Goal: Task Accomplishment & Management: Manage account settings

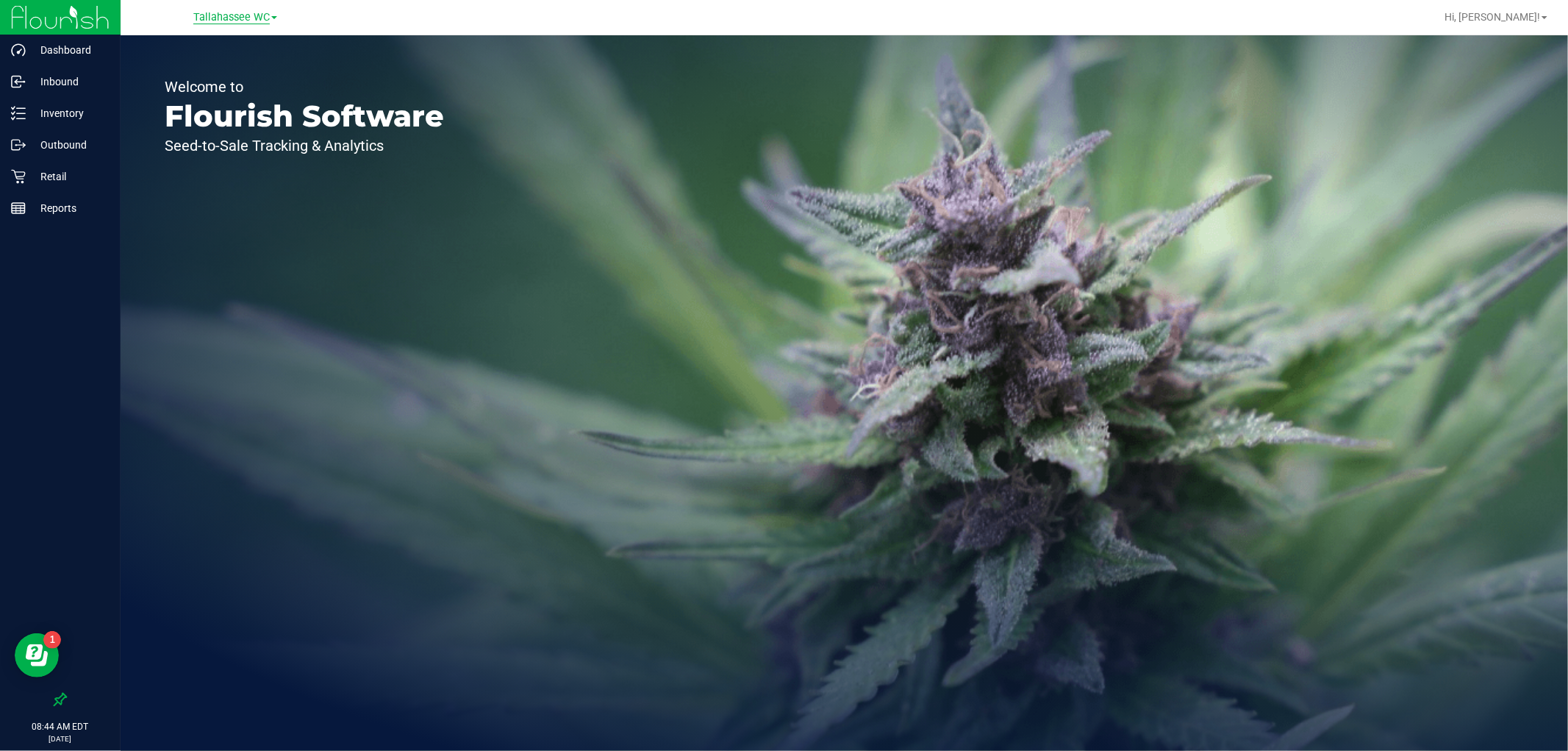
click at [250, 18] on span "Tallahassee WC" at bounding box center [231, 17] width 76 height 13
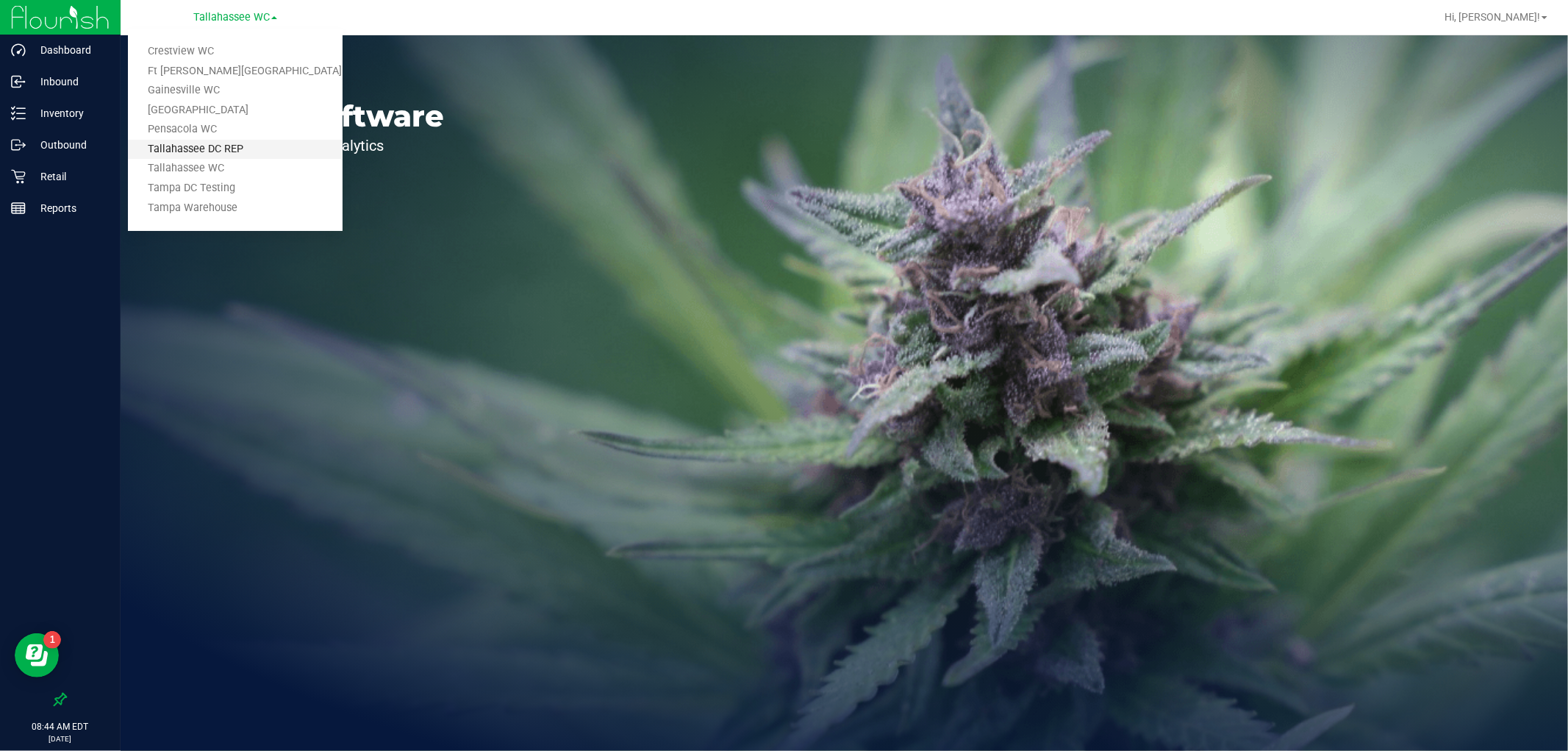
click at [255, 143] on link "Tallahassee DC REP" at bounding box center [236, 150] width 215 height 20
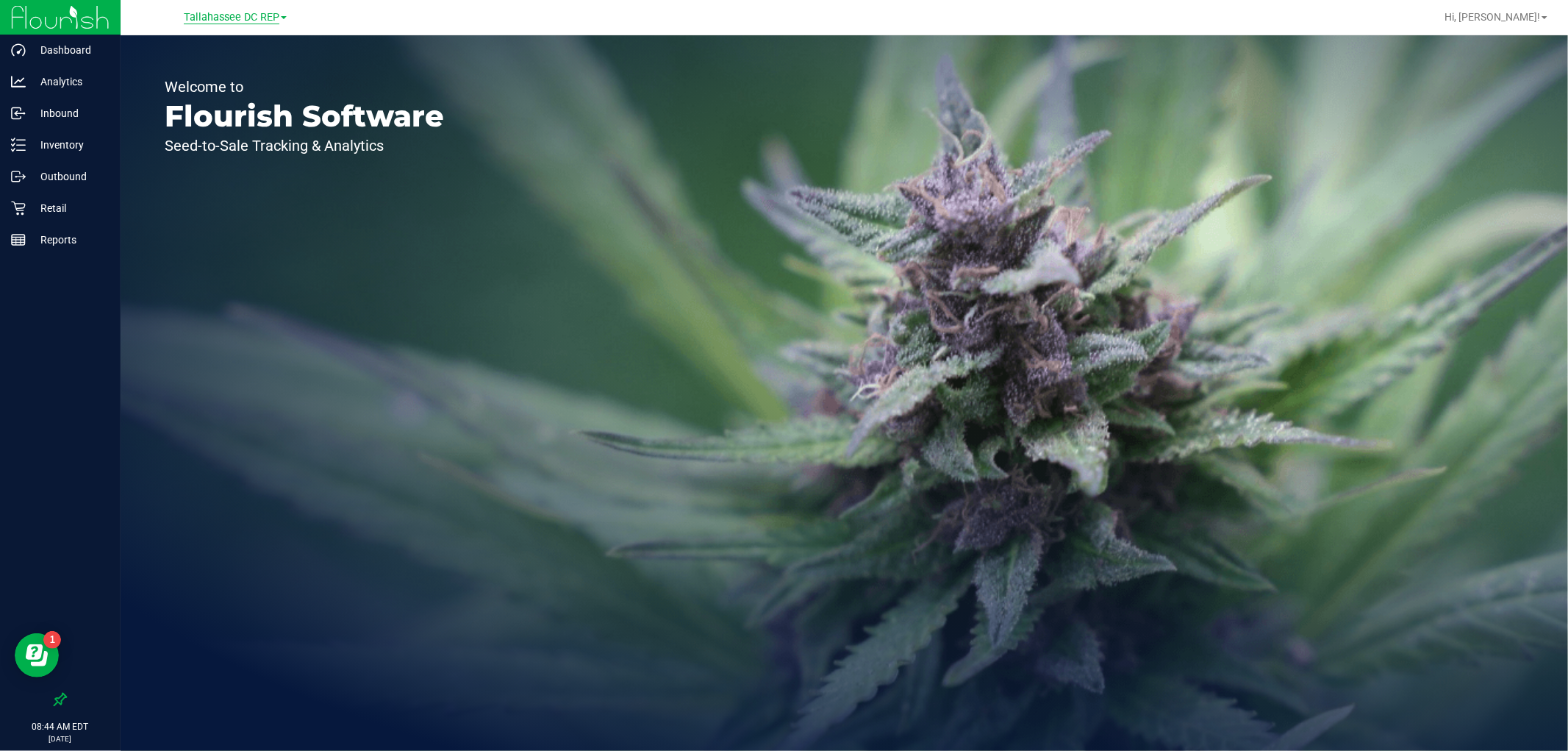
click at [219, 18] on span "Tallahassee DC REP" at bounding box center [231, 17] width 96 height 13
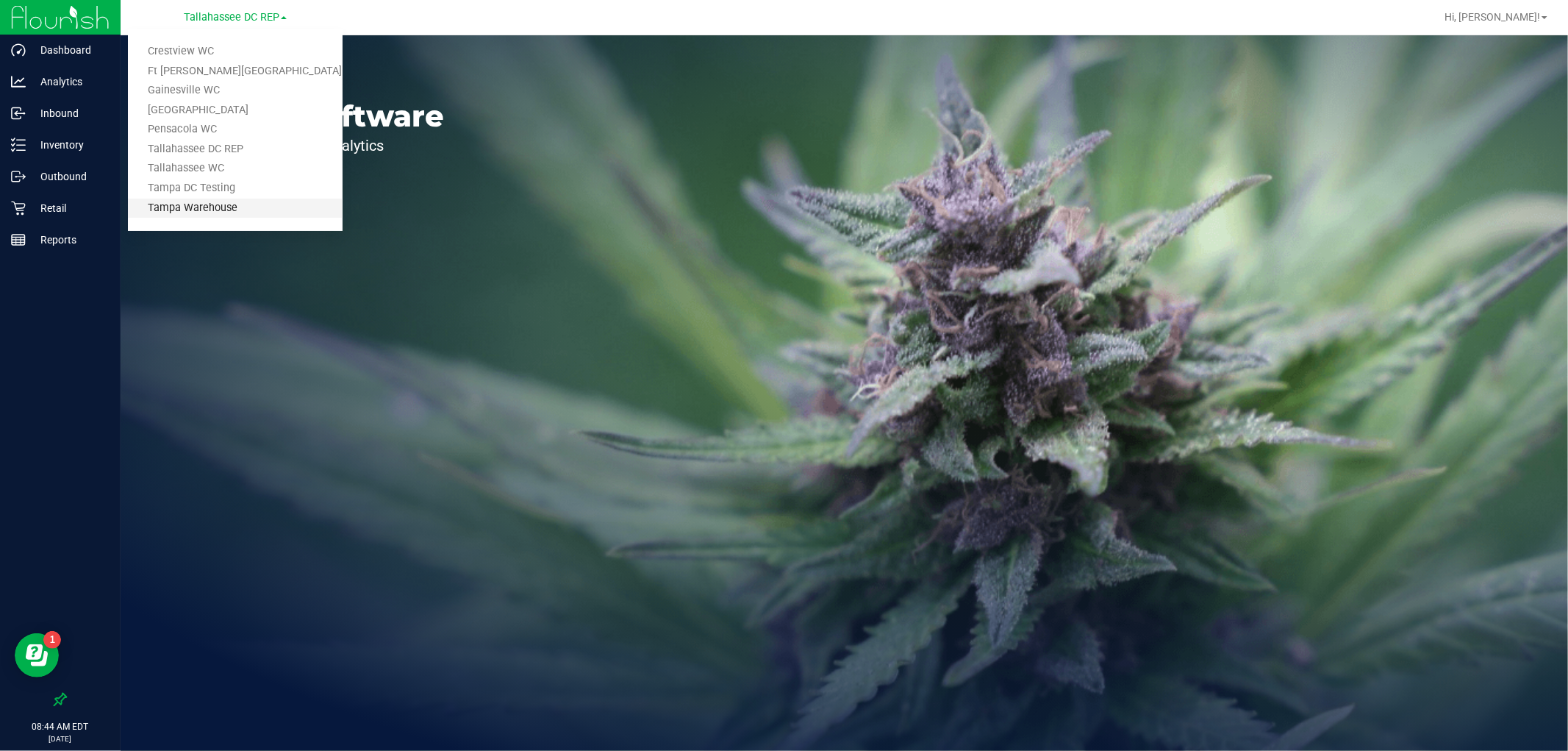
click at [222, 200] on link "Tampa Warehouse" at bounding box center [236, 208] width 215 height 20
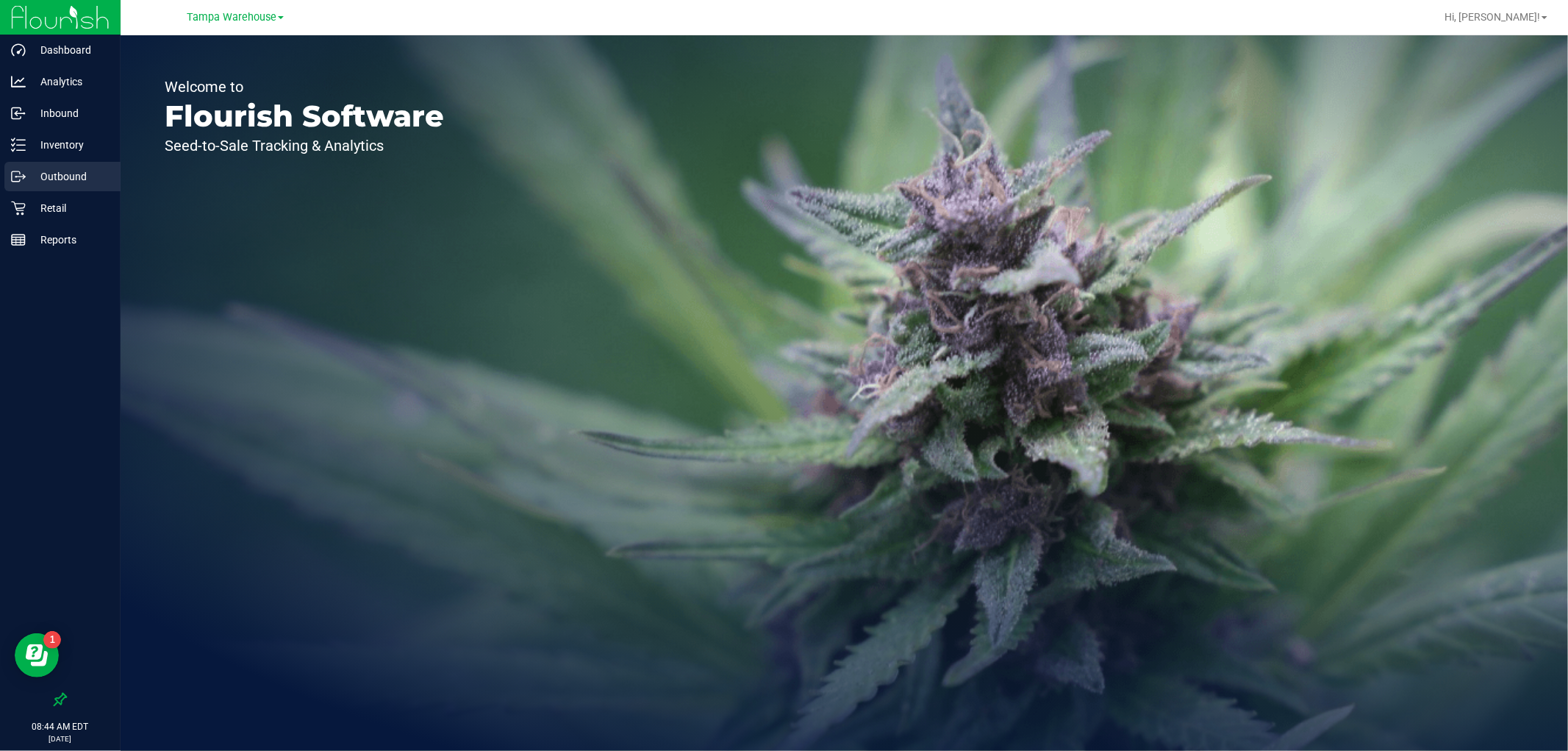
click at [94, 163] on div "Outbound" at bounding box center [62, 177] width 116 height 30
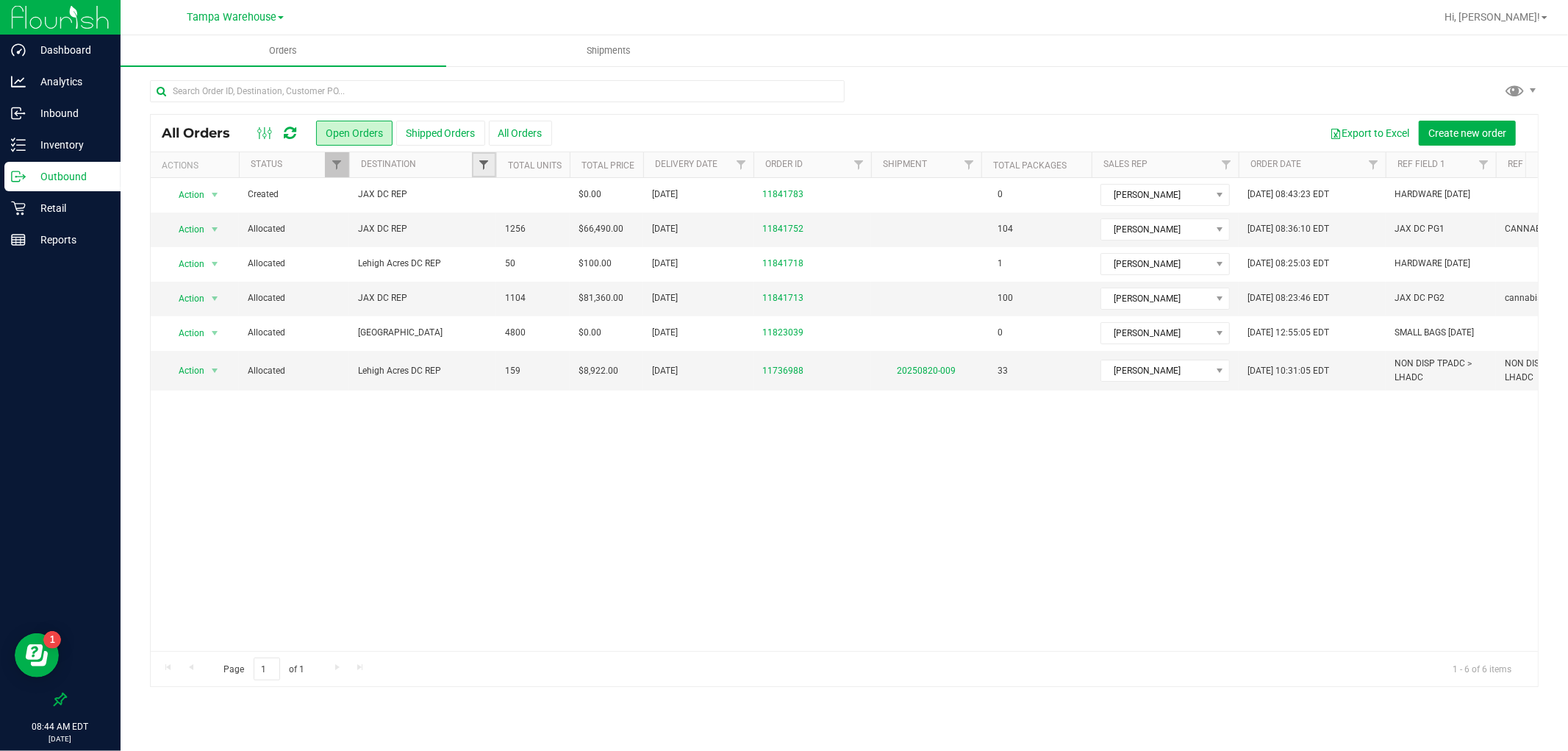
click at [482, 163] on span "Filter" at bounding box center [484, 165] width 12 height 12
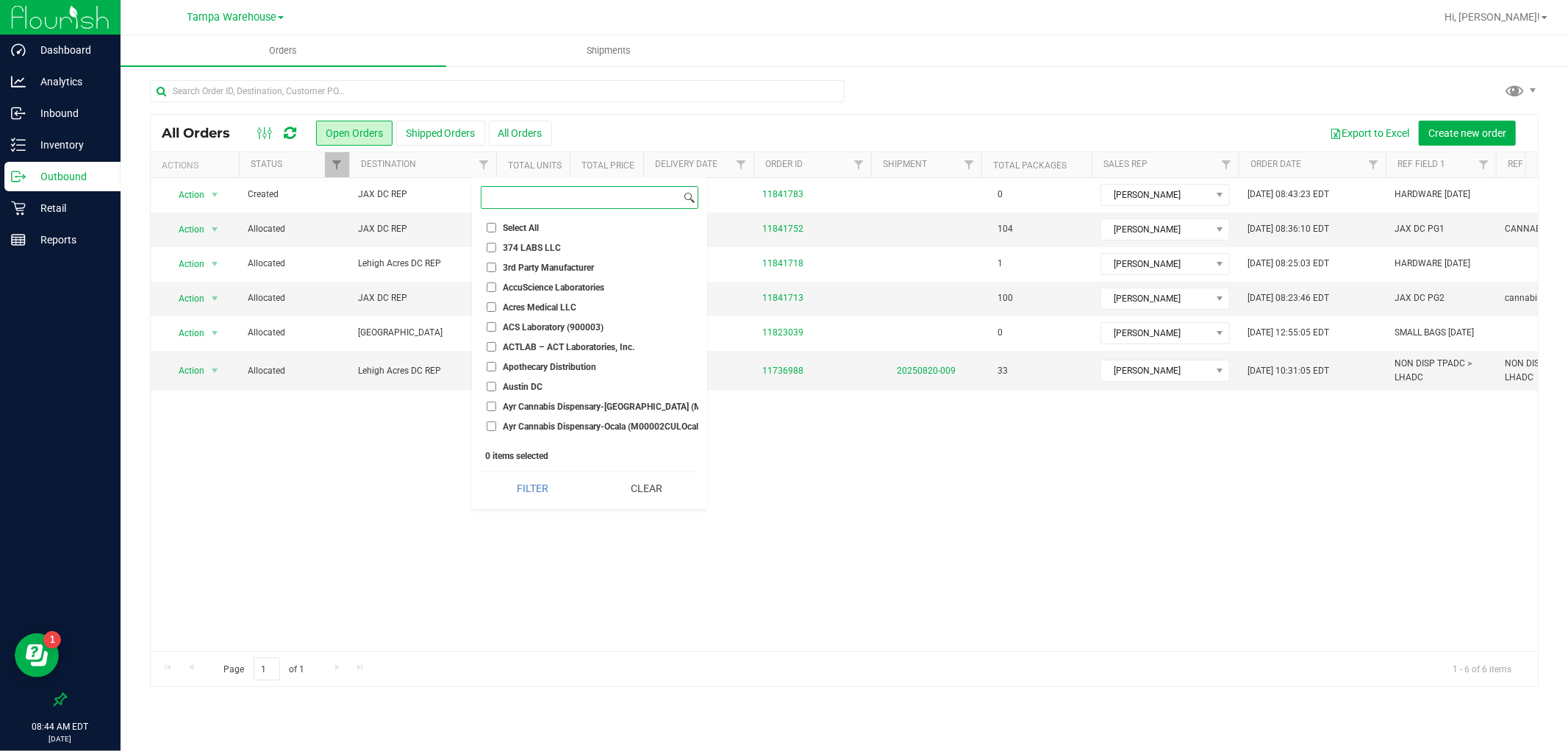
click at [517, 197] on input at bounding box center [581, 197] width 199 height 22
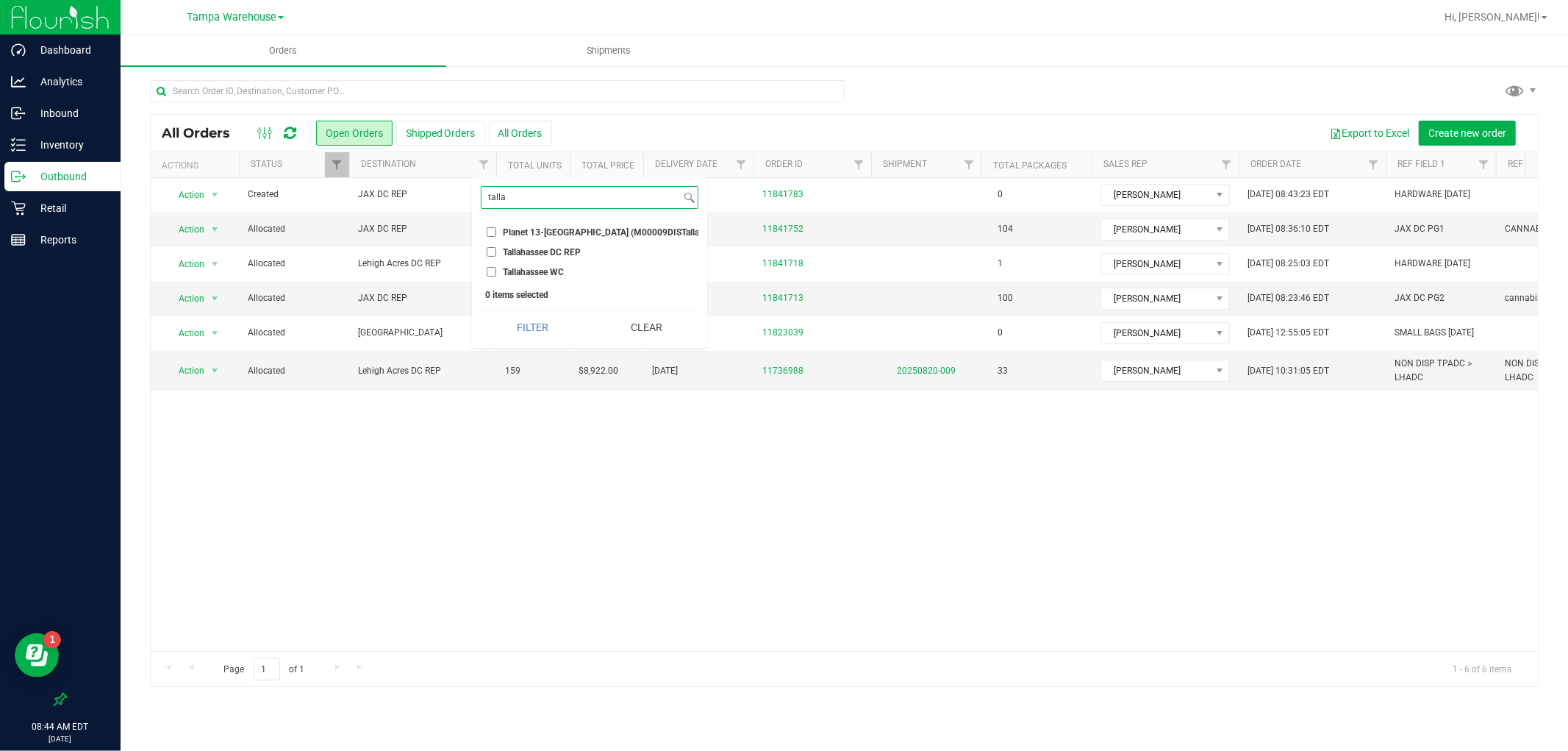
type input "talla"
click at [487, 253] on input "Tallahassee DC REP" at bounding box center [491, 252] width 10 height 10
checkbox input "true"
click at [540, 339] on button "Filter" at bounding box center [532, 327] width 104 height 33
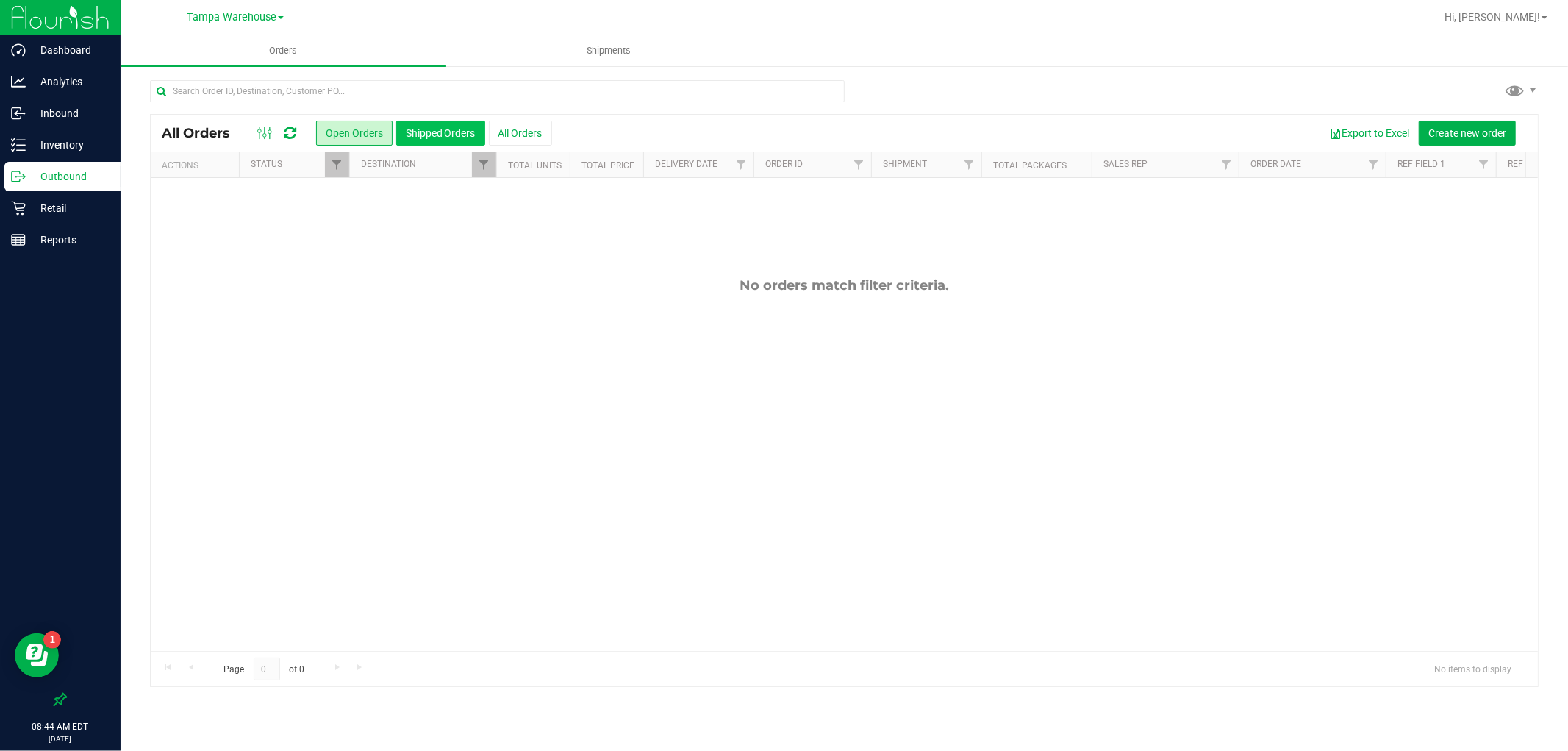
click at [446, 137] on button "Shipped Orders" at bounding box center [440, 132] width 89 height 25
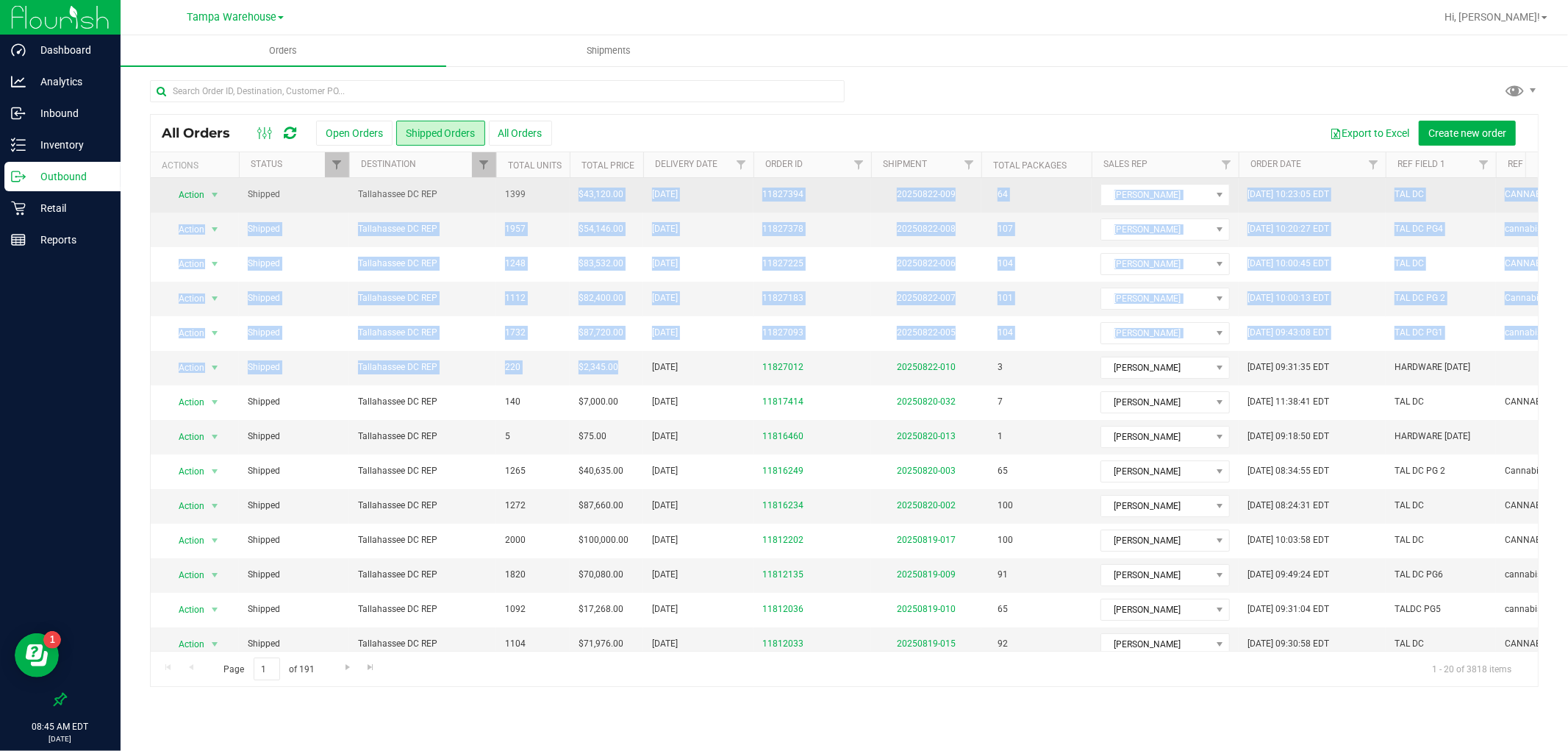
drag, startPoint x: 633, startPoint y: 372, endPoint x: 574, endPoint y: 197, distance: 184.7
click at [574, 197] on tbody "Action Action Clone order Mark as fully paid Order audit log Print COAs (single…" at bounding box center [1062, 525] width 1823 height 696
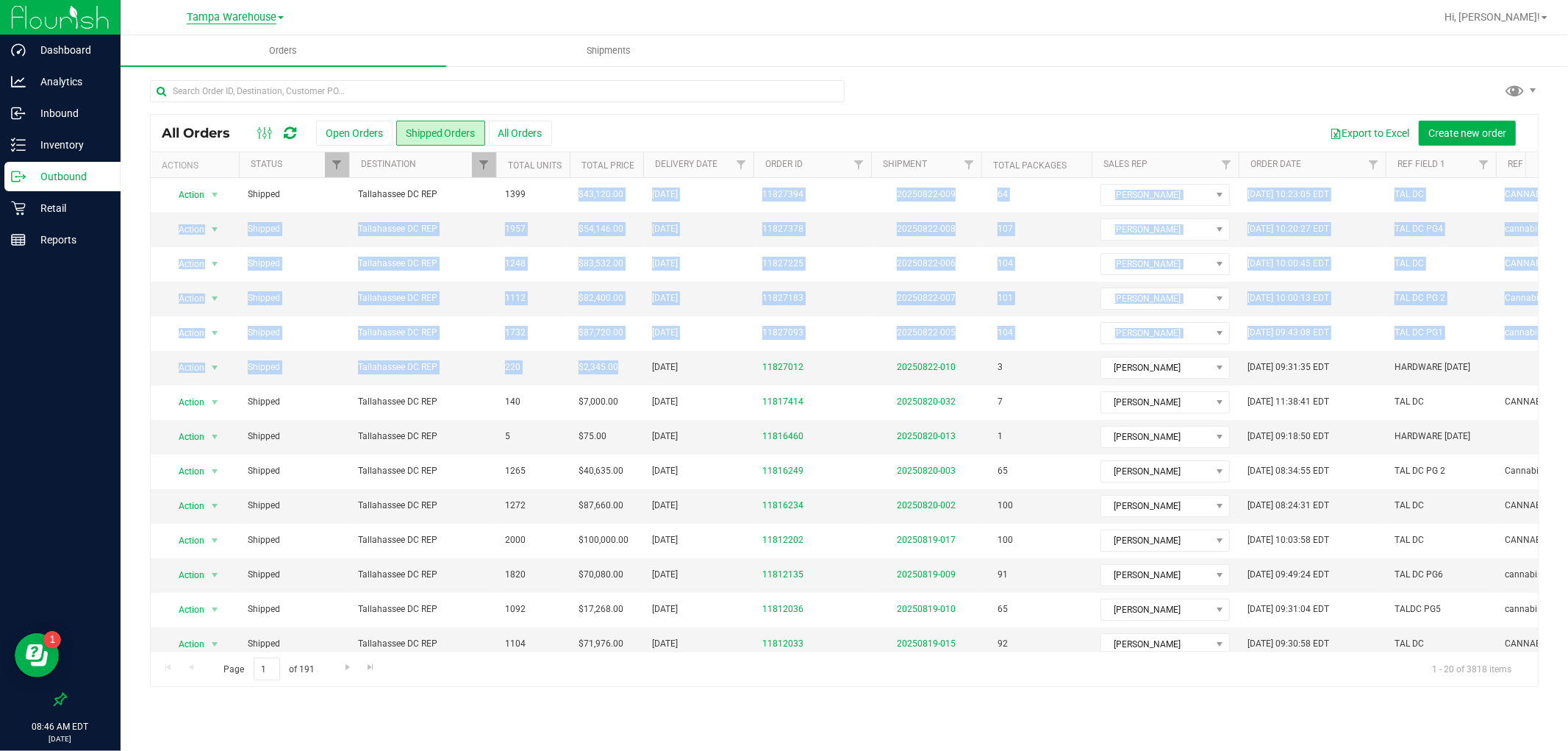
click at [235, 20] on span "Tampa Warehouse" at bounding box center [231, 17] width 90 height 13
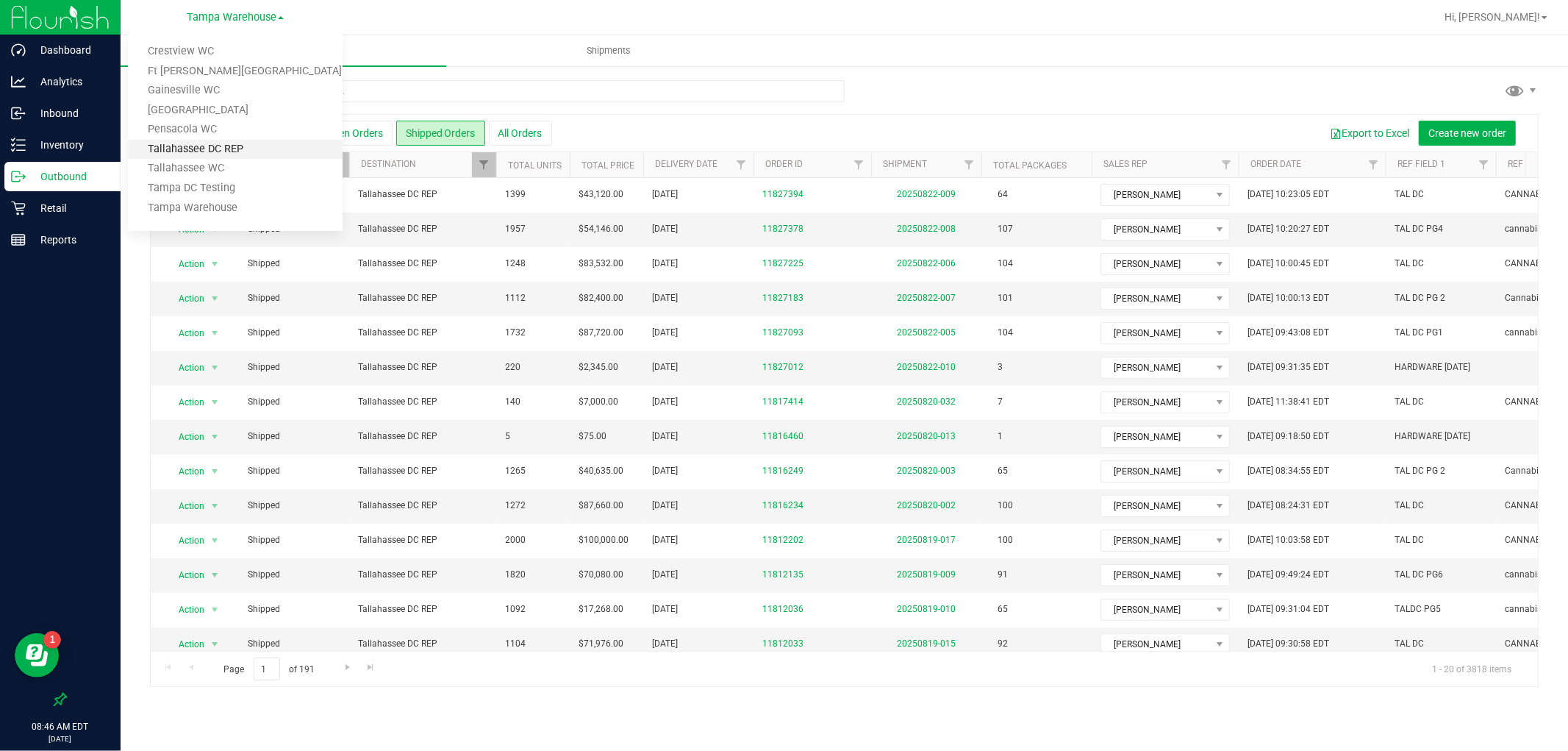
click at [258, 143] on link "Tallahassee DC REP" at bounding box center [236, 150] width 215 height 20
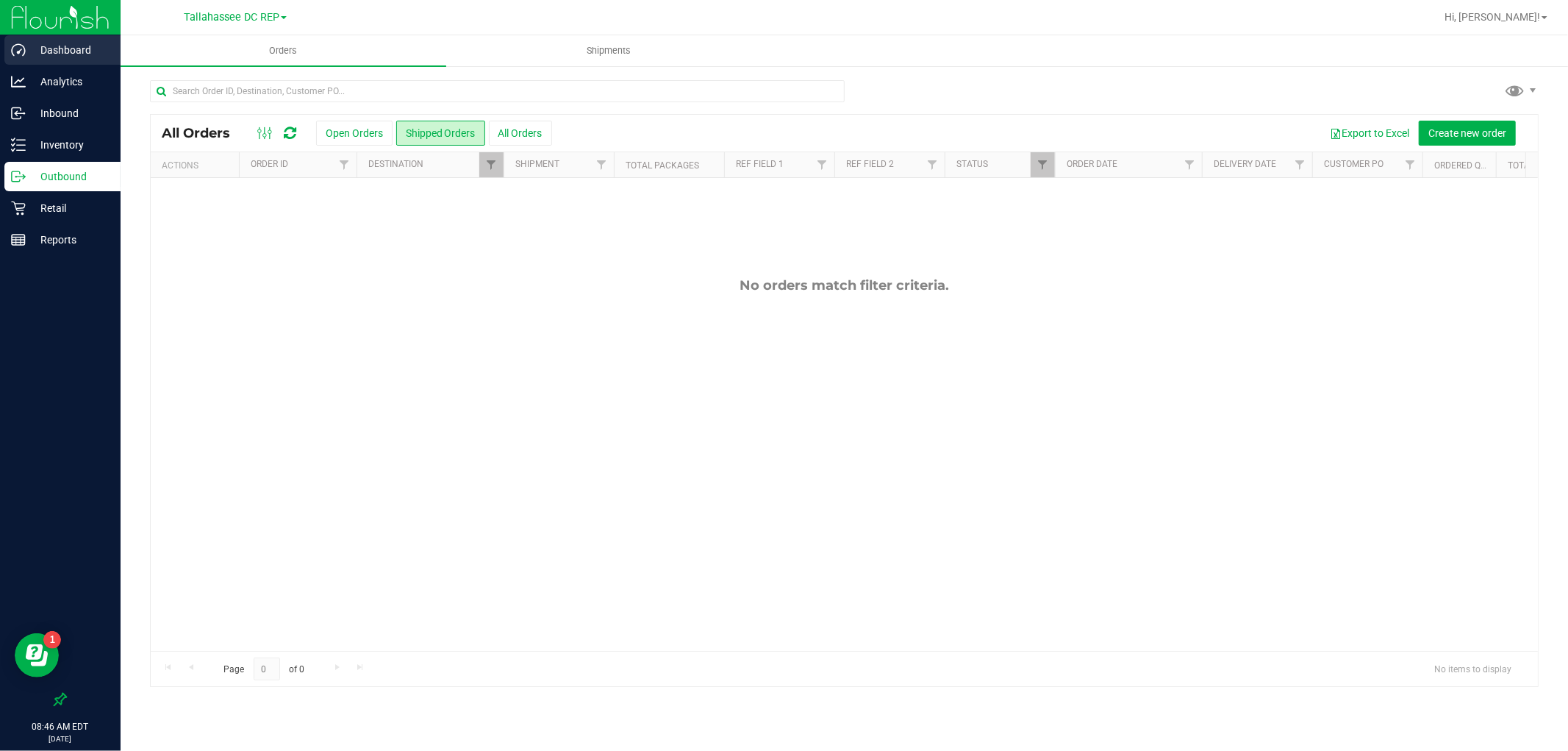
click at [31, 38] on div "Dashboard" at bounding box center [62, 50] width 116 height 30
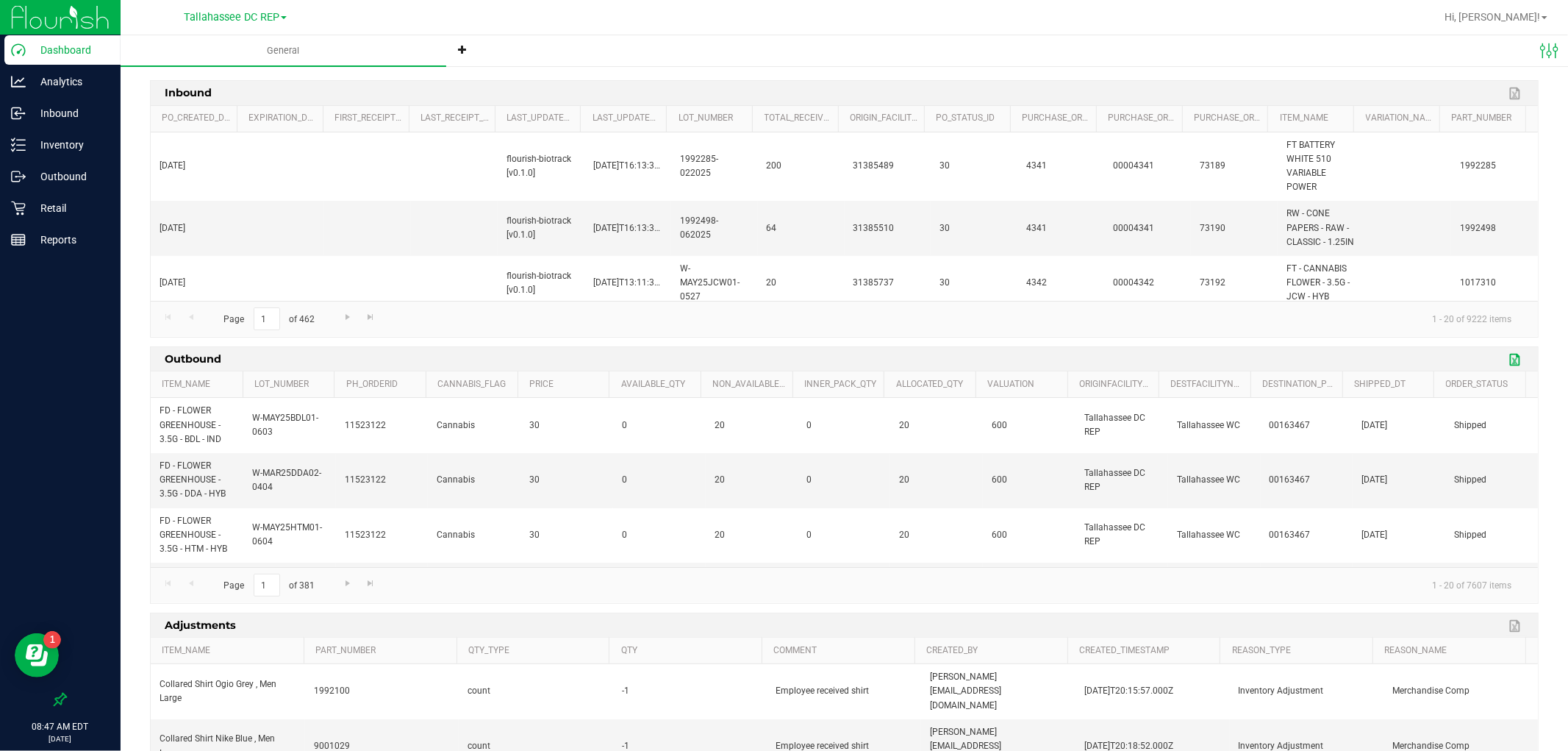
click at [1505, 358] on link "Export to Excel" at bounding box center [1516, 359] width 22 height 19
click at [86, 120] on p "Inbound" at bounding box center [69, 113] width 88 height 18
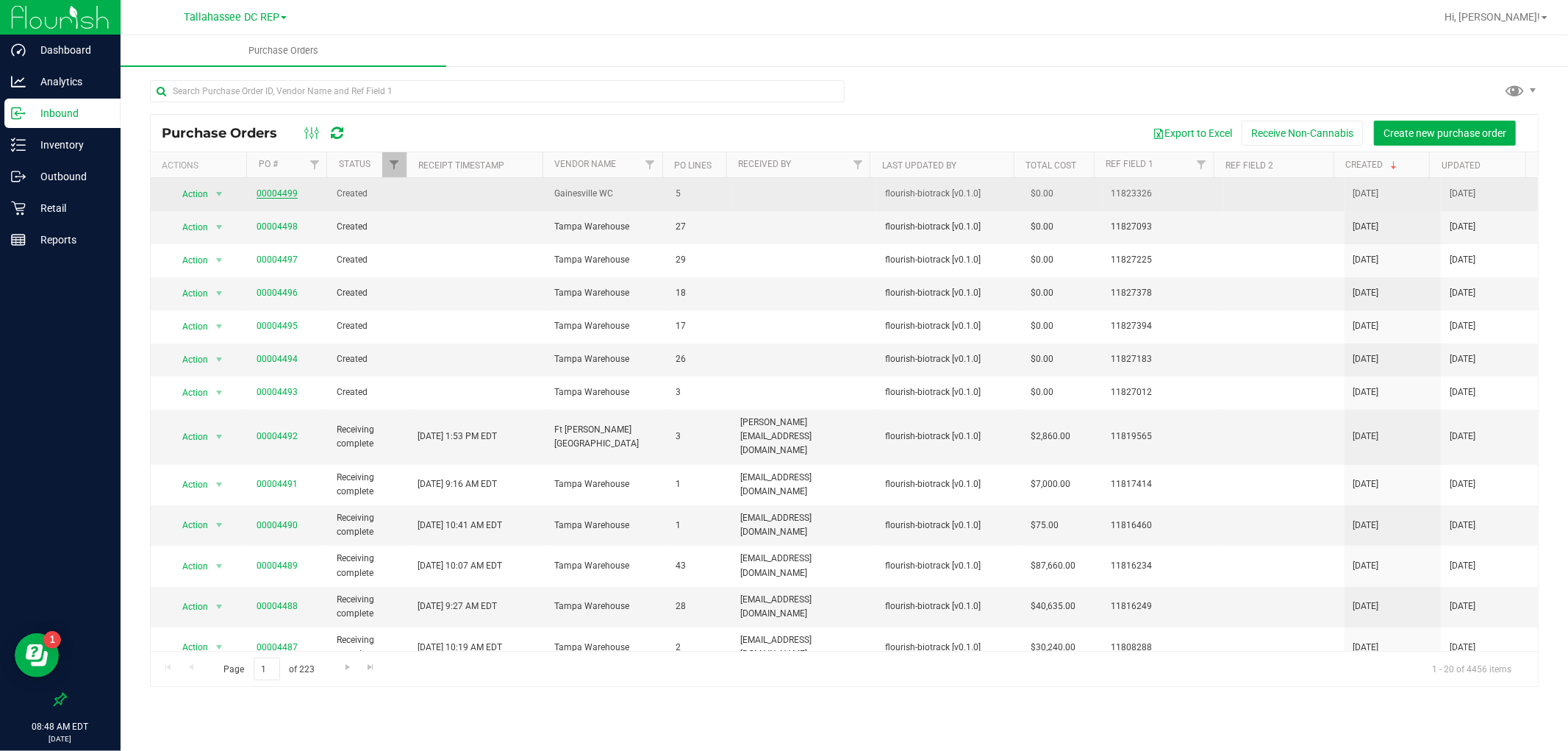
click at [282, 194] on link "00004499" at bounding box center [277, 193] width 41 height 10
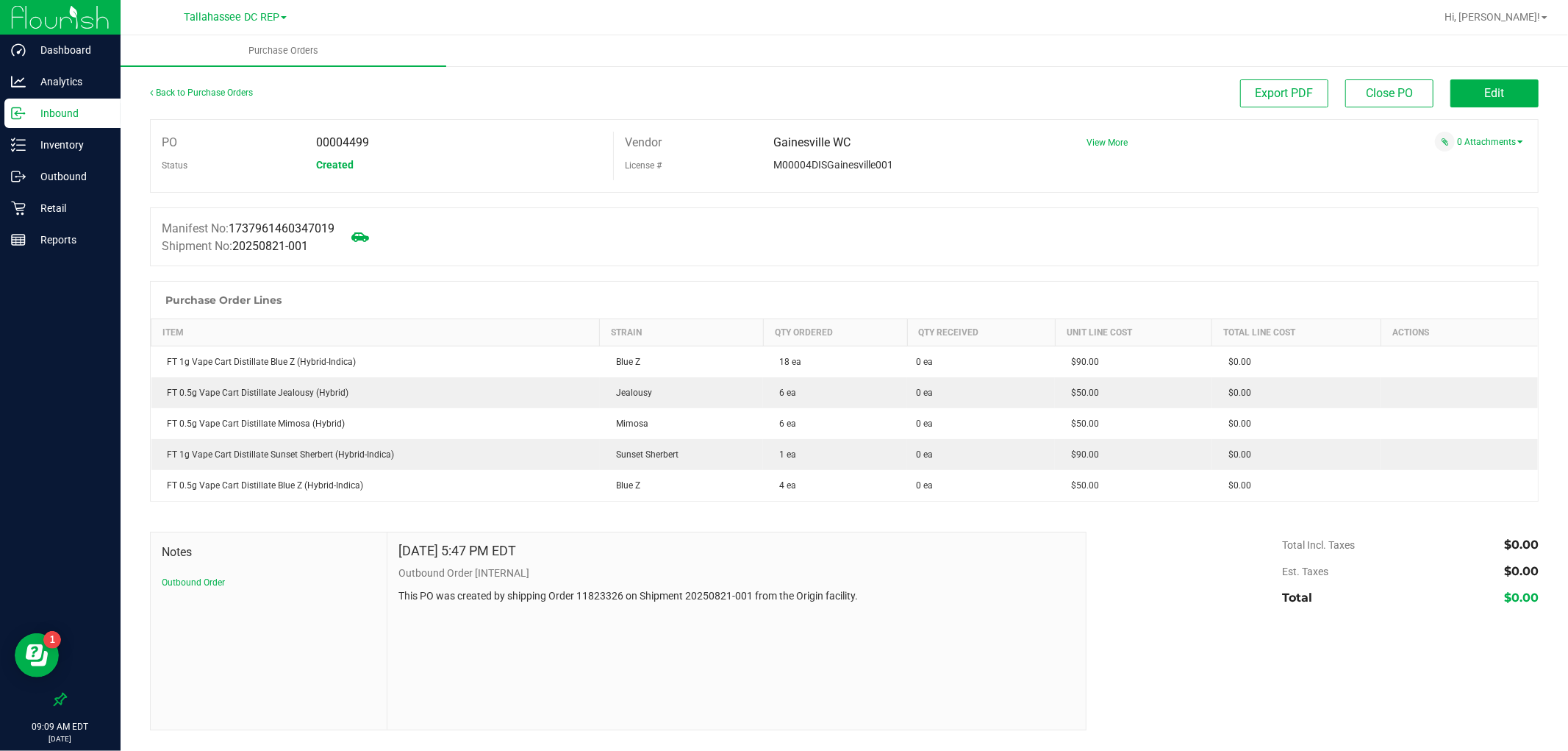
click at [66, 119] on p "Inbound" at bounding box center [69, 113] width 88 height 18
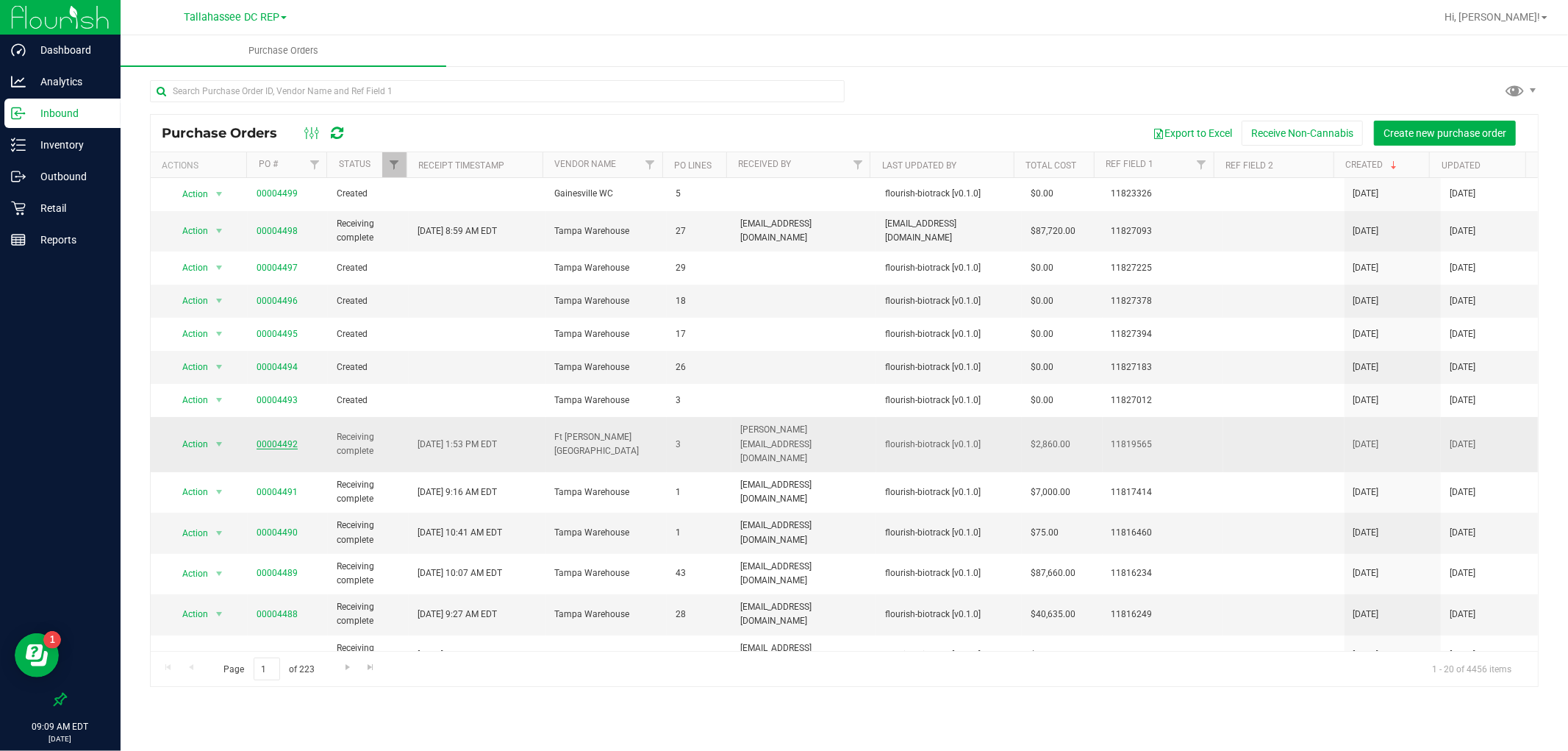
click at [279, 439] on link "00004492" at bounding box center [277, 444] width 41 height 10
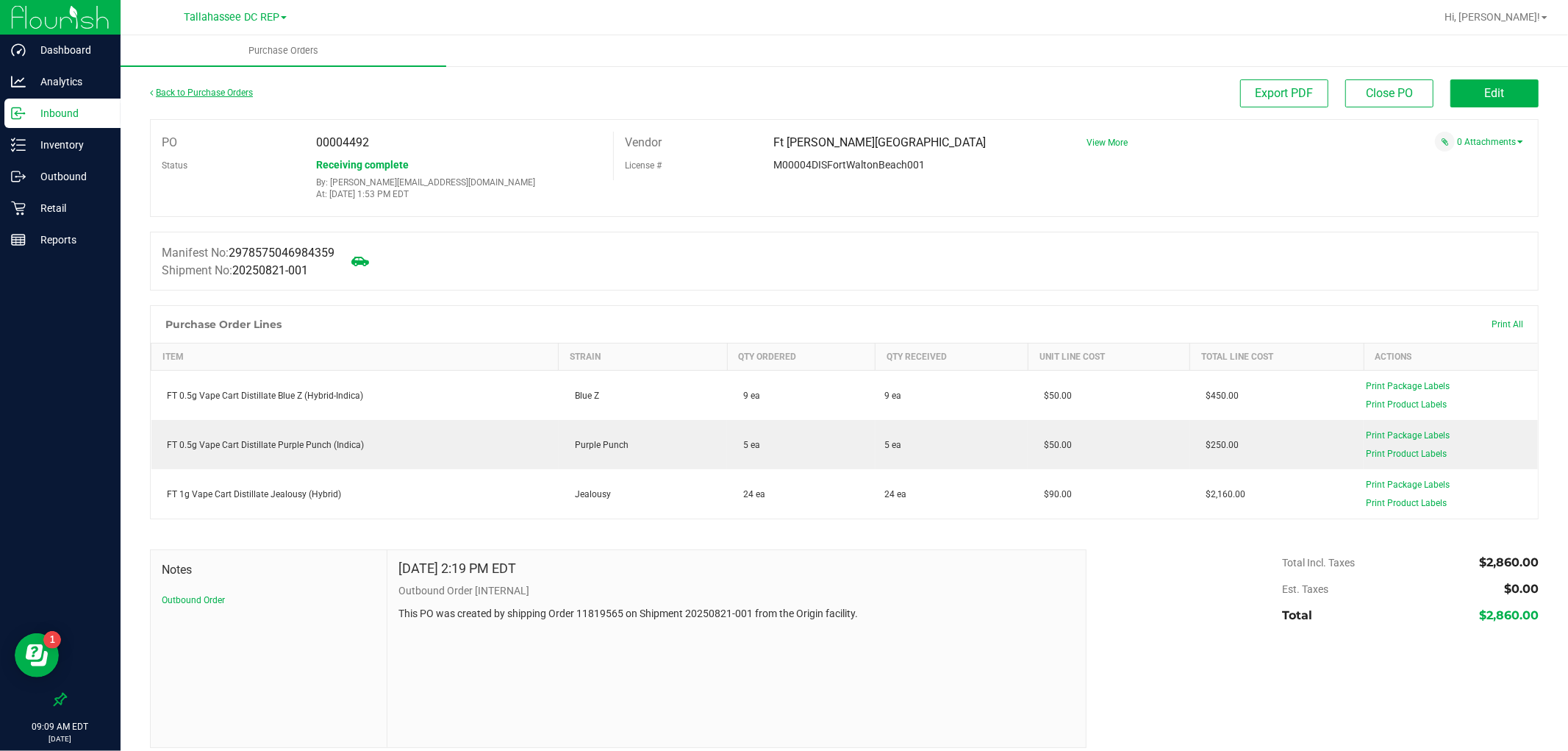
click at [221, 94] on link "Back to Purchase Orders" at bounding box center [201, 93] width 103 height 10
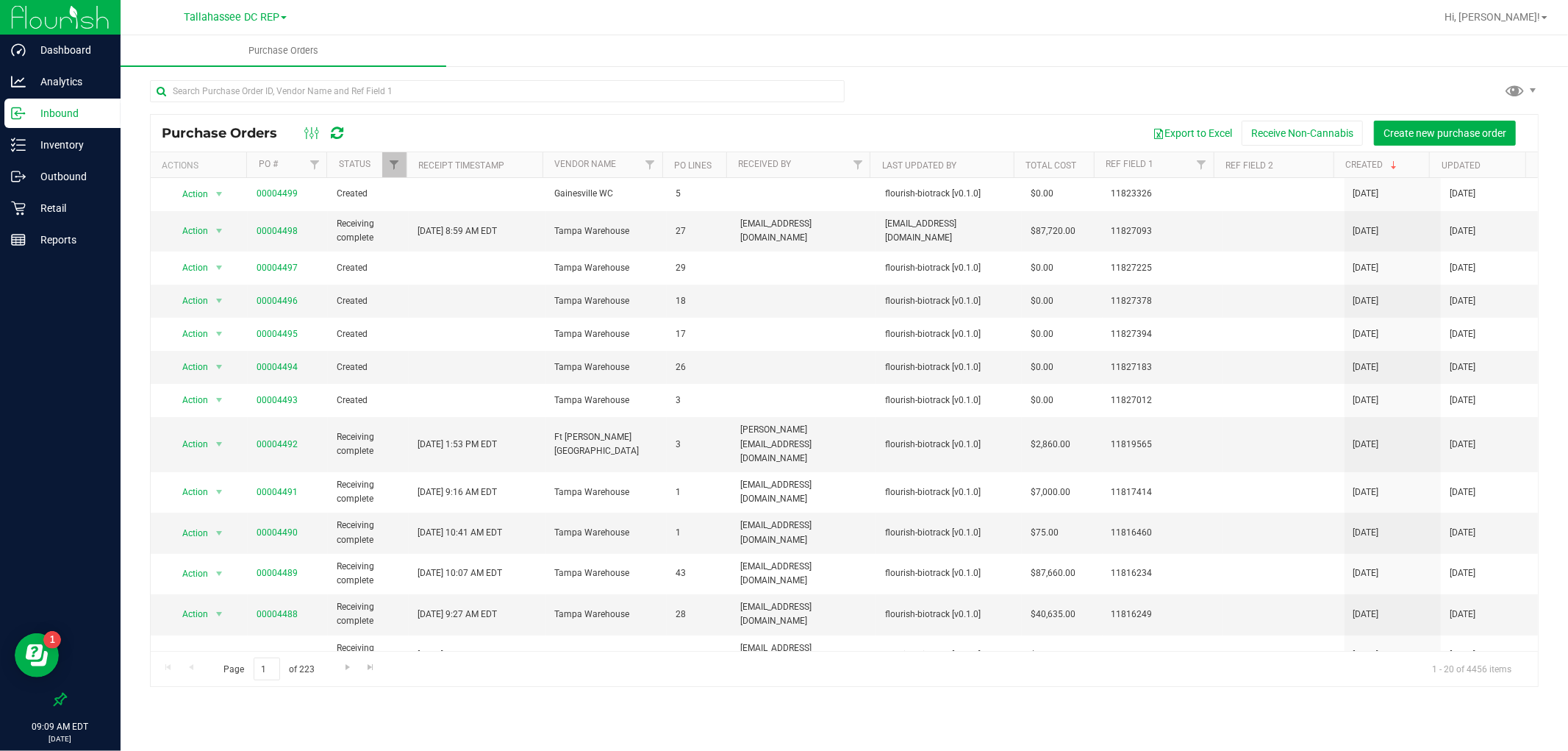
click at [597, 684] on div "Page 1 of 223 1 - 20 of 4456 items" at bounding box center [845, 668] width 1387 height 36
drag, startPoint x: 508, startPoint y: 443, endPoint x: 443, endPoint y: 445, distance: 65.0
click at [443, 445] on td "[DATE] 1:53 PM EDT" at bounding box center [477, 444] width 137 height 55
click at [76, 149] on p "Inventory" at bounding box center [69, 145] width 88 height 18
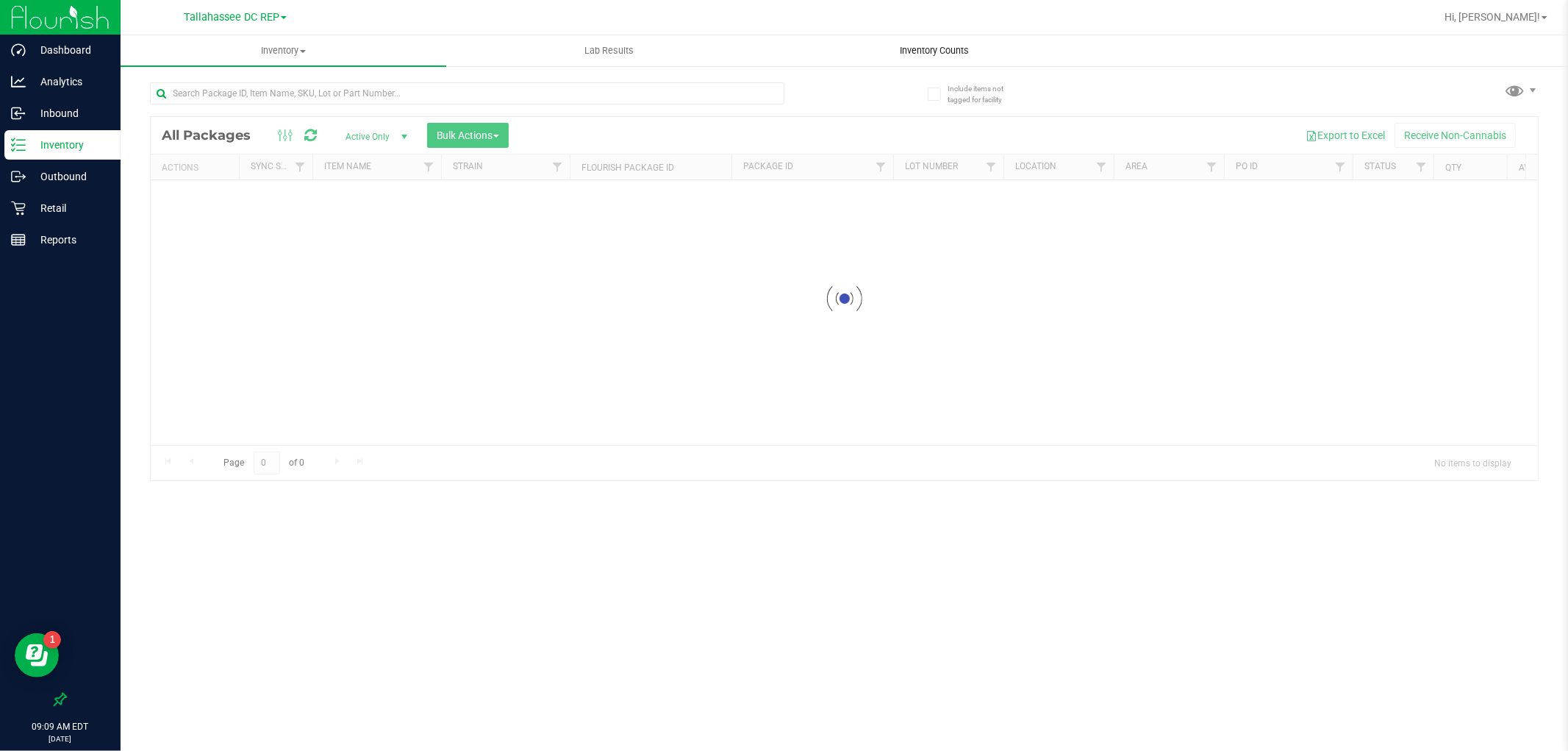
click at [956, 54] on span "Inventory Counts" at bounding box center [934, 50] width 109 height 13
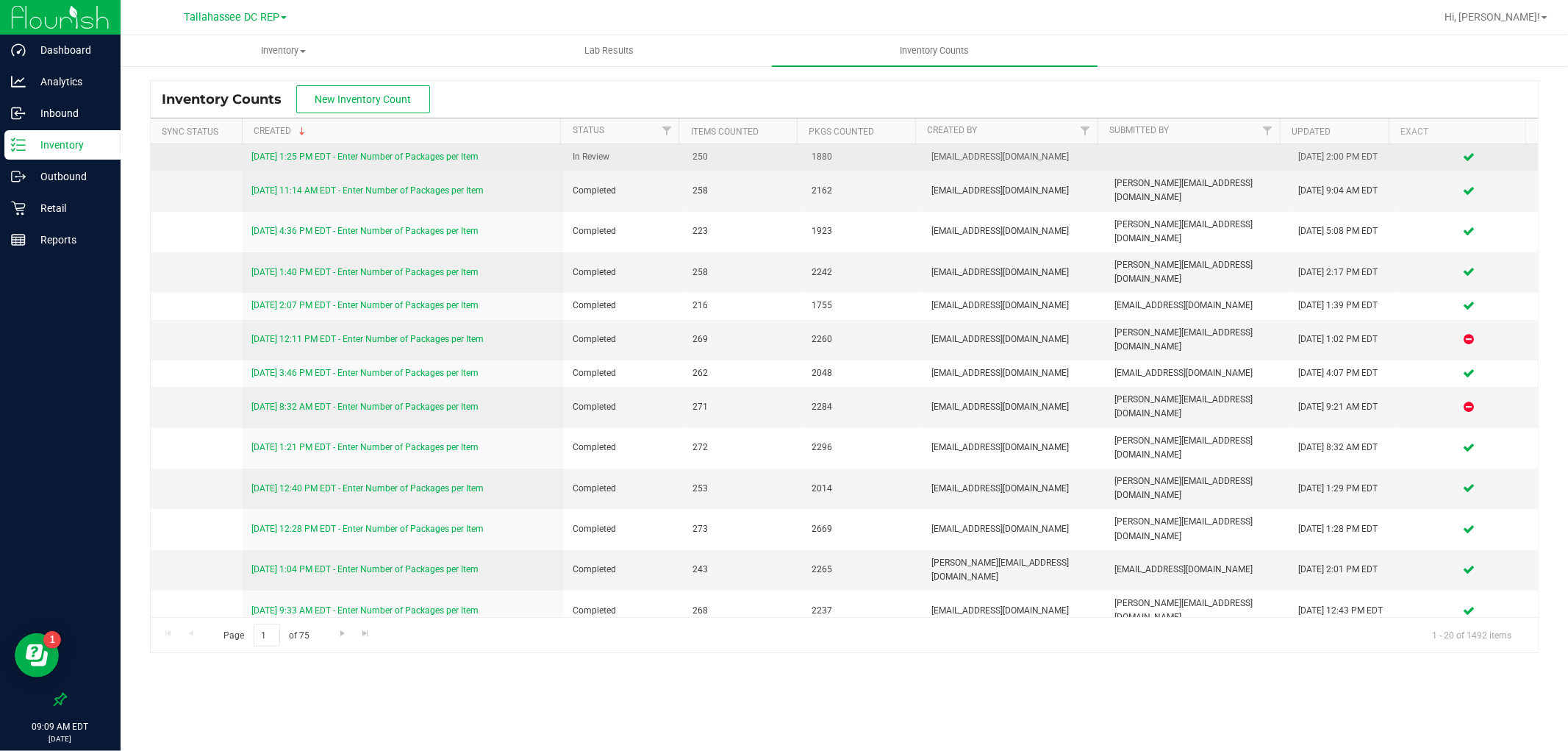
click at [467, 155] on link "[DATE] 1:25 PM EDT - Enter Number of Packages per Item" at bounding box center [365, 156] width 227 height 10
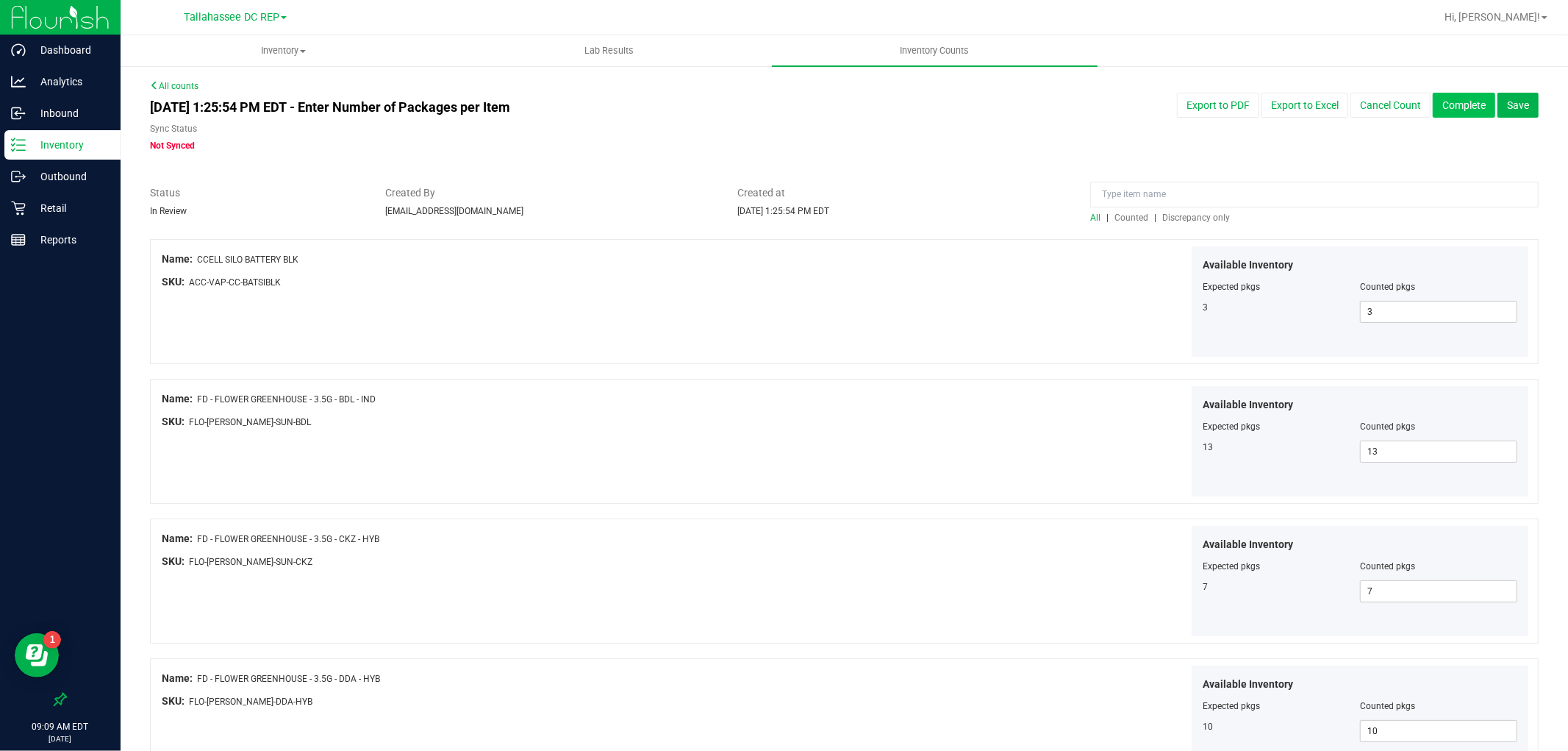
click at [1447, 102] on button "Complete" at bounding box center [1463, 105] width 62 height 25
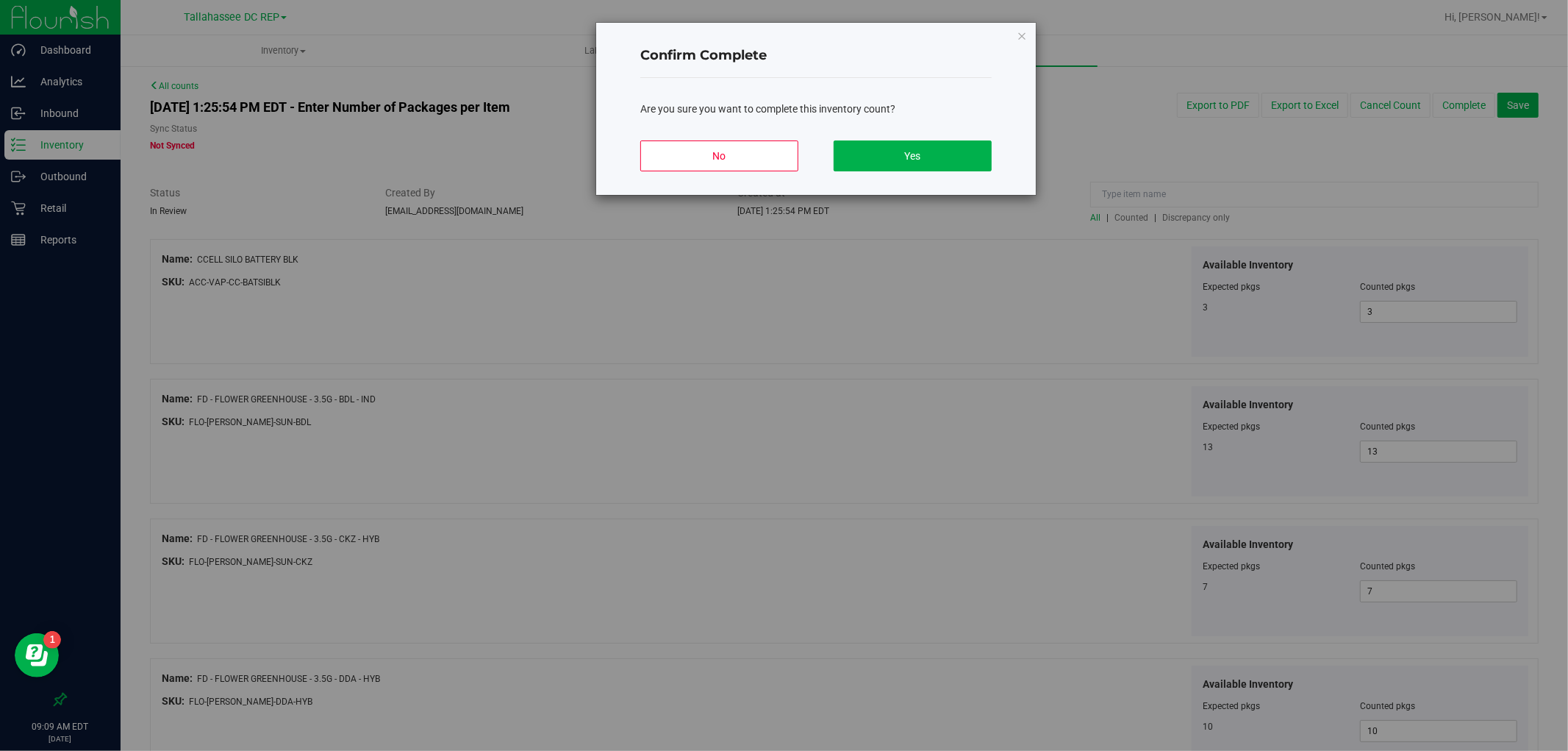
click at [918, 160] on button "Yes" at bounding box center [913, 155] width 158 height 31
click at [917, 157] on button "Yes" at bounding box center [913, 155] width 158 height 31
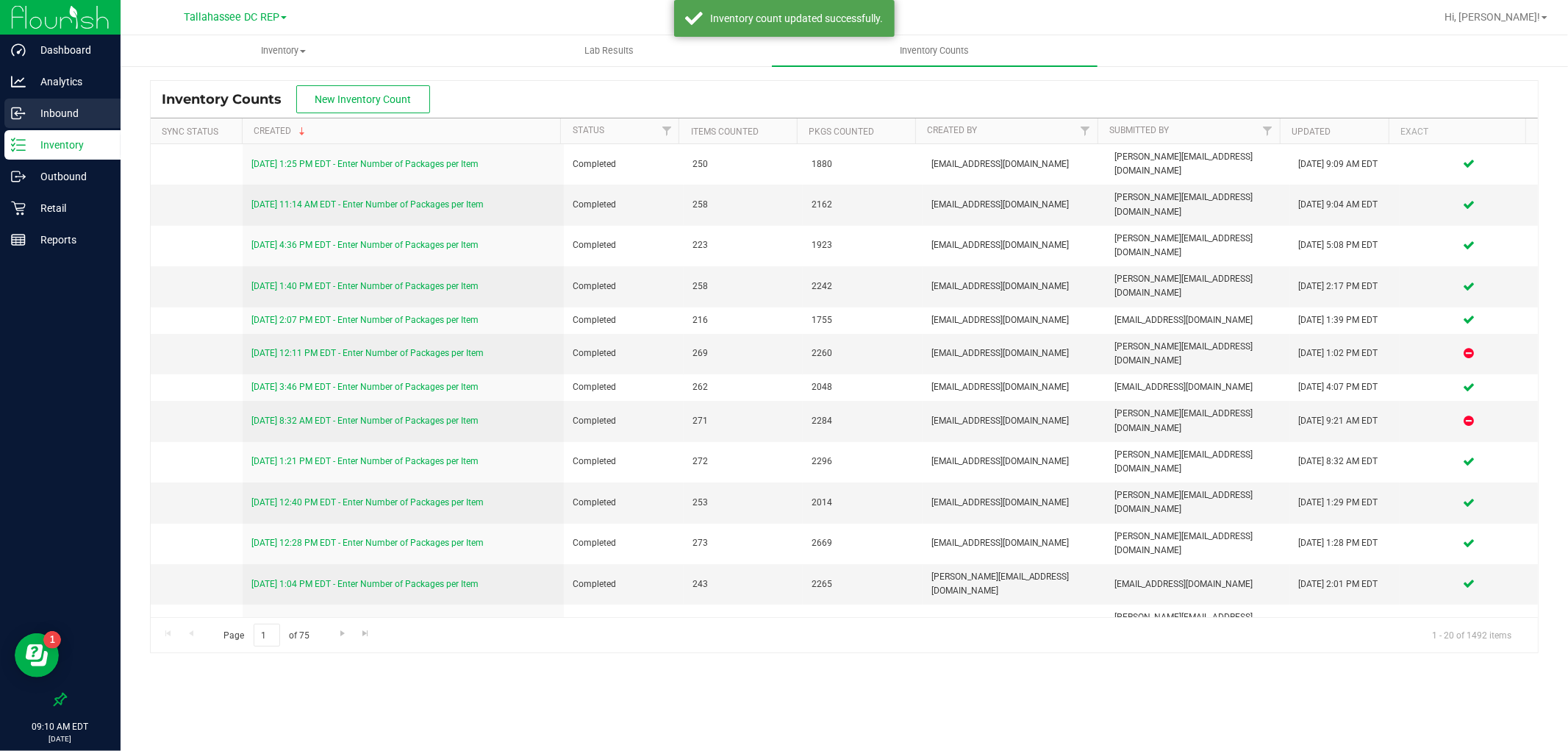
click at [62, 111] on p "Inbound" at bounding box center [69, 113] width 88 height 18
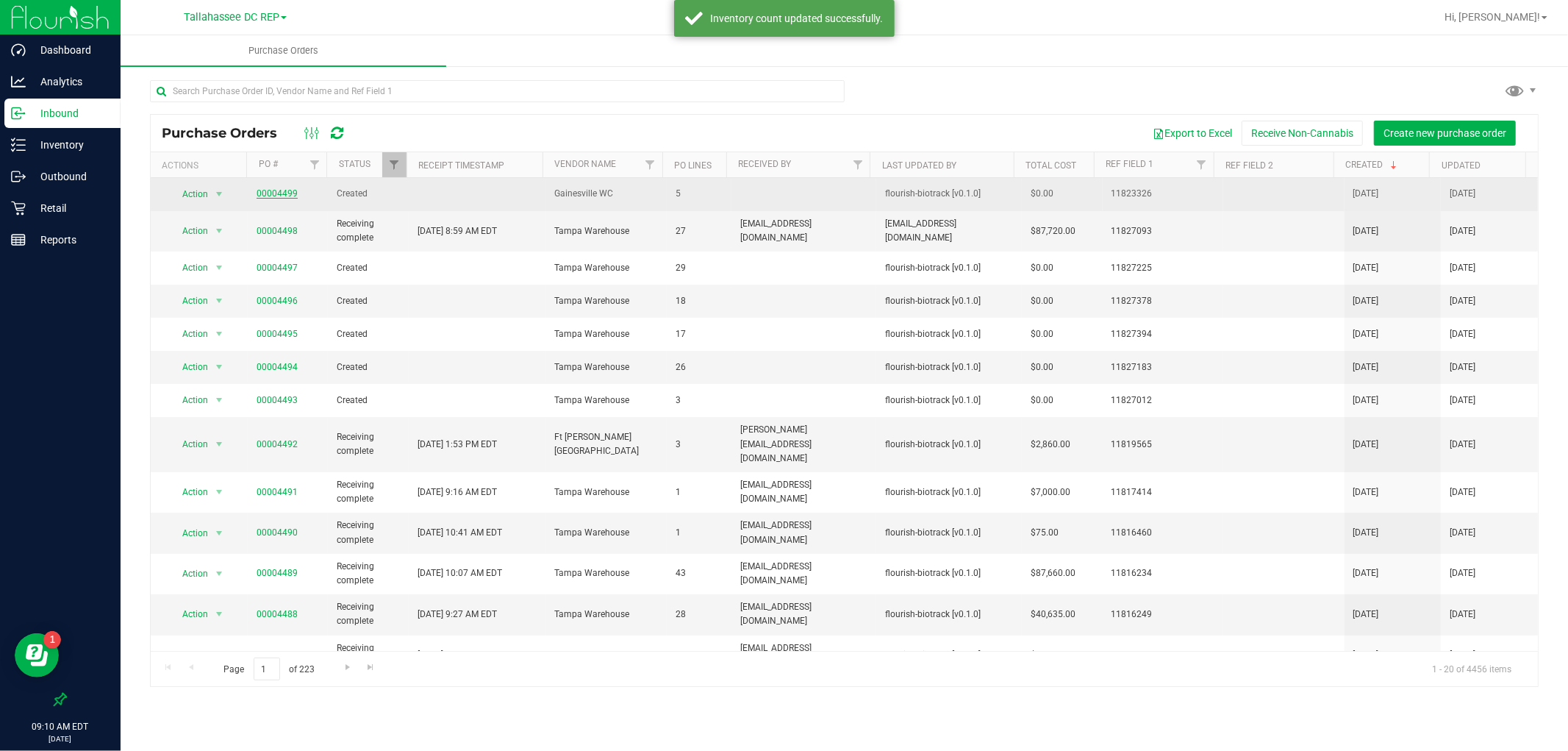
click at [280, 192] on link "00004499" at bounding box center [277, 193] width 41 height 10
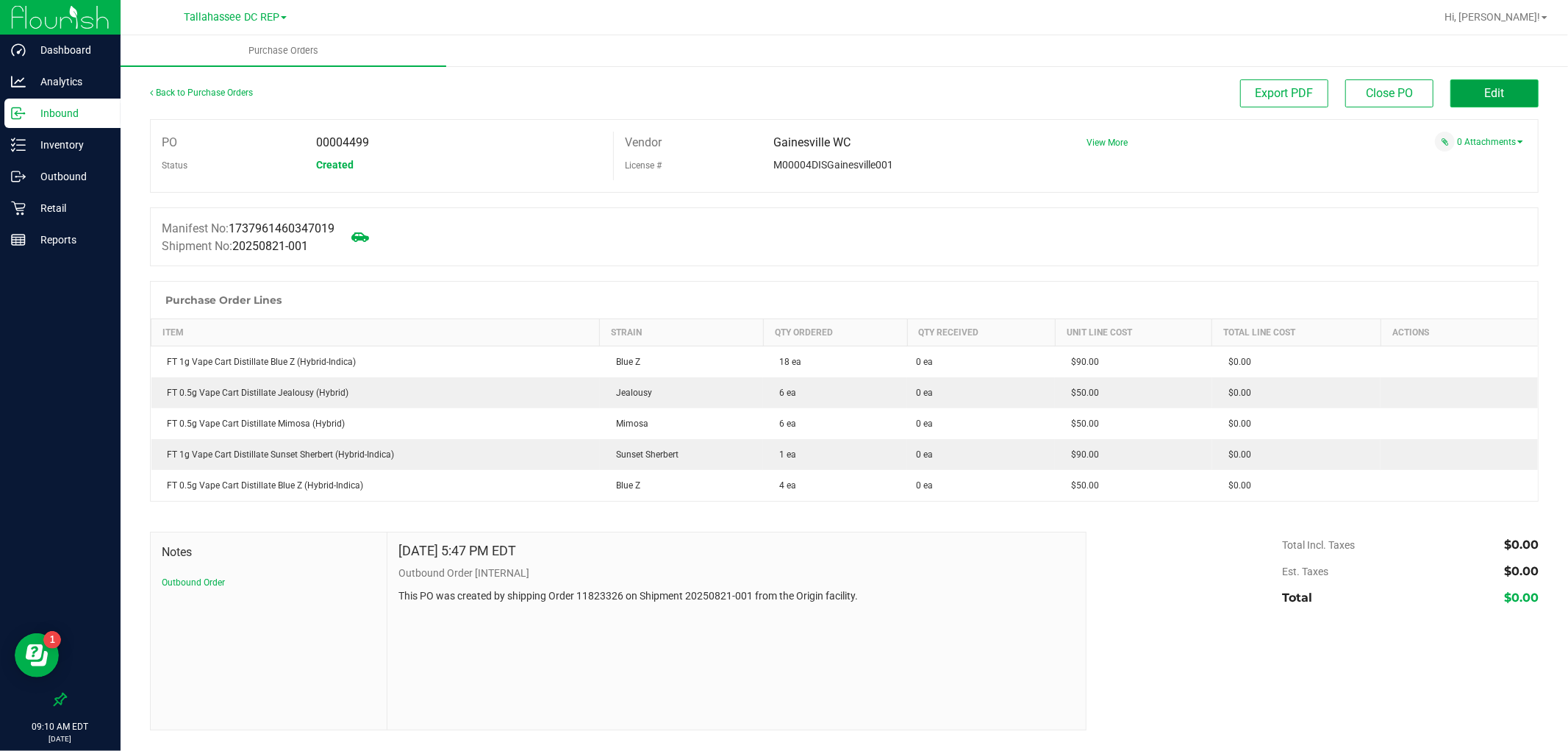
click at [1524, 90] on button "Edit" at bounding box center [1494, 93] width 88 height 28
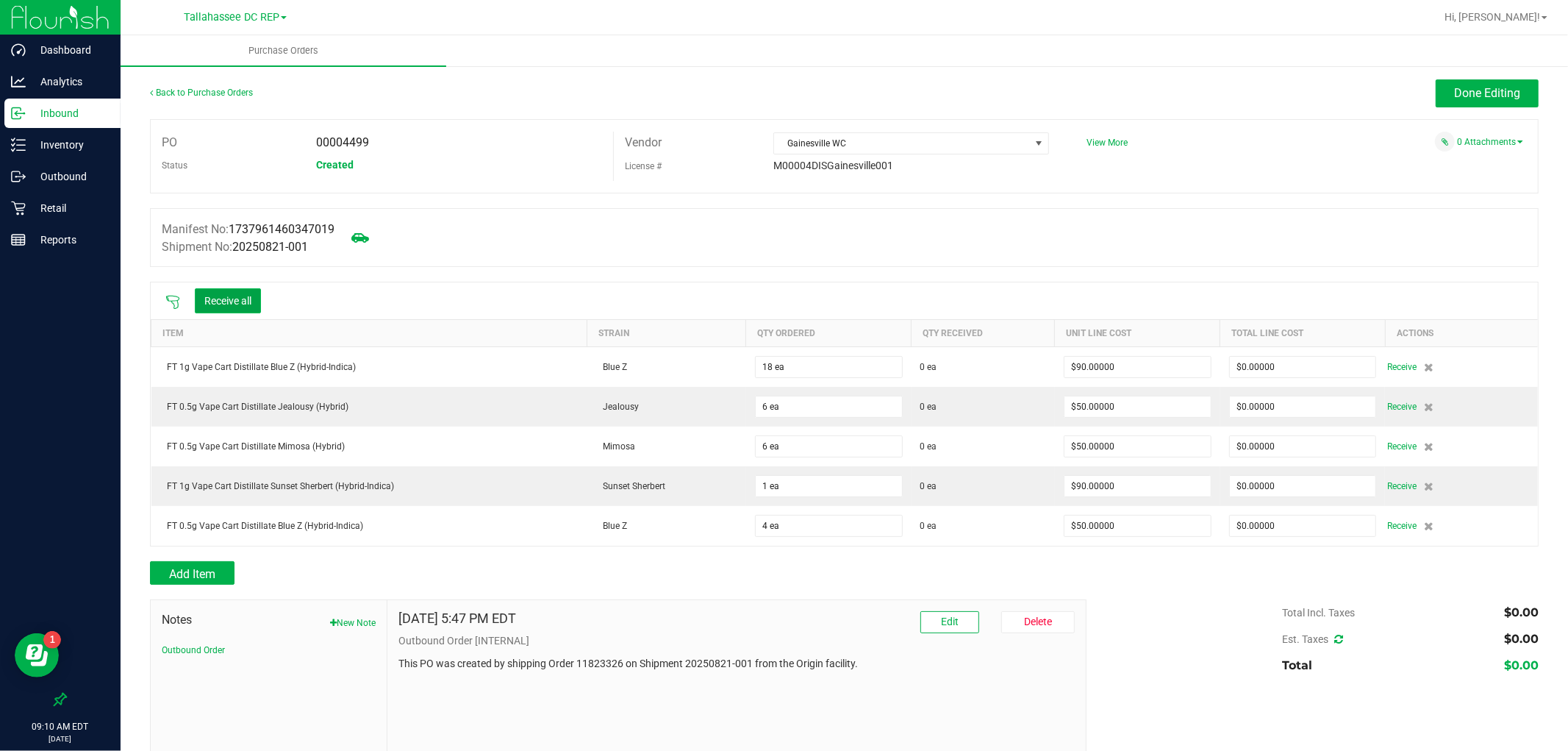
click at [237, 301] on button "Receive all" at bounding box center [227, 300] width 66 height 25
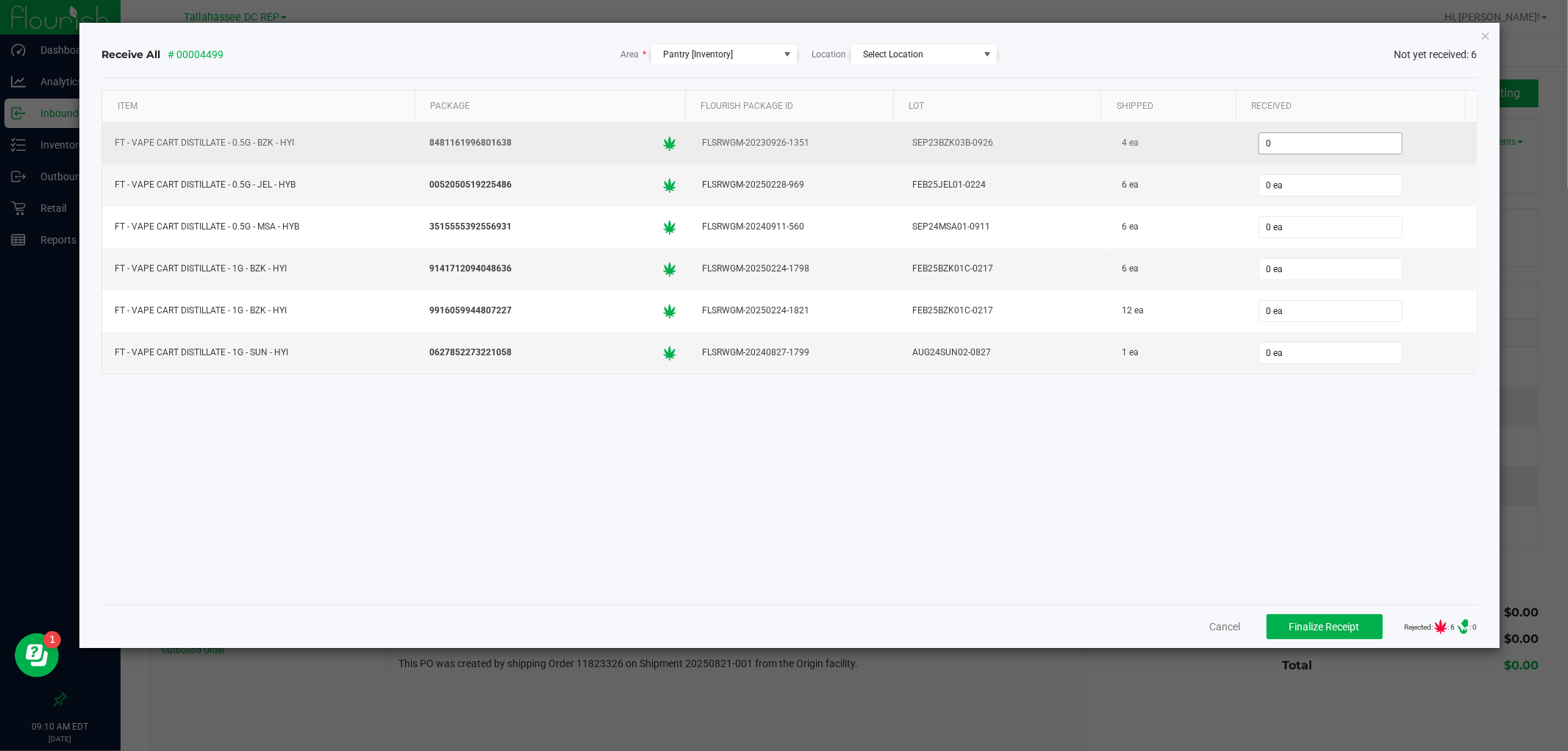
click at [1298, 149] on input "0" at bounding box center [1330, 143] width 143 height 21
type input "4 ea"
type input "6 ea"
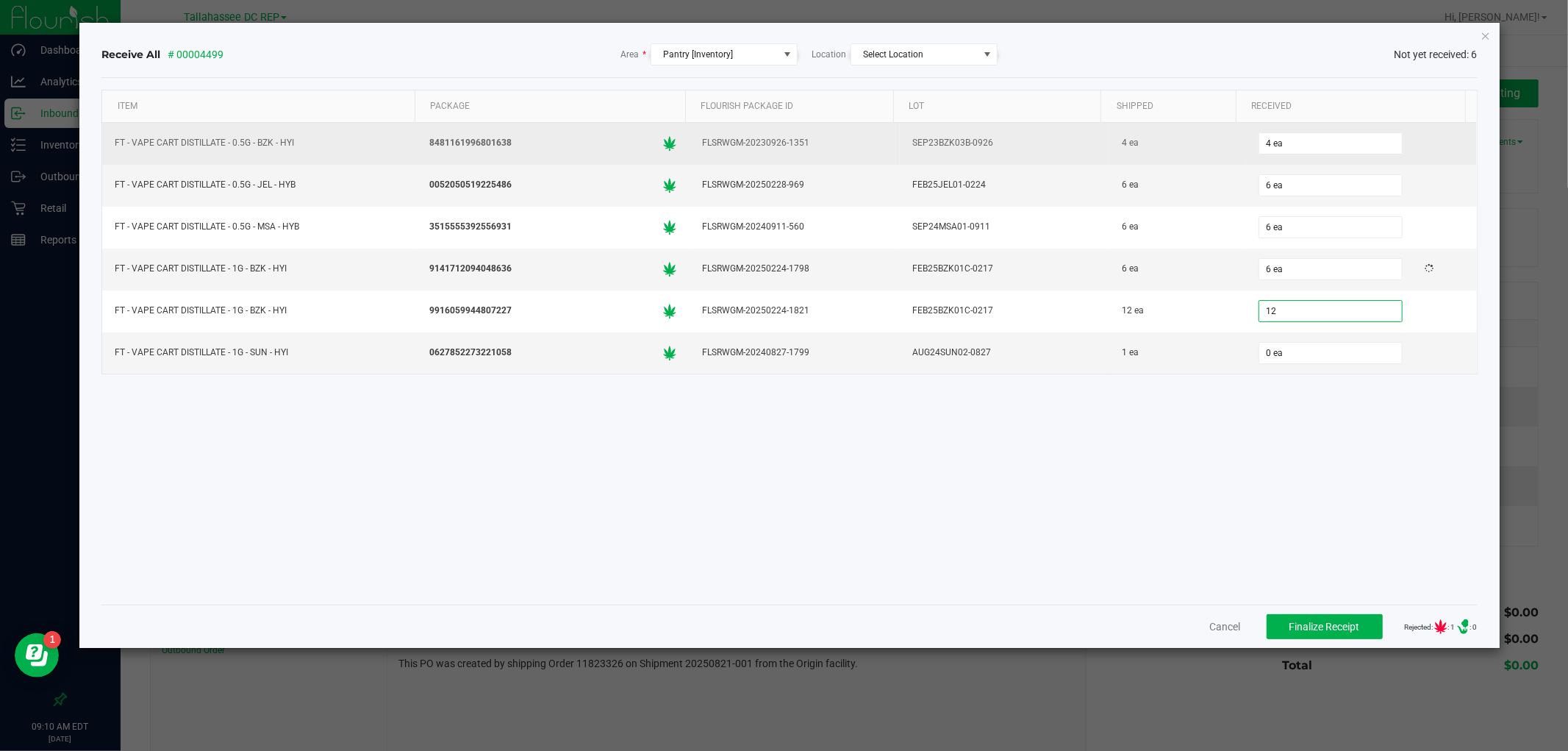
type input "12 ea"
type input "1 ea"
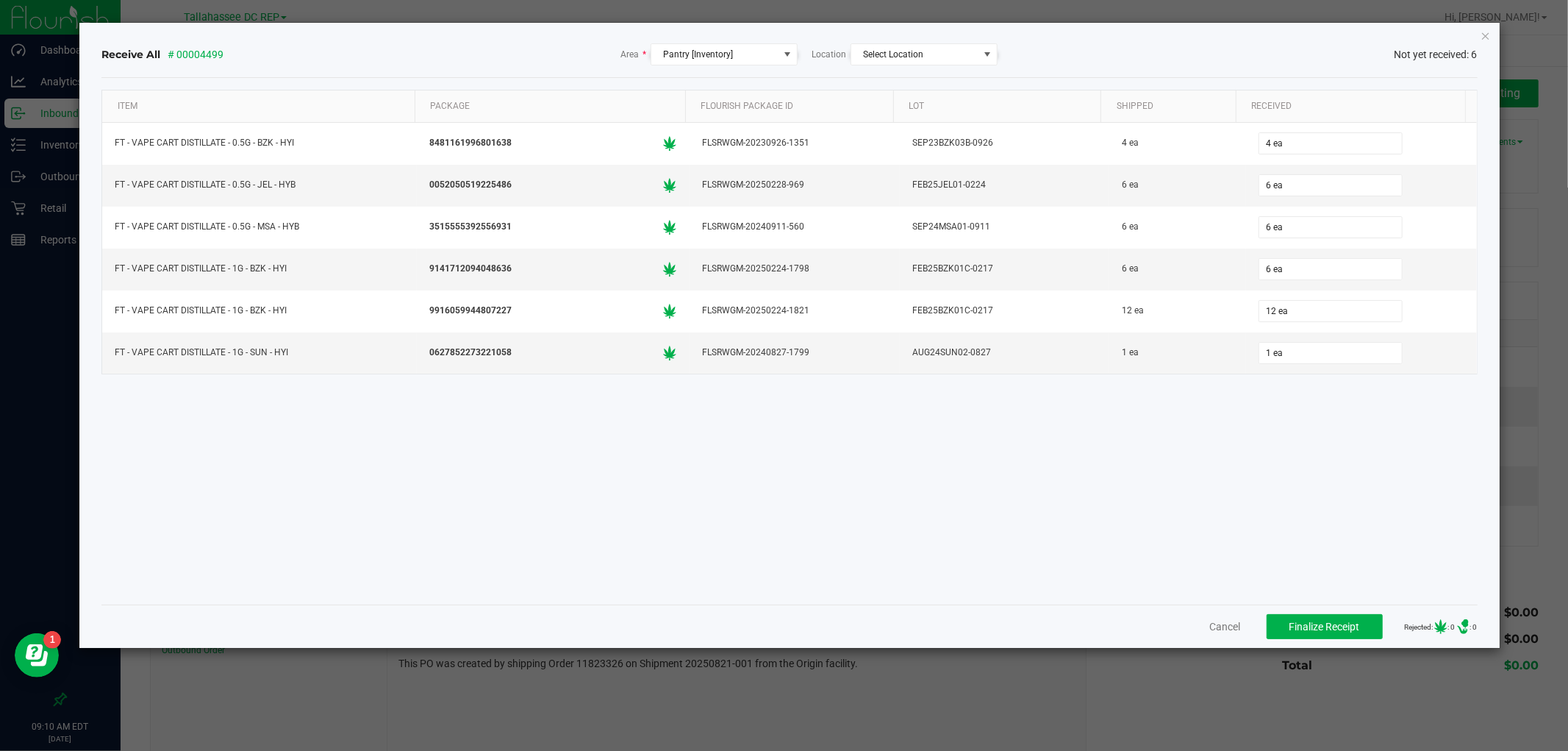
click at [1141, 490] on div "Item Package Flourish Package ID Lot Shipped Received FT - VAPE CART DISTILLATE…" at bounding box center [789, 340] width 1376 height 502
click at [1345, 640] on div "Cancel Finalize Receipt Rejected: : 0 .st0{ } : 0" at bounding box center [789, 626] width 1376 height 43
click at [1341, 634] on button "Finalize Receipt" at bounding box center [1324, 626] width 116 height 25
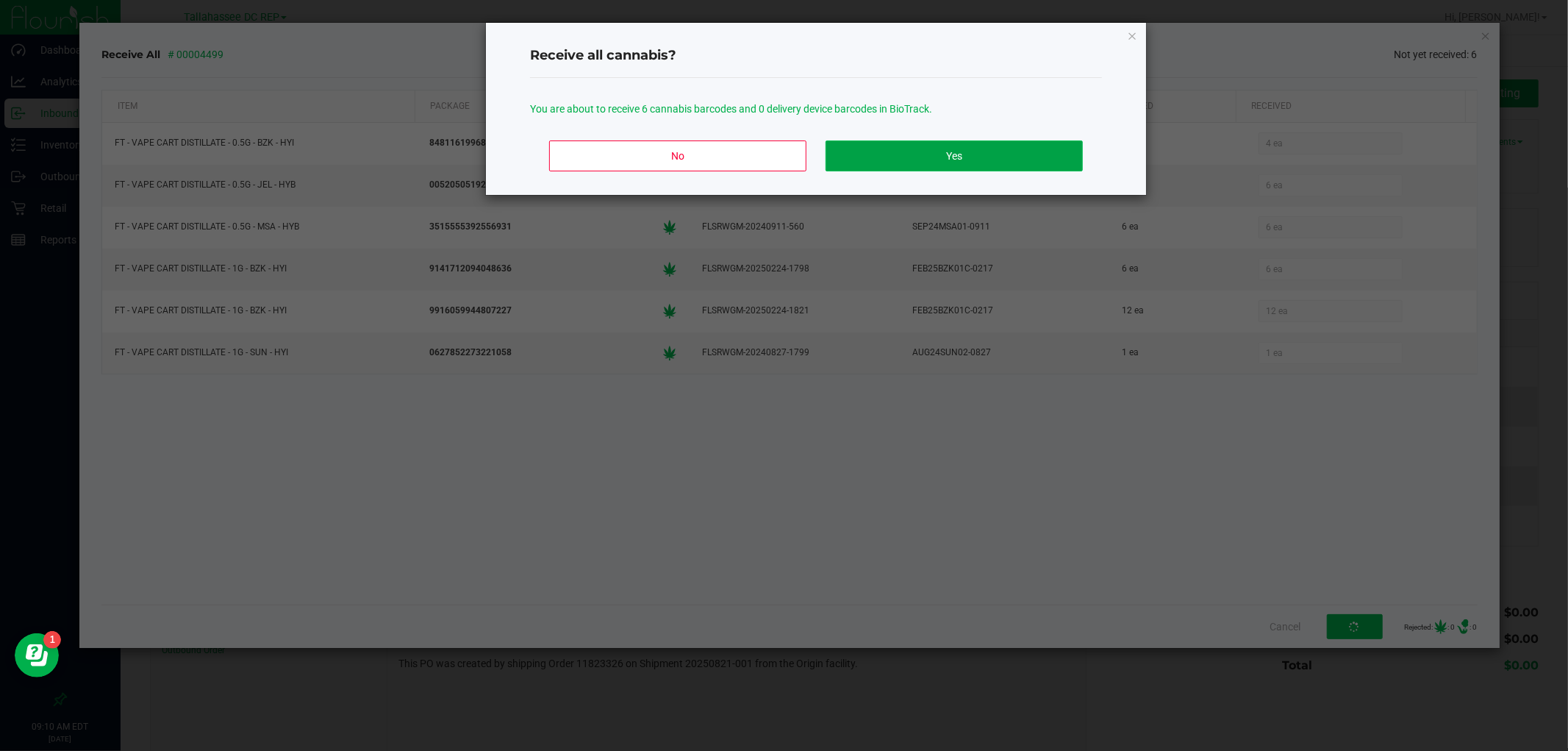
click at [930, 148] on button "Yes" at bounding box center [953, 155] width 258 height 31
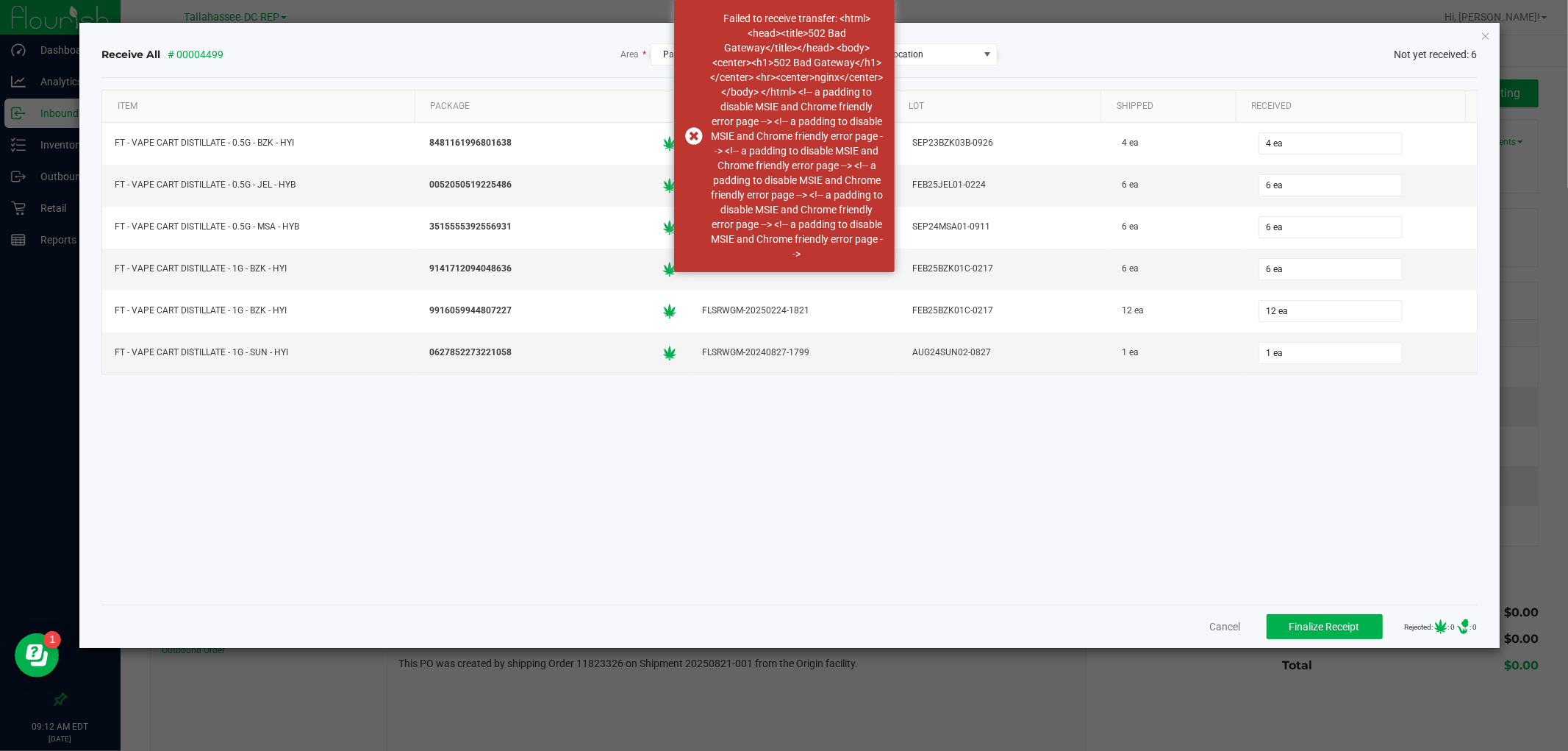
click at [1134, 491] on div "Item Package Flourish Package ID Lot Shipped Received FT - VAPE CART DISTILLATE…" at bounding box center [789, 340] width 1376 height 502
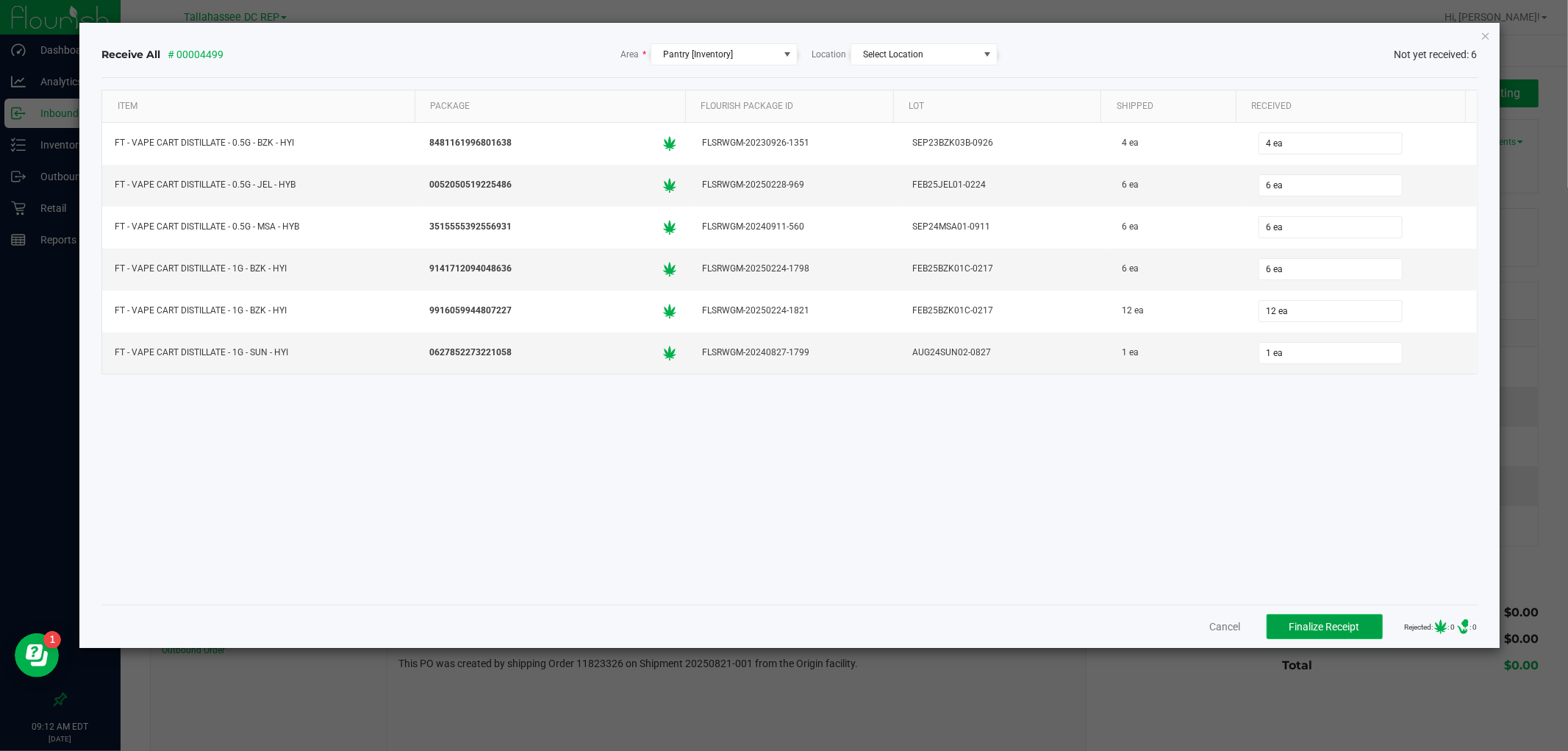
click at [1341, 622] on span "Finalize Receipt" at bounding box center [1324, 627] width 71 height 12
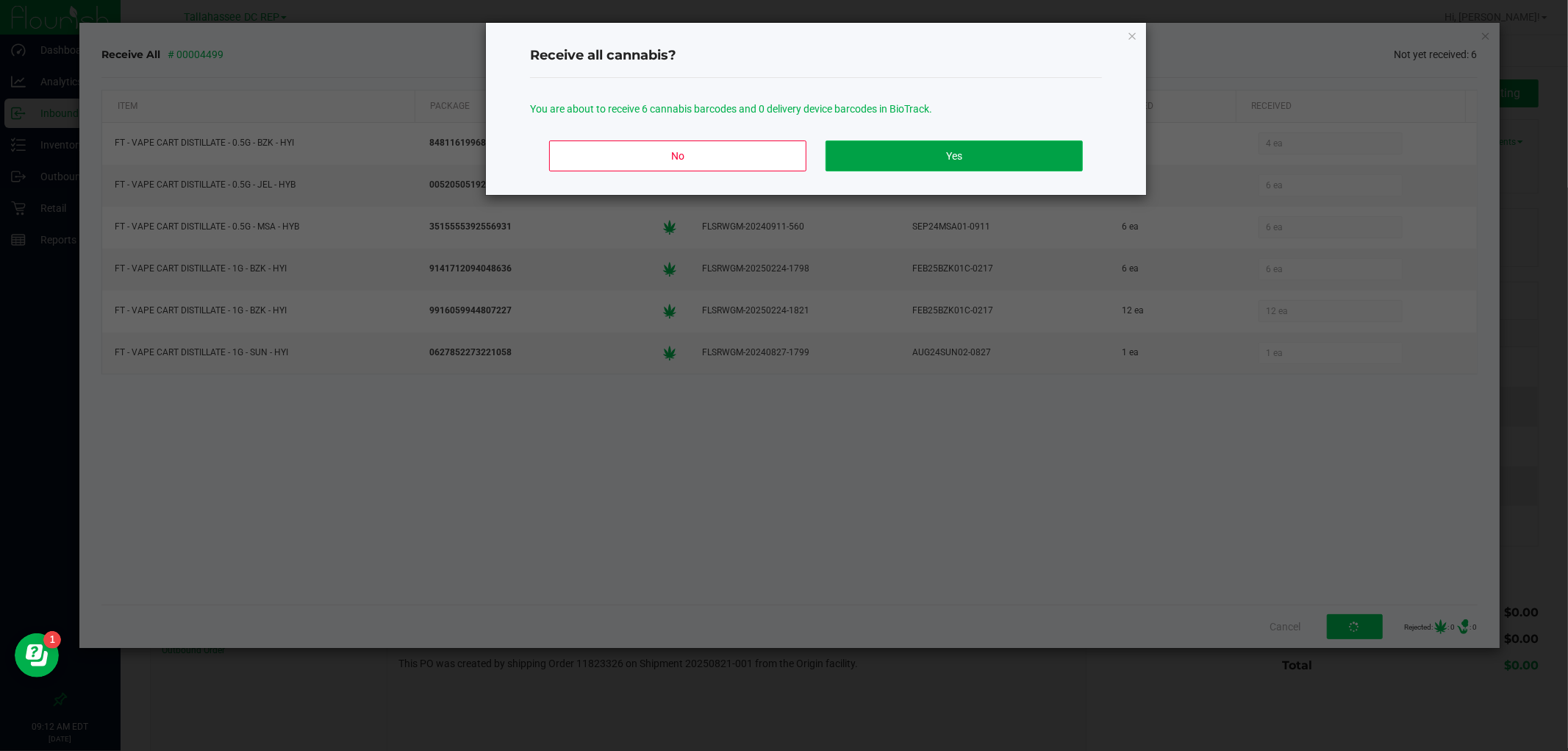
click at [959, 140] on button "Yes" at bounding box center [953, 155] width 258 height 31
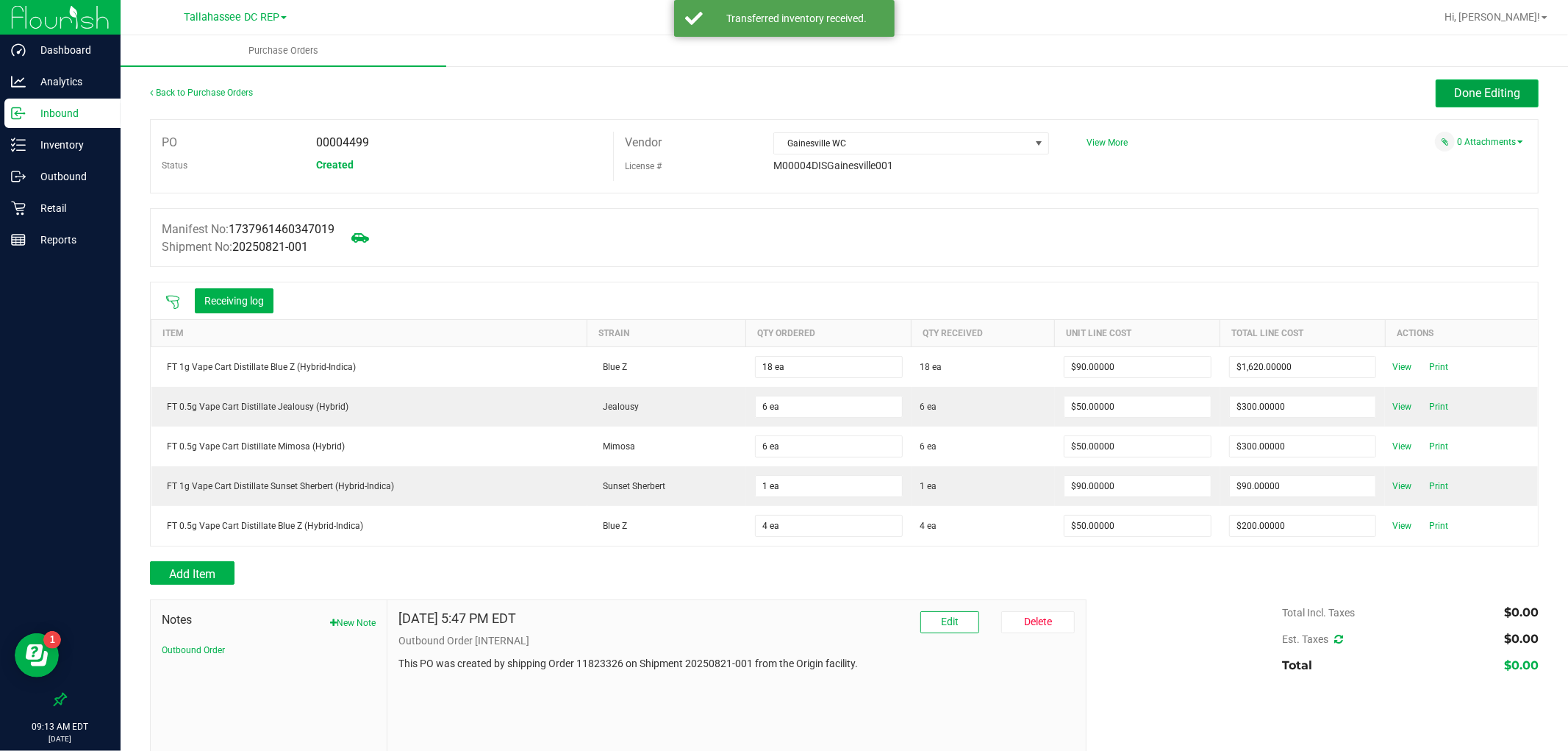
click at [1457, 92] on span "Done Editing" at bounding box center [1486, 93] width 66 height 14
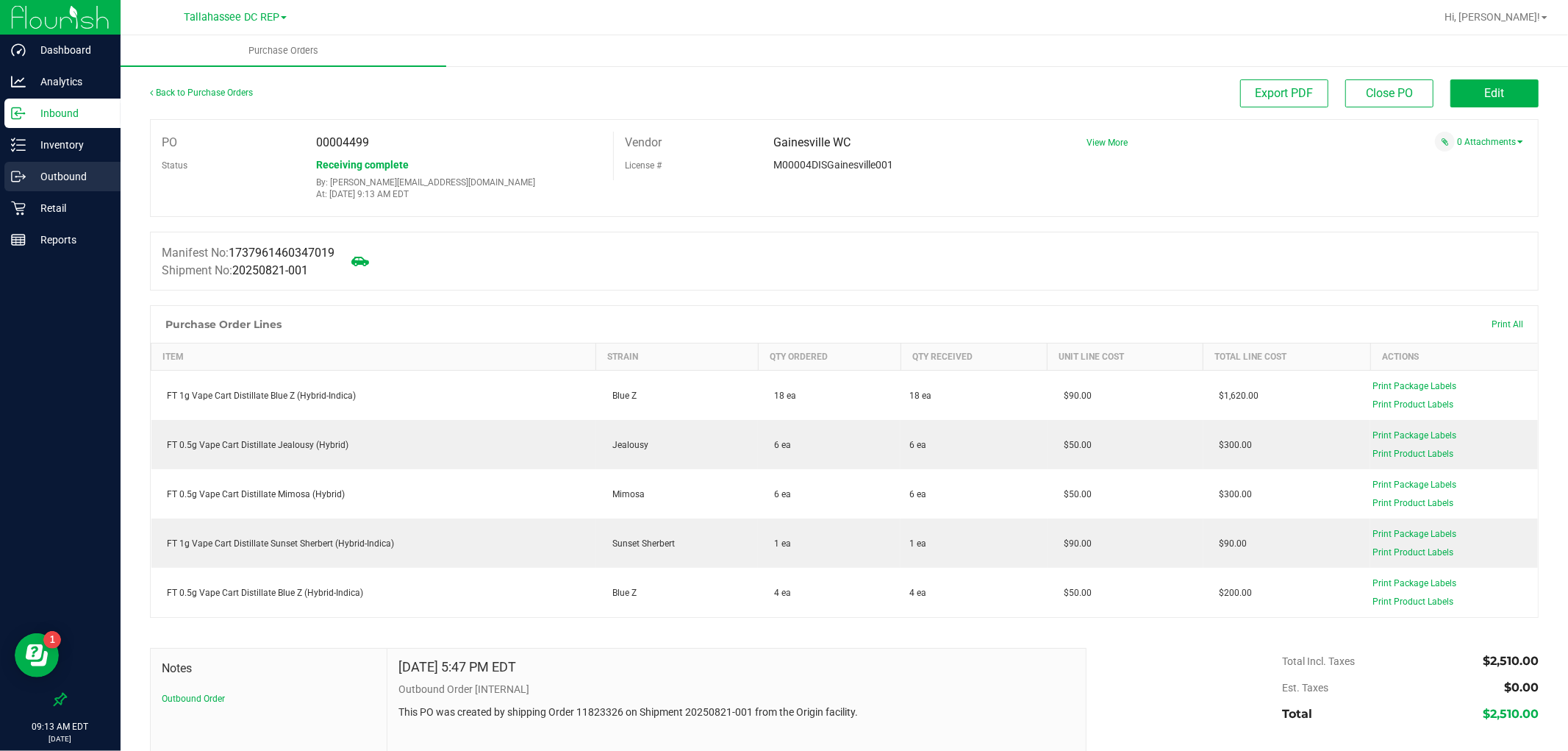
click at [85, 165] on div "Outbound" at bounding box center [62, 177] width 116 height 30
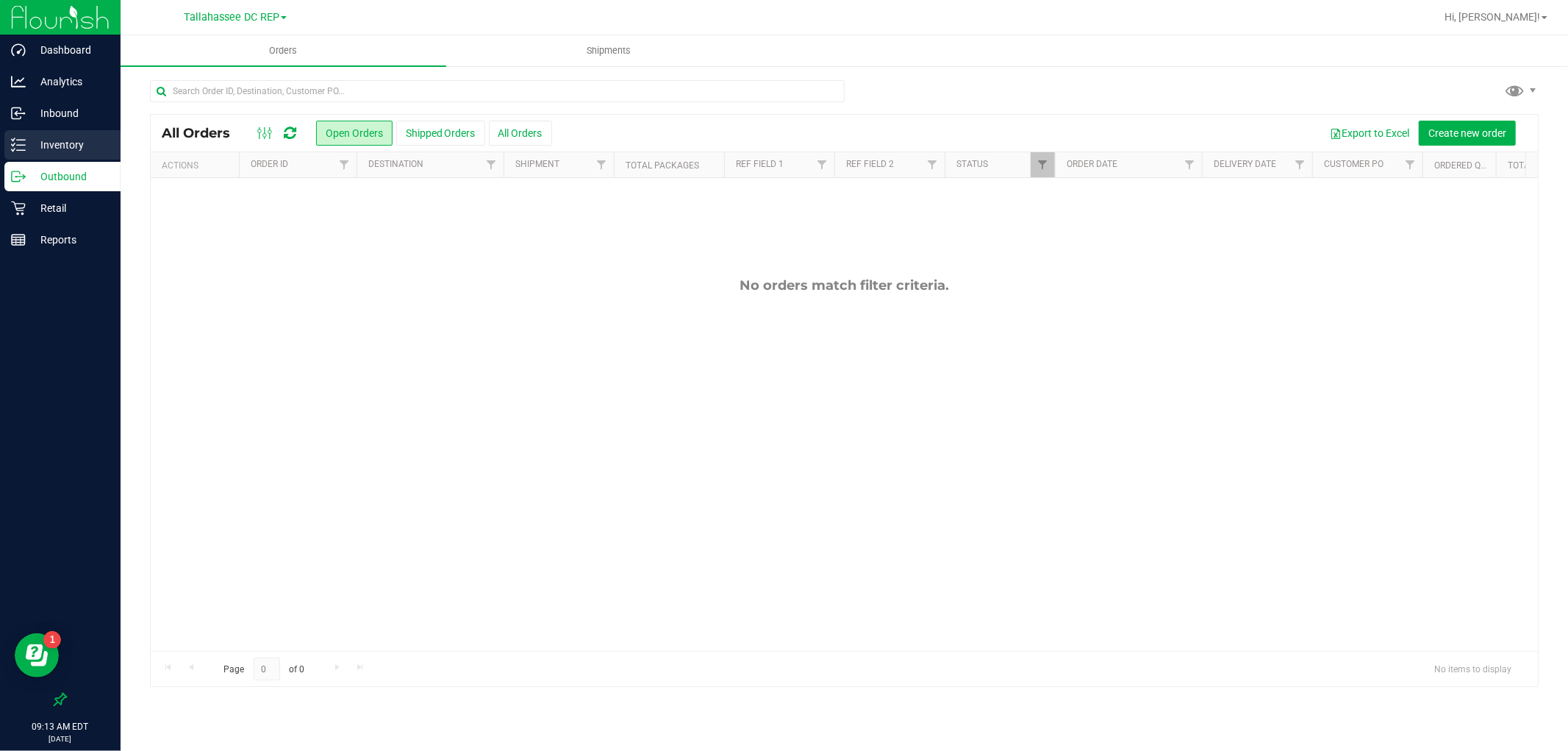
click at [82, 144] on p "Inventory" at bounding box center [69, 145] width 88 height 18
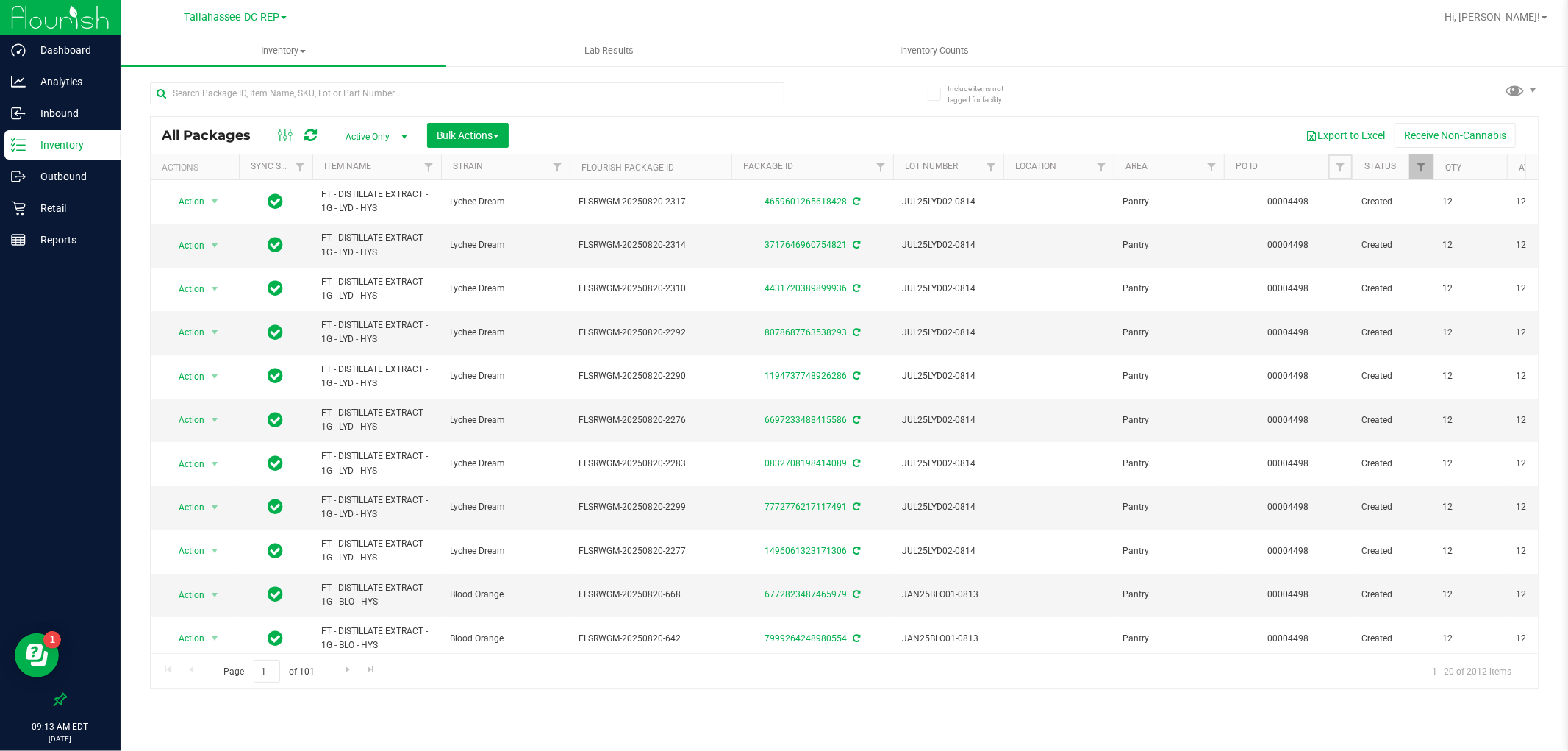
click at [1336, 167] on span "Filter" at bounding box center [1340, 167] width 12 height 12
click at [1357, 204] on input "text" at bounding box center [1412, 199] width 151 height 22
type input "4499"
click at [1376, 223] on button "Filter" at bounding box center [1373, 238] width 71 height 33
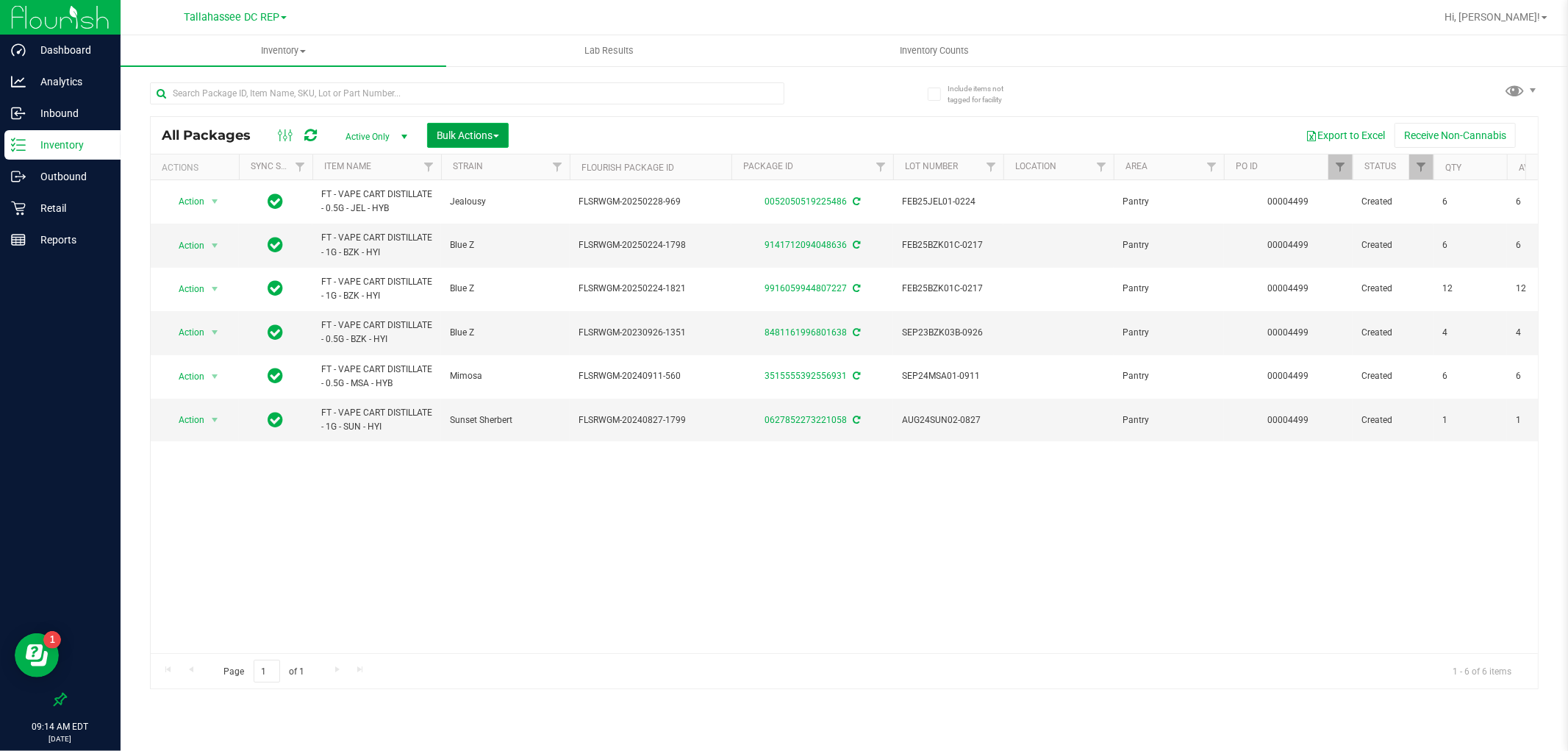
click at [451, 135] on span "Bulk Actions" at bounding box center [467, 135] width 62 height 12
click at [522, 167] on span "Add to outbound order" at bounding box center [485, 169] width 100 height 12
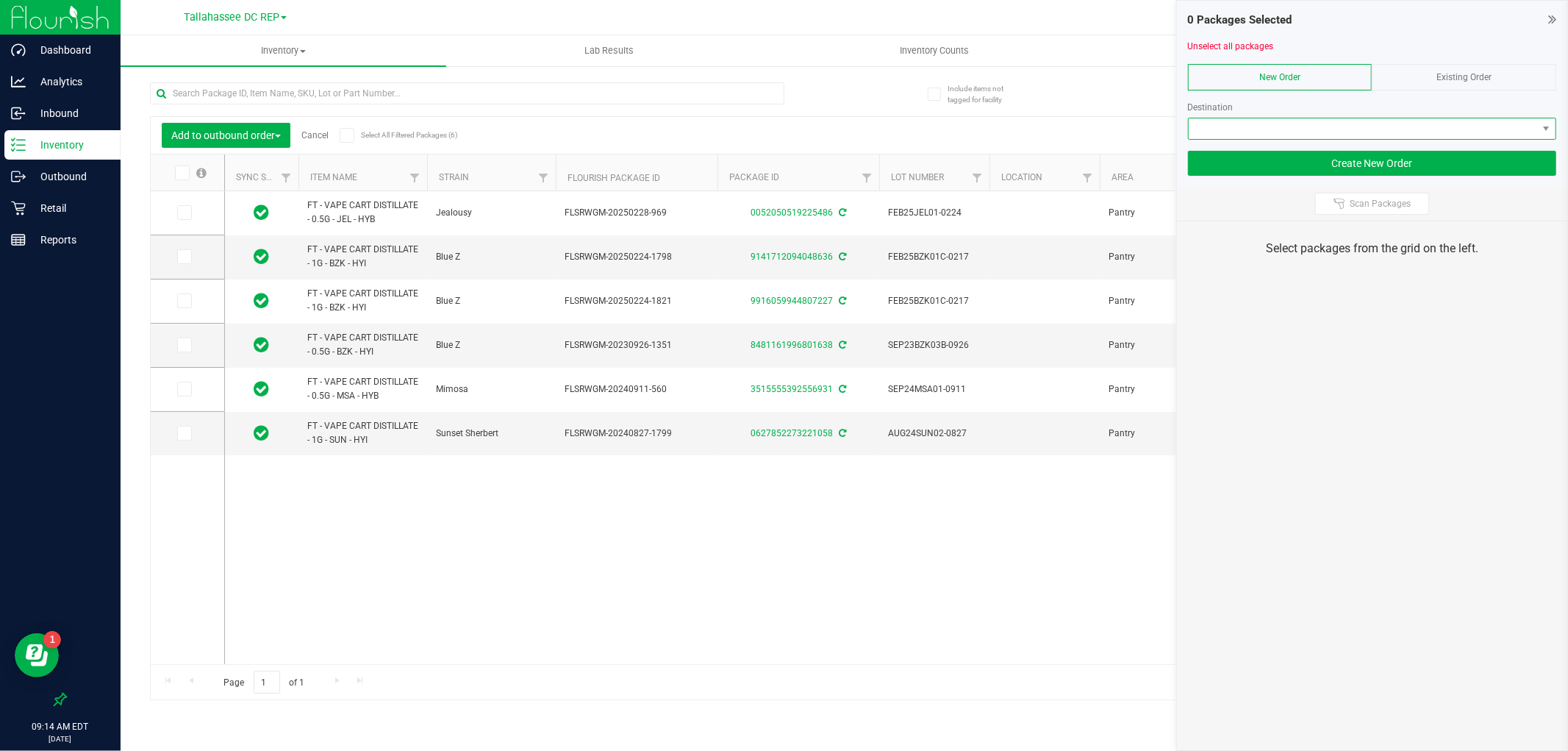
click at [1281, 122] on span at bounding box center [1362, 128] width 348 height 21
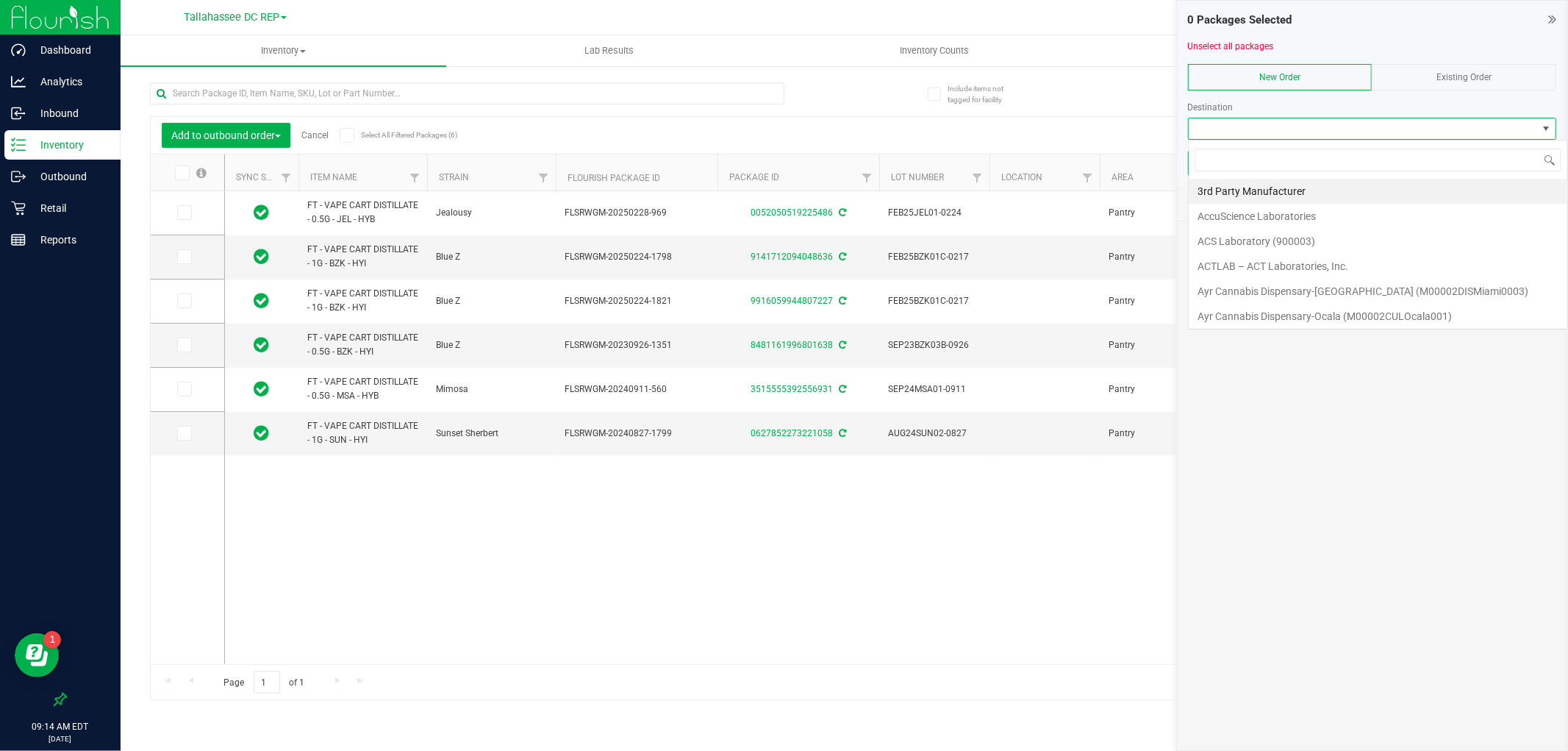
scroll to position [22, 368]
type input "tampa ware"
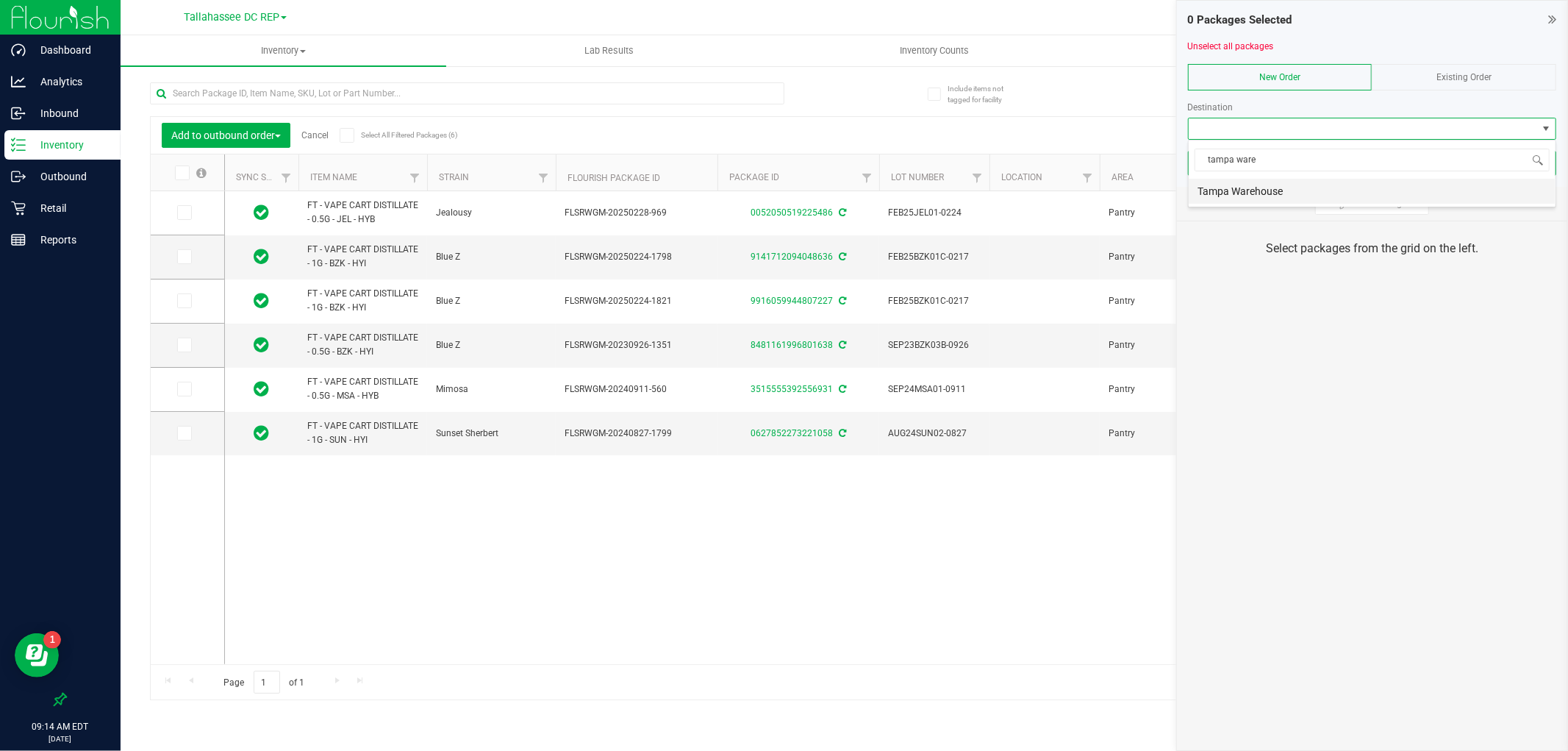
click at [1272, 193] on li "Tampa Warehouse" at bounding box center [1372, 190] width 367 height 25
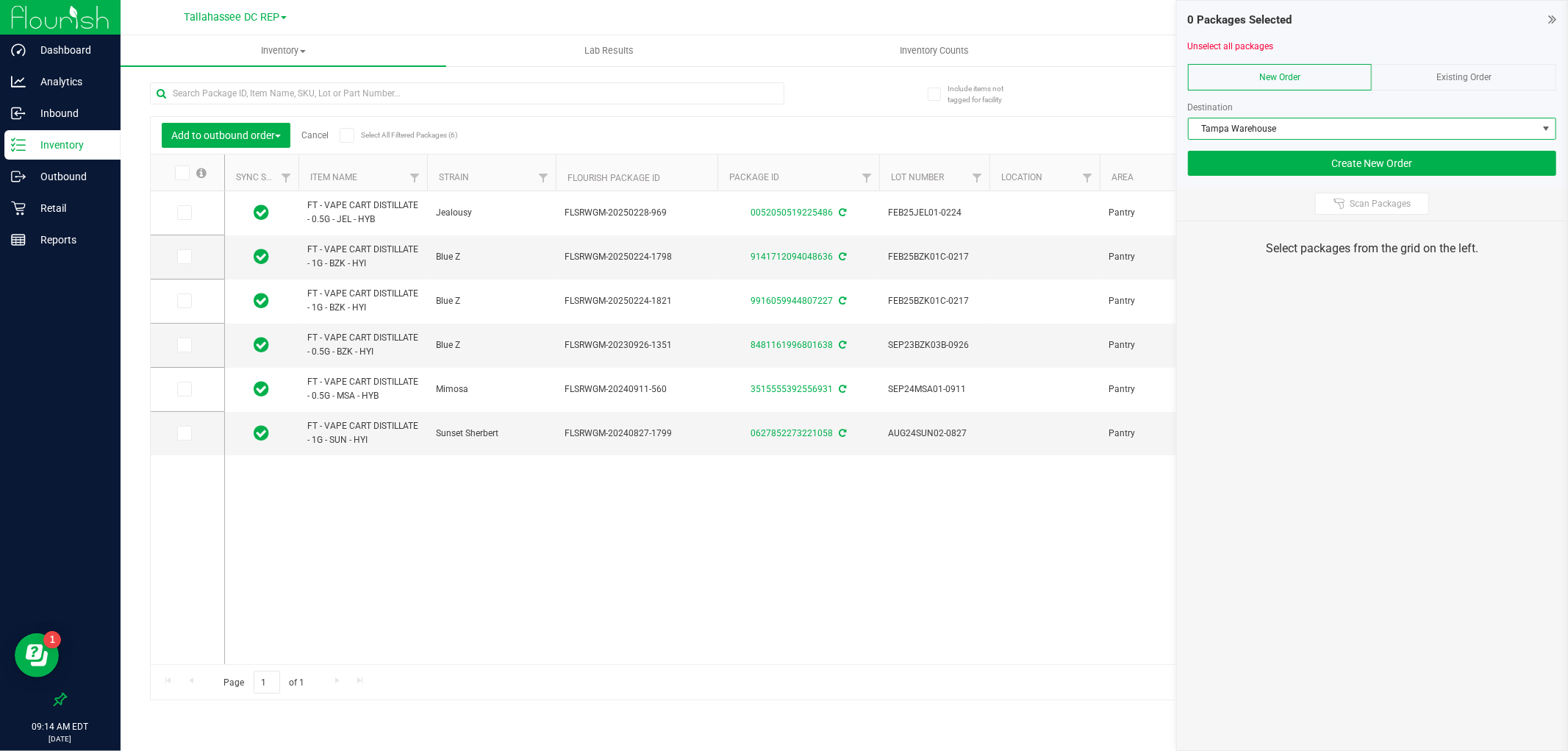
click at [347, 135] on icon at bounding box center [346, 135] width 10 height 0
click at [0, 0] on input "Select All Filtered Packages (6)" at bounding box center [0, 0] width 0 height 0
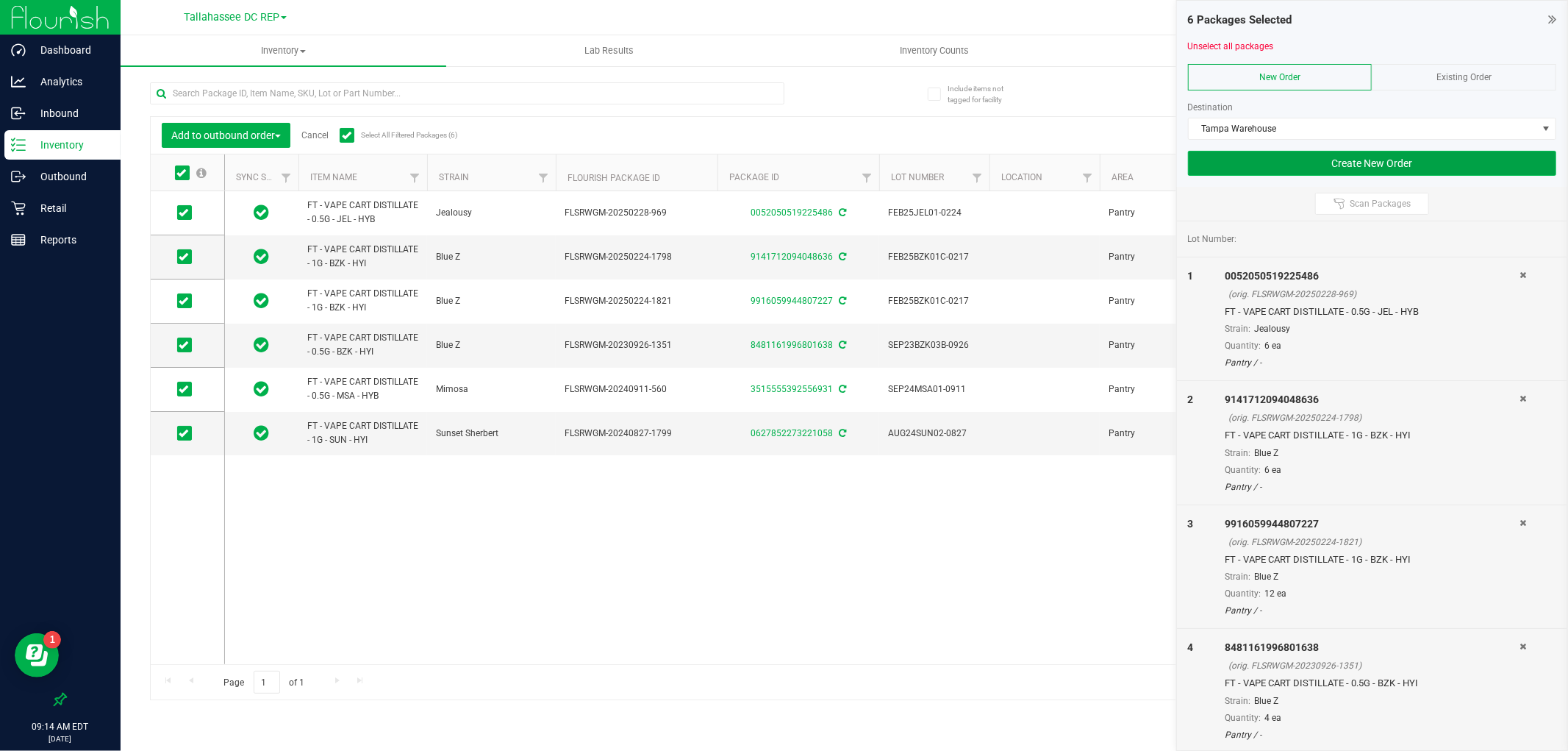
click at [1289, 151] on button "Create New Order" at bounding box center [1372, 163] width 368 height 25
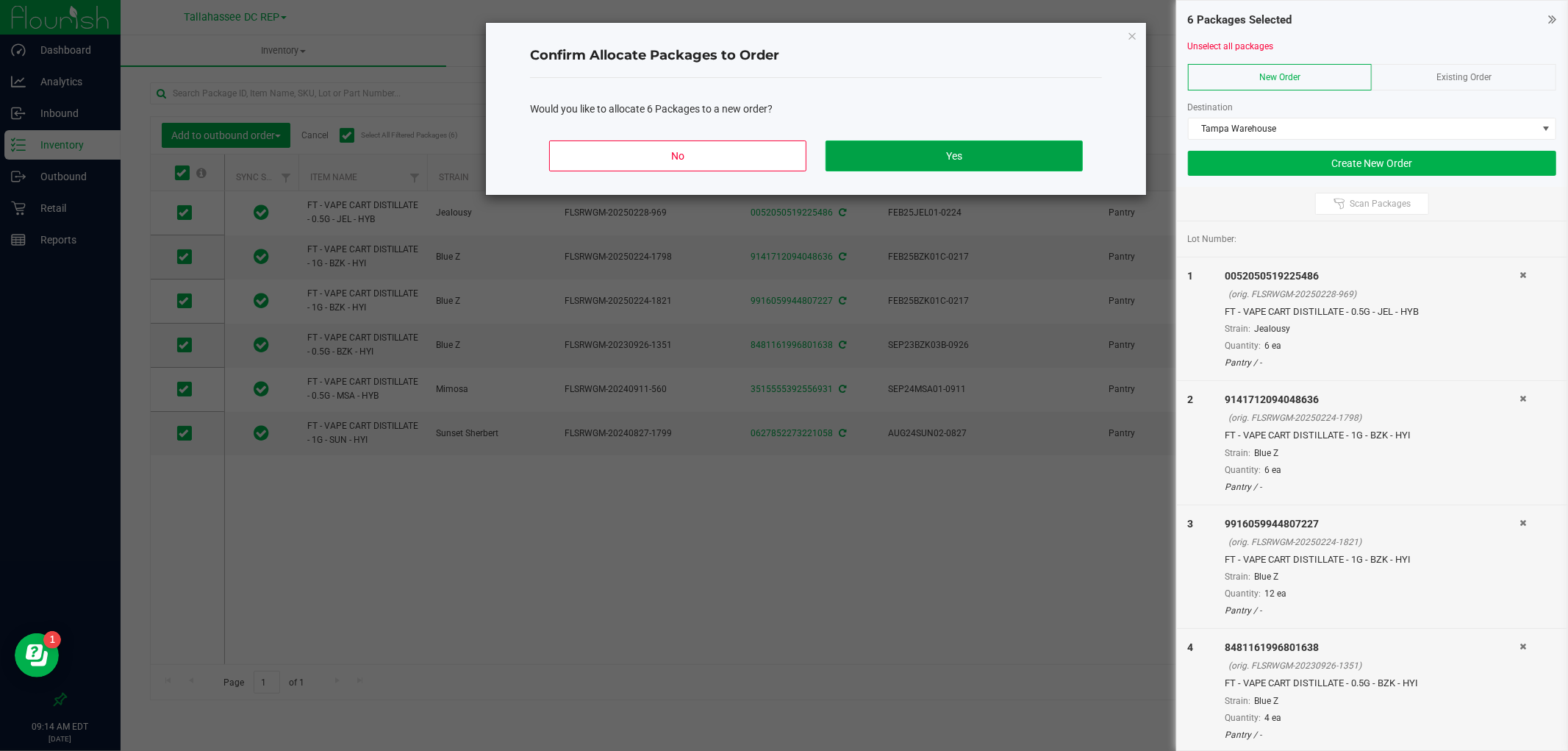
click at [958, 143] on button "Yes" at bounding box center [953, 155] width 258 height 31
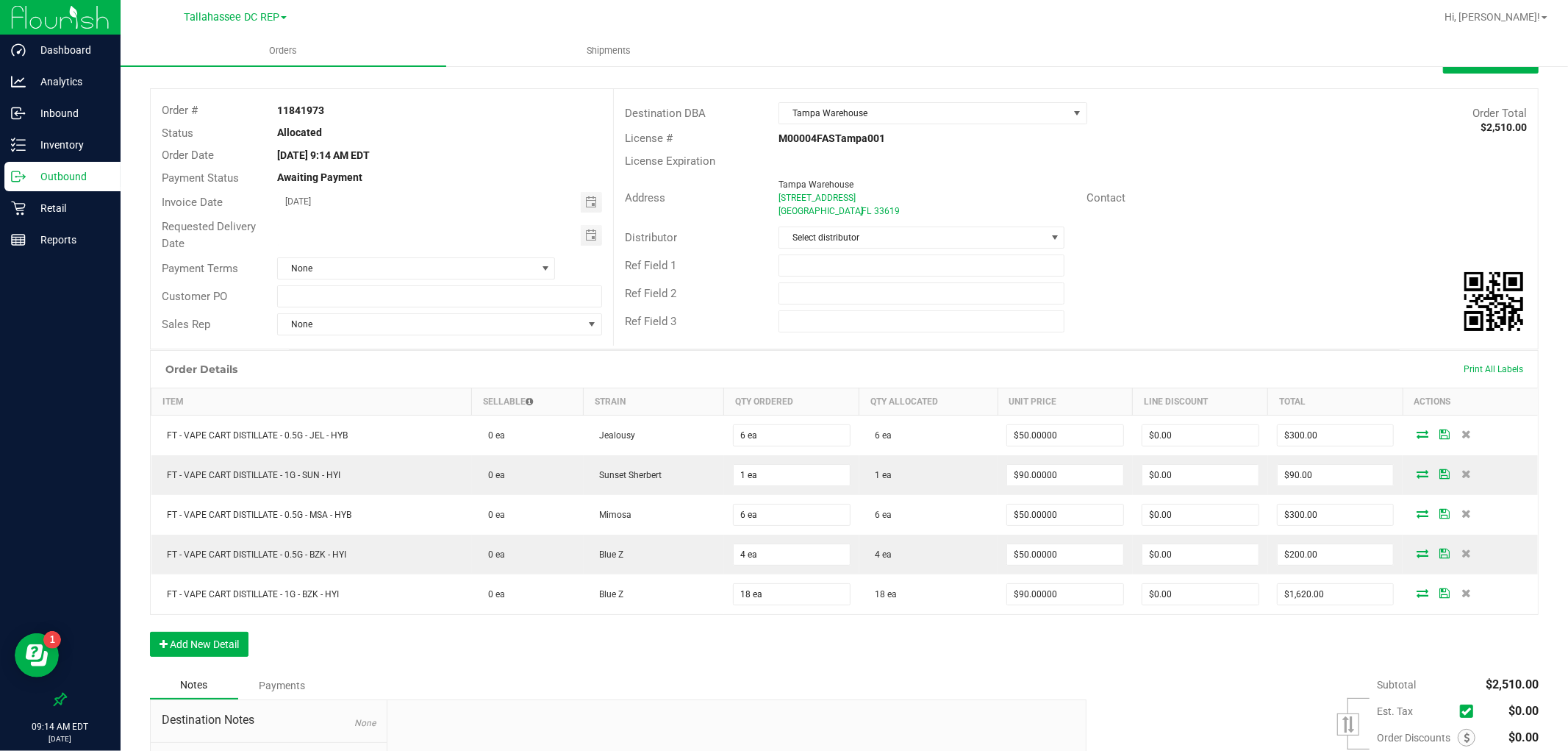
scroll to position [57, 0]
drag, startPoint x: 785, startPoint y: 263, endPoint x: 798, endPoint y: 249, distance: 19.1
click at [785, 263] on input "text" at bounding box center [922, 266] width 286 height 22
click at [831, 263] on input "Vape Pullback" at bounding box center [922, 266] width 286 height 22
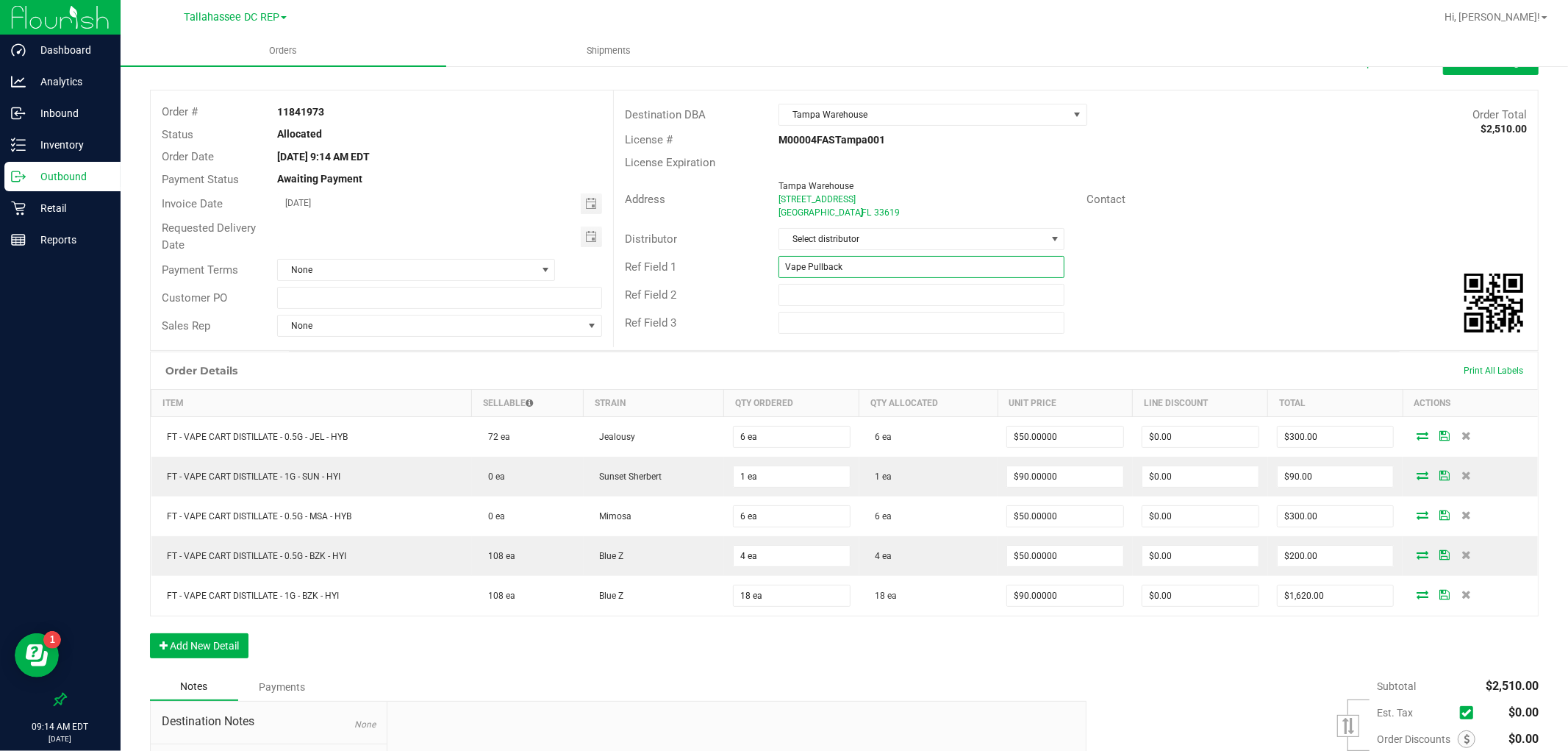
click at [831, 263] on input "Vape Pullback" at bounding box center [922, 266] width 286 height 22
type input "Vape Pullback"
click at [368, 284] on div "Customer PO" at bounding box center [382, 298] width 463 height 28
click at [369, 290] on input "text" at bounding box center [439, 297] width 325 height 22
paste input "Vape Pullback"
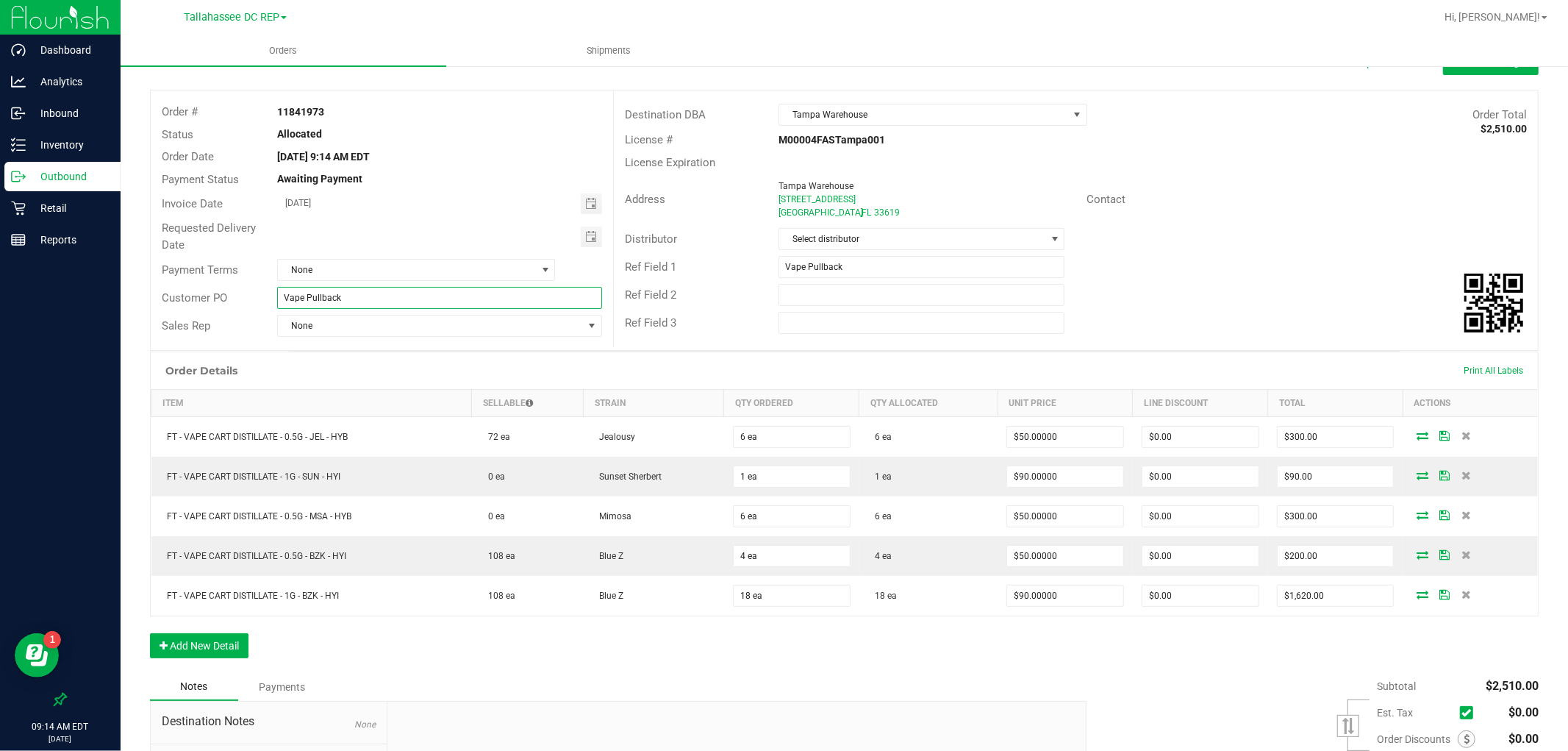
type input "Vape Pullback"
click at [332, 667] on div "Order Details Print All Labels Item Sellable Strain Qty Ordered Qty Allocated U…" at bounding box center [844, 512] width 1388 height 322
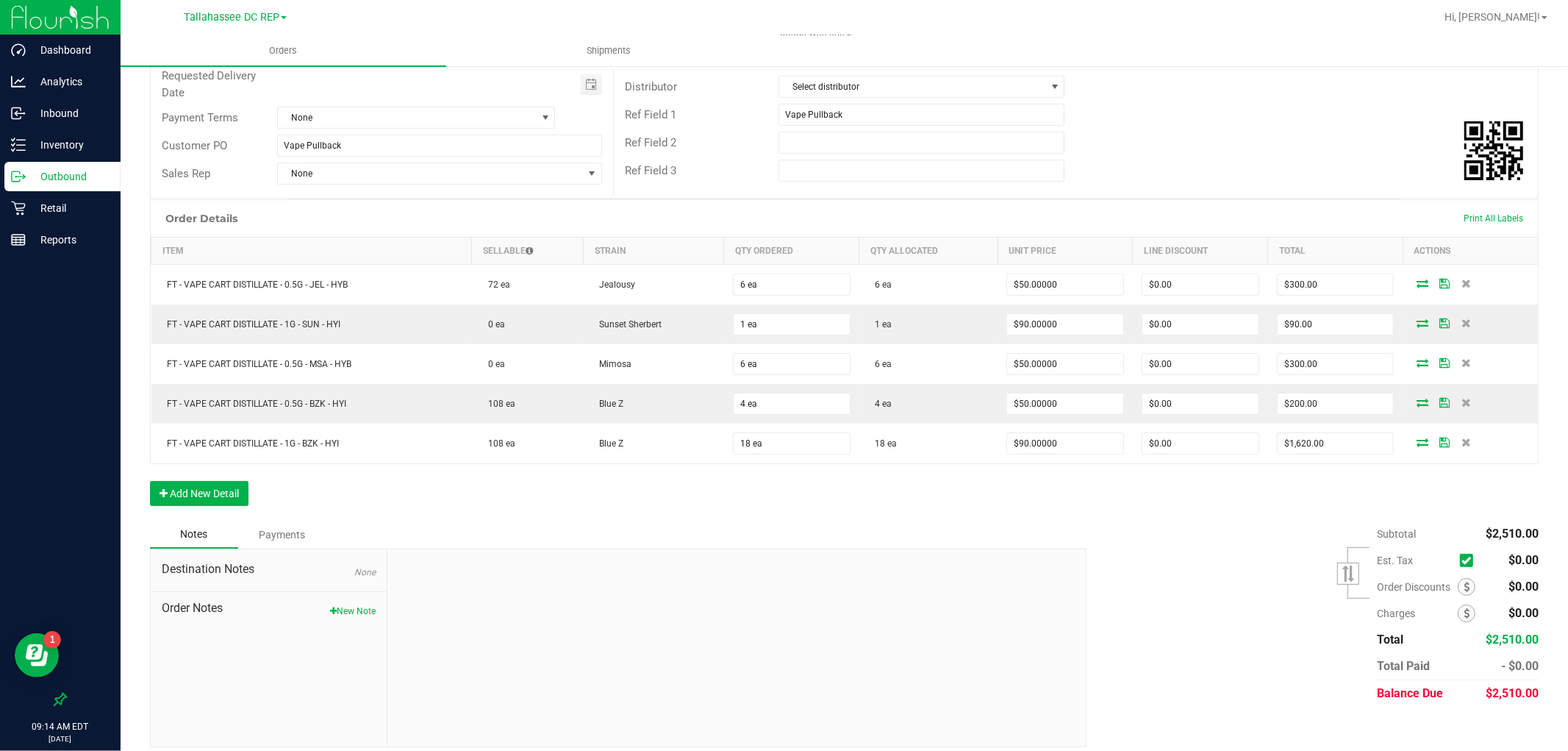
scroll to position [221, 0]
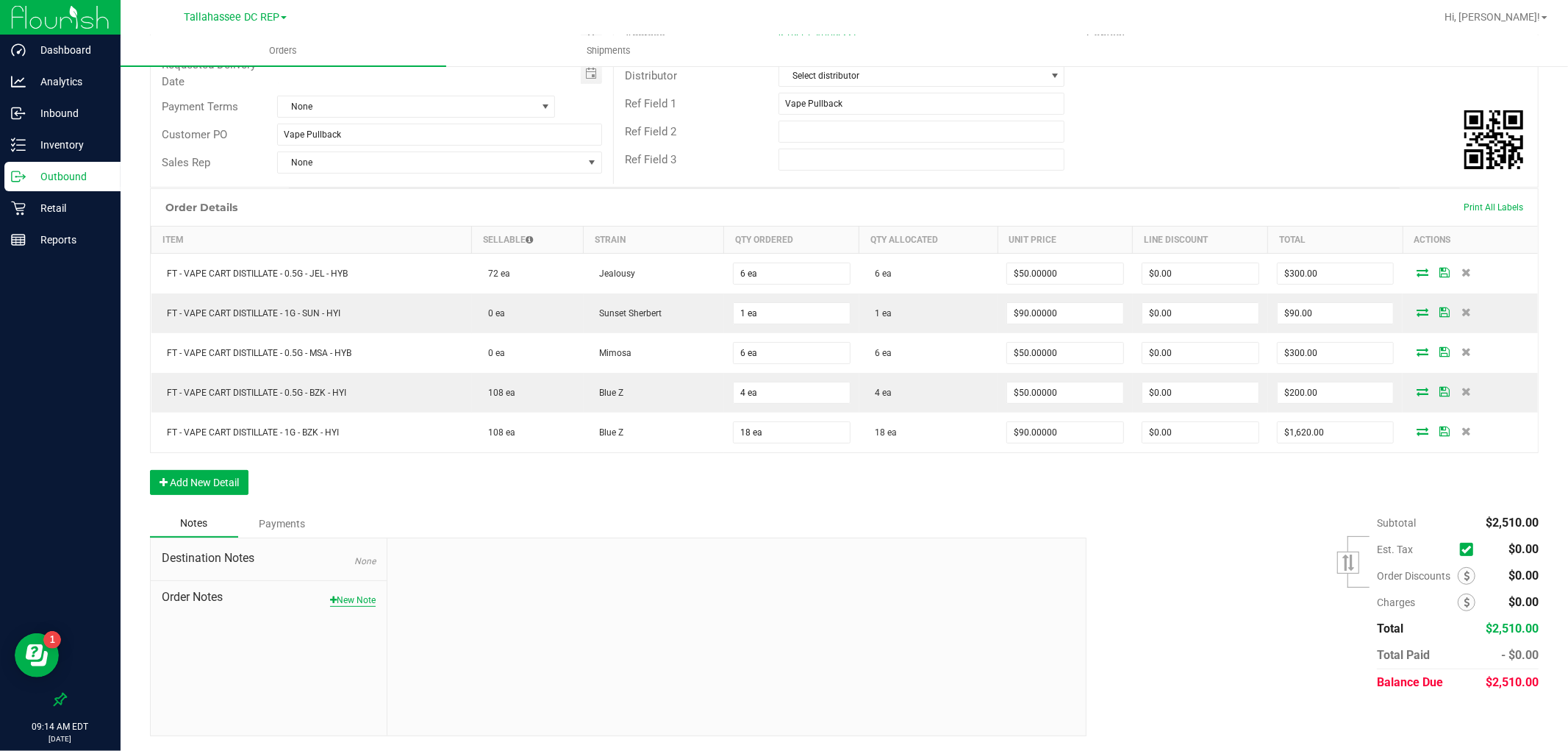
click at [353, 598] on button "New Note" at bounding box center [352, 599] width 45 height 13
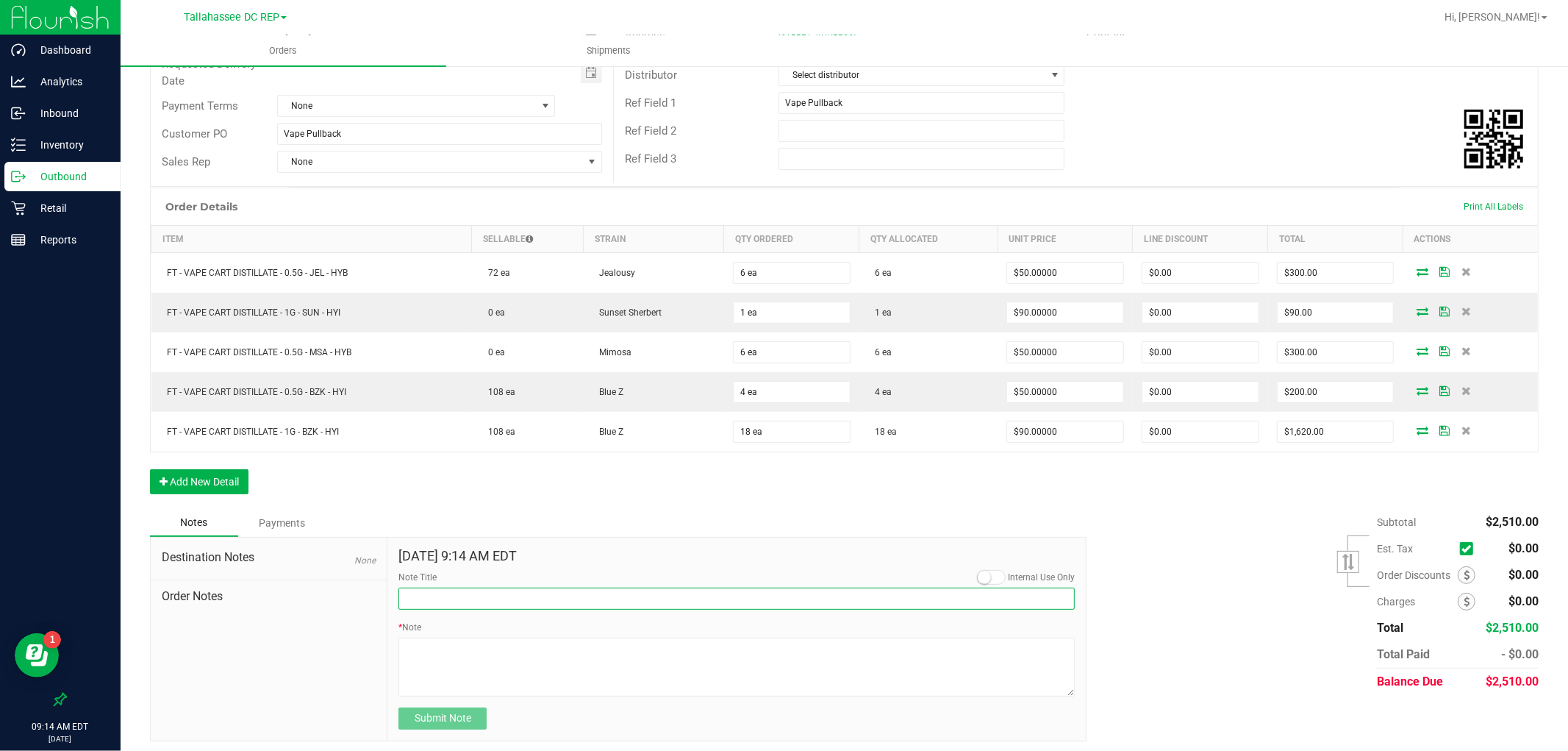
click at [427, 595] on input "Note Title" at bounding box center [736, 598] width 676 height 22
paste input "Vape Pullback"
type input "Vape Pullback"
click at [452, 662] on textarea "* Note" at bounding box center [736, 667] width 676 height 59
paste textarea "Vape Pullback"
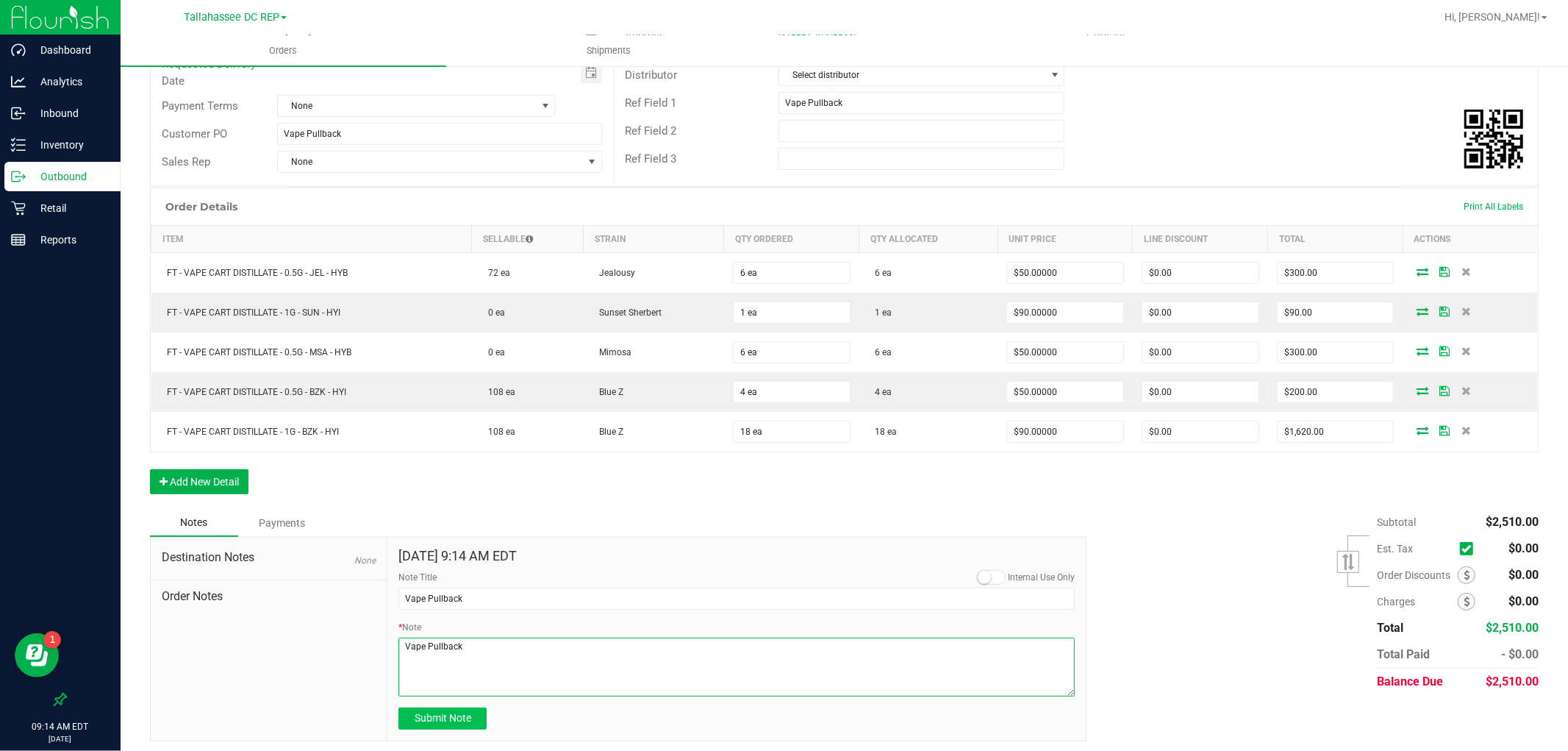
type textarea "Vape Pullback"
click at [453, 717] on span "Submit Note" at bounding box center [442, 717] width 56 height 12
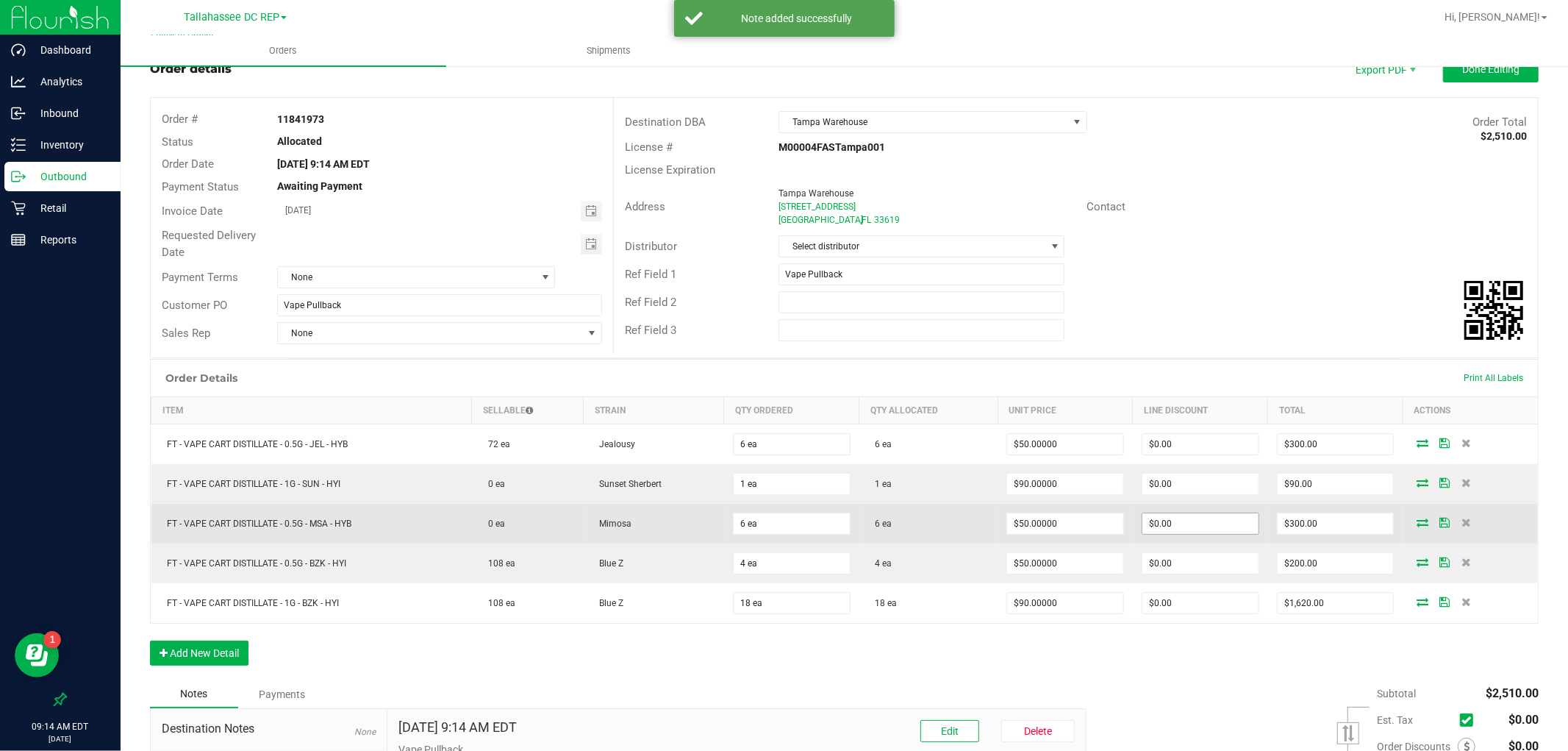
scroll to position [0, 0]
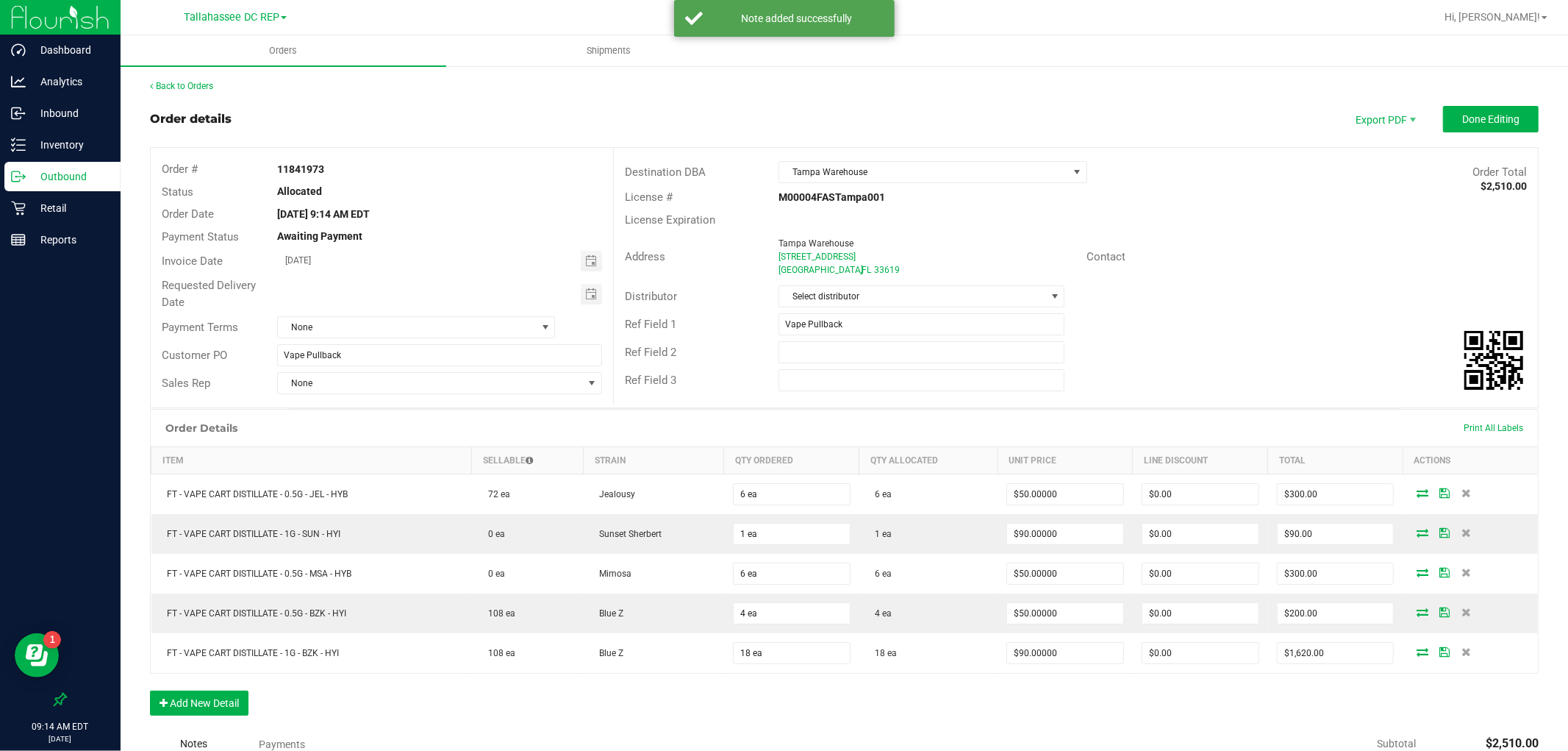
click at [1504, 103] on div "Back to Orders Order details Export PDF Done Editing Order # 11841973 Status Al…" at bounding box center [844, 517] width 1388 height 877
click at [1503, 108] on button "Done Editing" at bounding box center [1490, 118] width 96 height 27
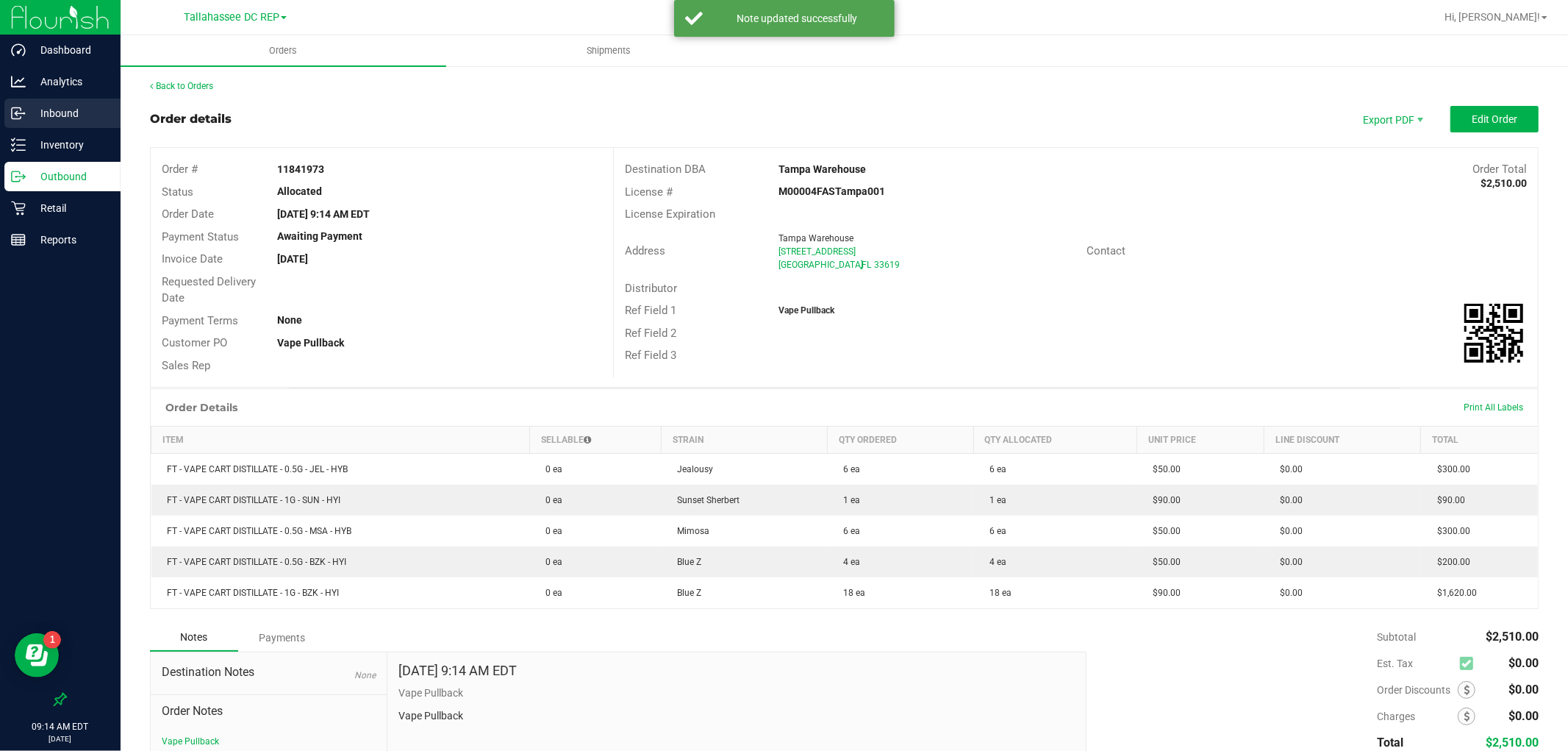
click at [69, 108] on p "Inbound" at bounding box center [69, 113] width 88 height 18
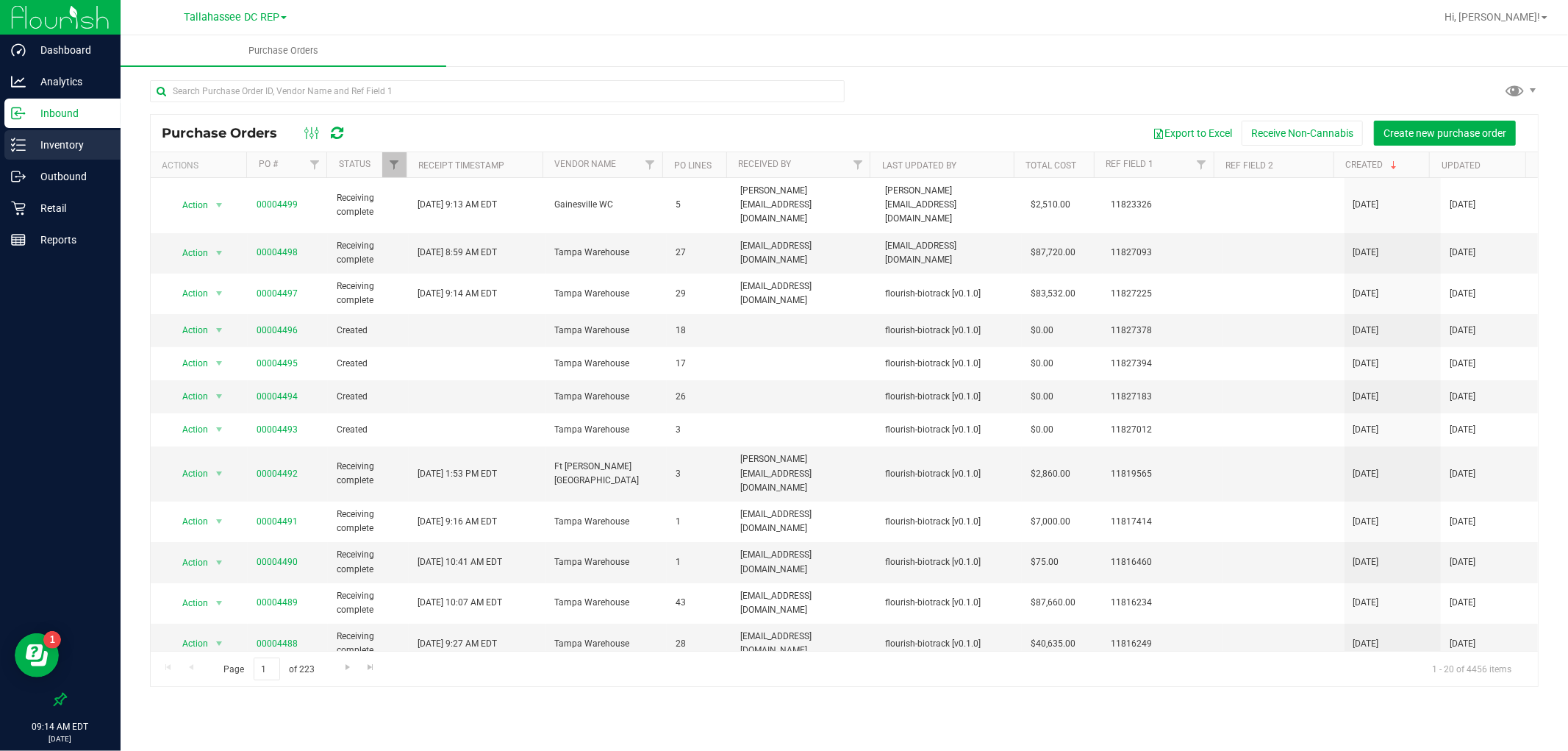
click at [87, 153] on p "Inventory" at bounding box center [69, 145] width 88 height 18
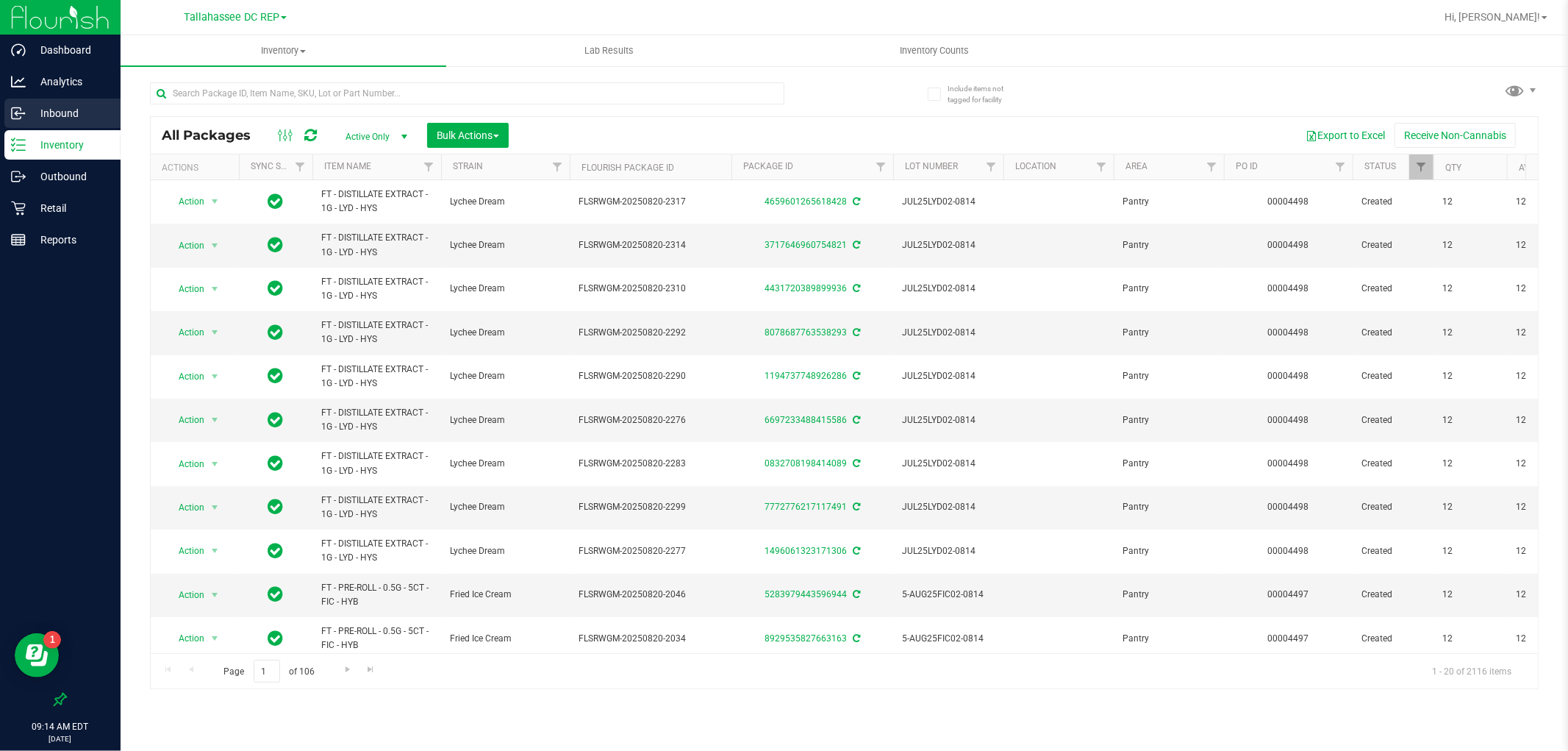
click at [73, 111] on p "Inbound" at bounding box center [69, 113] width 88 height 18
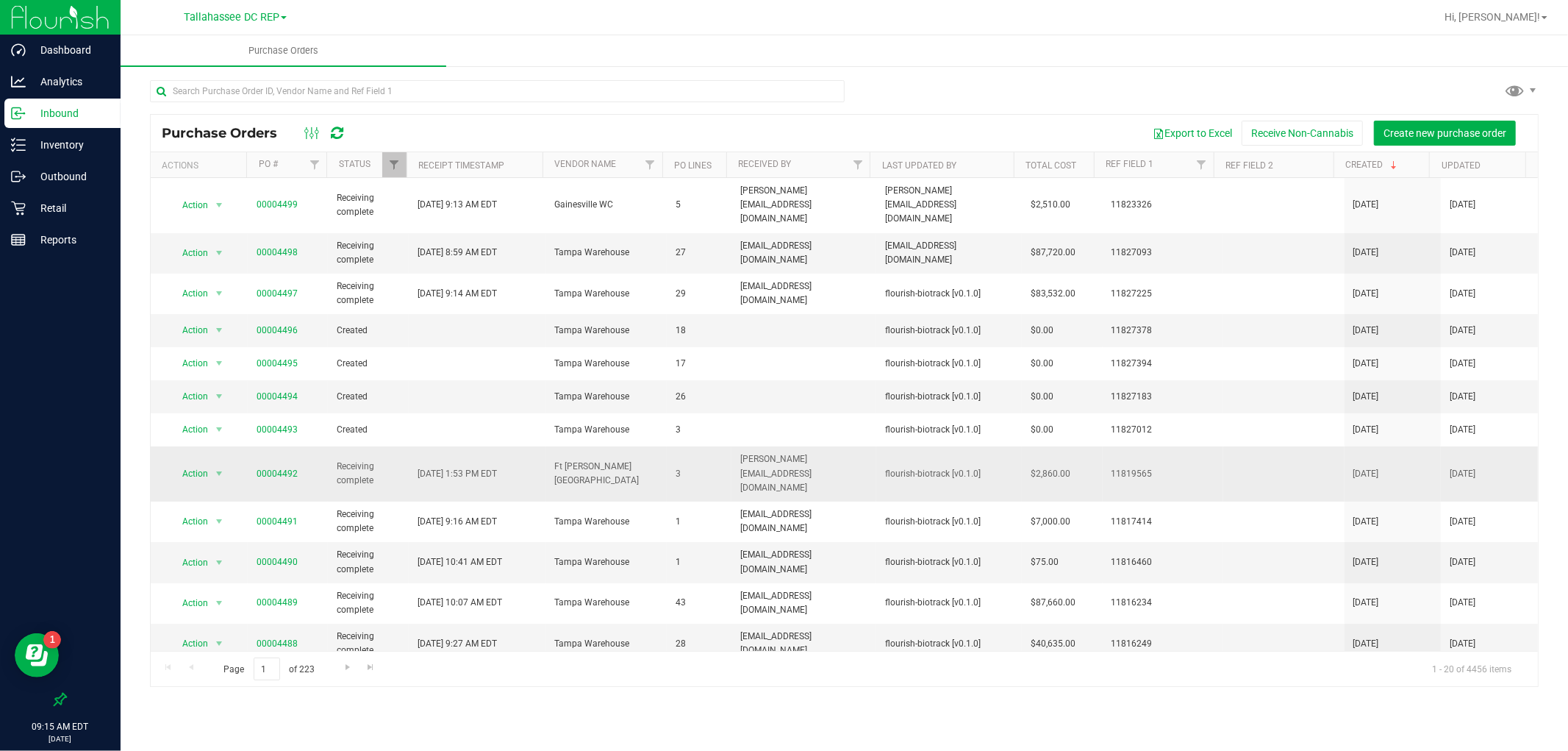
drag, startPoint x: 295, startPoint y: 457, endPoint x: 167, endPoint y: 467, distance: 128.4
click at [268, 467] on span "00004492" at bounding box center [277, 474] width 41 height 14
copy link "04492"
click at [97, 143] on p "Inventory" at bounding box center [69, 145] width 88 height 18
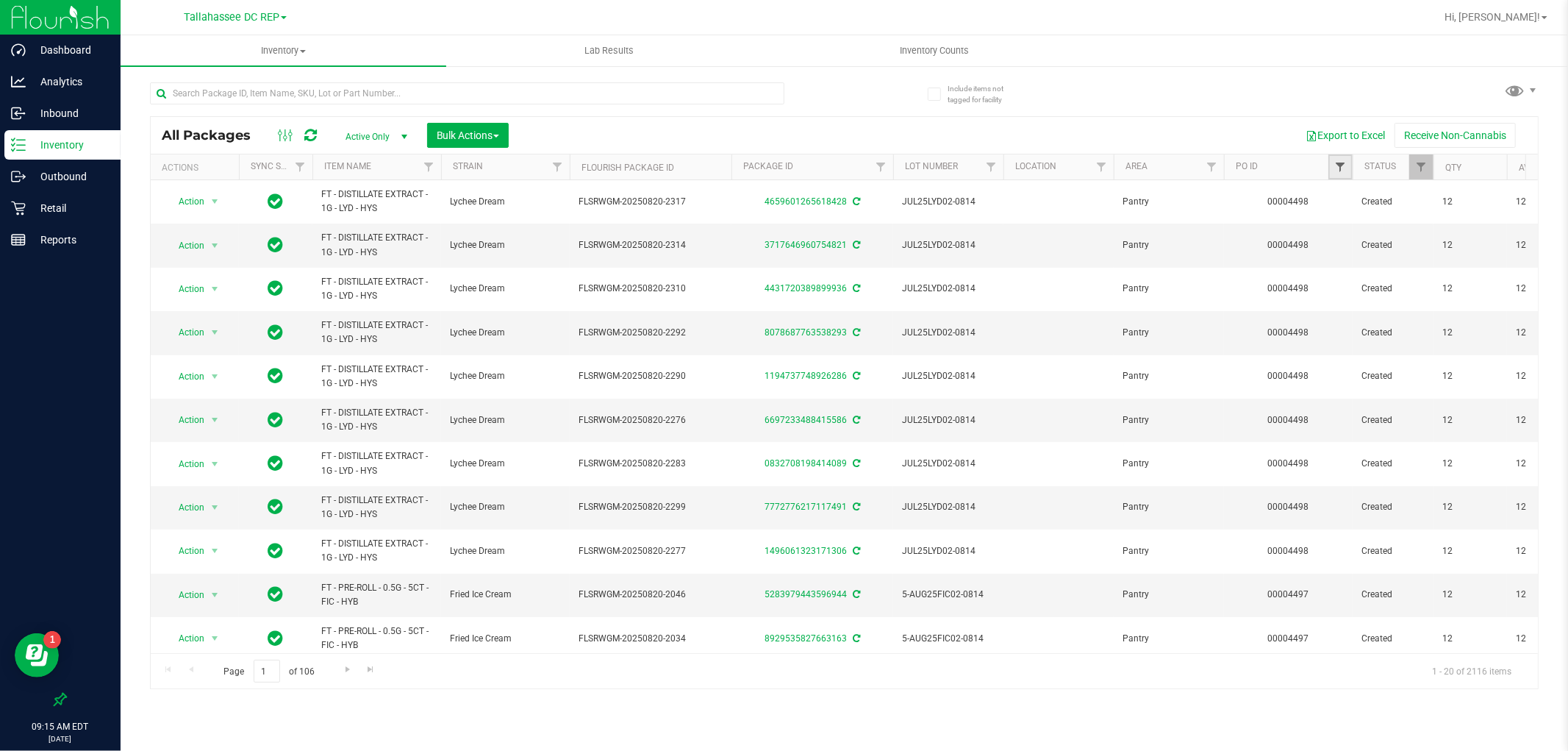
click at [1338, 167] on span "Filter" at bounding box center [1340, 167] width 12 height 12
click at [1368, 199] on input "text" at bounding box center [1412, 199] width 151 height 22
paste input "04492"
type input "04492"
click at [1372, 229] on button "Filter" at bounding box center [1373, 238] width 71 height 33
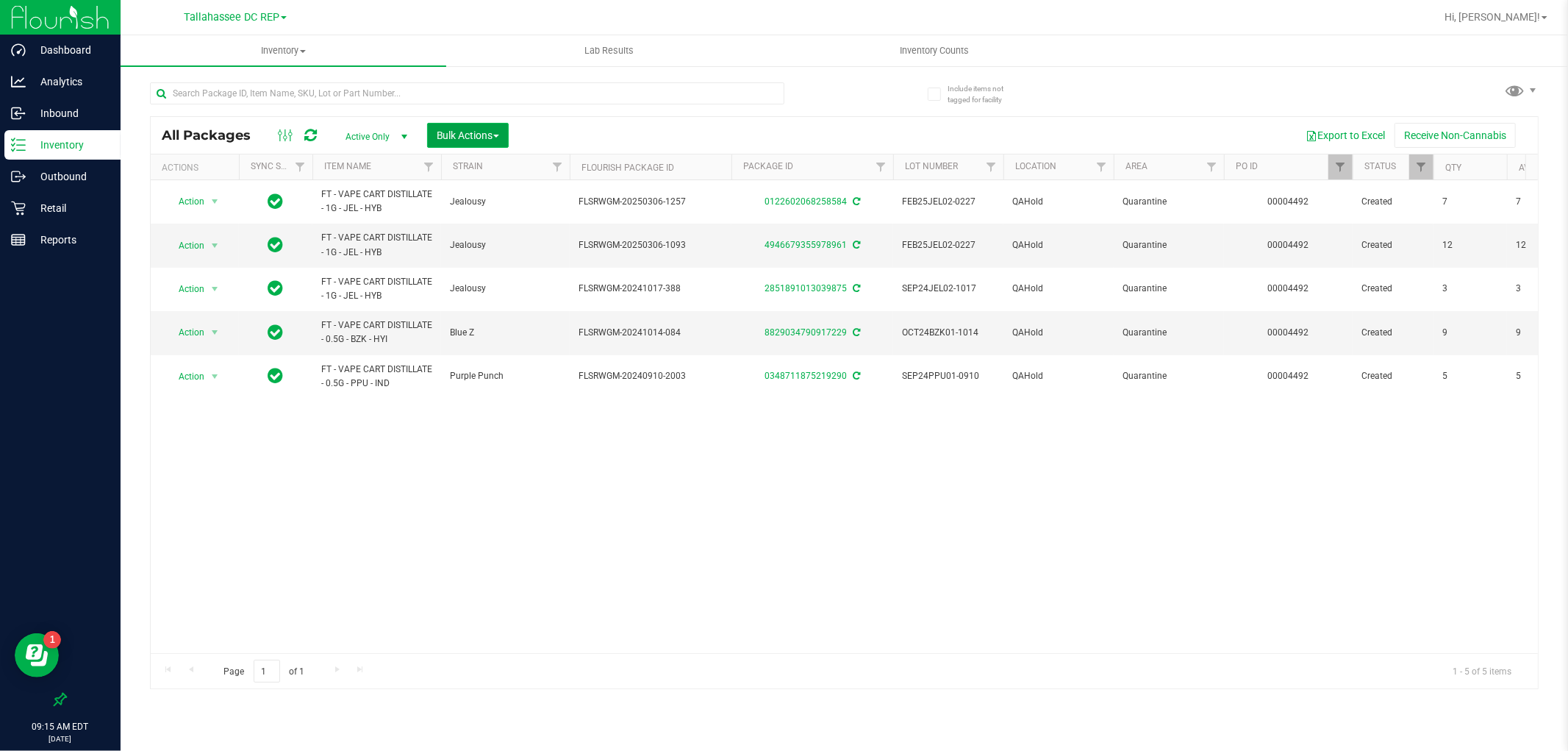
click at [467, 128] on button "Bulk Actions" at bounding box center [468, 134] width 82 height 25
click at [492, 167] on span "Add to outbound order" at bounding box center [485, 169] width 100 height 12
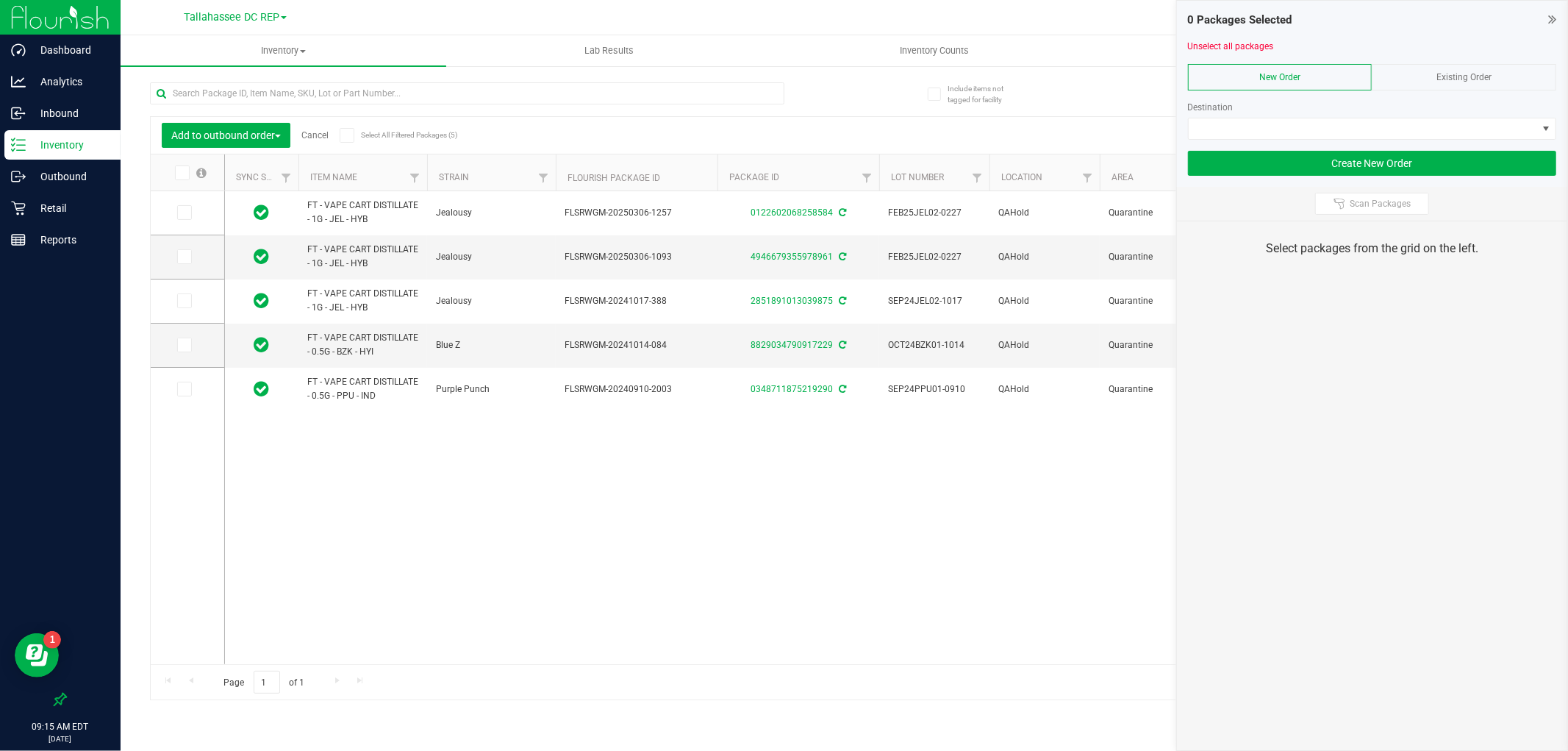
click at [348, 135] on icon at bounding box center [346, 135] width 10 height 0
click at [0, 0] on input "Select All Filtered Packages (5)" at bounding box center [0, 0] width 0 height 0
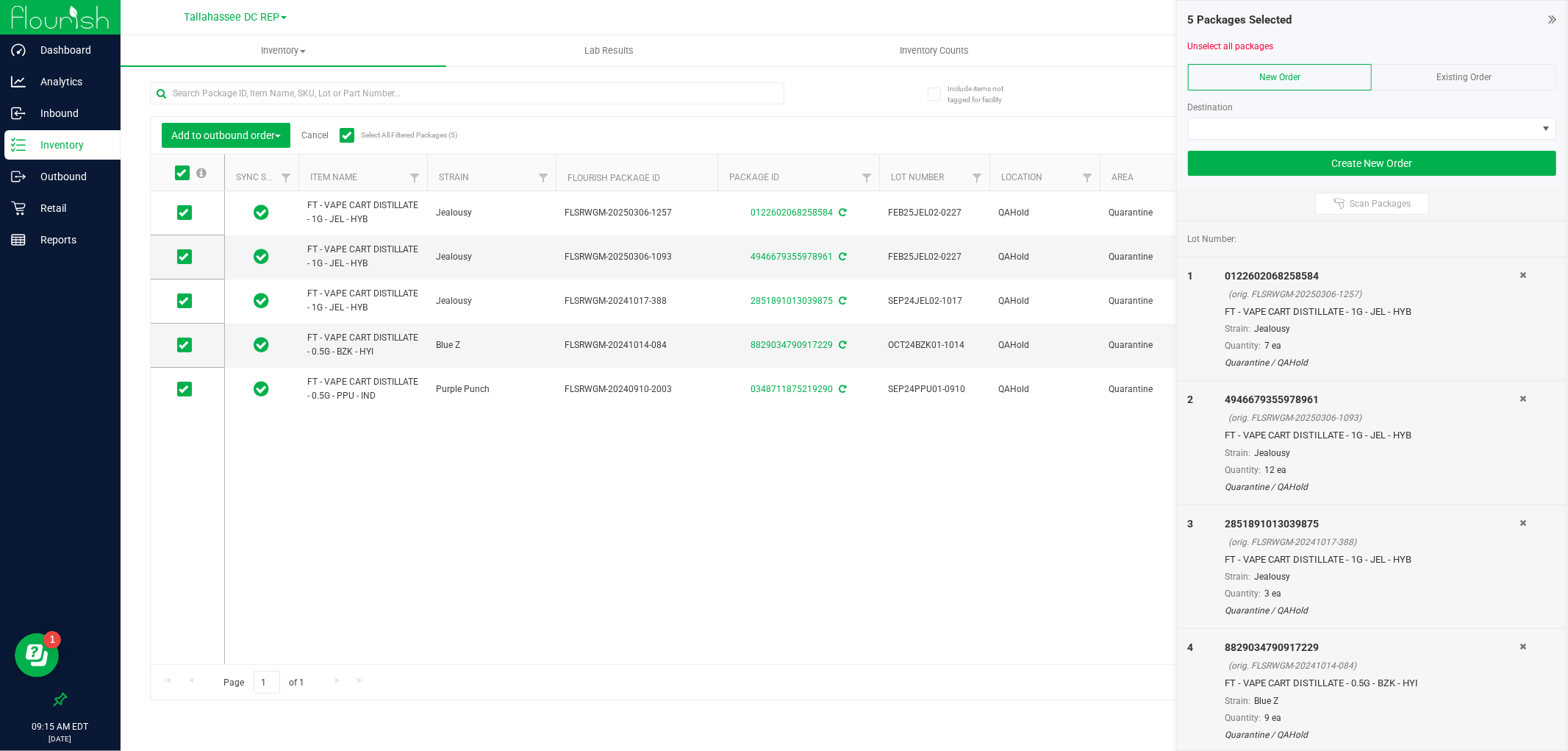
click at [1427, 77] on div "Existing Order" at bounding box center [1463, 77] width 185 height 27
click at [1289, 129] on span at bounding box center [1362, 128] width 348 height 21
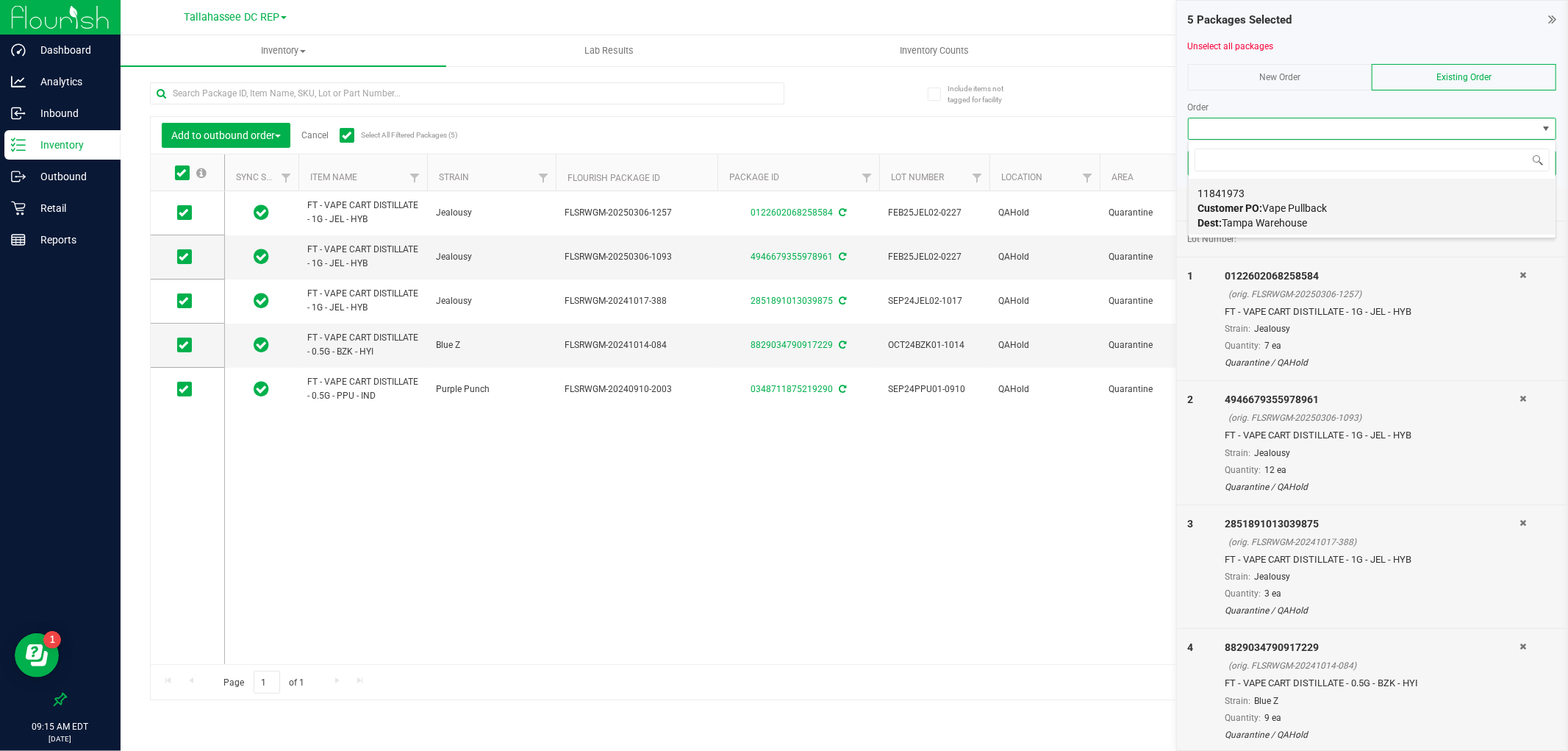
scroll to position [22, 368]
click at [1259, 206] on strong "Customer PO:" at bounding box center [1230, 208] width 65 height 12
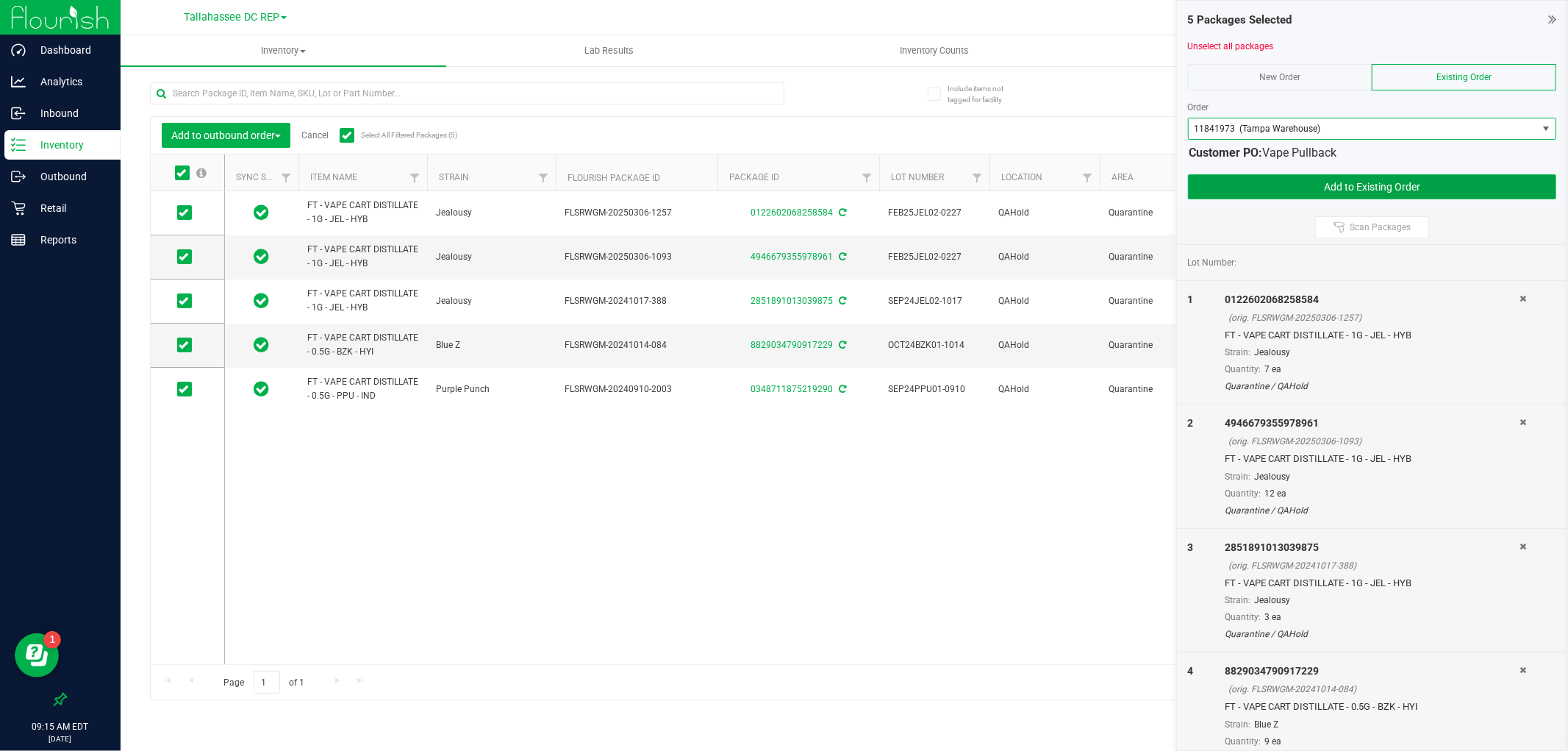
click at [1266, 178] on button "Add to Existing Order" at bounding box center [1372, 187] width 368 height 25
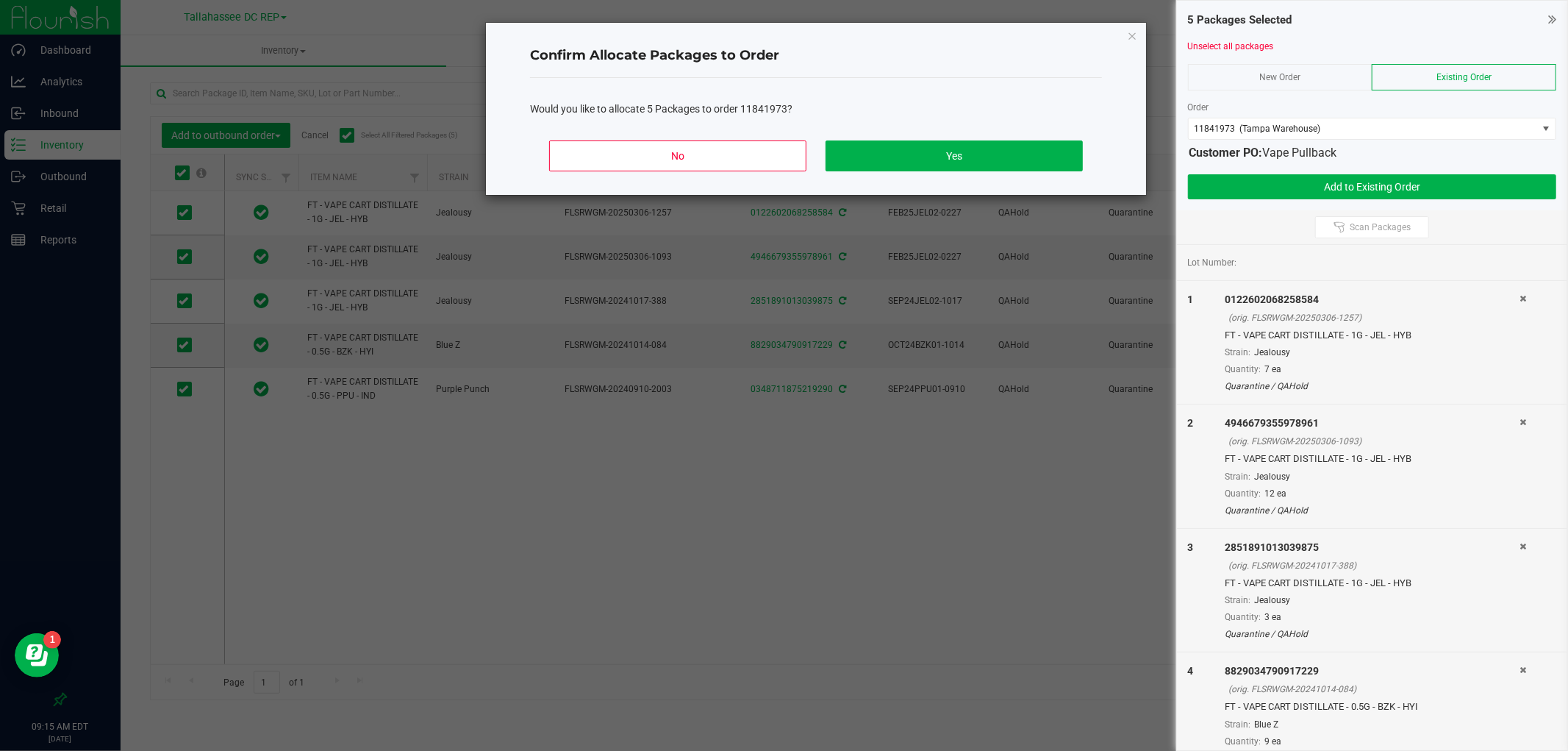
click at [835, 137] on div "No Yes" at bounding box center [816, 161] width 572 height 66
click at [842, 150] on button "Yes" at bounding box center [953, 155] width 258 height 31
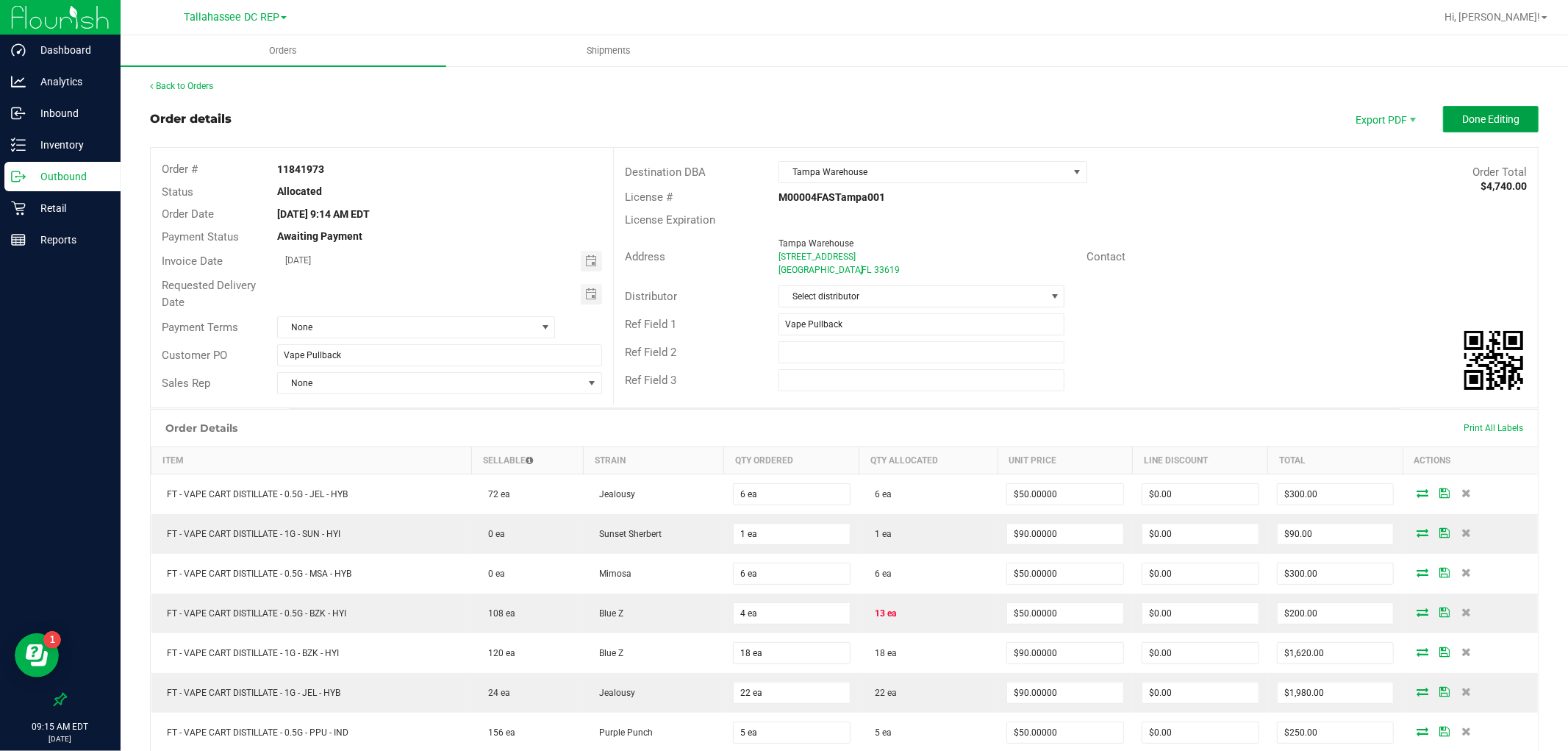
click at [1462, 114] on span "Done Editing" at bounding box center [1491, 119] width 57 height 12
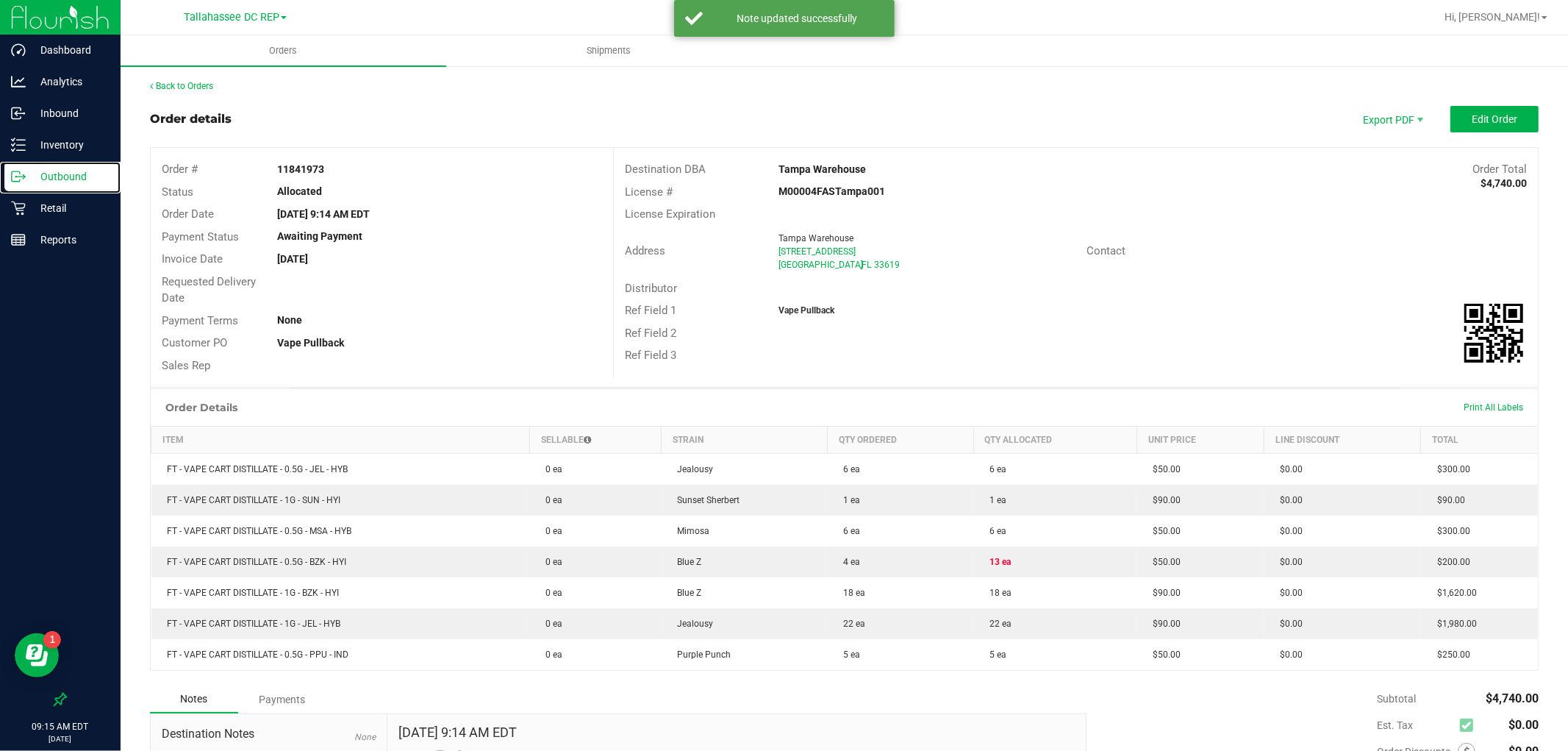
click at [96, 172] on p "Outbound" at bounding box center [69, 177] width 88 height 18
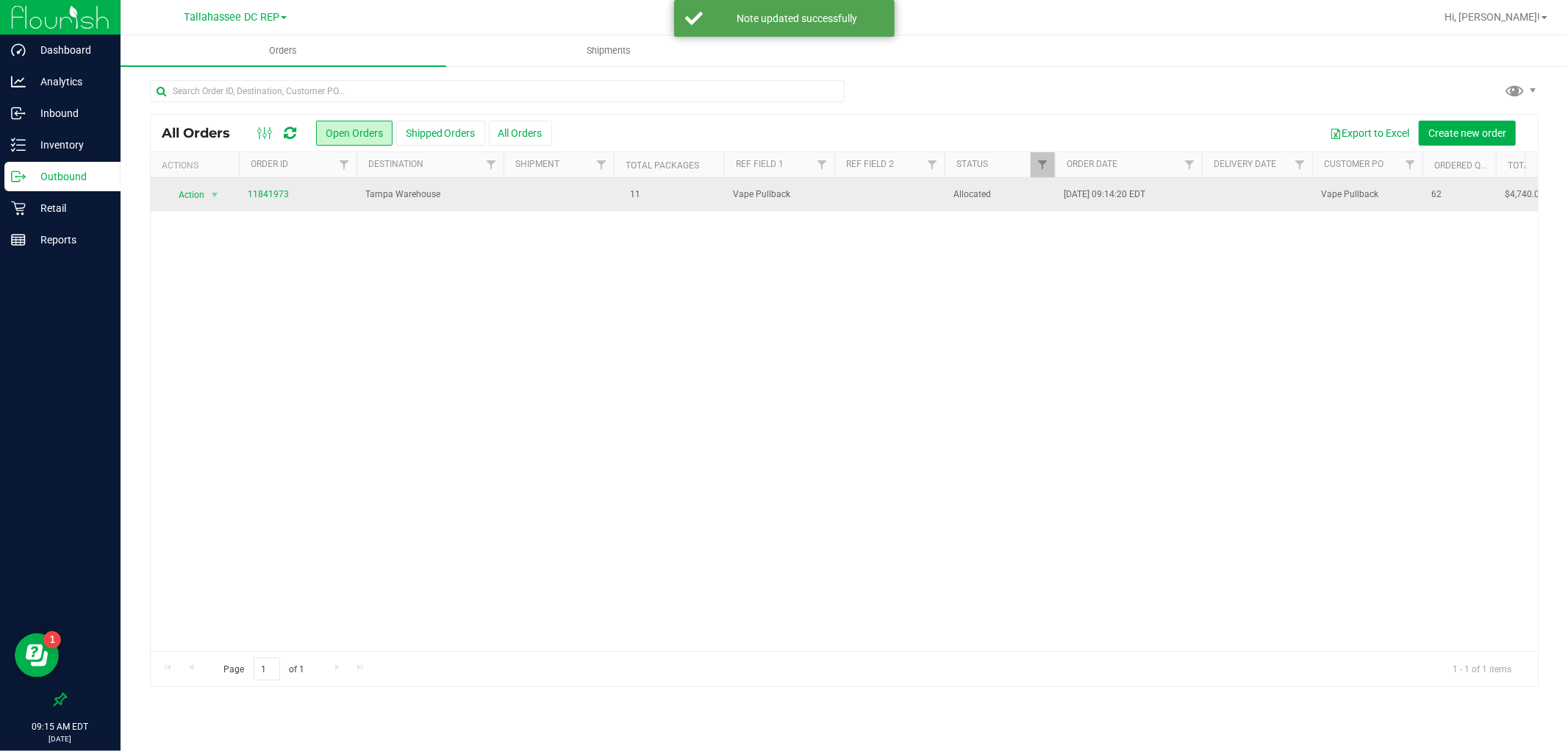
click at [432, 202] on td "Tampa Warehouse" at bounding box center [429, 194] width 147 height 34
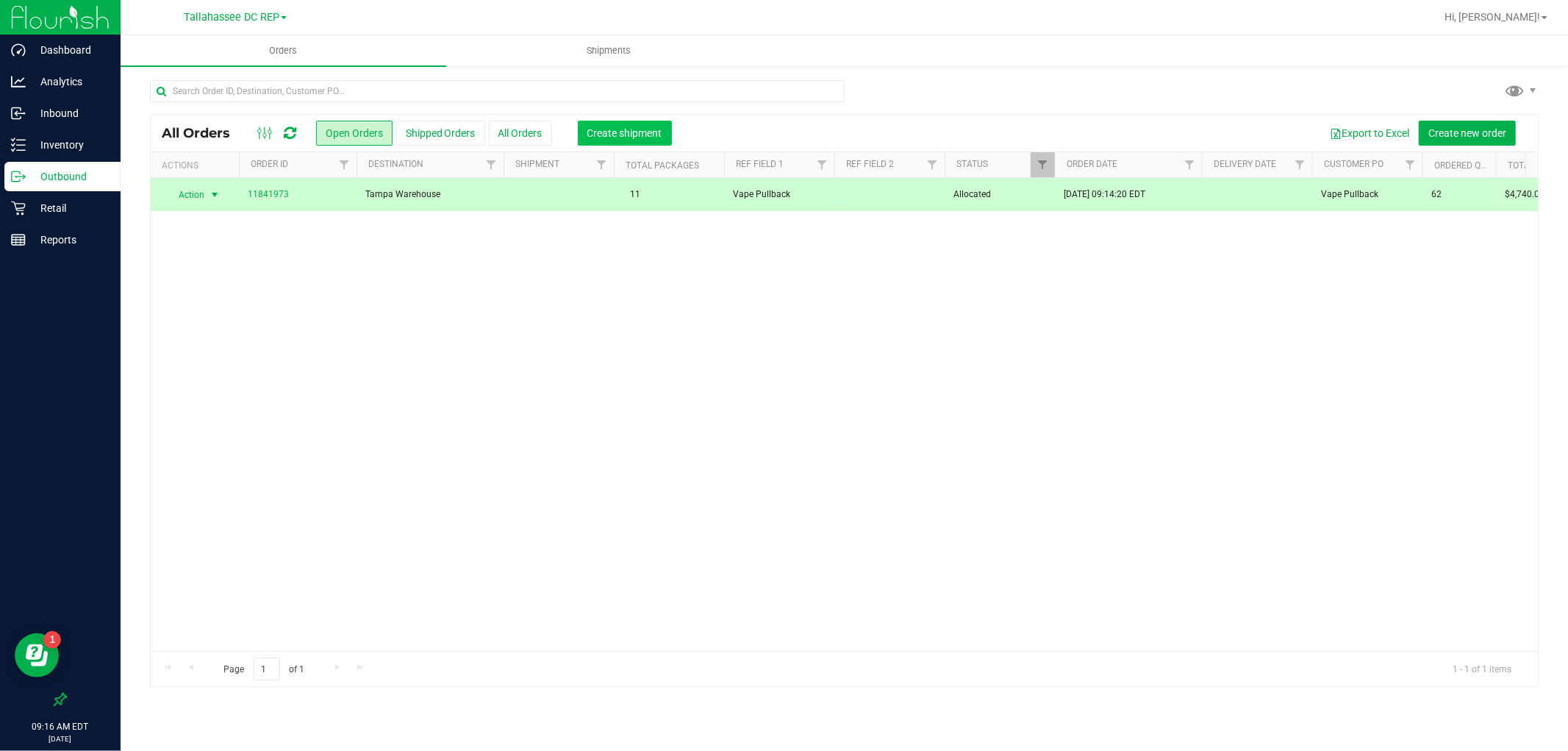
click at [590, 128] on span "Create shipment" at bounding box center [625, 133] width 75 height 12
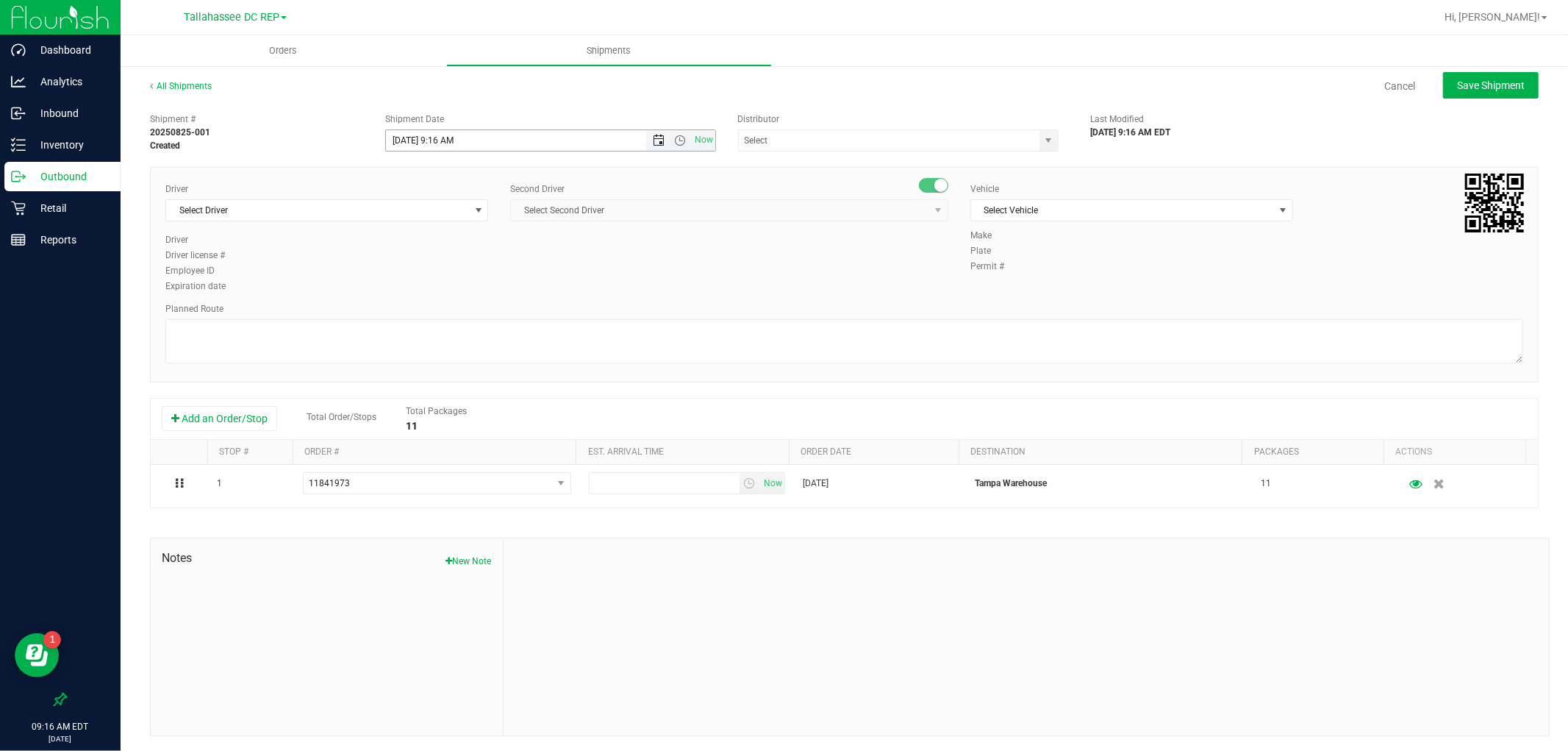
click at [655, 137] on span "Open the date view" at bounding box center [658, 140] width 12 height 12
click at [431, 319] on link "26" at bounding box center [439, 312] width 22 height 23
click at [675, 141] on span "Open the time view" at bounding box center [681, 140] width 12 height 12
click at [429, 226] on li "8:00 AM" at bounding box center [546, 221] width 324 height 19
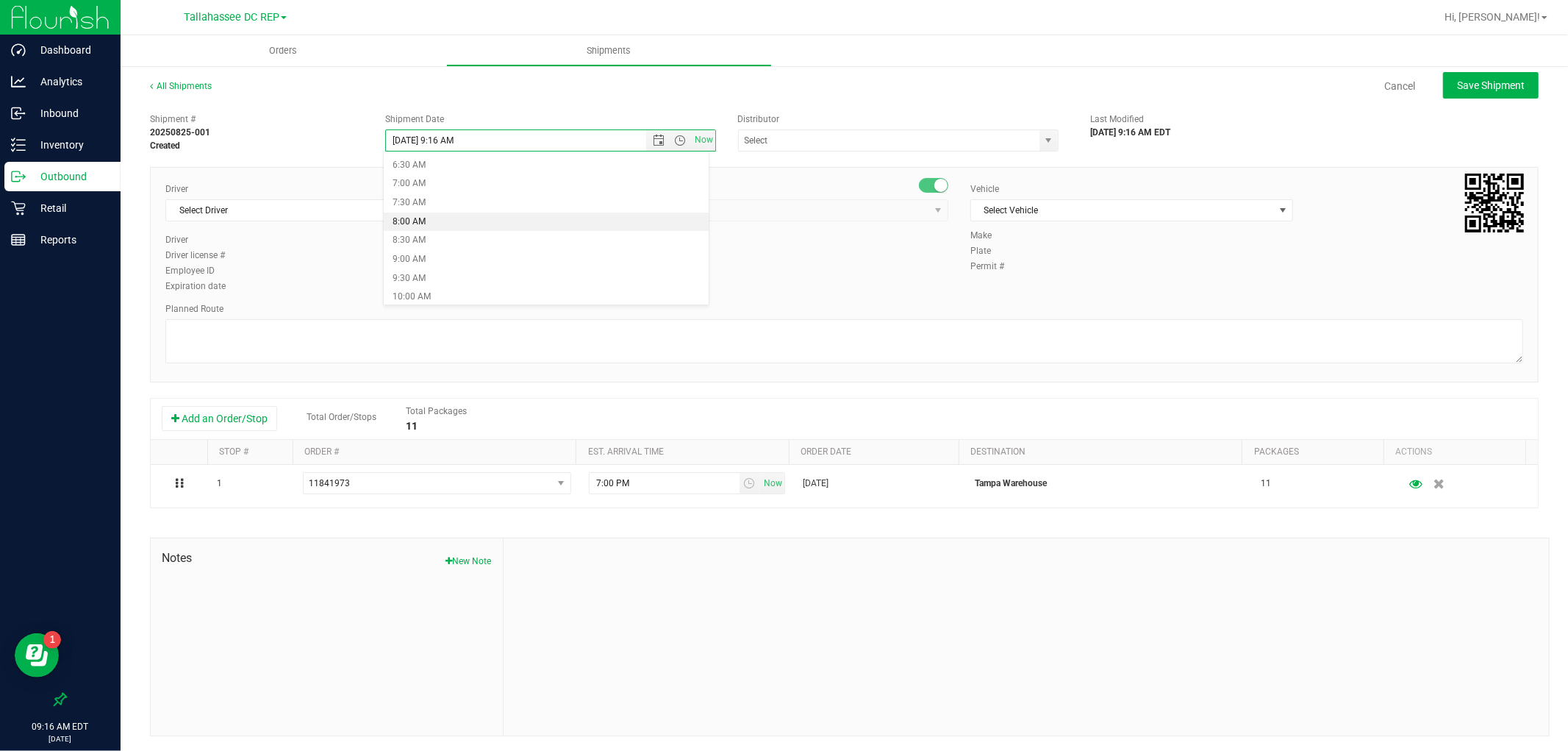
type input "[DATE] 8:00 AM"
click at [344, 214] on span "Select Driver" at bounding box center [317, 210] width 303 height 21
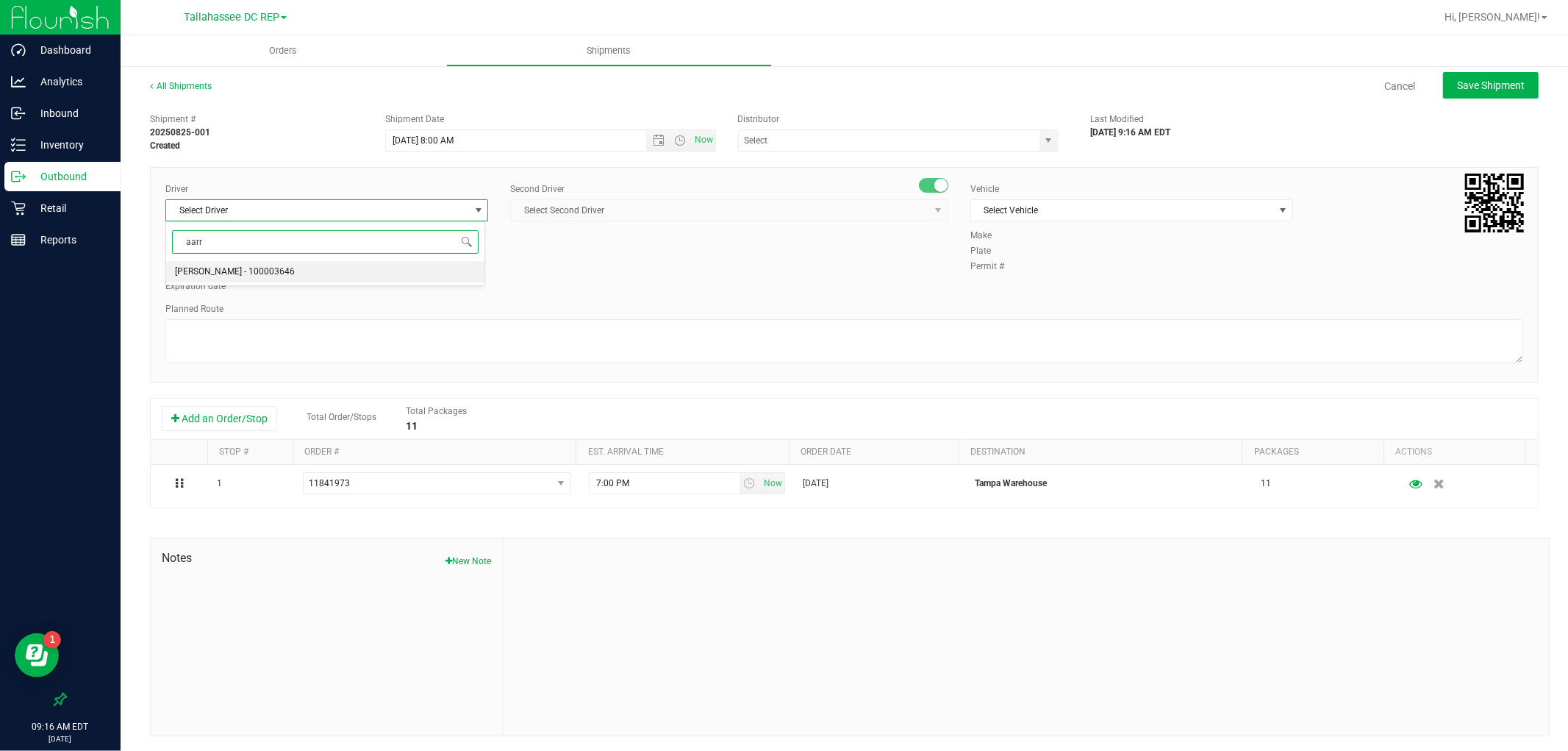
click at [291, 266] on li "[PERSON_NAME] - 100003646" at bounding box center [325, 271] width 319 height 22
type input "aarr"
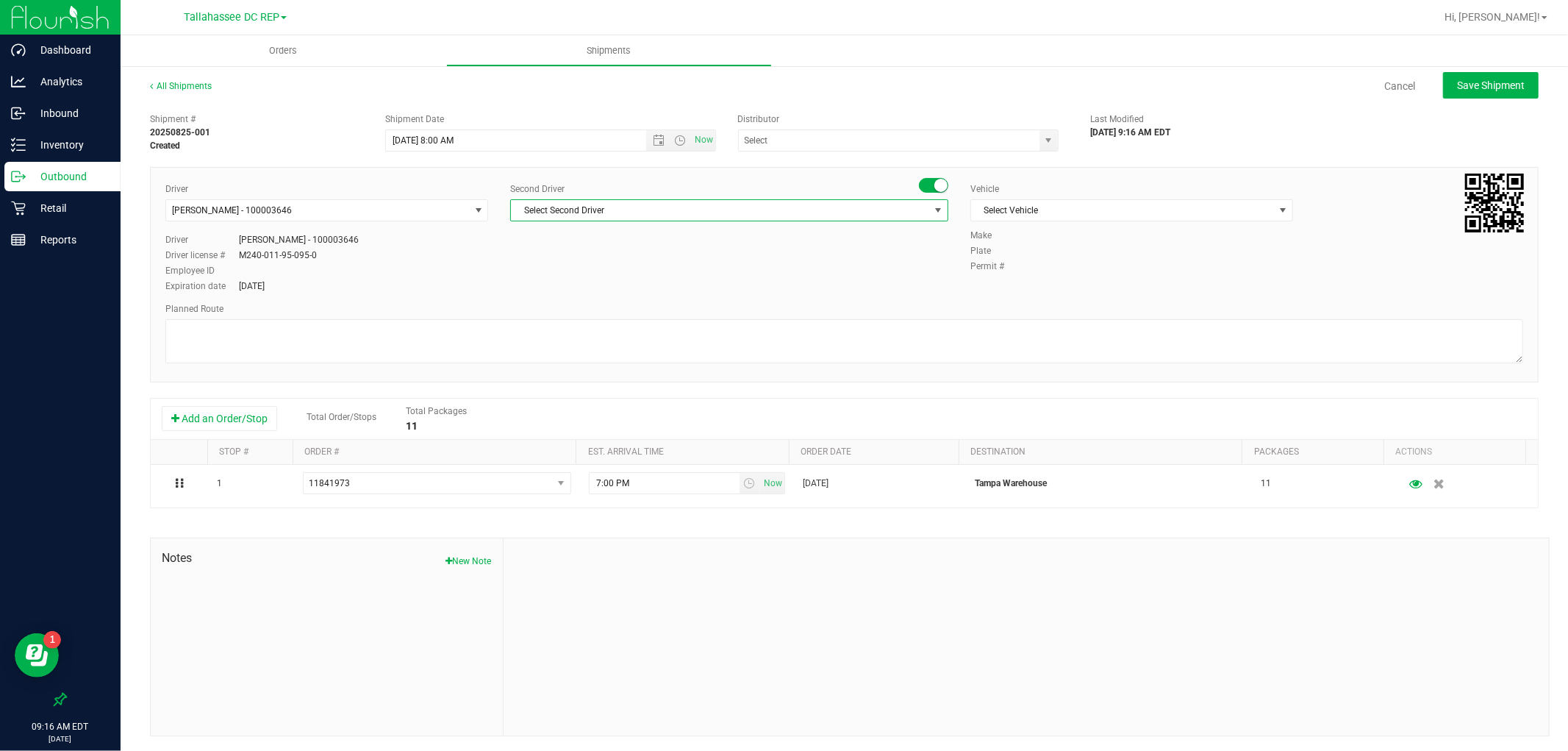
click at [678, 215] on span "Select Second Driver" at bounding box center [720, 210] width 418 height 21
type input "[PERSON_NAME]"
click at [689, 266] on li "[PERSON_NAME] - 100000662" at bounding box center [724, 271] width 432 height 22
click at [1021, 217] on span "Select Vehicle" at bounding box center [1122, 210] width 303 height 21
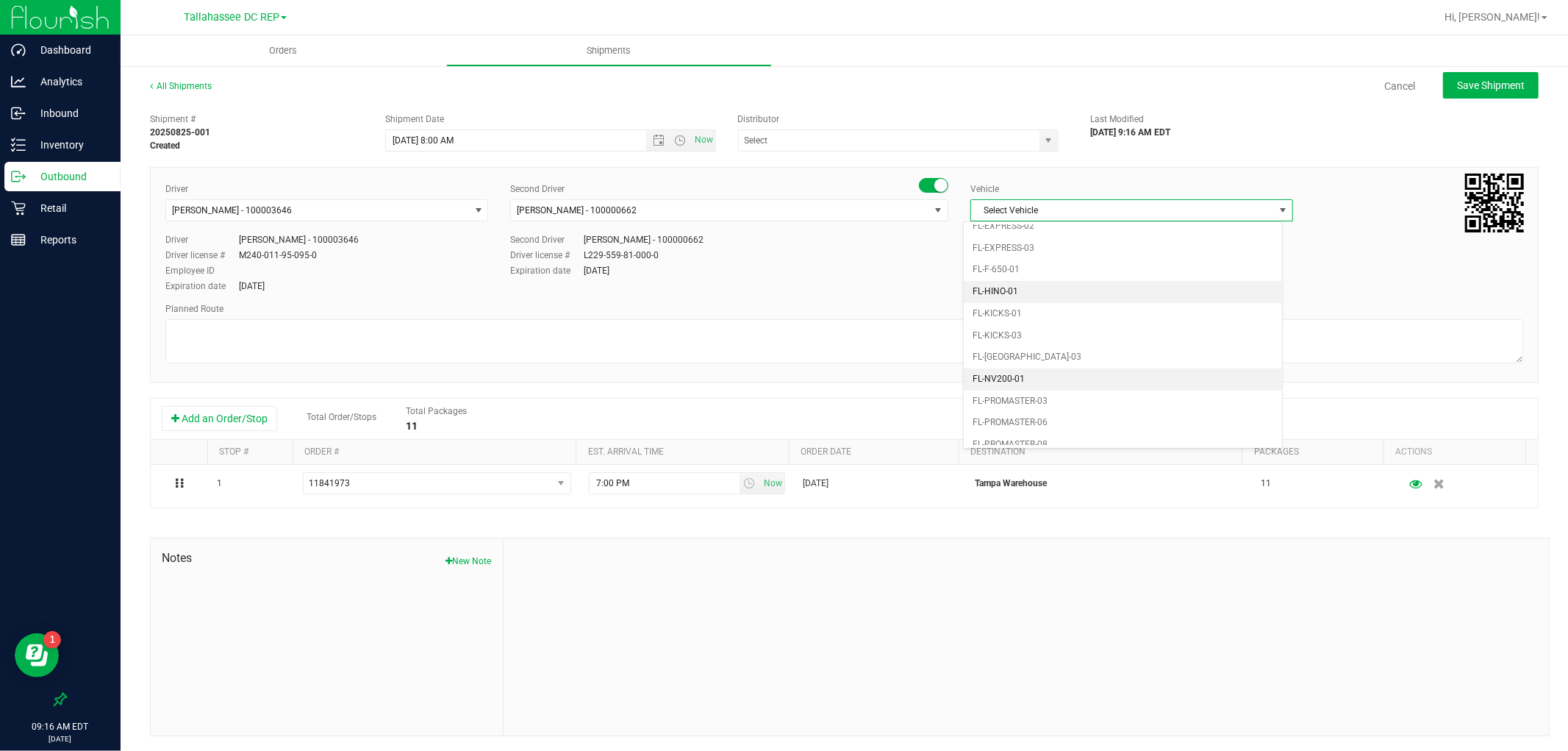
scroll to position [0, 0]
click at [1056, 304] on li "FL-E-450-02" at bounding box center [1123, 301] width 319 height 22
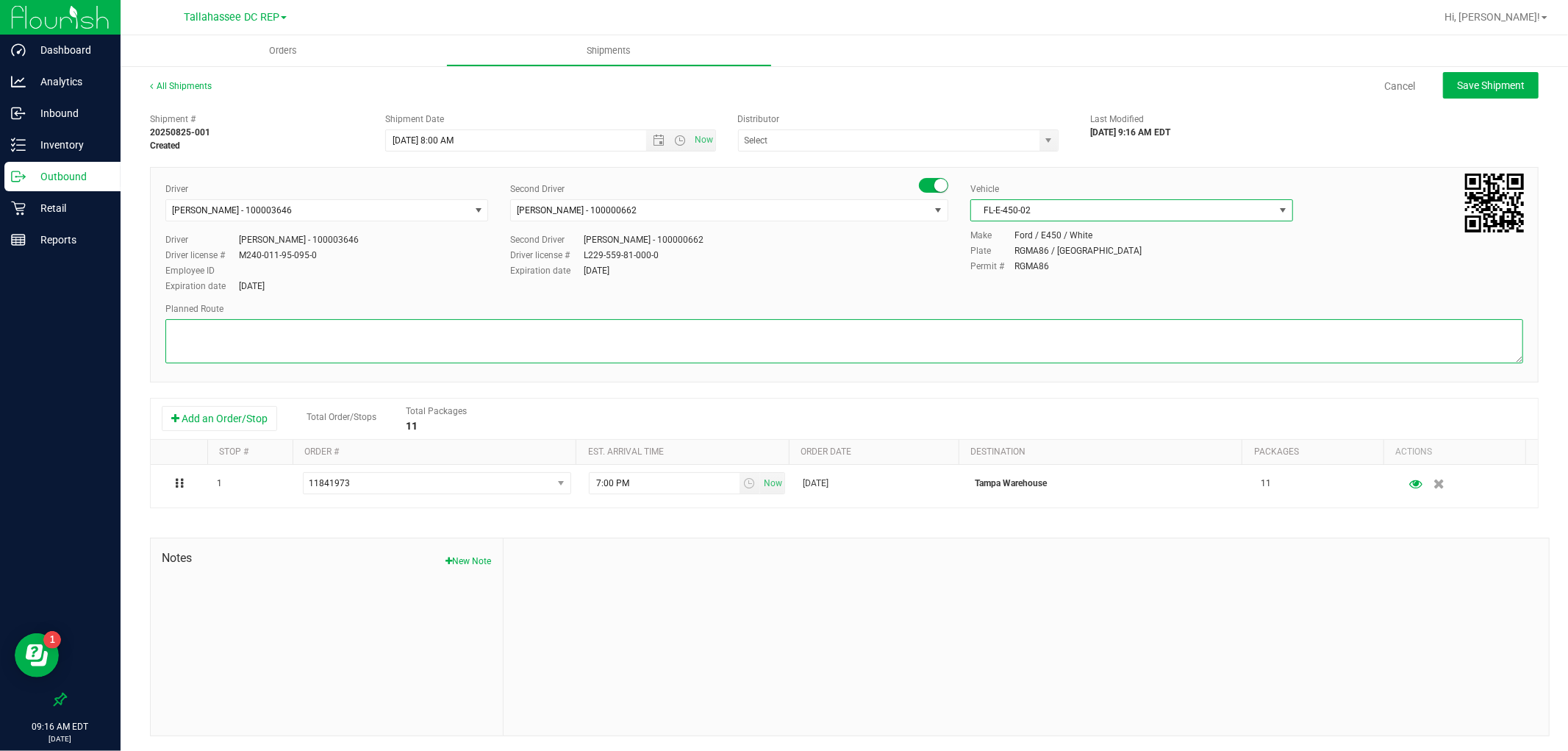
click at [663, 337] on textarea at bounding box center [845, 340] width 1358 height 44
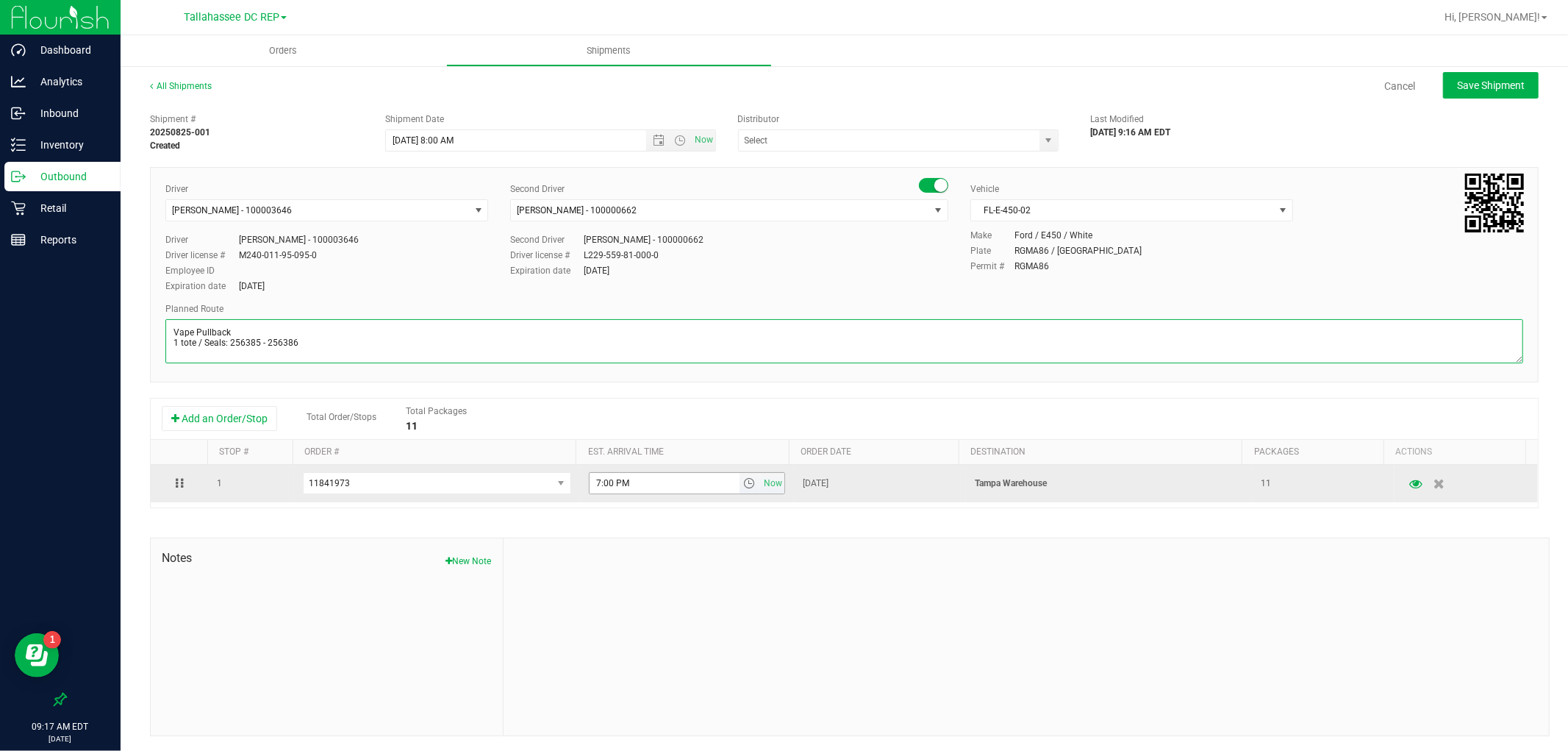
click at [739, 491] on span "select" at bounding box center [750, 483] width 22 height 21
type textarea "Vape Pullback 1 tote / Seals: 256385 - 256386"
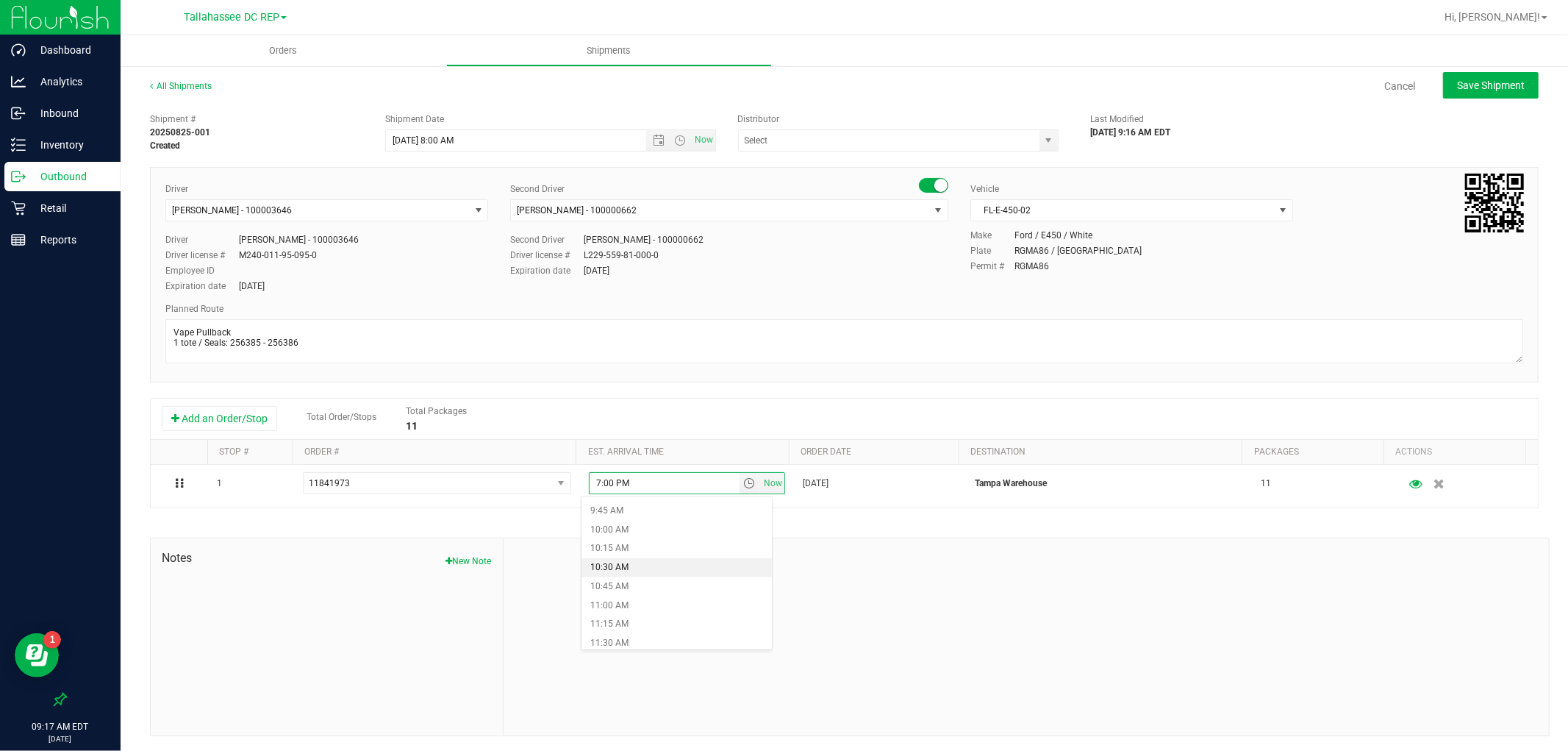
scroll to position [817, 0]
click at [665, 594] on li "12:00 PM" at bounding box center [676, 598] width 189 height 19
click at [1479, 87] on span "Save Shipment" at bounding box center [1490, 85] width 68 height 12
type input "[DATE] 12:00 PM"
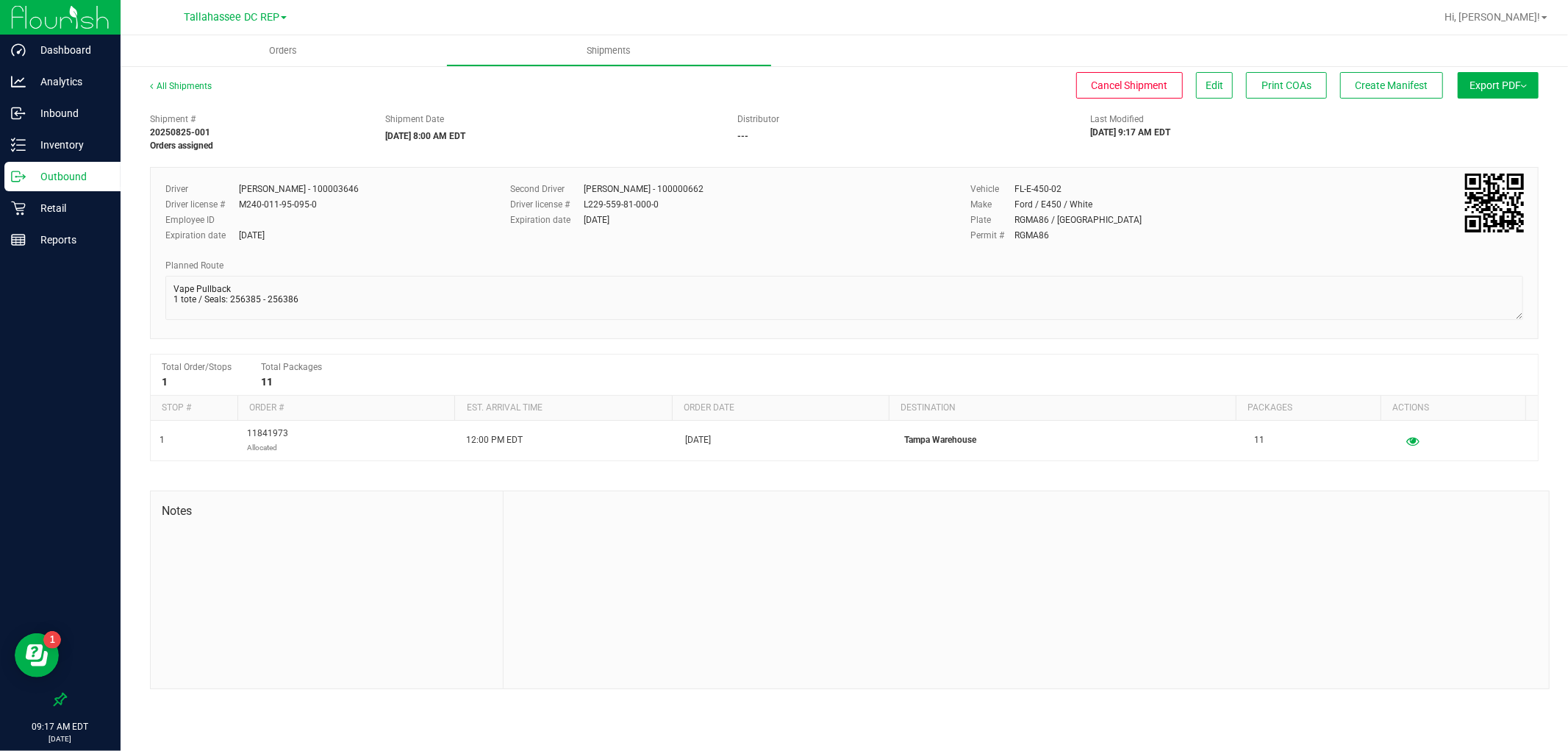
click at [1470, 86] on button "Export PDF" at bounding box center [1498, 85] width 81 height 27
click at [1476, 116] on span "Manifest by Package ID" at bounding box center [1476, 117] width 94 height 10
click at [1211, 79] on span "Edit" at bounding box center [1215, 85] width 18 height 12
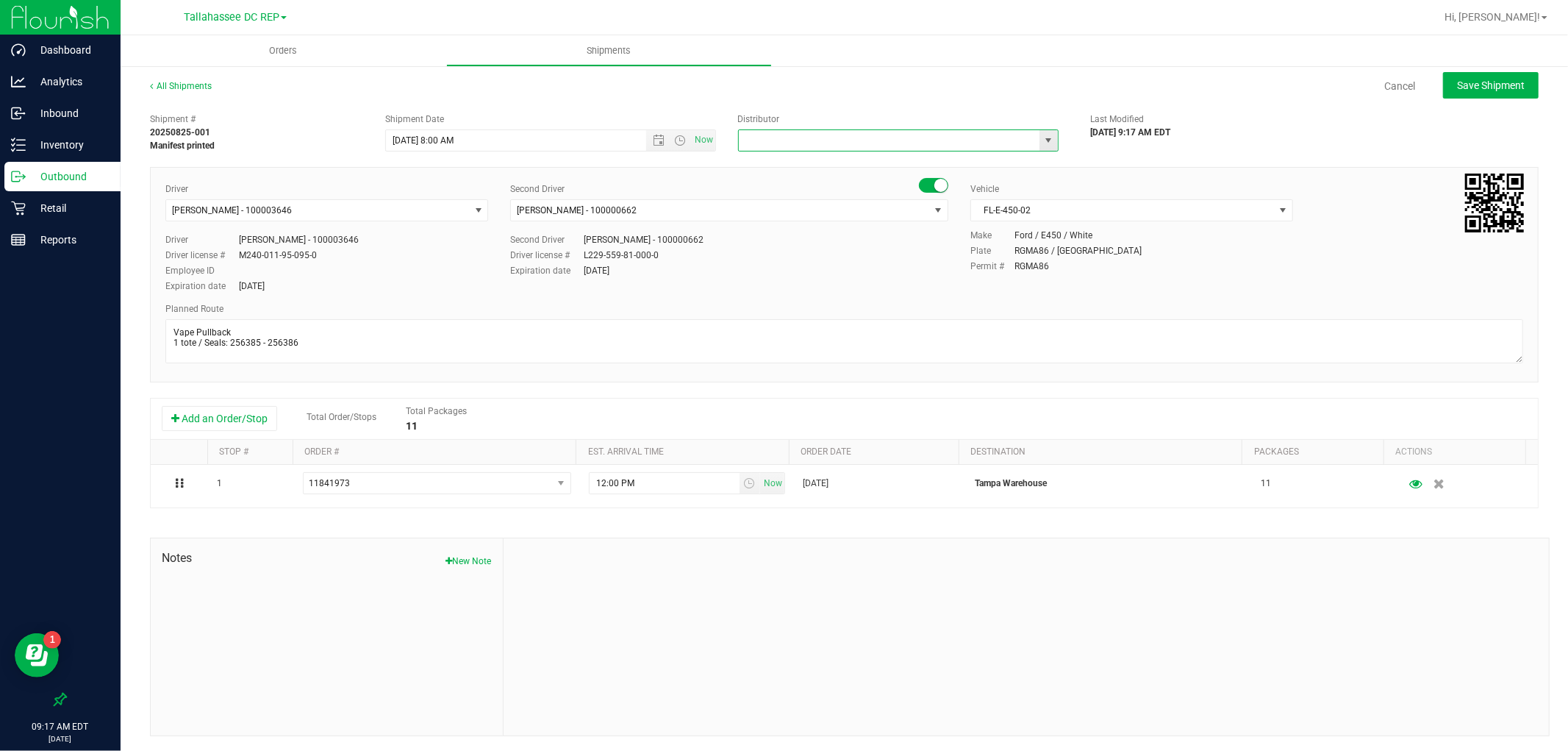
click at [868, 147] on input "text" at bounding box center [885, 140] width 292 height 21
click at [915, 160] on li "Tallahassee DC REP" at bounding box center [891, 165] width 316 height 22
type input "Tallahassee DC REP"
click at [1482, 97] on button "Save Shipment" at bounding box center [1490, 85] width 96 height 27
type input "[DATE] 12:00 PM"
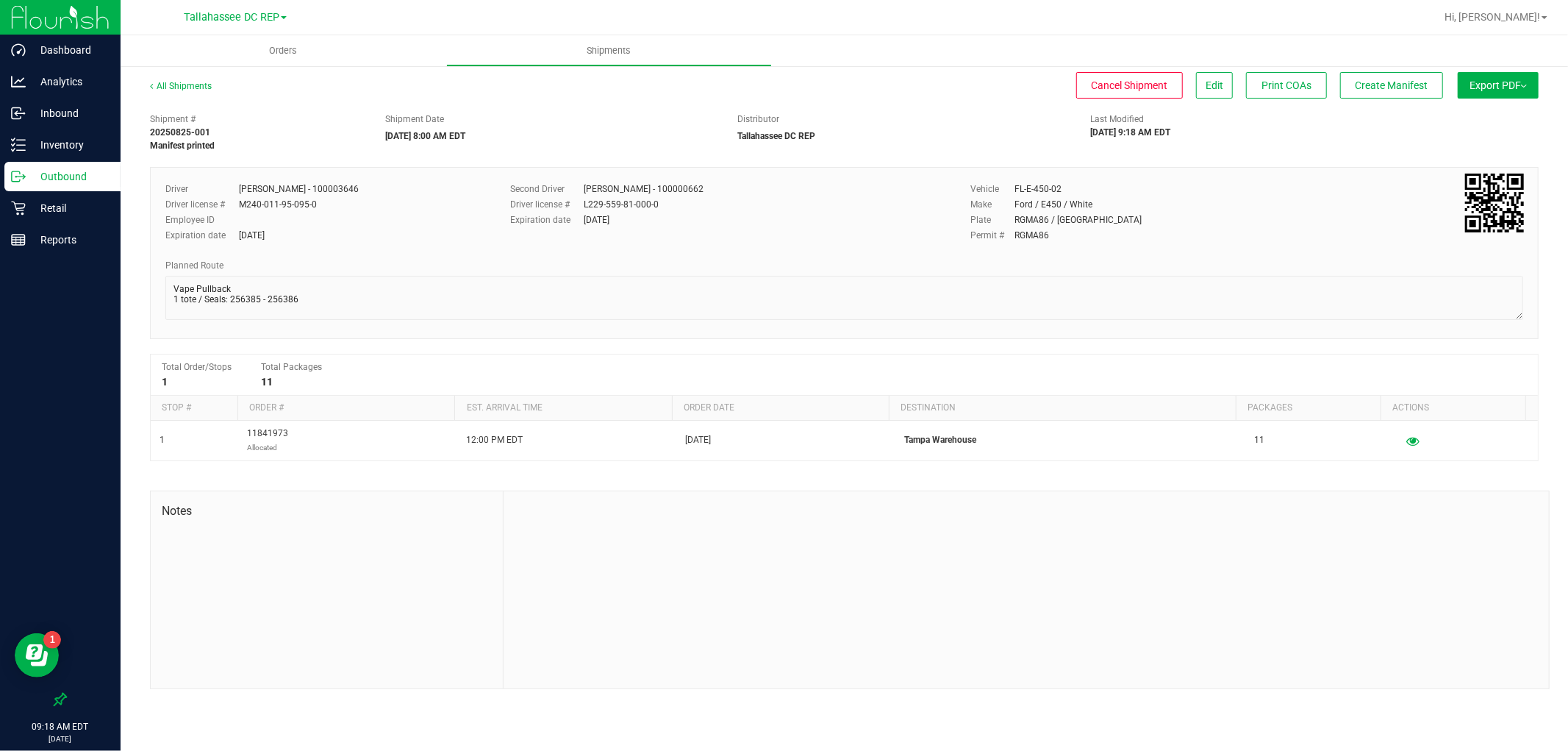
click at [1507, 71] on div "All Shipments Cancel Shipment Edit Print COAs Create Manifest Export PDF Manife…" at bounding box center [844, 384] width 1448 height 638
click at [1508, 78] on button "Export PDF" at bounding box center [1498, 85] width 81 height 27
click at [1505, 108] on li "Manifest by Package ID" at bounding box center [1493, 117] width 148 height 22
click at [1397, 72] on button "Create Manifest" at bounding box center [1391, 85] width 103 height 27
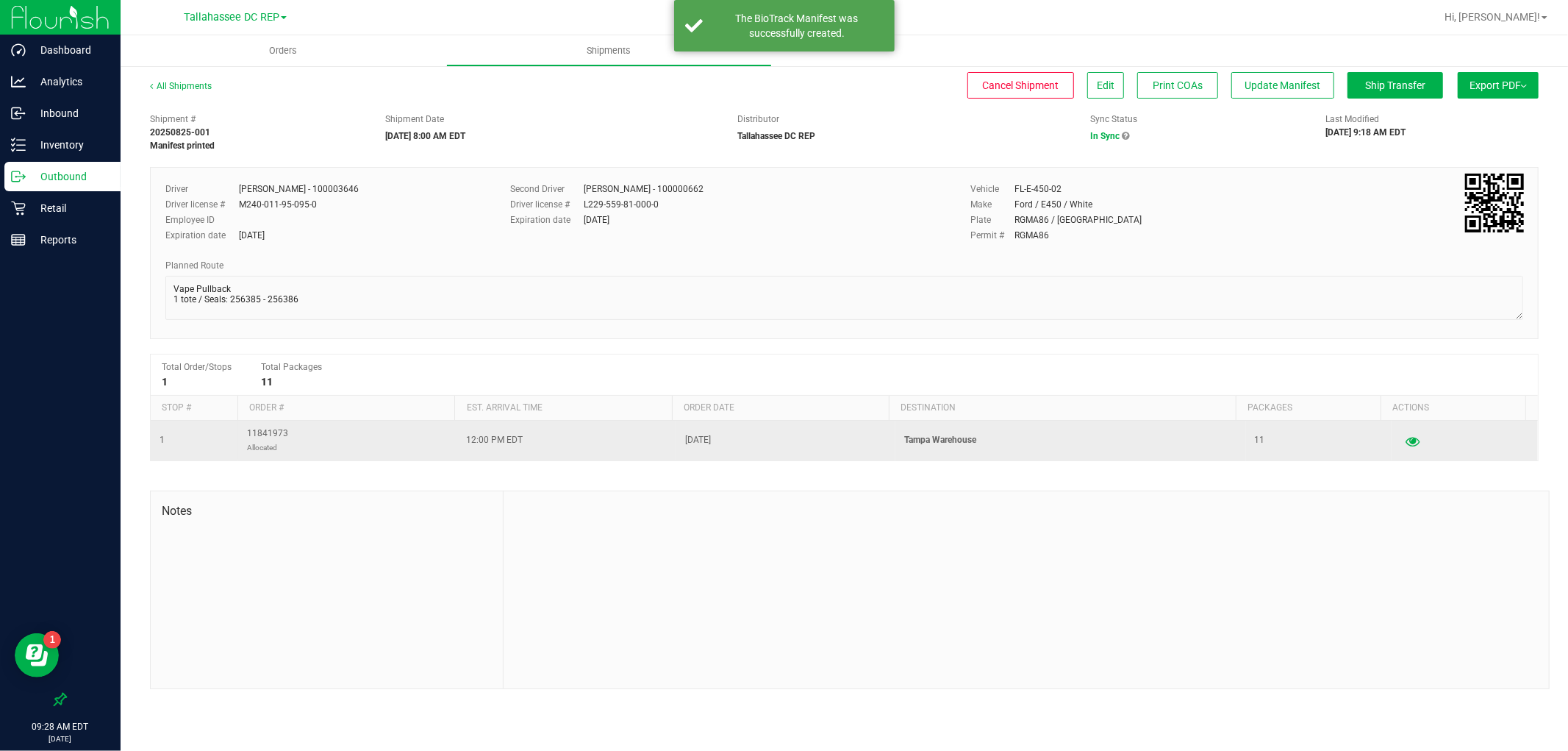
click at [1409, 445] on button "button" at bounding box center [1412, 440] width 27 height 24
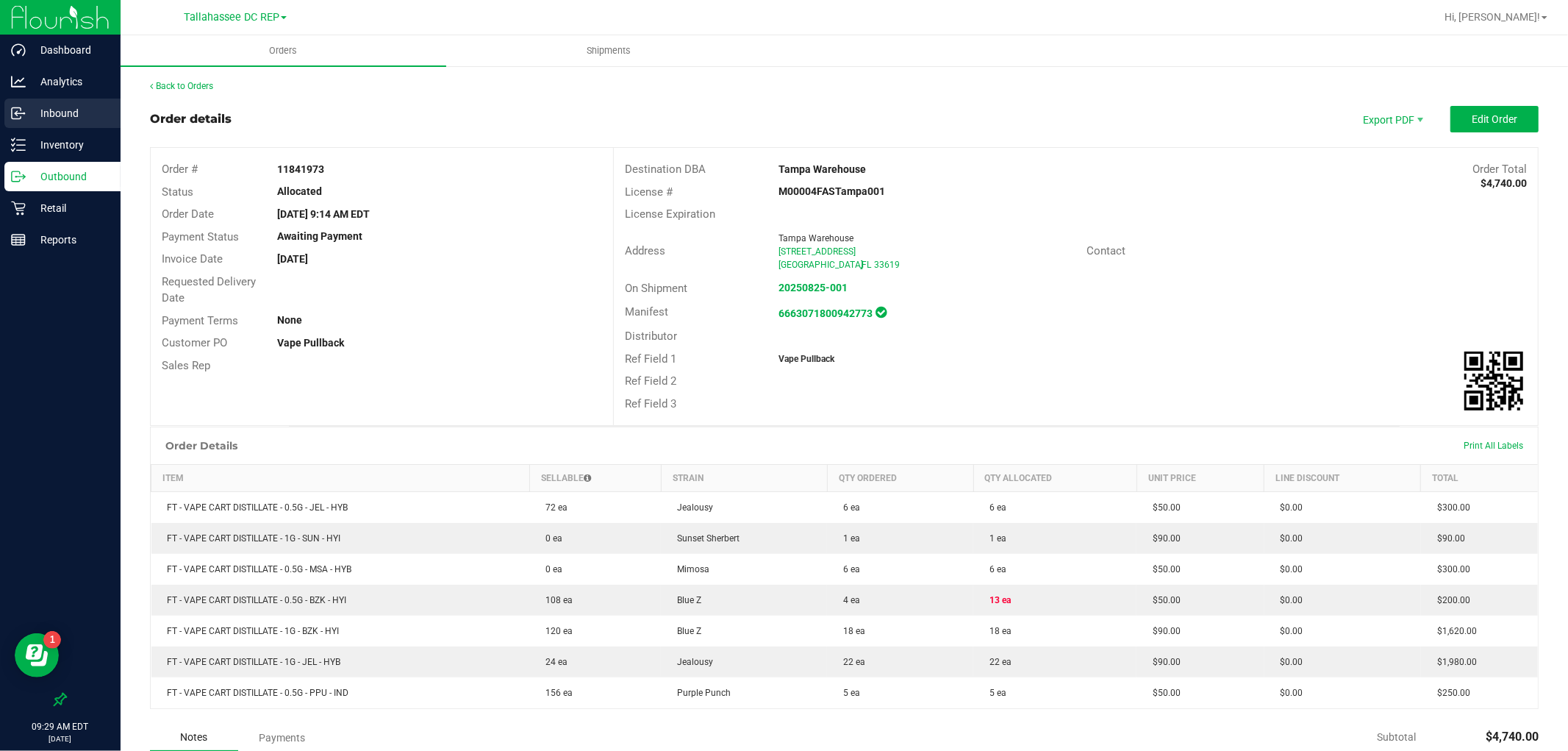
click at [93, 116] on p "Inbound" at bounding box center [69, 113] width 88 height 18
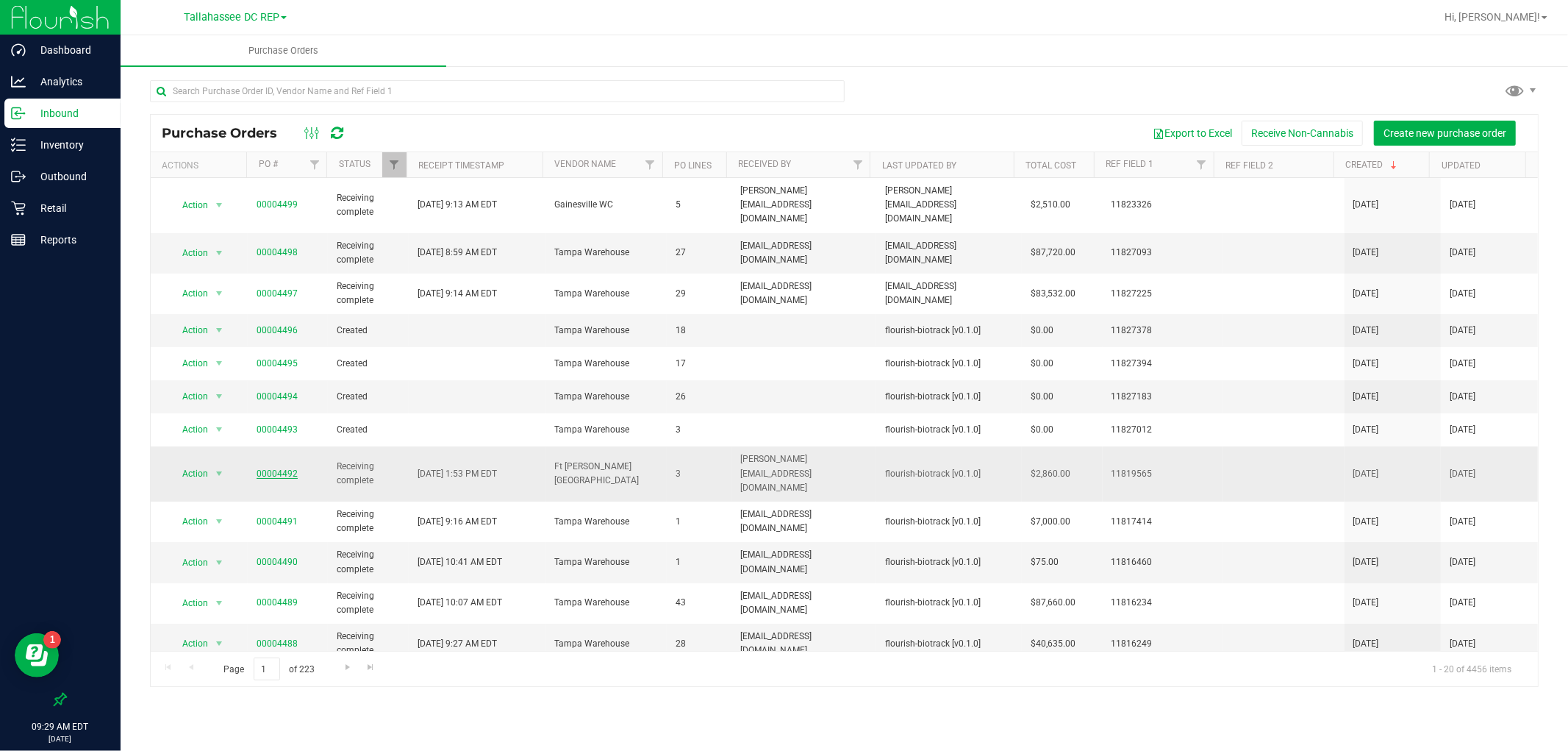
click at [278, 468] on link "00004492" at bounding box center [277, 473] width 41 height 10
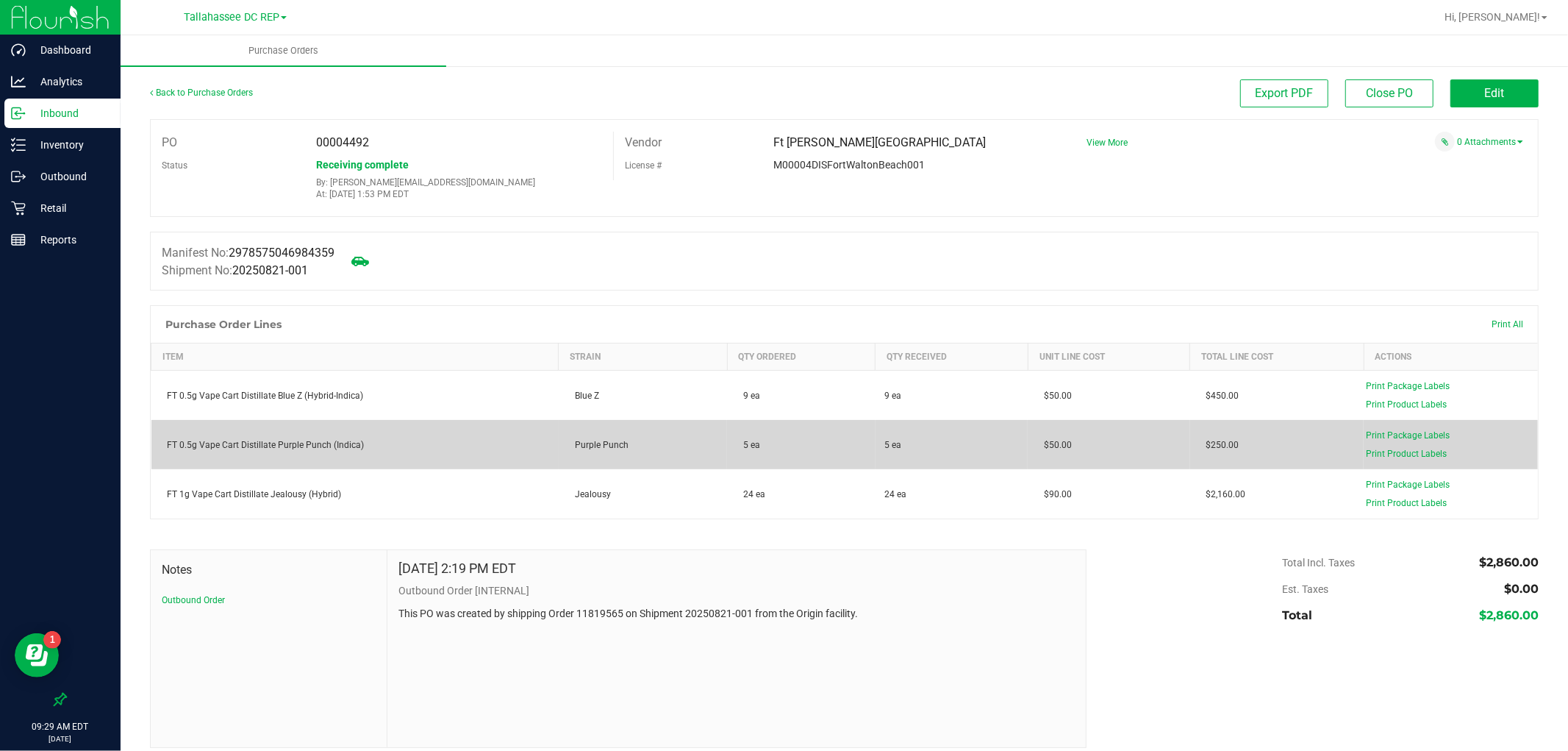
scroll to position [13, 0]
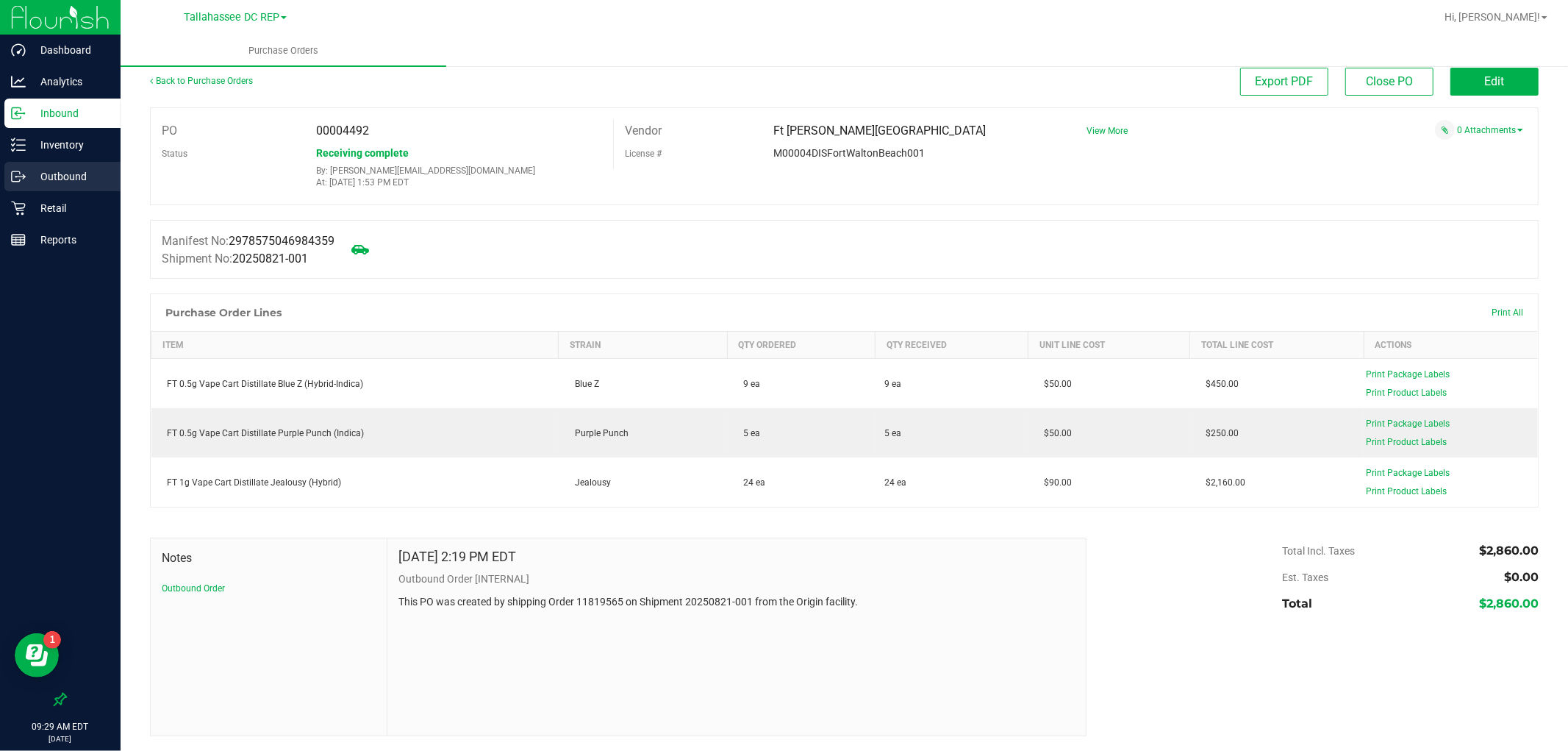
click at [64, 187] on div "Outbound" at bounding box center [62, 177] width 116 height 30
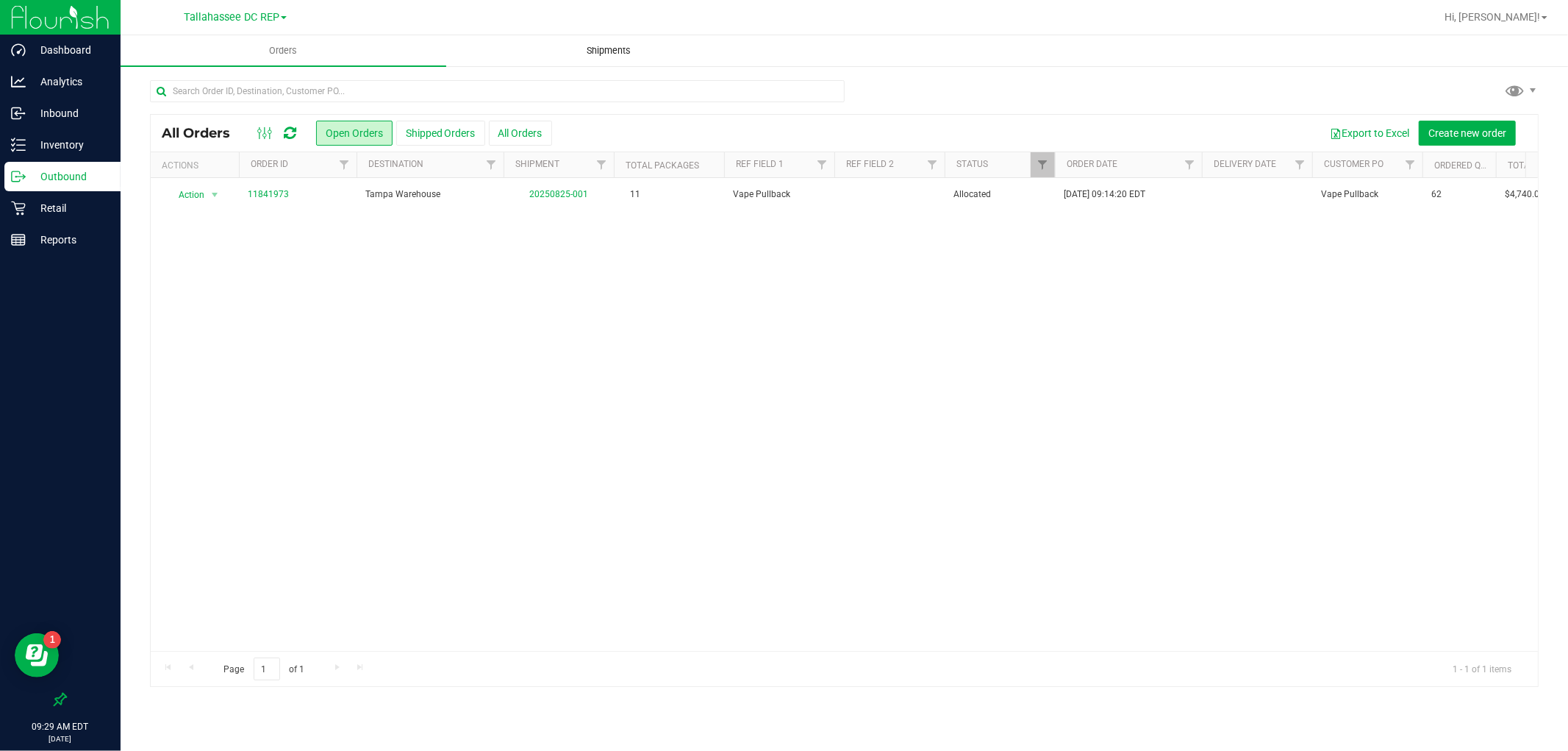
click at [593, 44] on span "Shipments" at bounding box center [609, 50] width 84 height 13
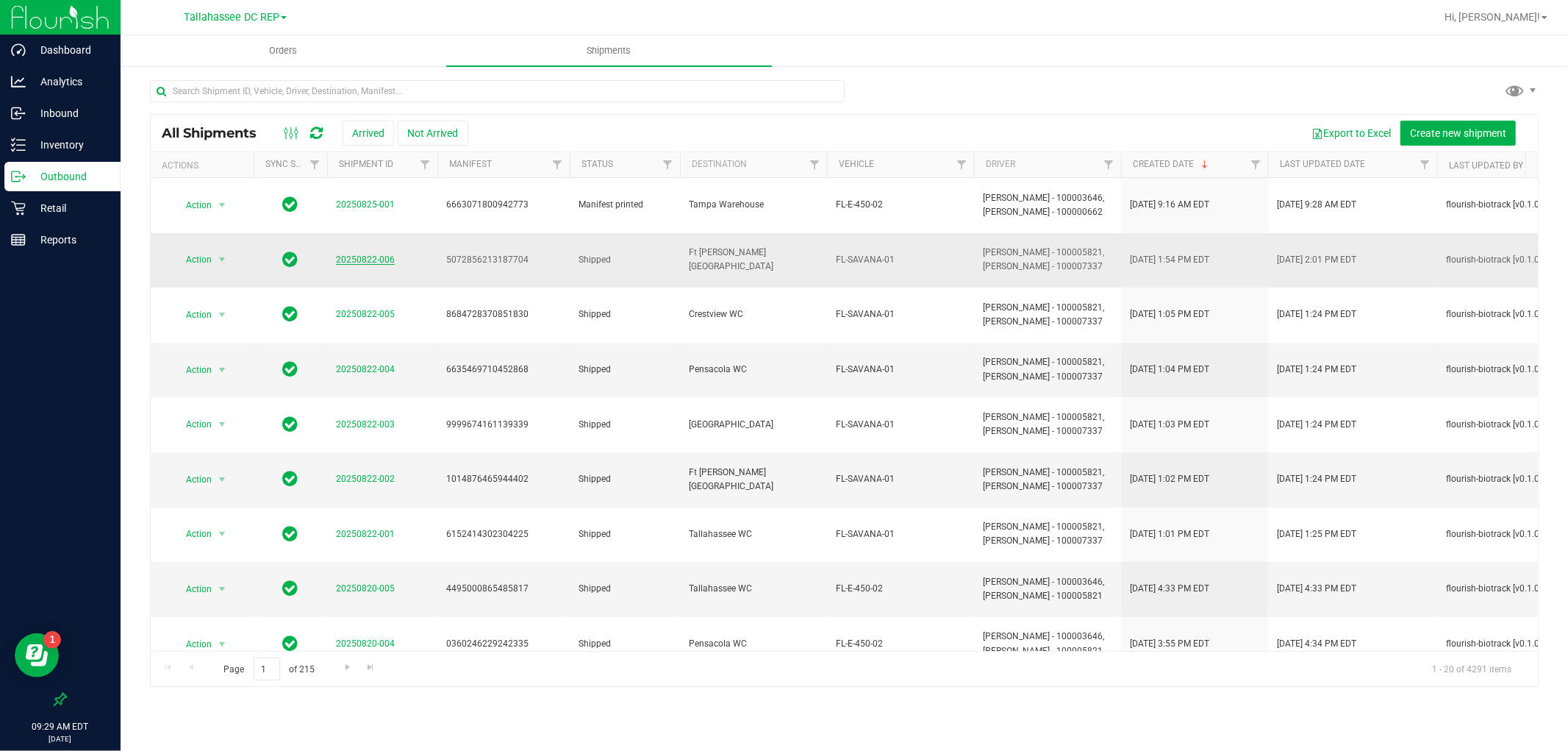
click at [355, 255] on link "20250822-006" at bounding box center [365, 260] width 59 height 10
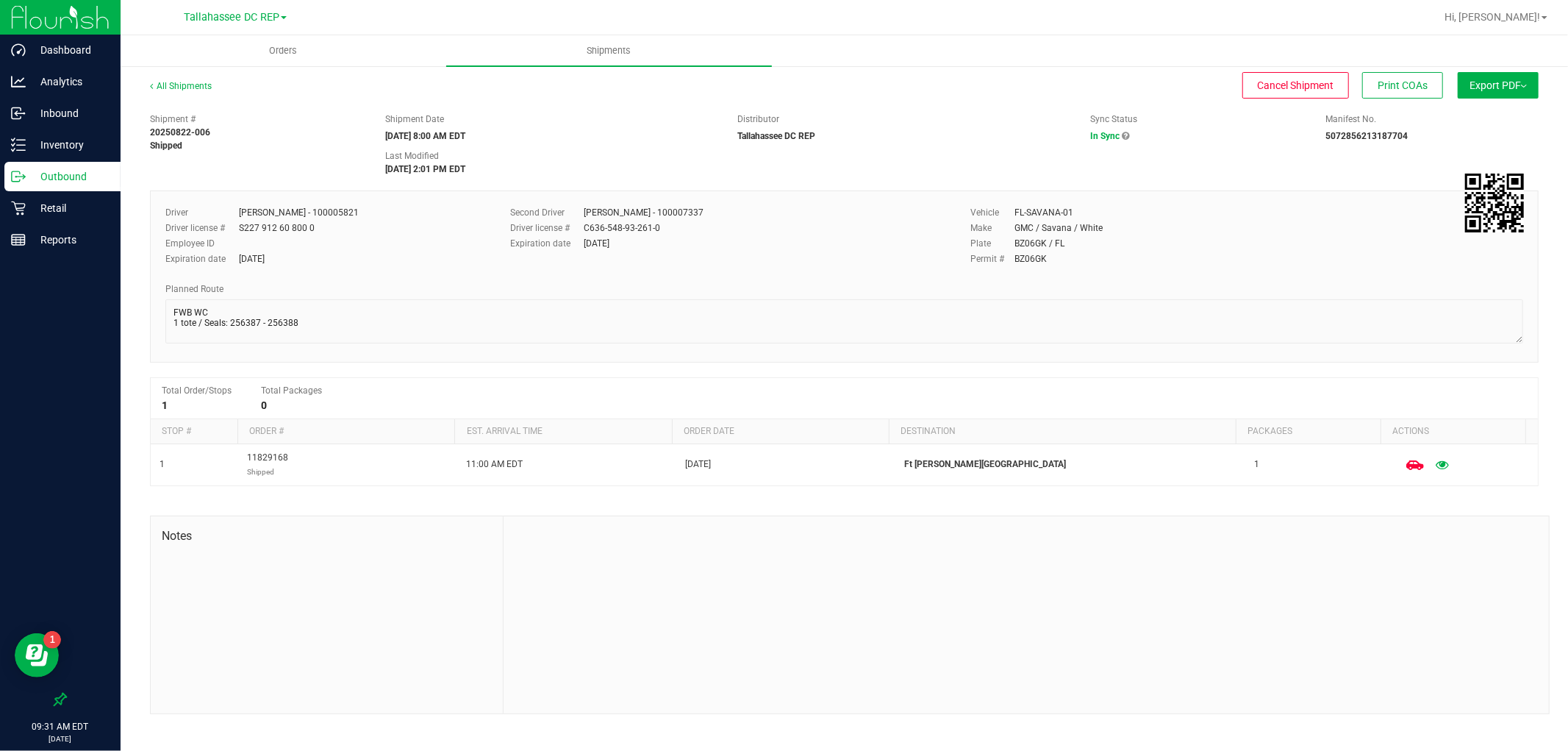
click at [82, 175] on p "Outbound" at bounding box center [69, 177] width 88 height 18
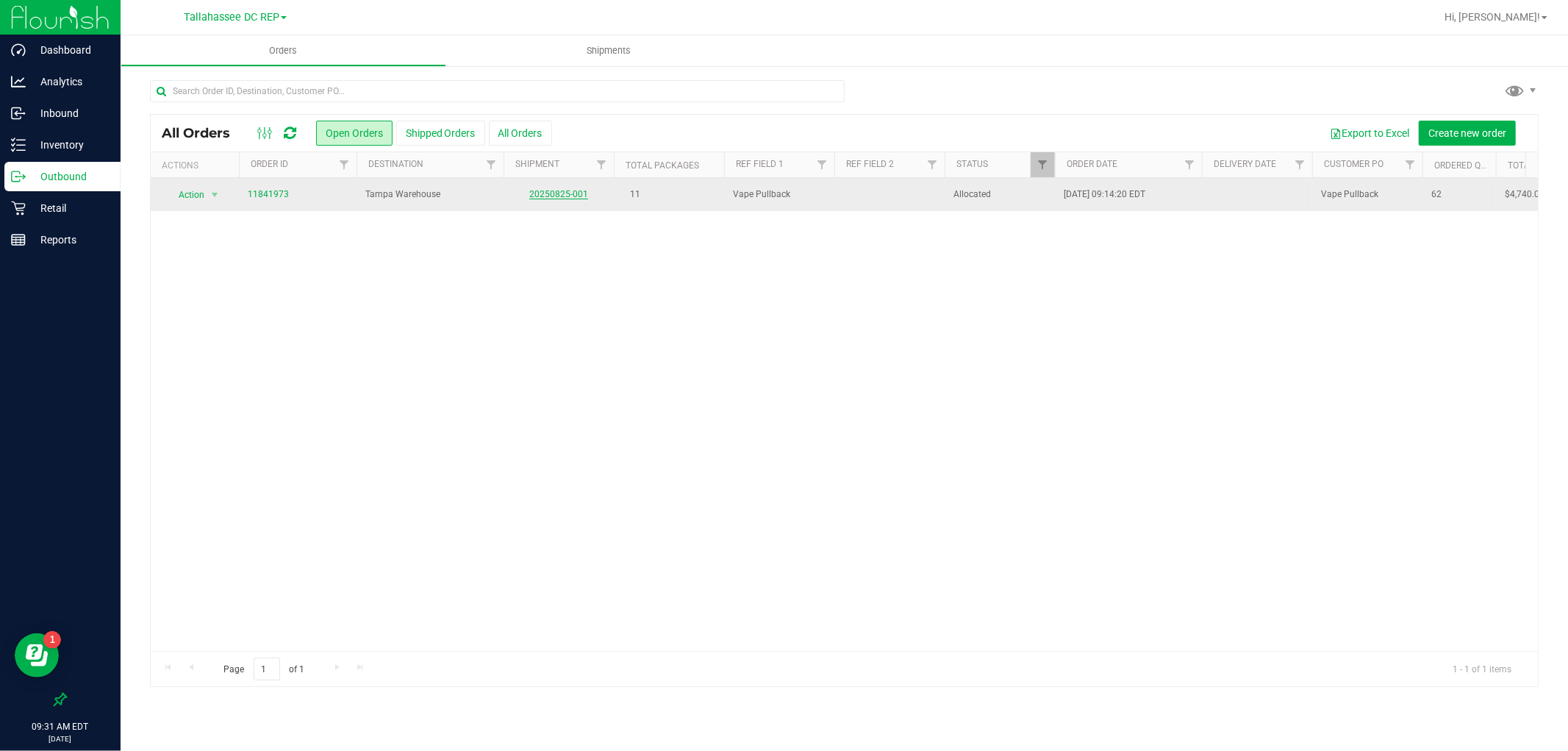
click at [581, 194] on link "20250825-001" at bounding box center [559, 193] width 59 height 10
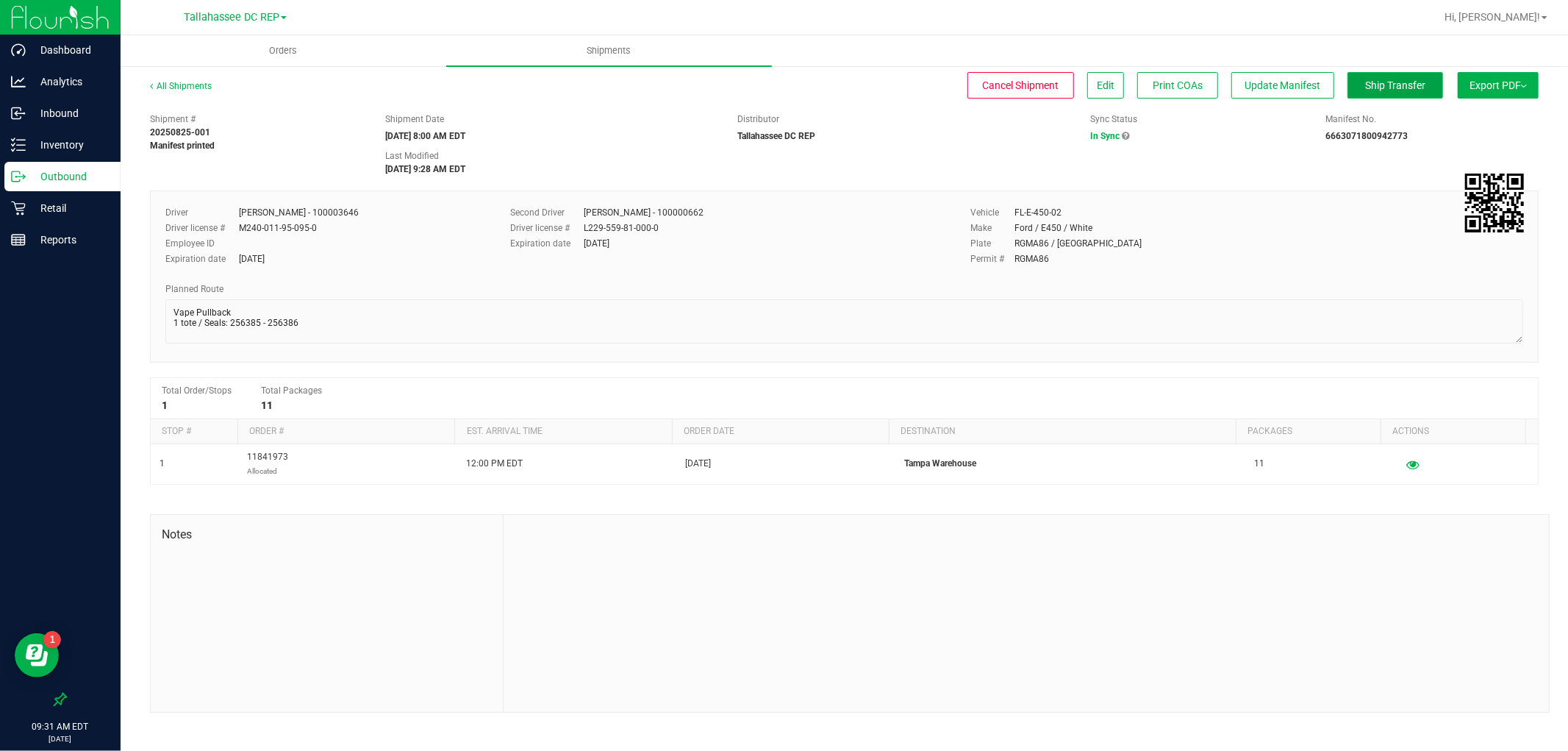
click at [1432, 85] on button "Ship Transfer" at bounding box center [1394, 85] width 96 height 27
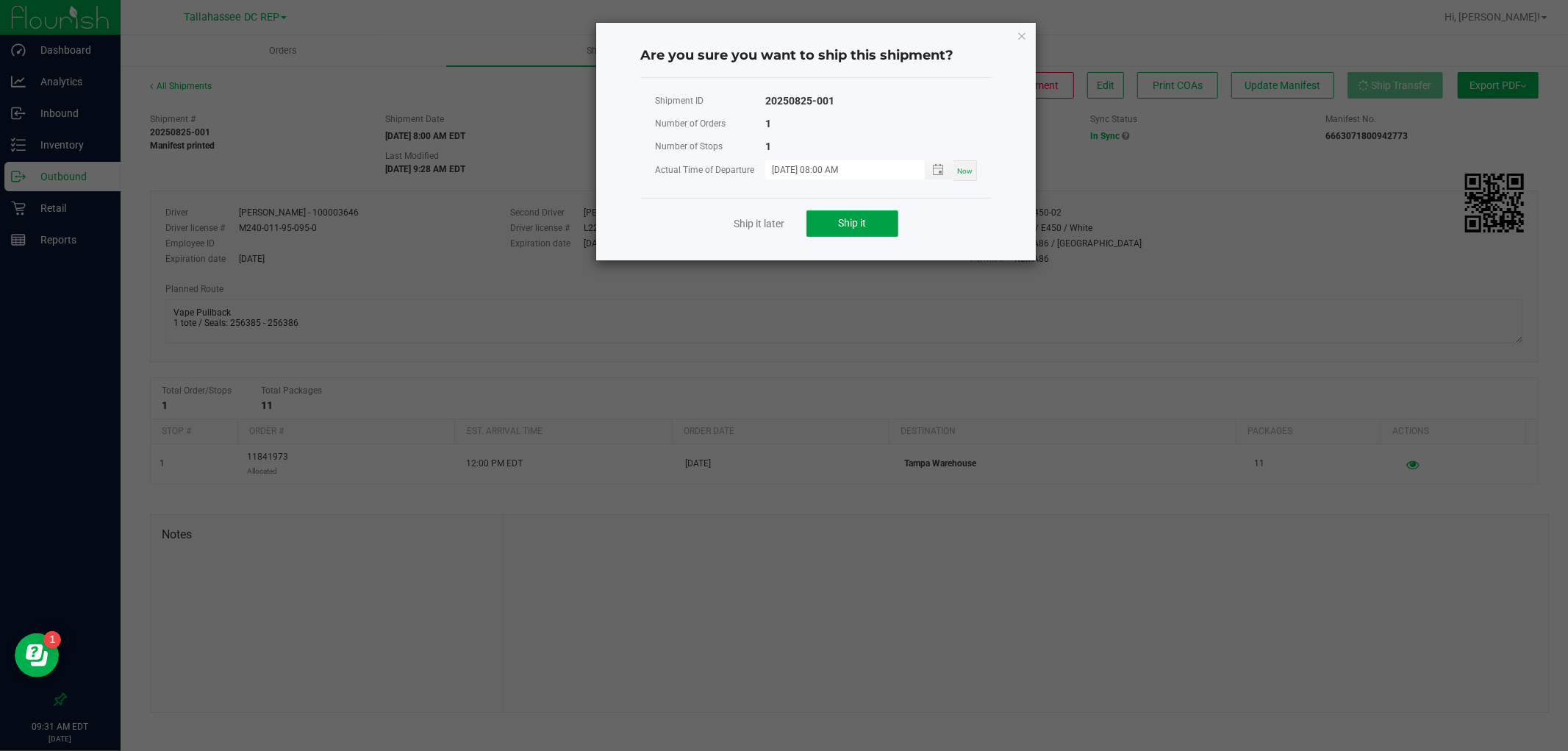
click at [887, 220] on button "Ship it" at bounding box center [852, 223] width 92 height 27
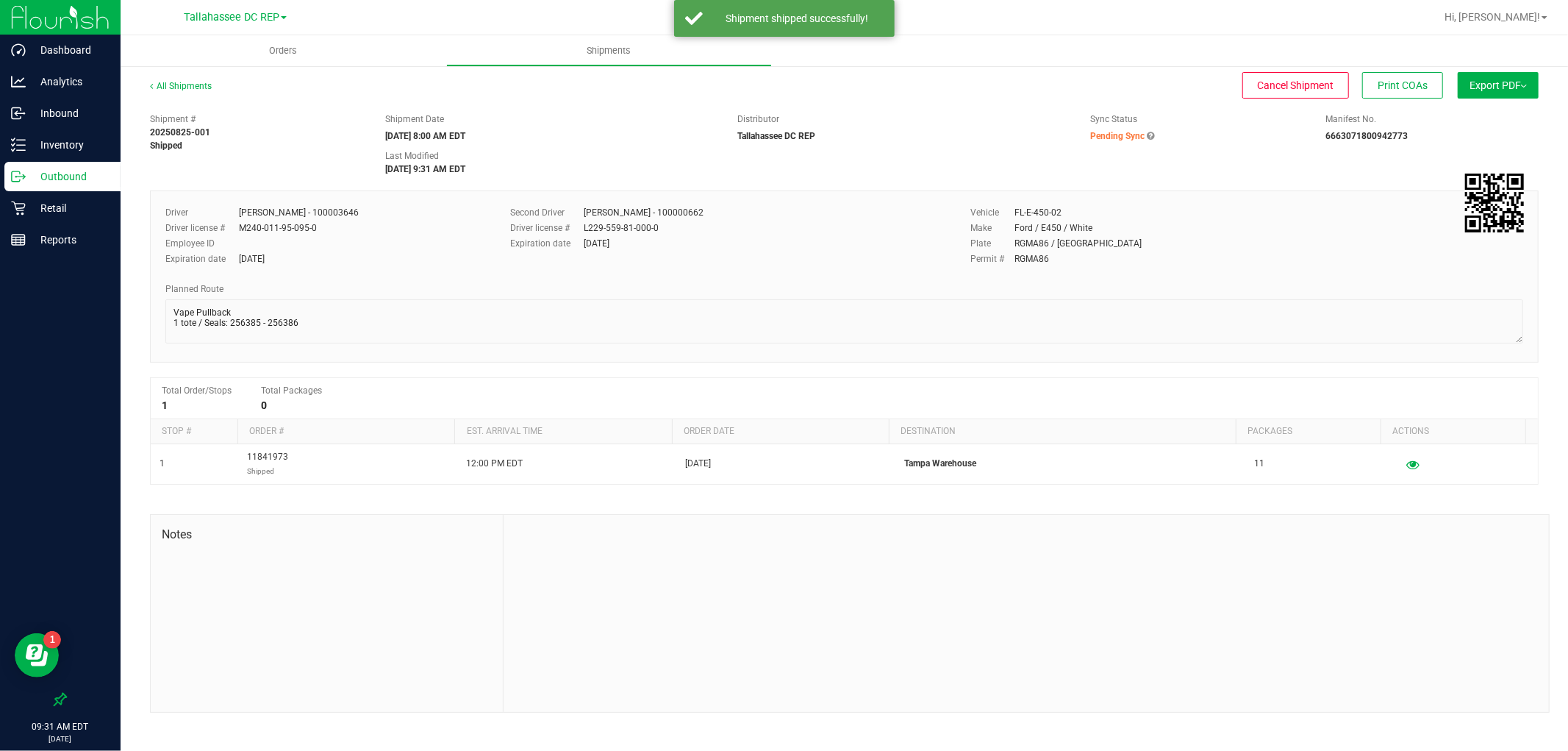
click at [66, 175] on p "Outbound" at bounding box center [69, 177] width 88 height 18
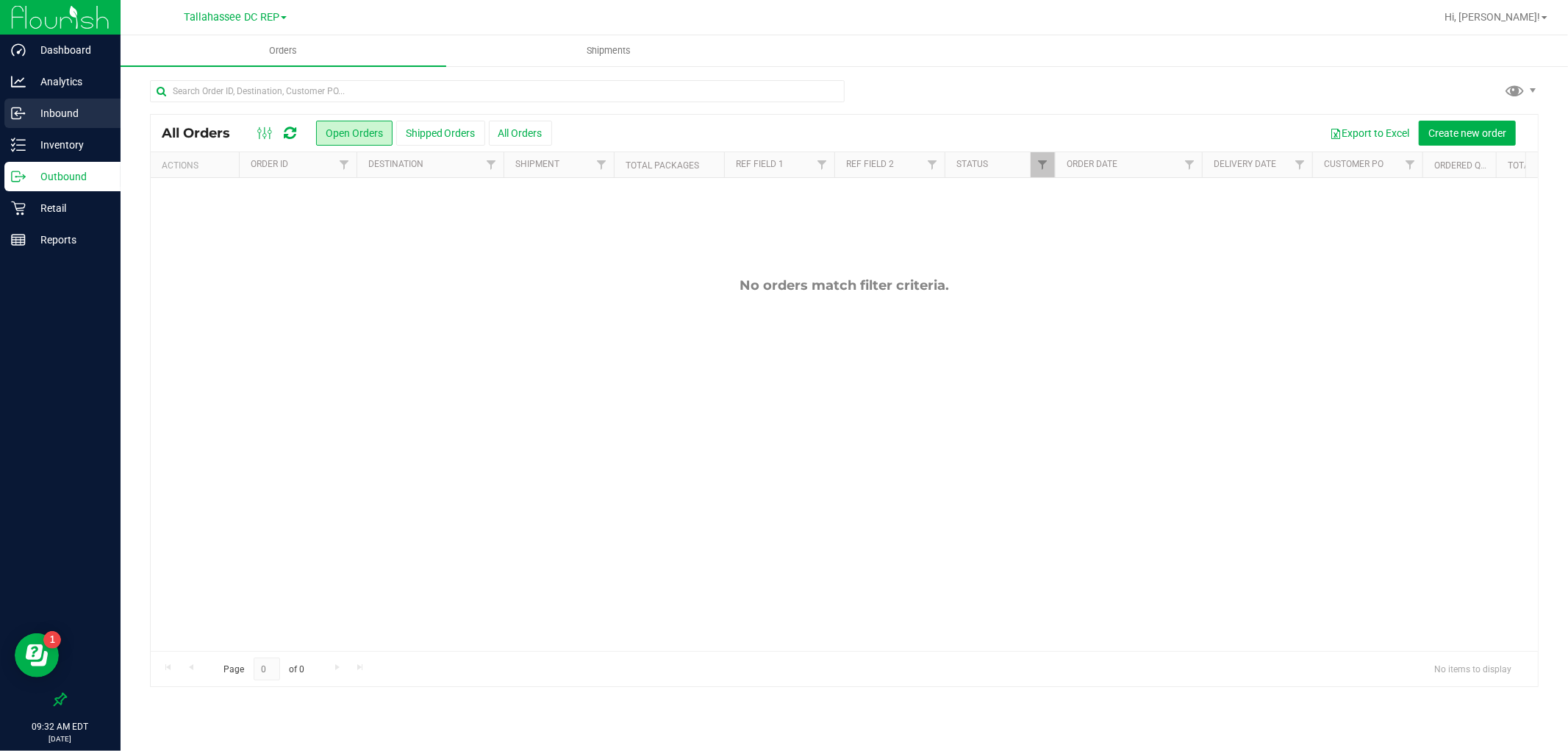
click at [77, 111] on p "Inbound" at bounding box center [69, 113] width 88 height 18
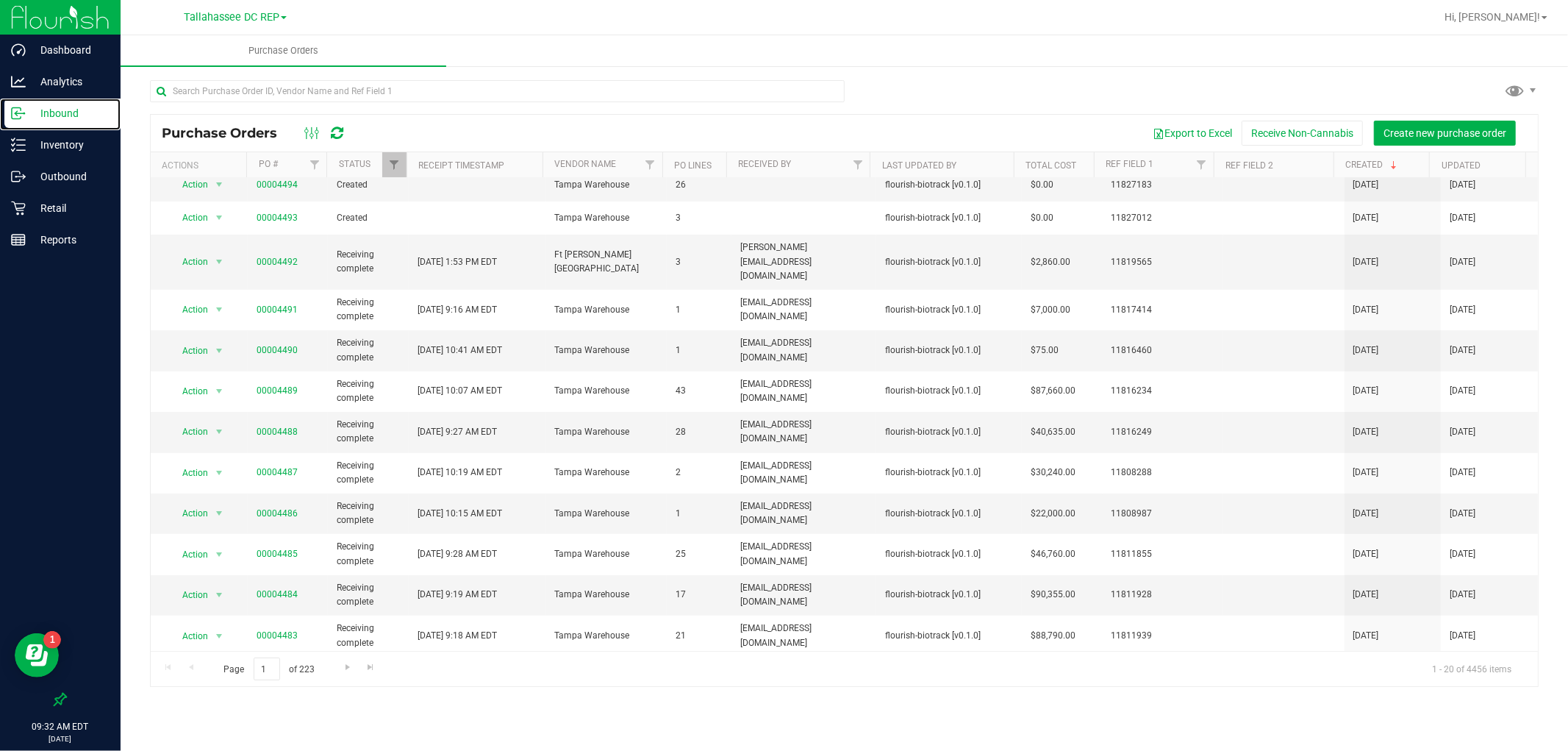
scroll to position [311, 0]
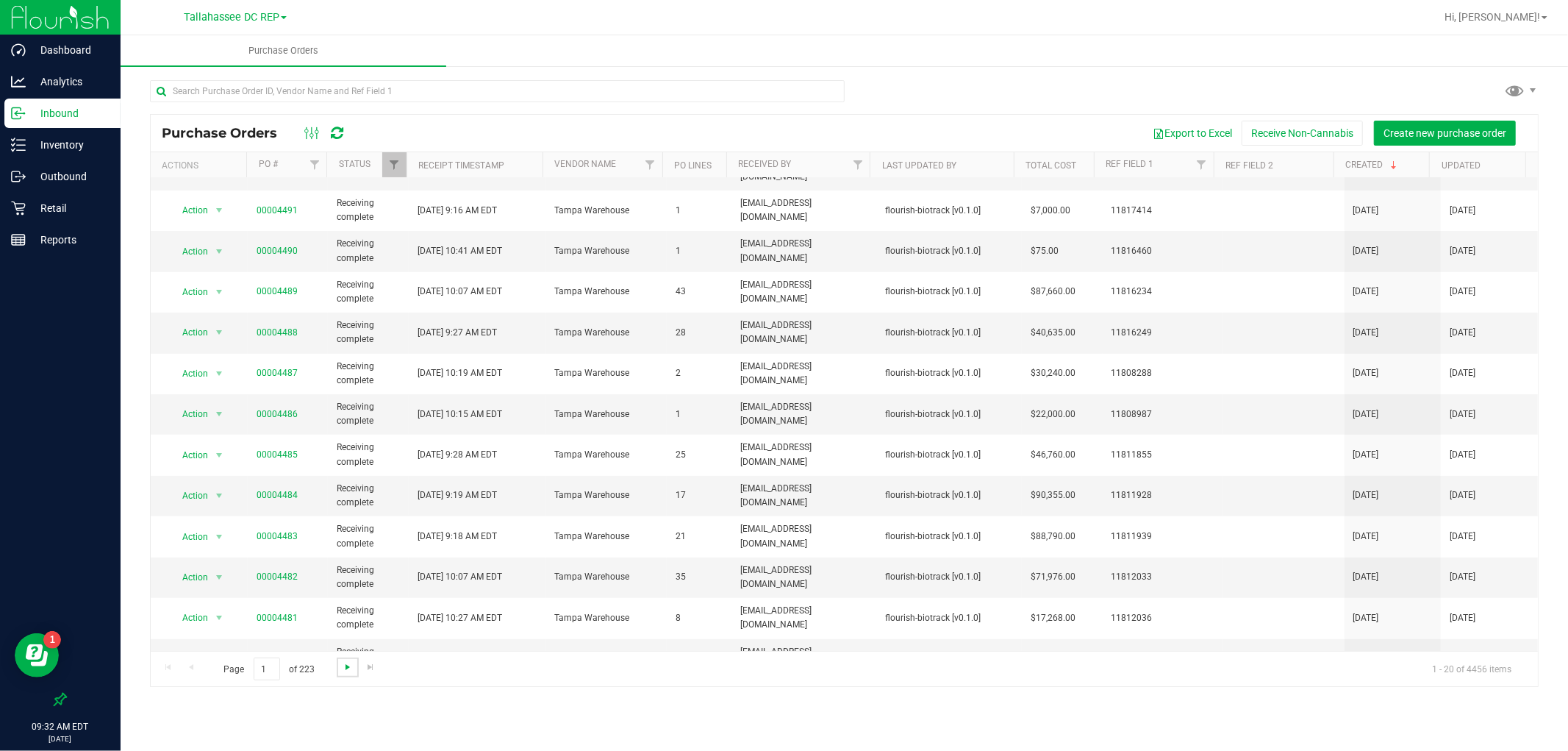
click at [341, 667] on span "Go to the next page" at bounding box center [347, 667] width 12 height 12
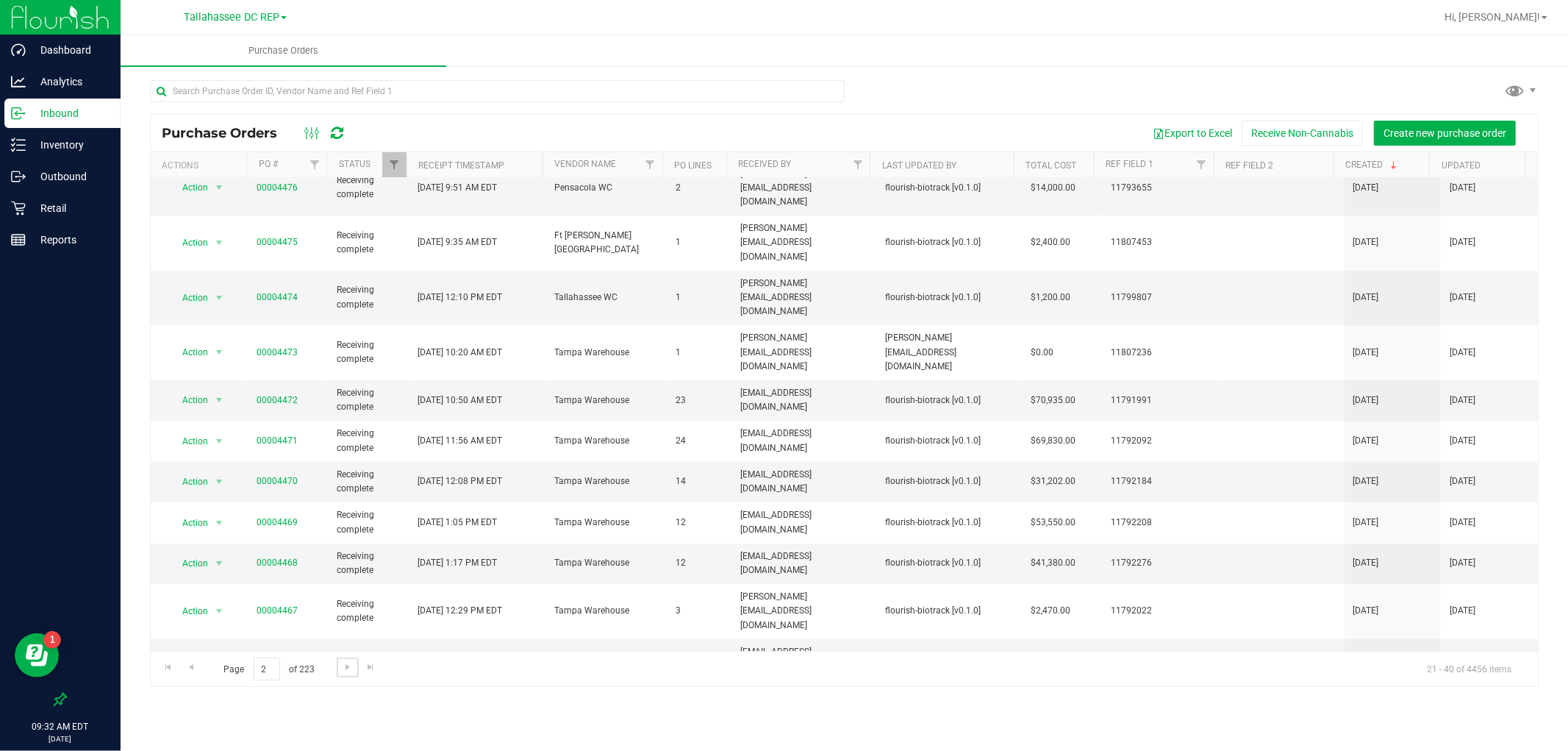
scroll to position [245, 0]
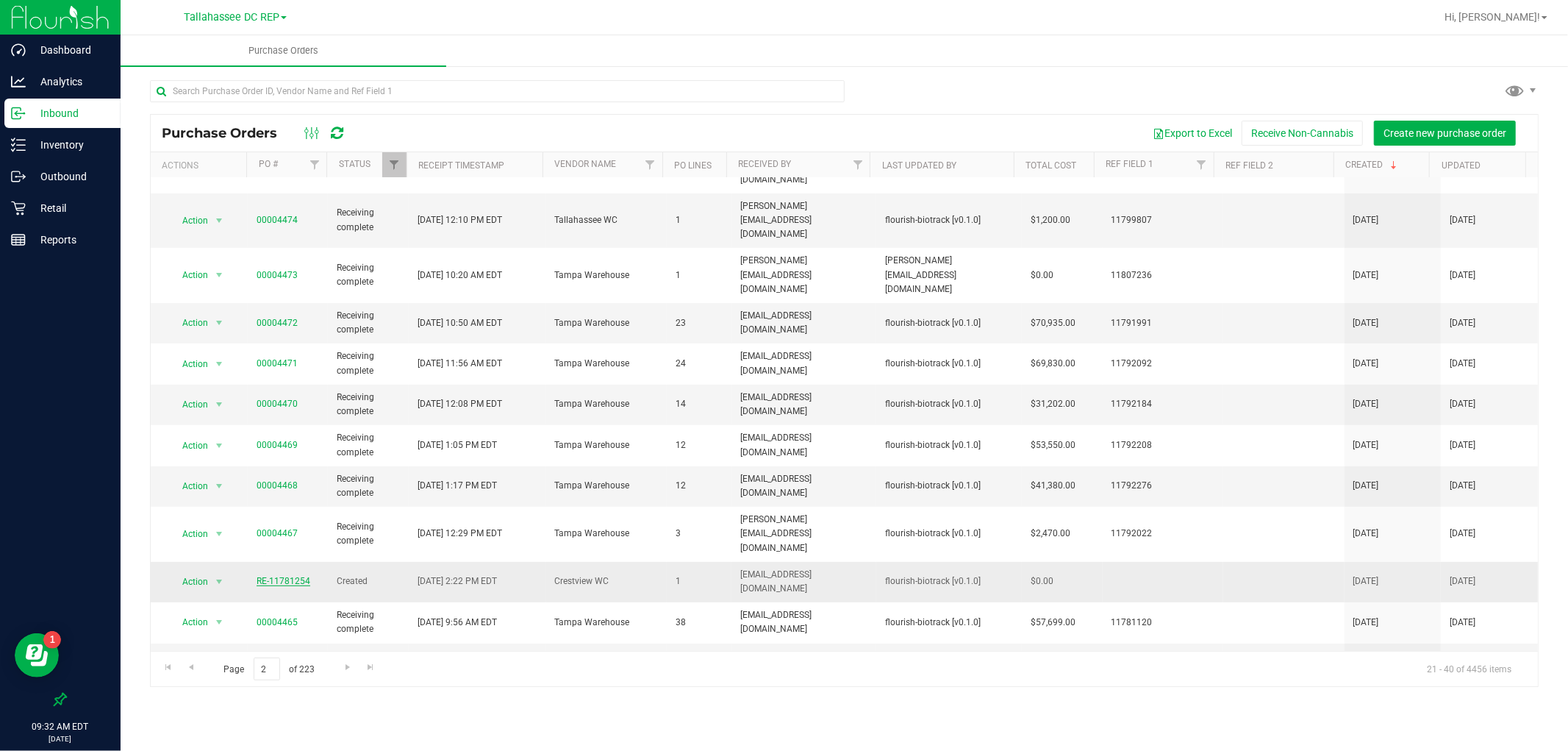
click at [306, 575] on link "RE-11781254" at bounding box center [283, 580] width 53 height 10
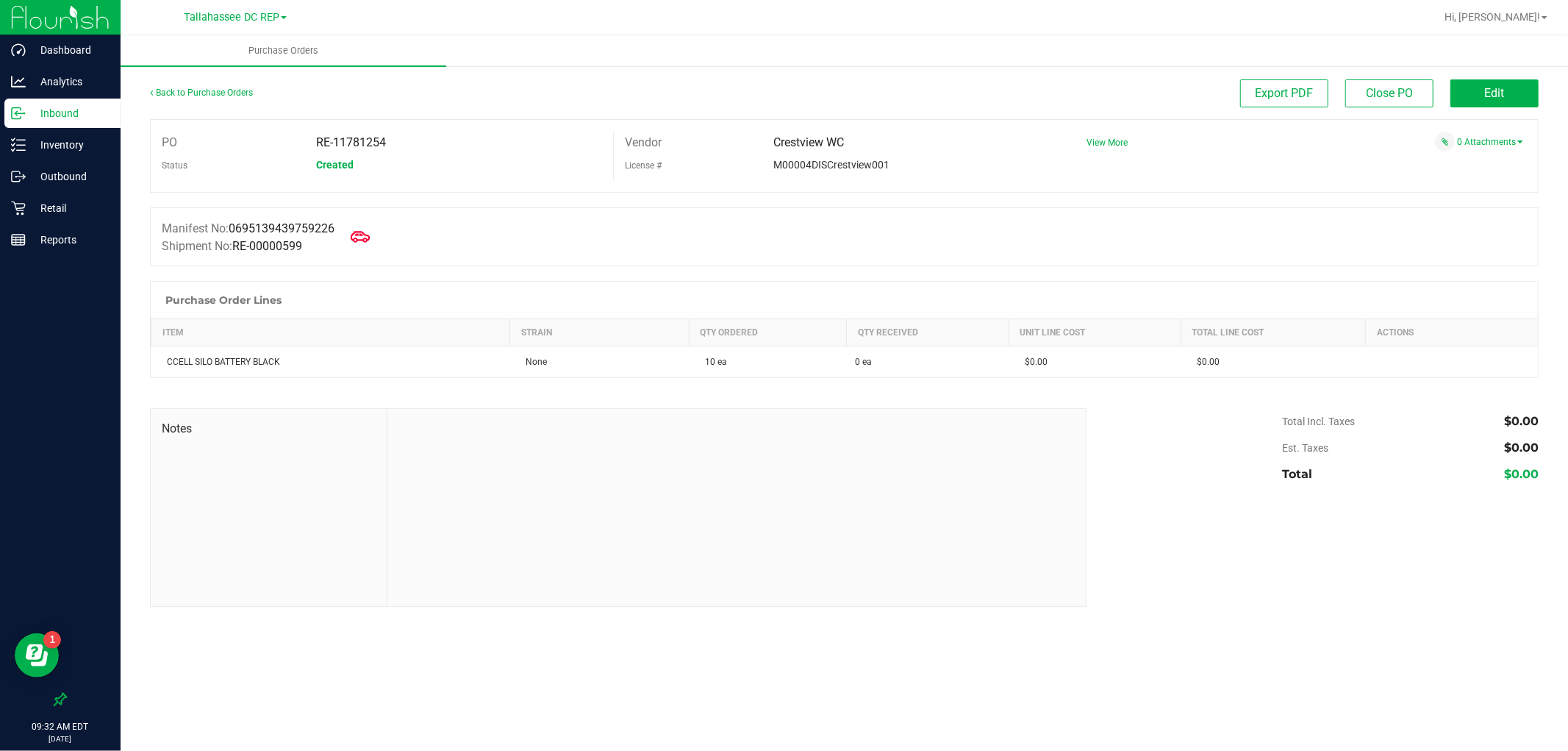
click at [357, 235] on icon at bounding box center [359, 236] width 19 height 19
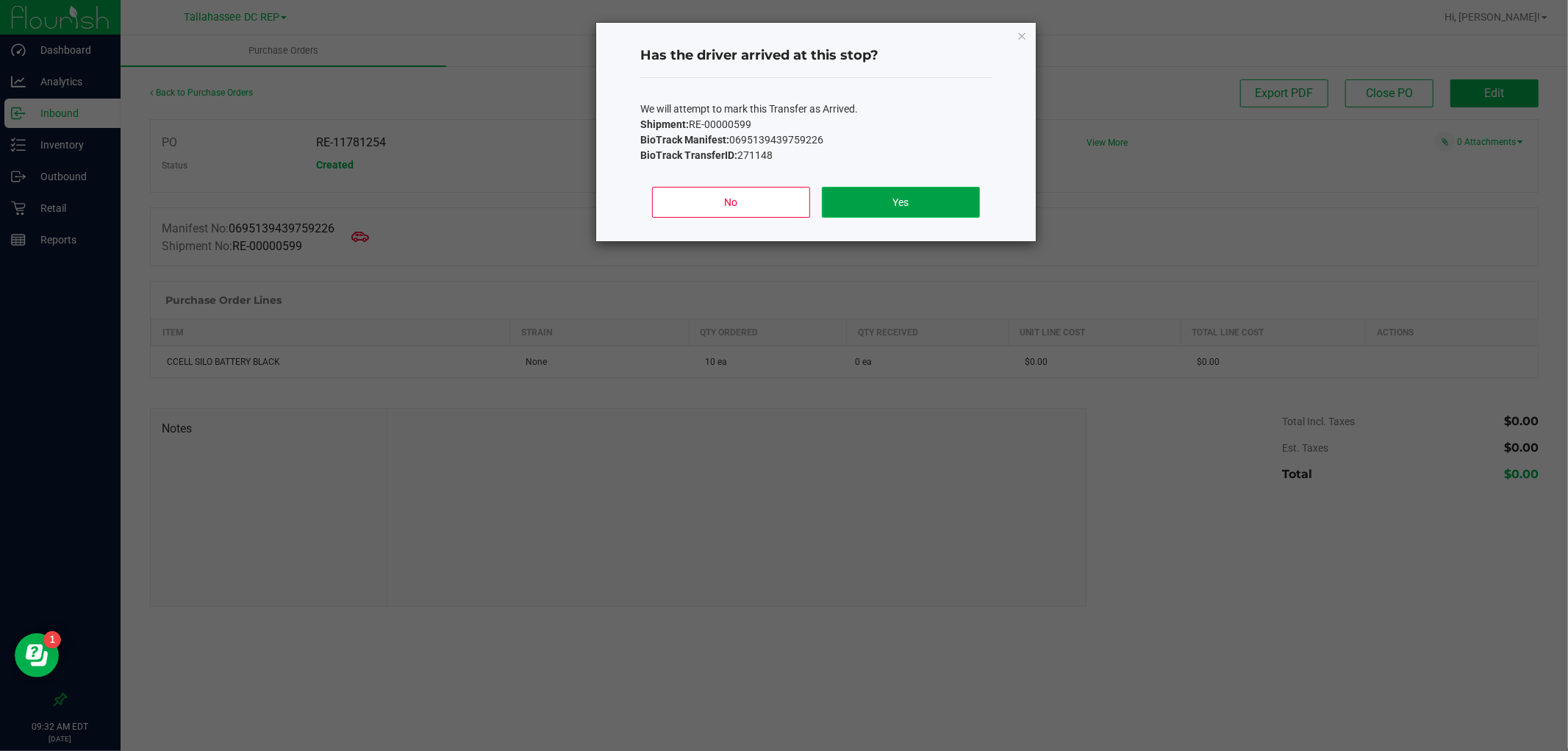
click at [841, 199] on button "Yes" at bounding box center [901, 201] width 158 height 31
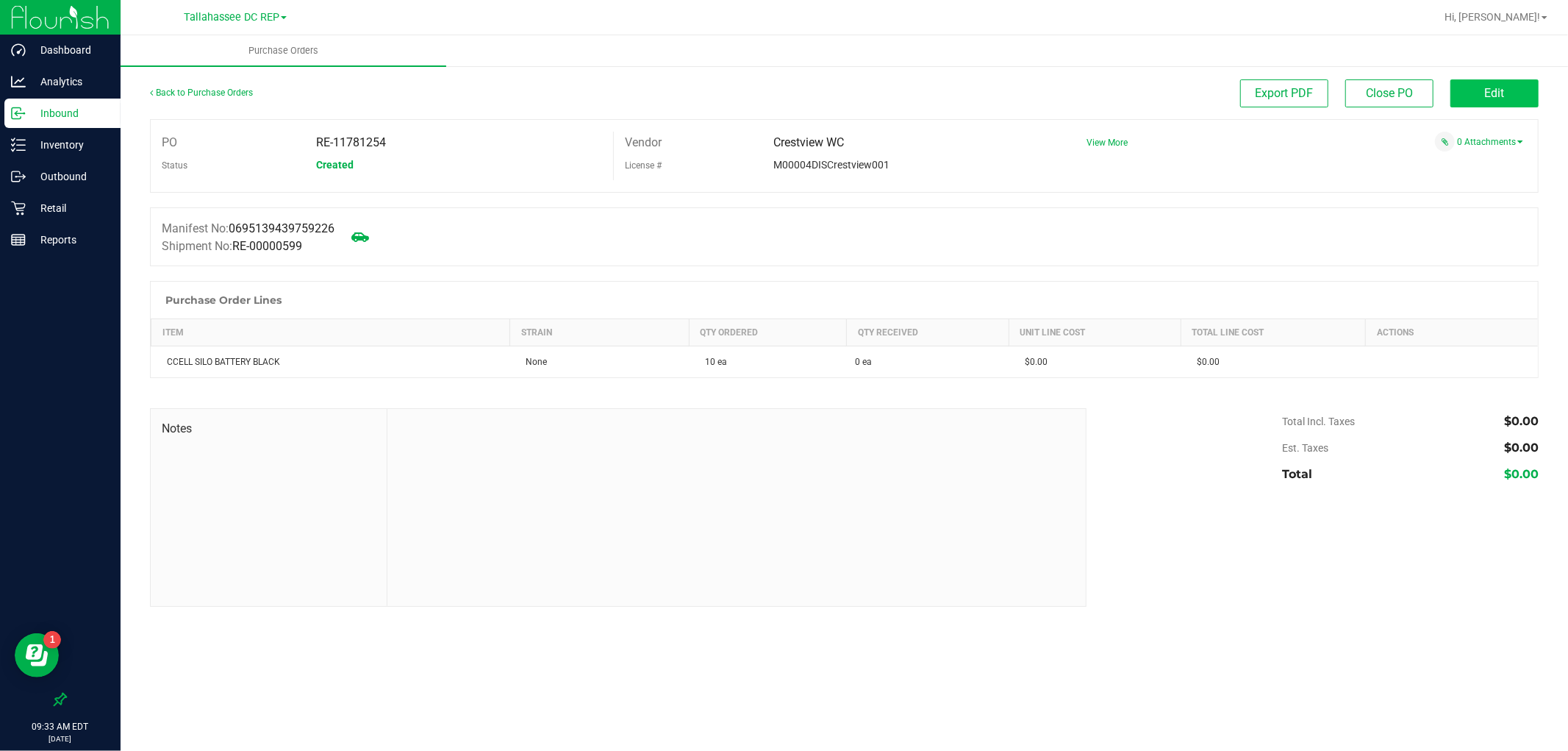
click at [1465, 77] on div "Back to Purchase Orders Export PDF Close PO Edit PO RE-11781254 Status Created …" at bounding box center [844, 343] width 1448 height 557
click at [1465, 86] on button "Edit" at bounding box center [1494, 93] width 88 height 28
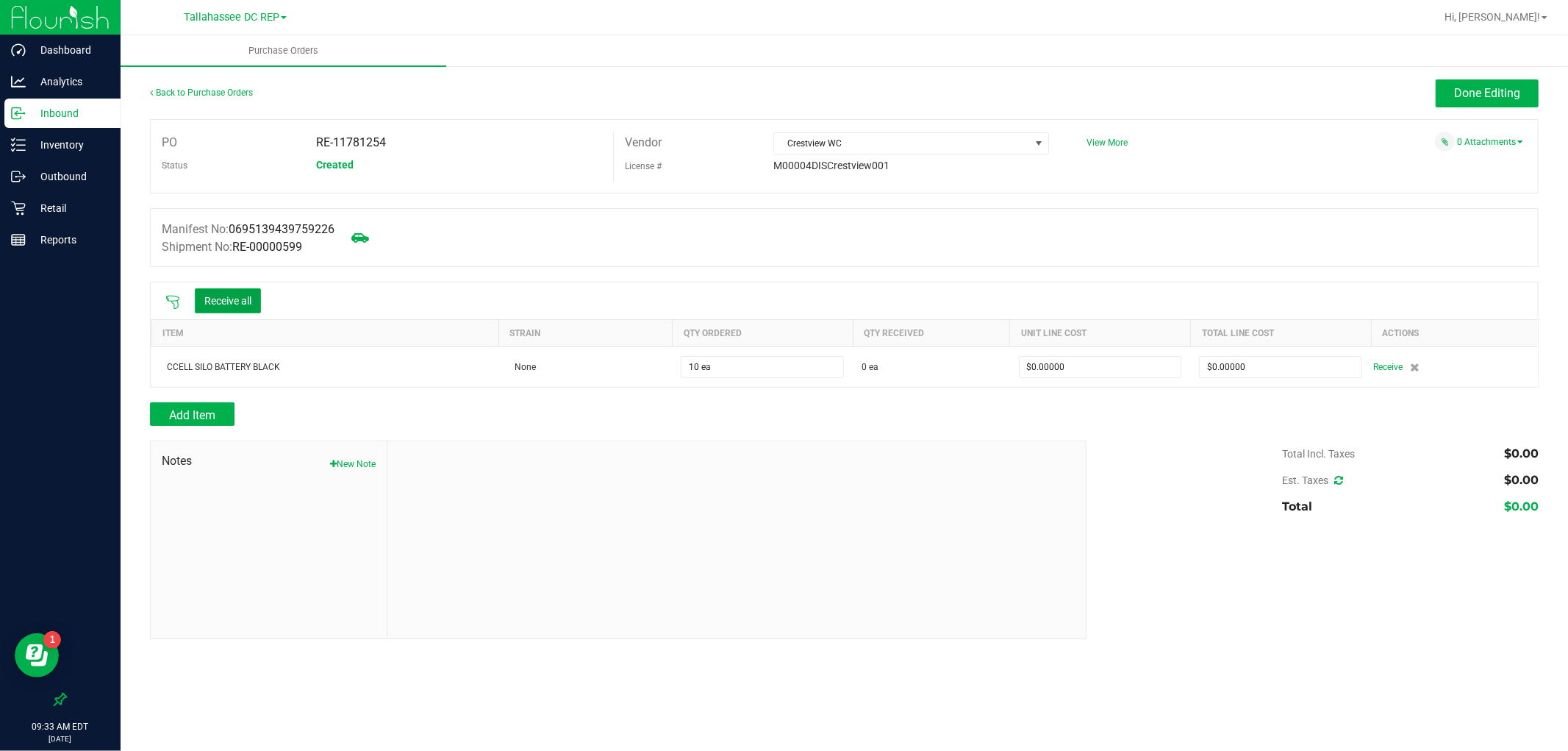
click at [261, 298] on button "Receive all" at bounding box center [227, 300] width 66 height 25
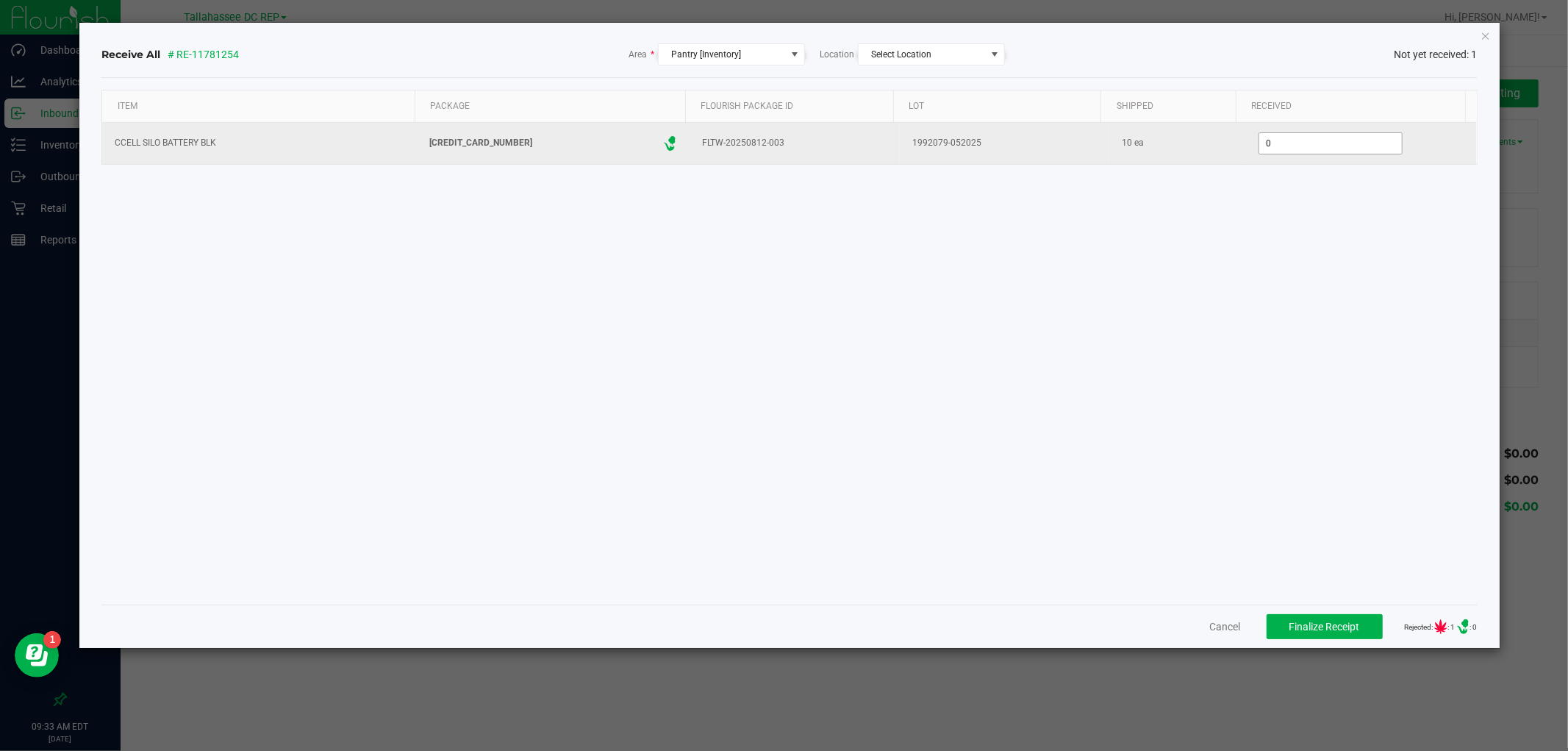
click at [1287, 142] on input "0" at bounding box center [1330, 143] width 143 height 21
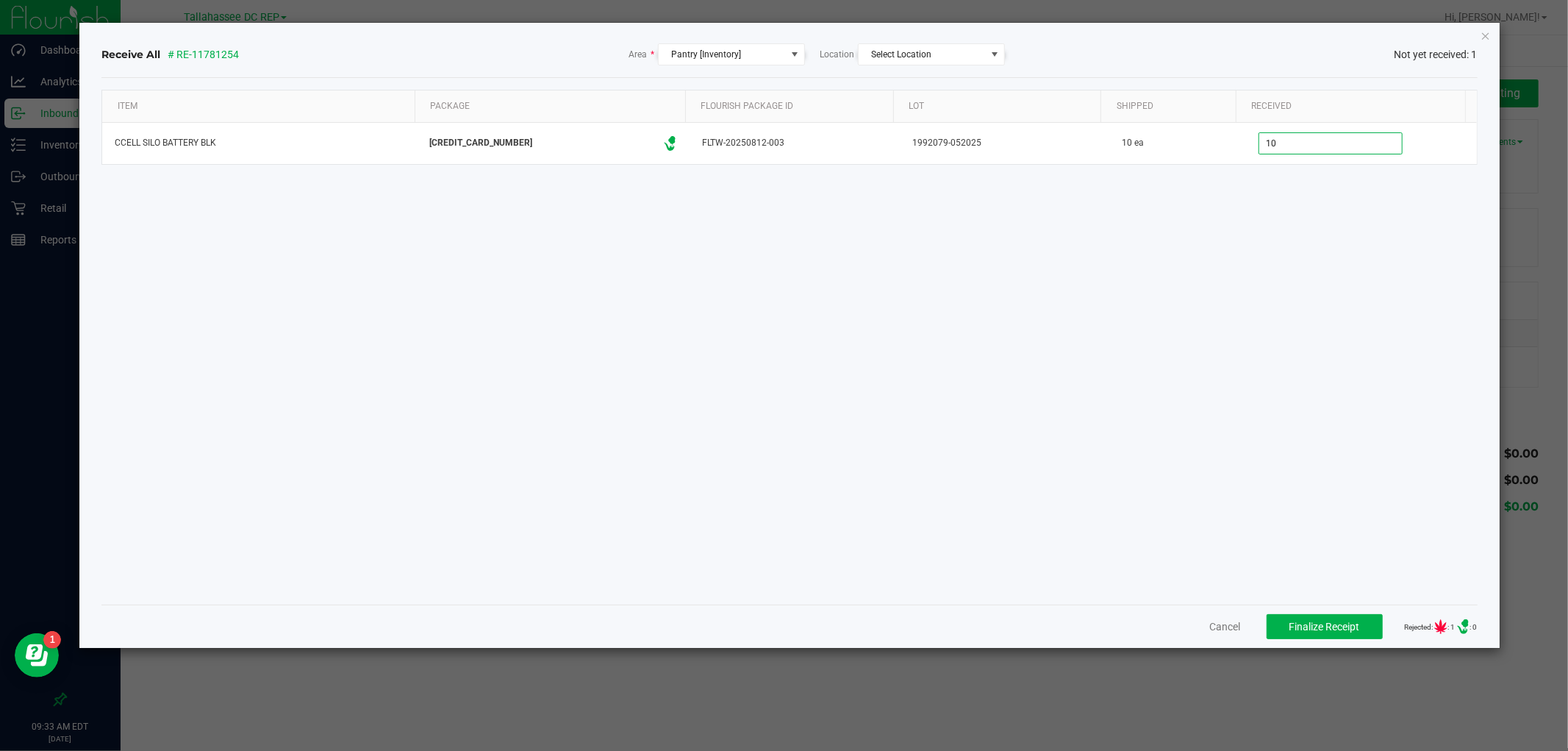
type input "10 ea"
click at [1226, 341] on div "Item Package Flourish Package ID Lot Shipped Received CCELL SILO BATTERY BLK [C…" at bounding box center [789, 340] width 1376 height 502
click at [1314, 628] on span "Finalize Receipt" at bounding box center [1324, 627] width 71 height 12
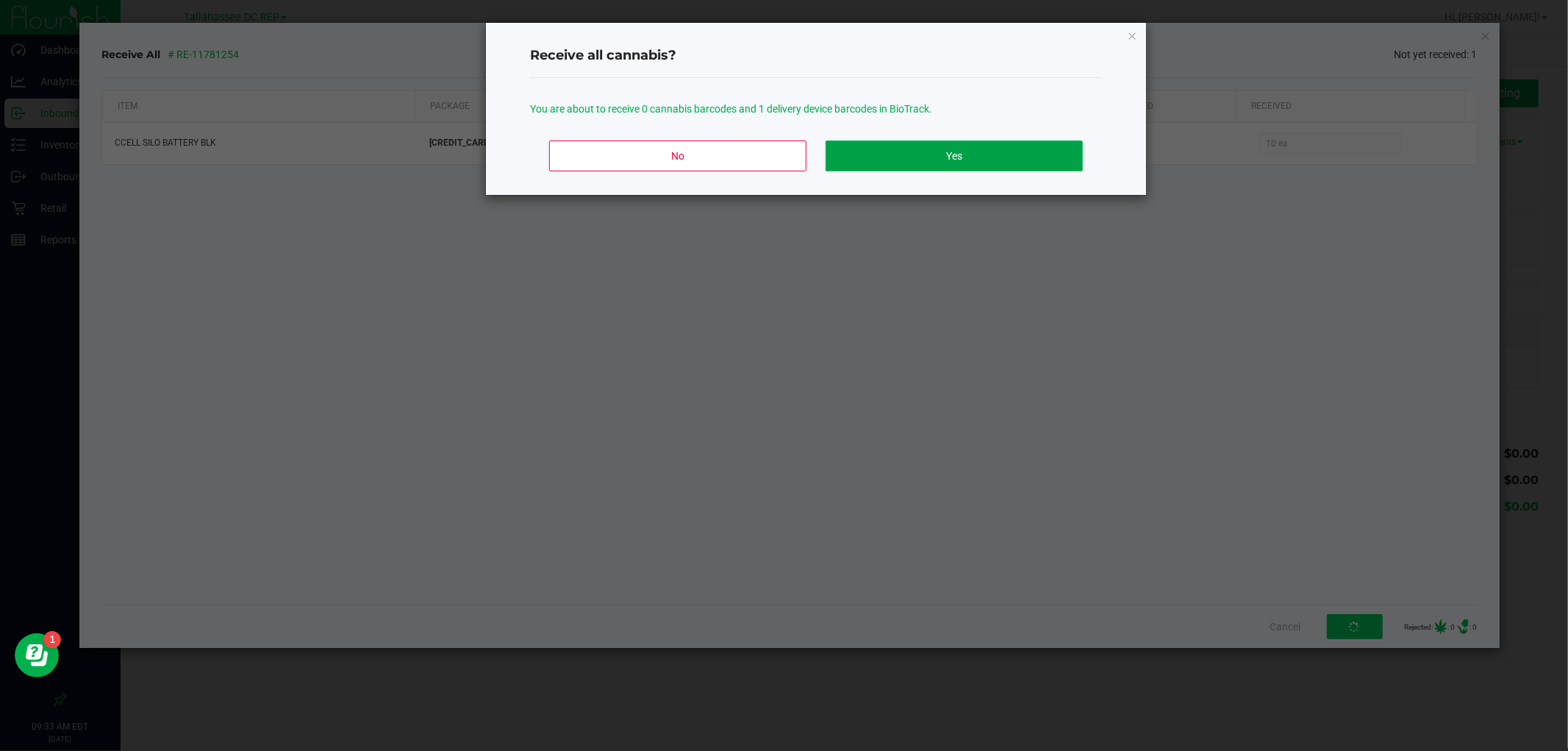
click at [993, 159] on button "Yes" at bounding box center [953, 155] width 258 height 31
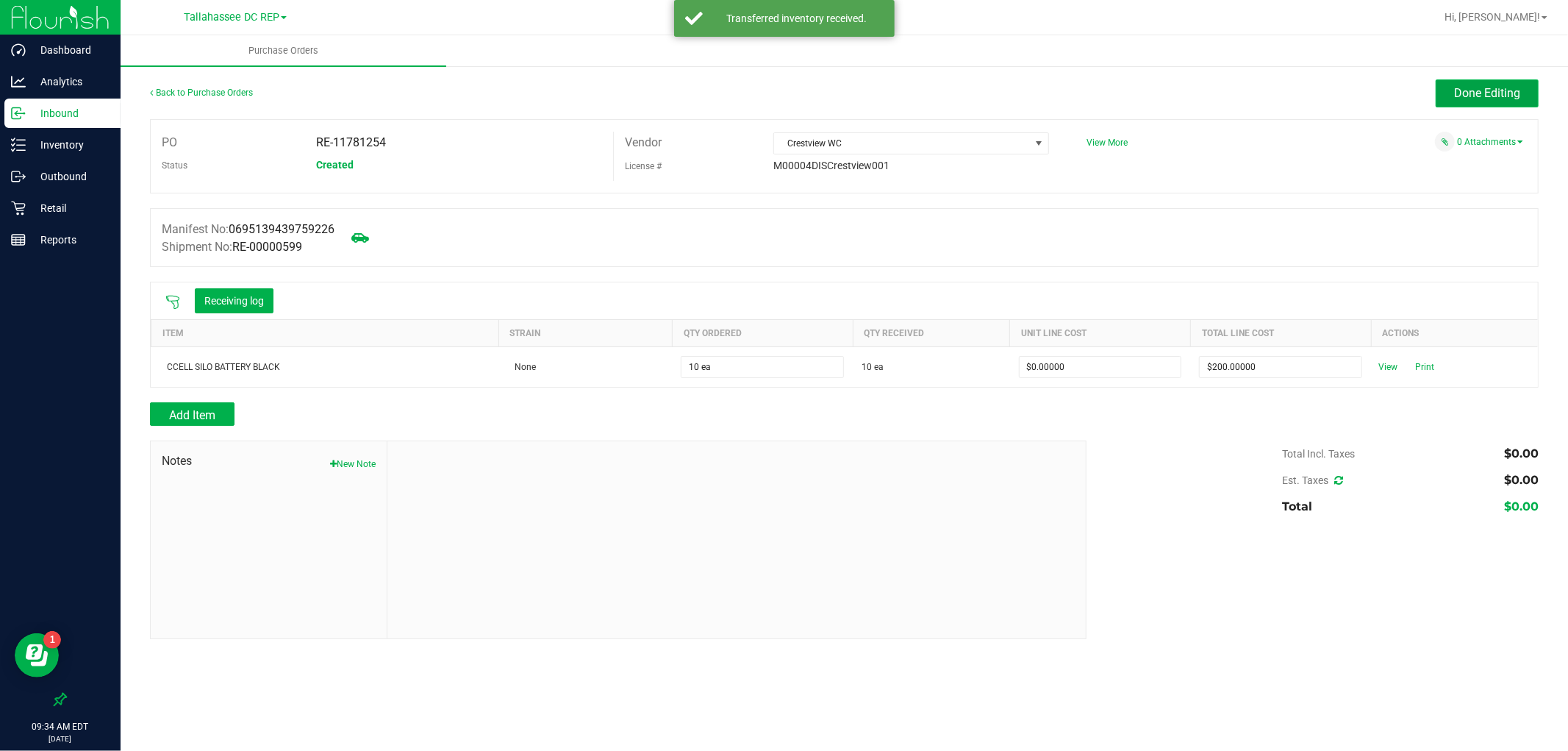
click at [1456, 94] on span "Done Editing" at bounding box center [1486, 93] width 66 height 14
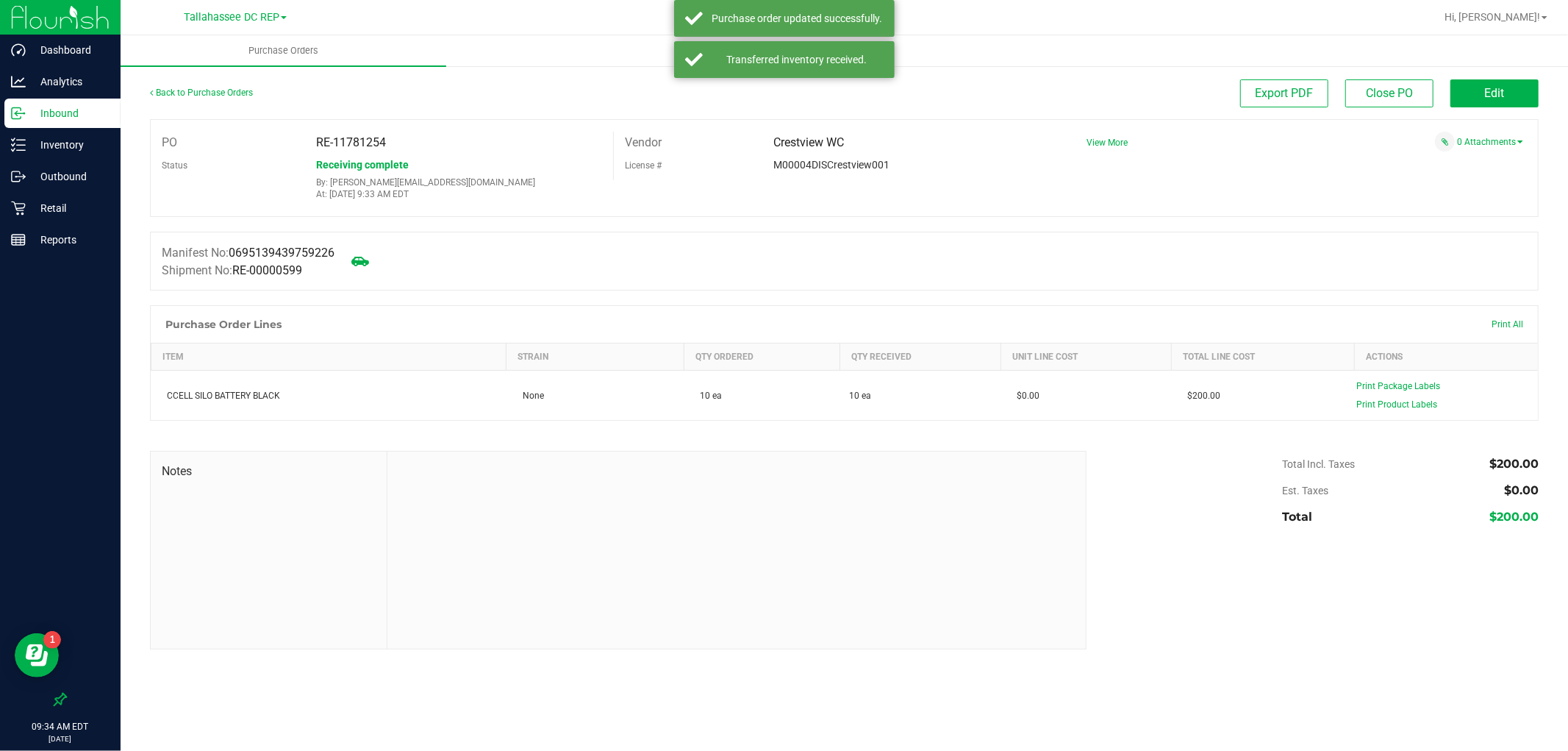
click at [39, 106] on p "Inbound" at bounding box center [69, 113] width 88 height 18
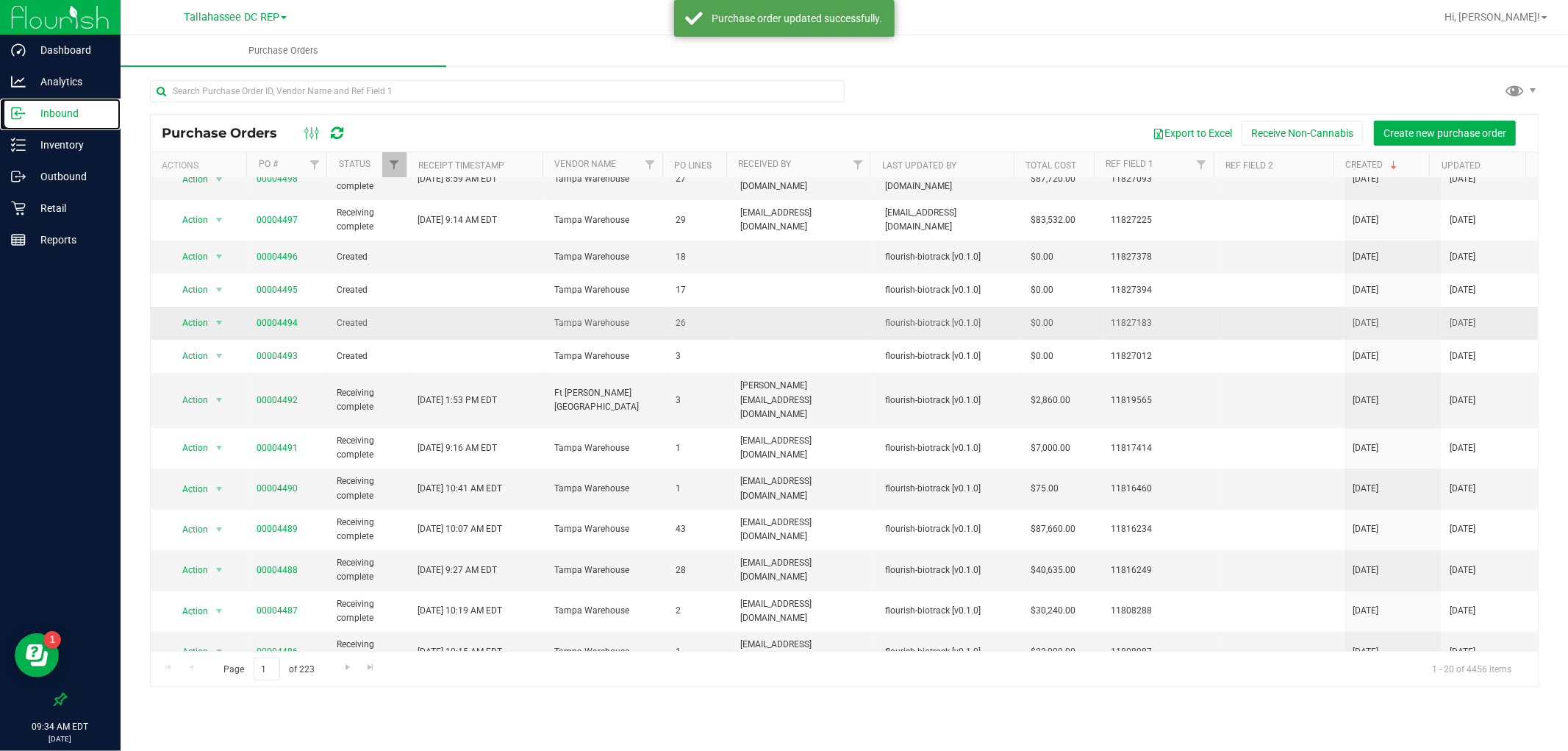
scroll to position [311, 0]
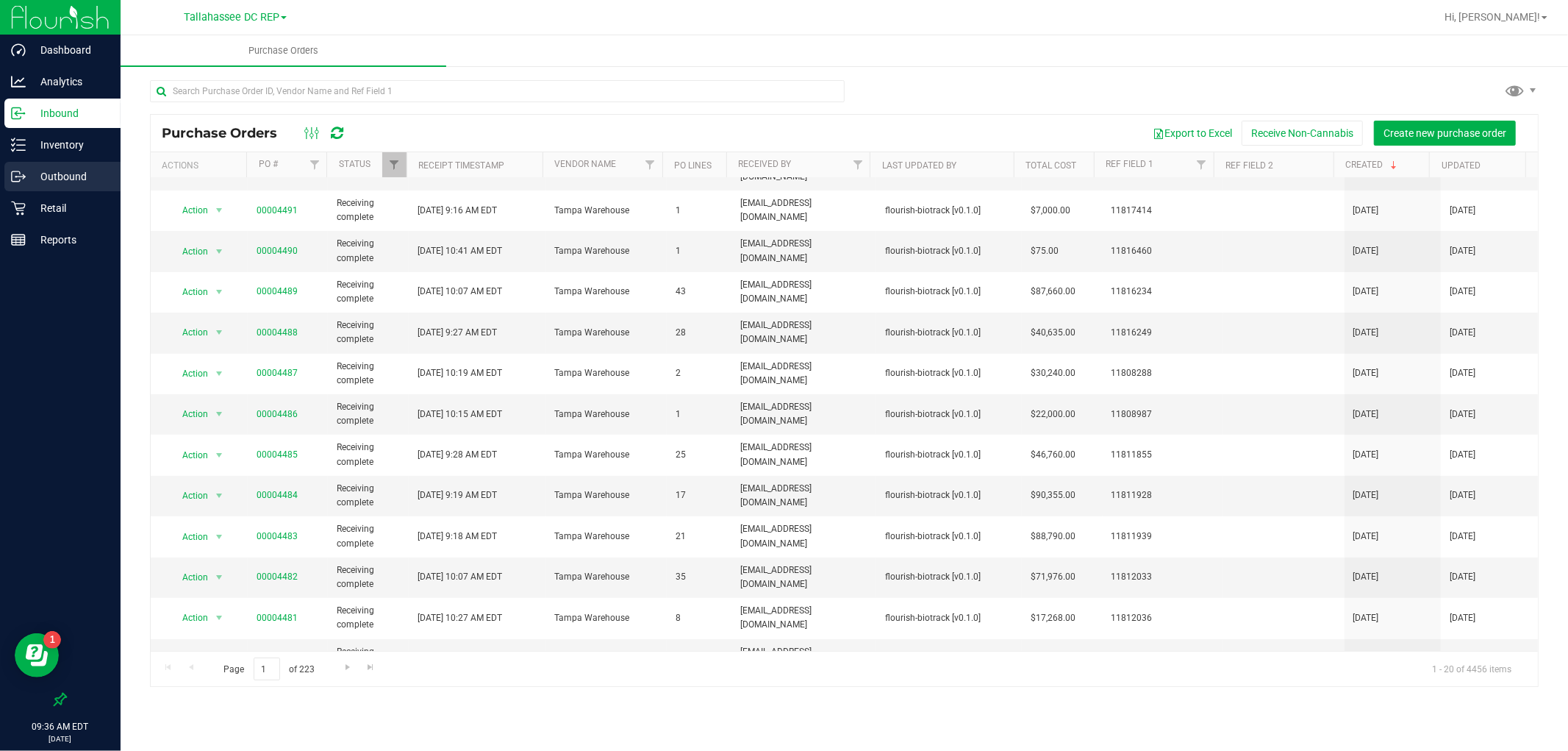
click at [46, 186] on div "Outbound" at bounding box center [62, 177] width 116 height 30
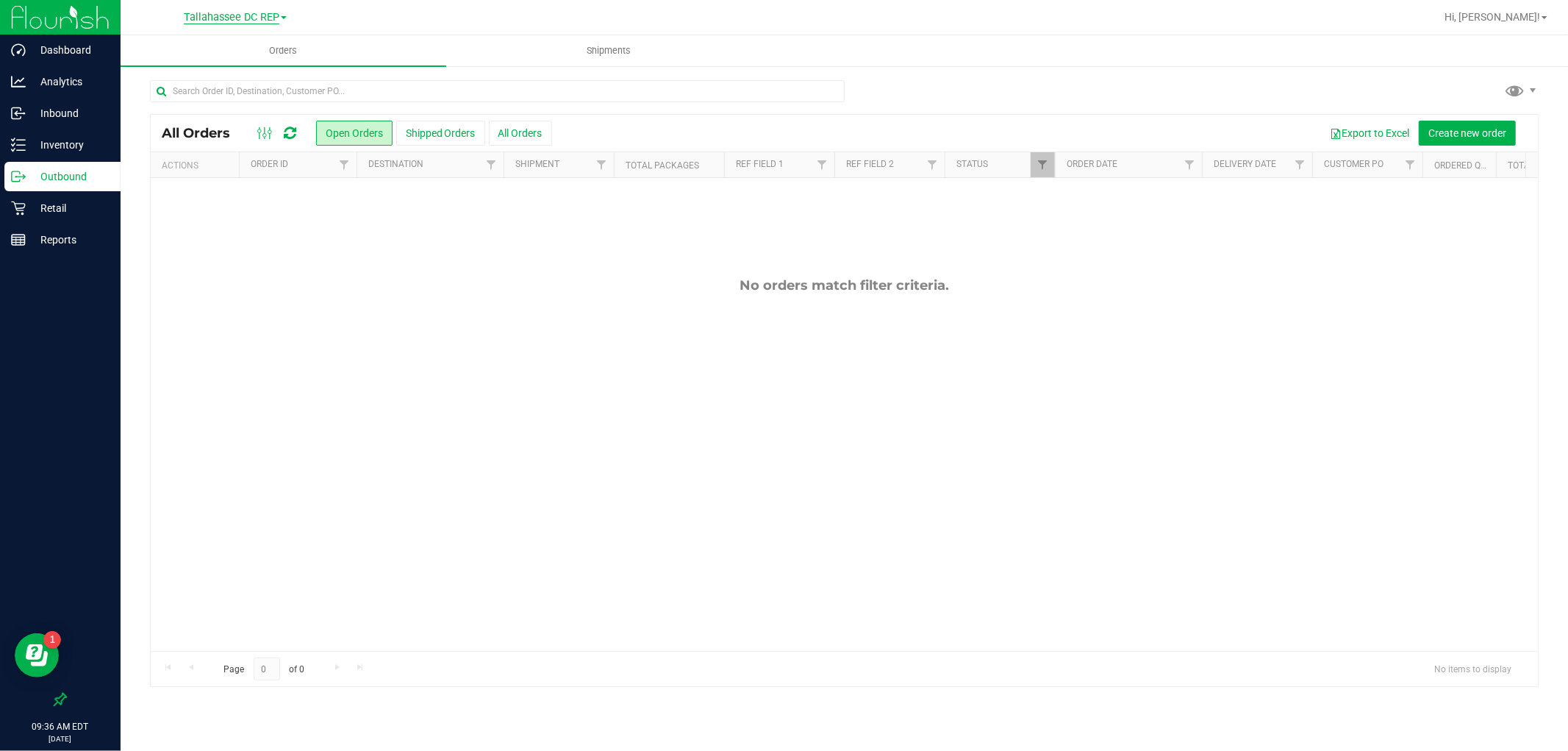
click at [254, 20] on span "Tallahassee DC REP" at bounding box center [231, 17] width 96 height 13
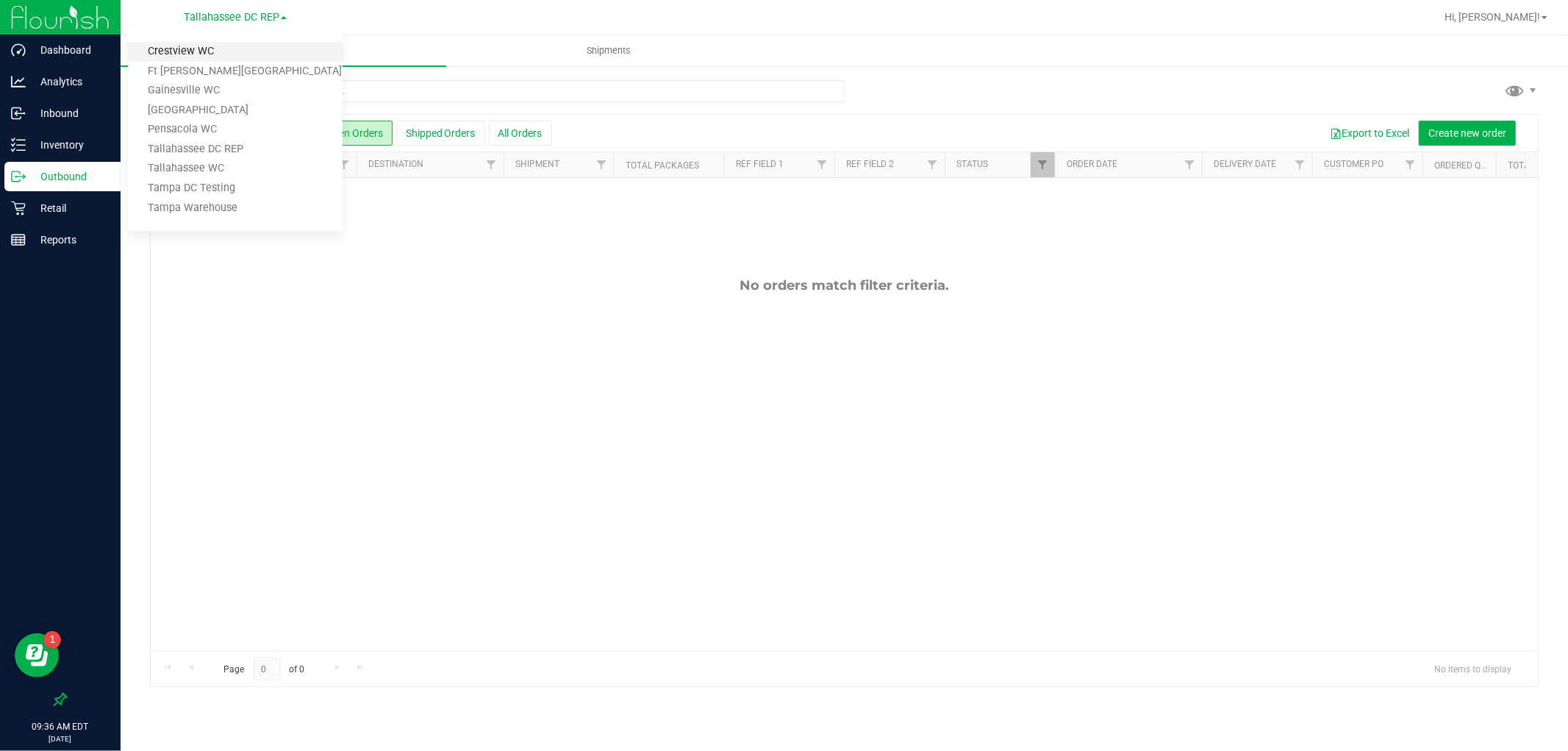
click at [226, 51] on link "Crestview WC" at bounding box center [236, 51] width 215 height 20
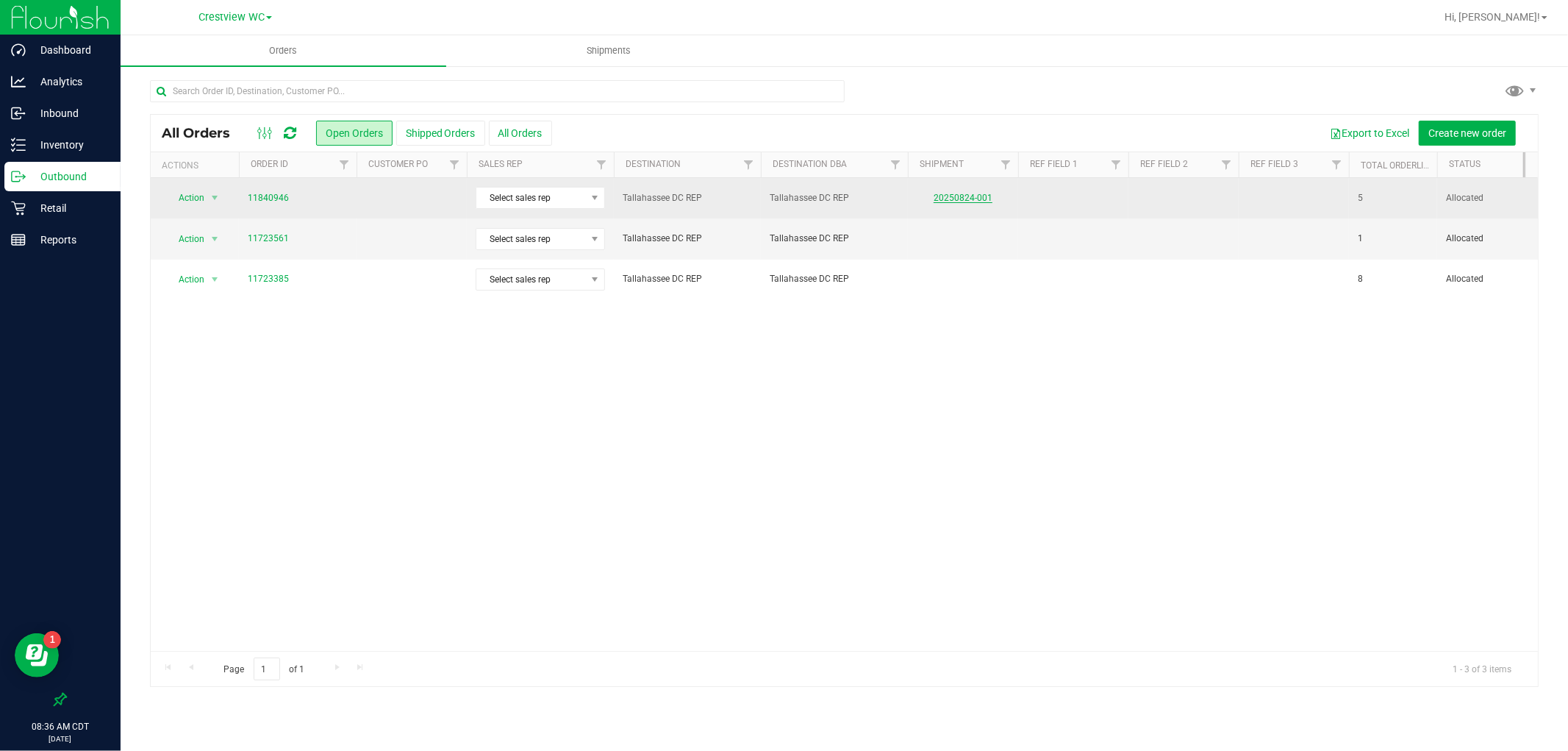
click at [967, 201] on link "20250824-001" at bounding box center [963, 197] width 59 height 10
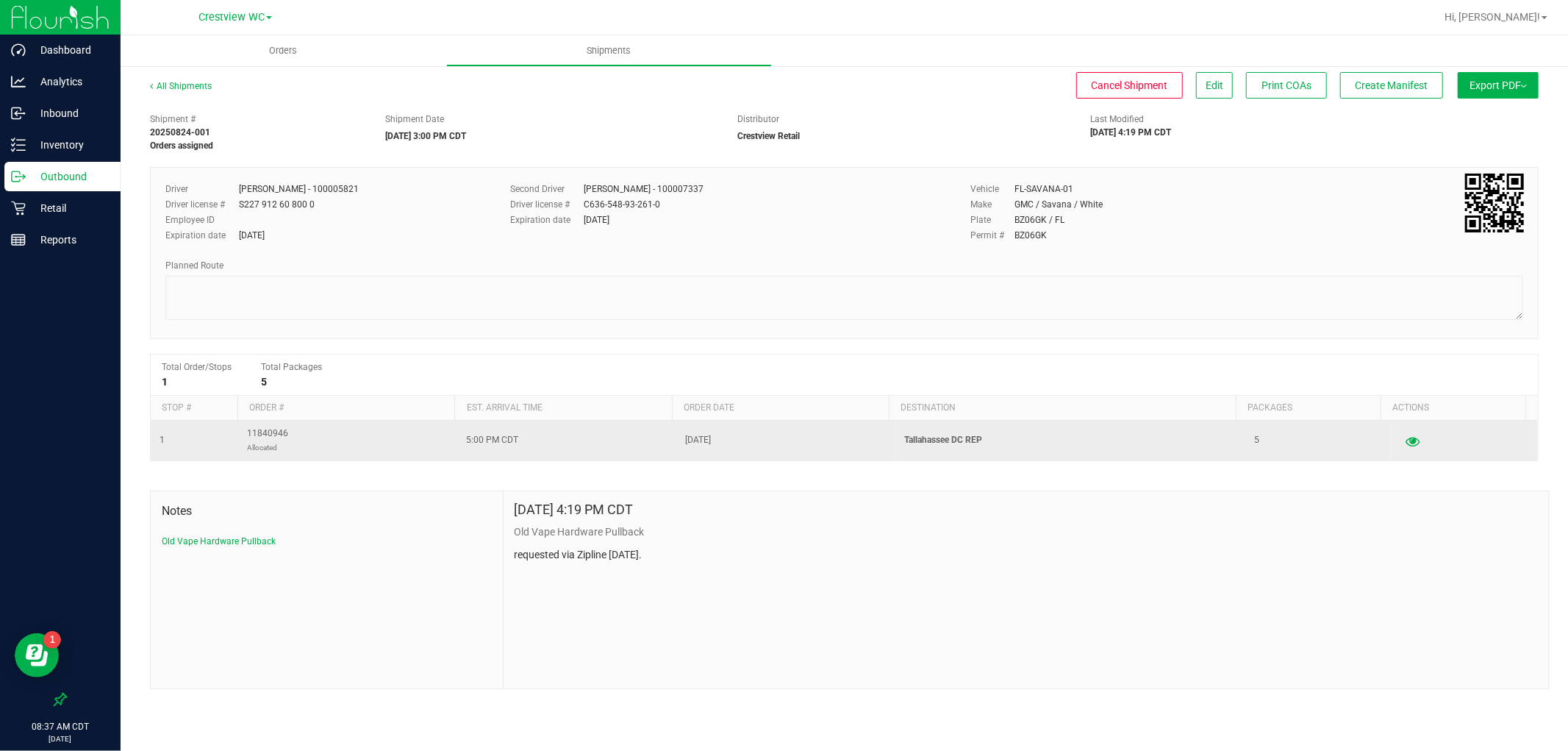
click at [1405, 443] on icon "button" at bounding box center [1412, 440] width 14 height 10
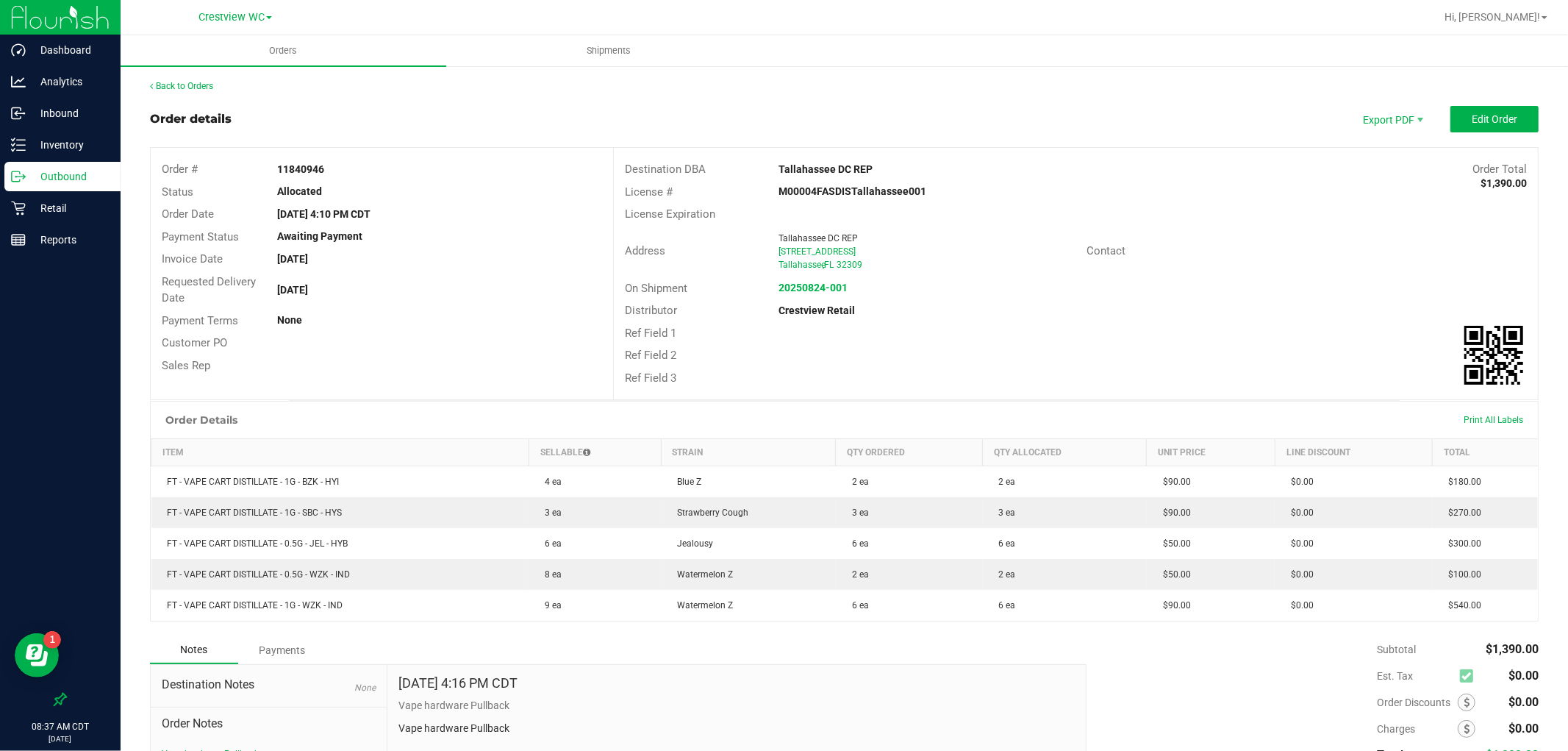
click at [278, 169] on strong "11840946" at bounding box center [301, 169] width 47 height 12
drag, startPoint x: 275, startPoint y: 168, endPoint x: 364, endPoint y: 170, distance: 89.0
click at [364, 170] on div "11840946" at bounding box center [440, 170] width 347 height 16
copy strong "11840946"
click at [102, 145] on p "Inventory" at bounding box center [69, 145] width 88 height 18
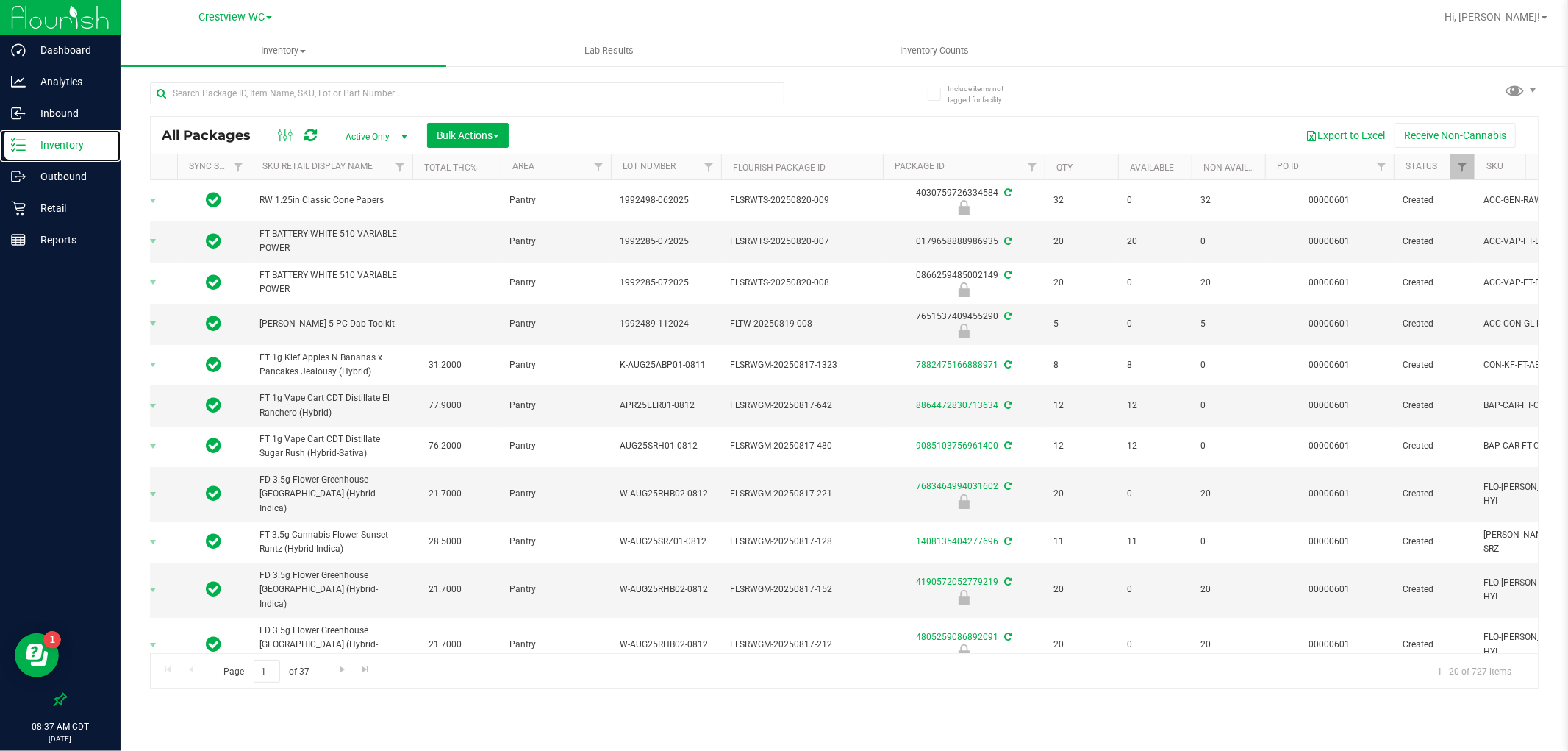
scroll to position [0, 131]
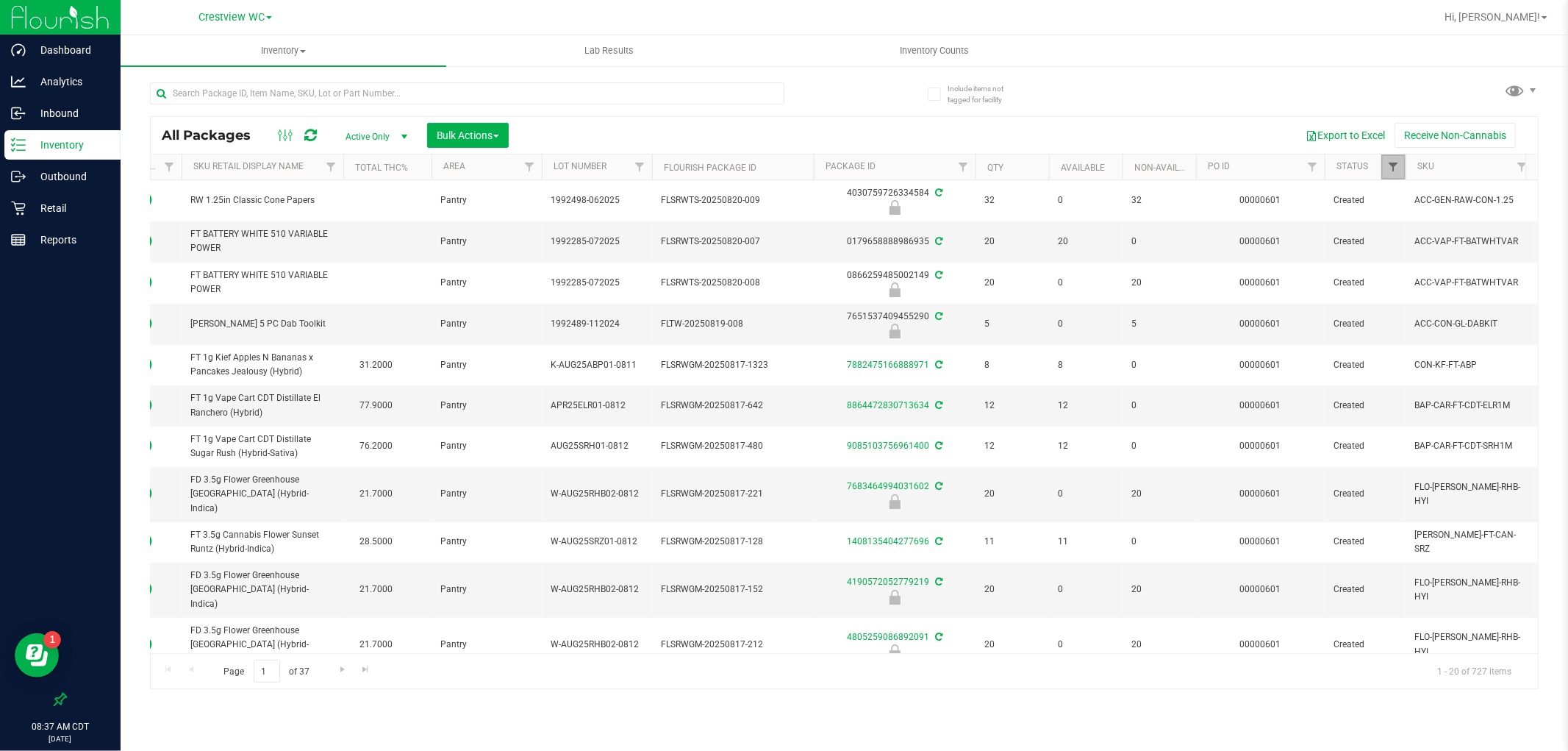
click at [1393, 168] on span "Filter" at bounding box center [1393, 167] width 12 height 12
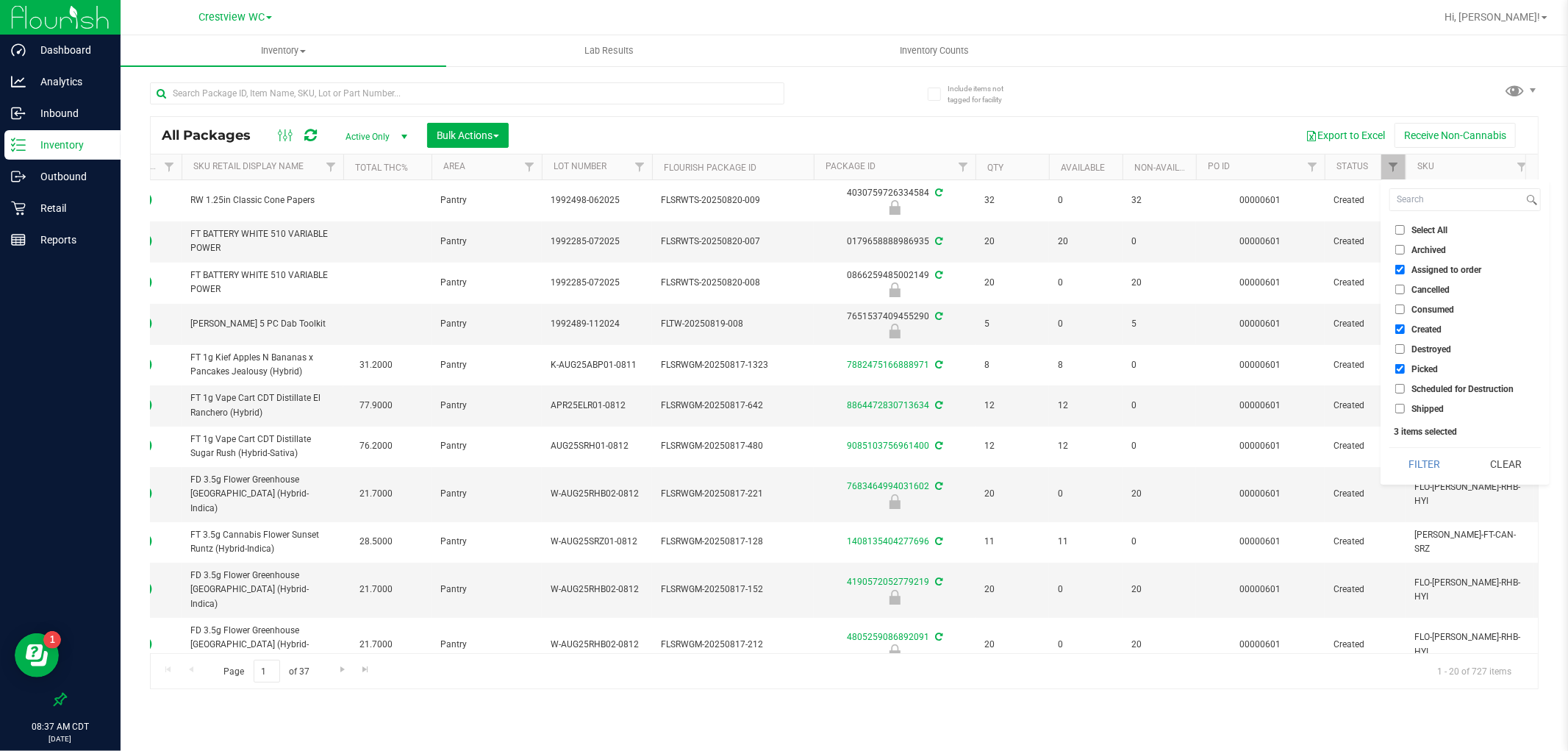
click at [1272, 116] on div "All Packages Active Only Active Only Lab Samples Locked All External Internal B…" at bounding box center [844, 403] width 1388 height 572
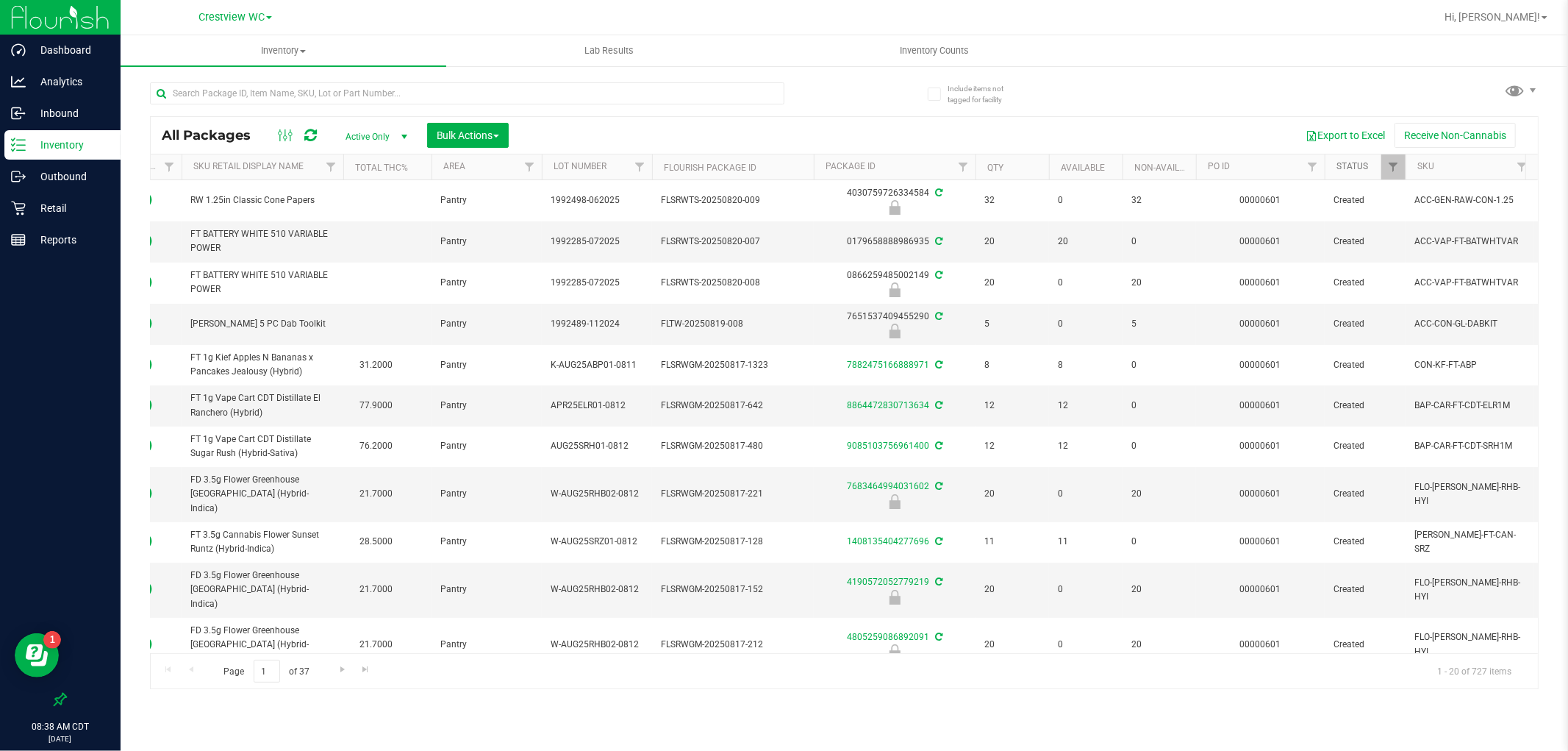
click at [1347, 170] on link "Status" at bounding box center [1352, 166] width 32 height 10
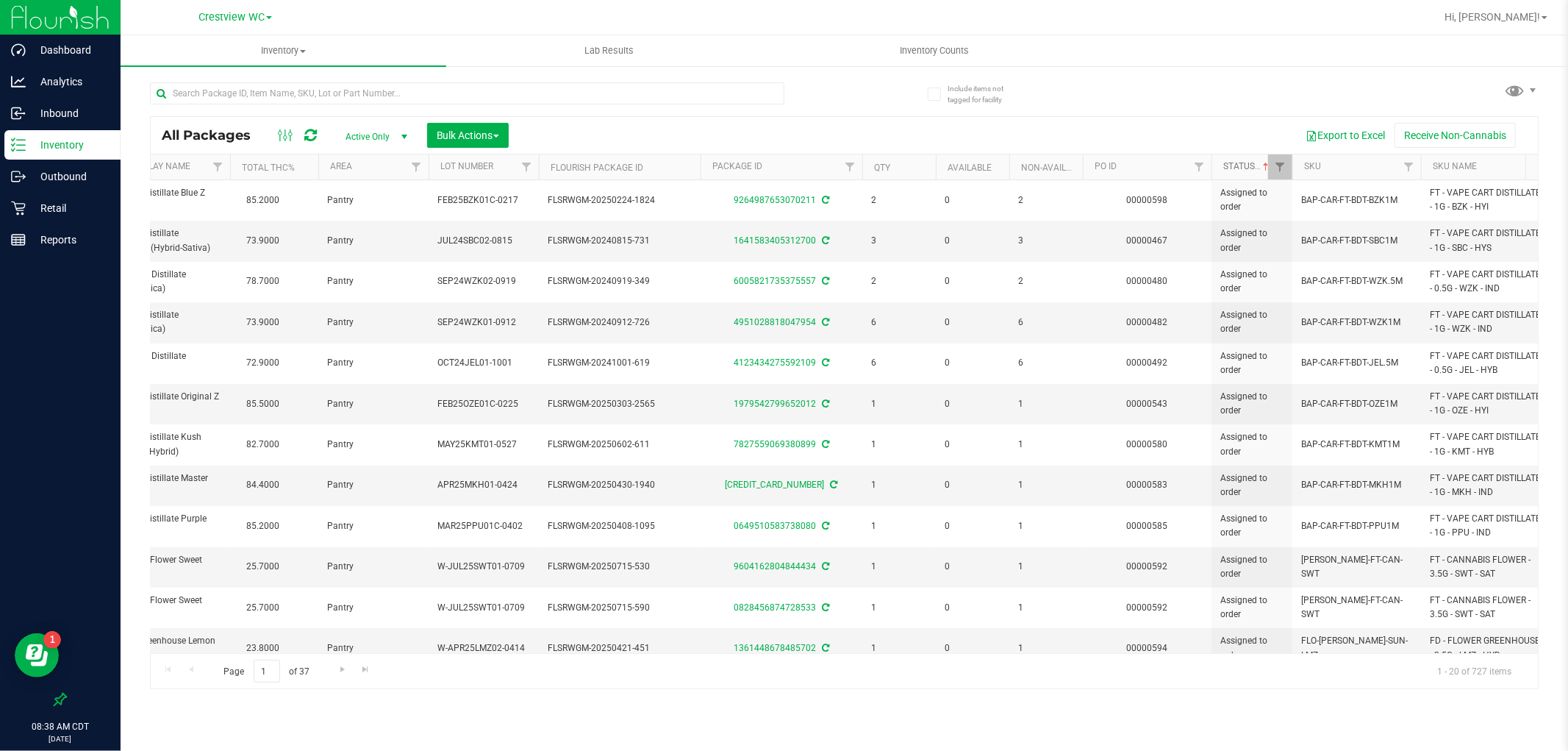
scroll to position [0, 0]
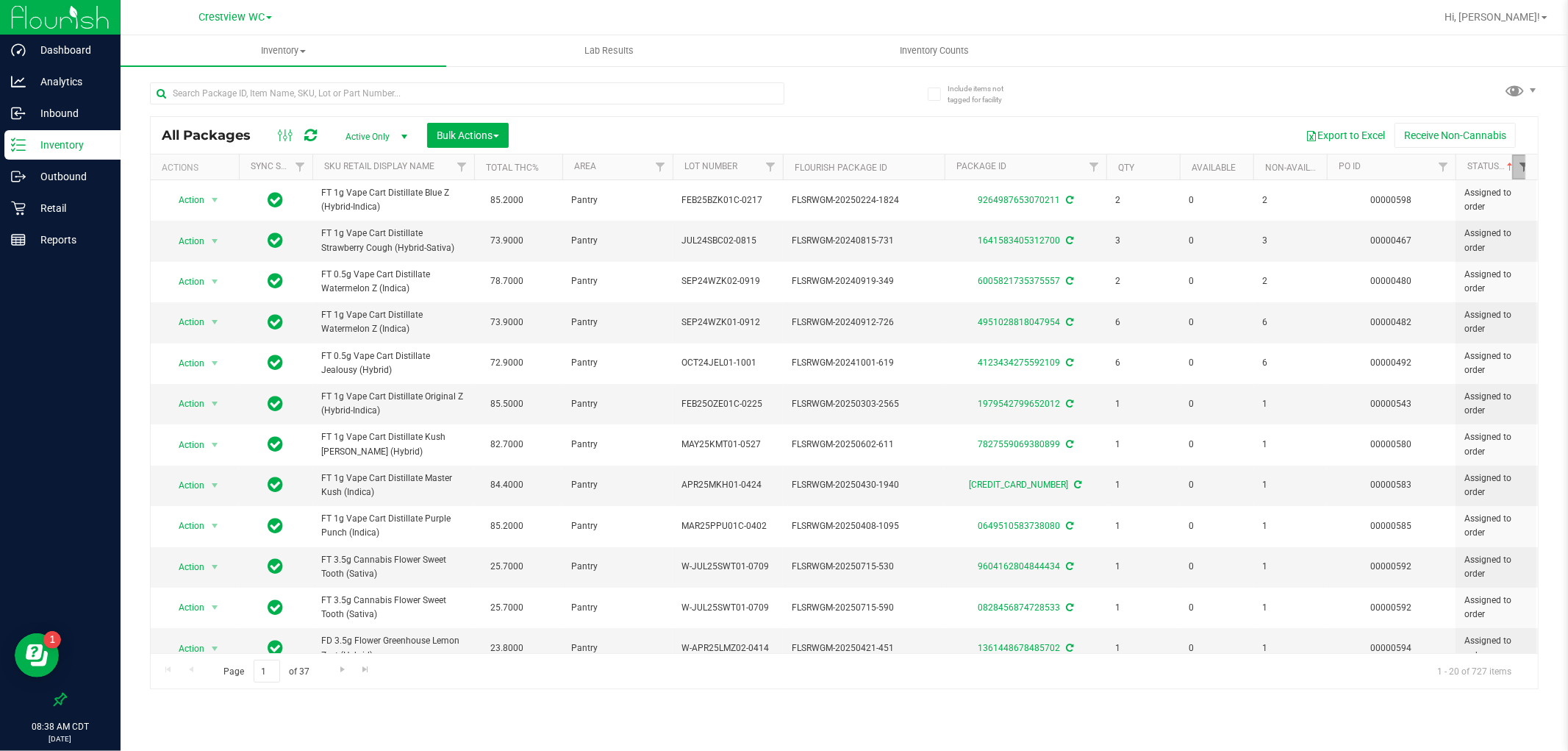
click at [1520, 165] on span "Filter" at bounding box center [1524, 167] width 12 height 12
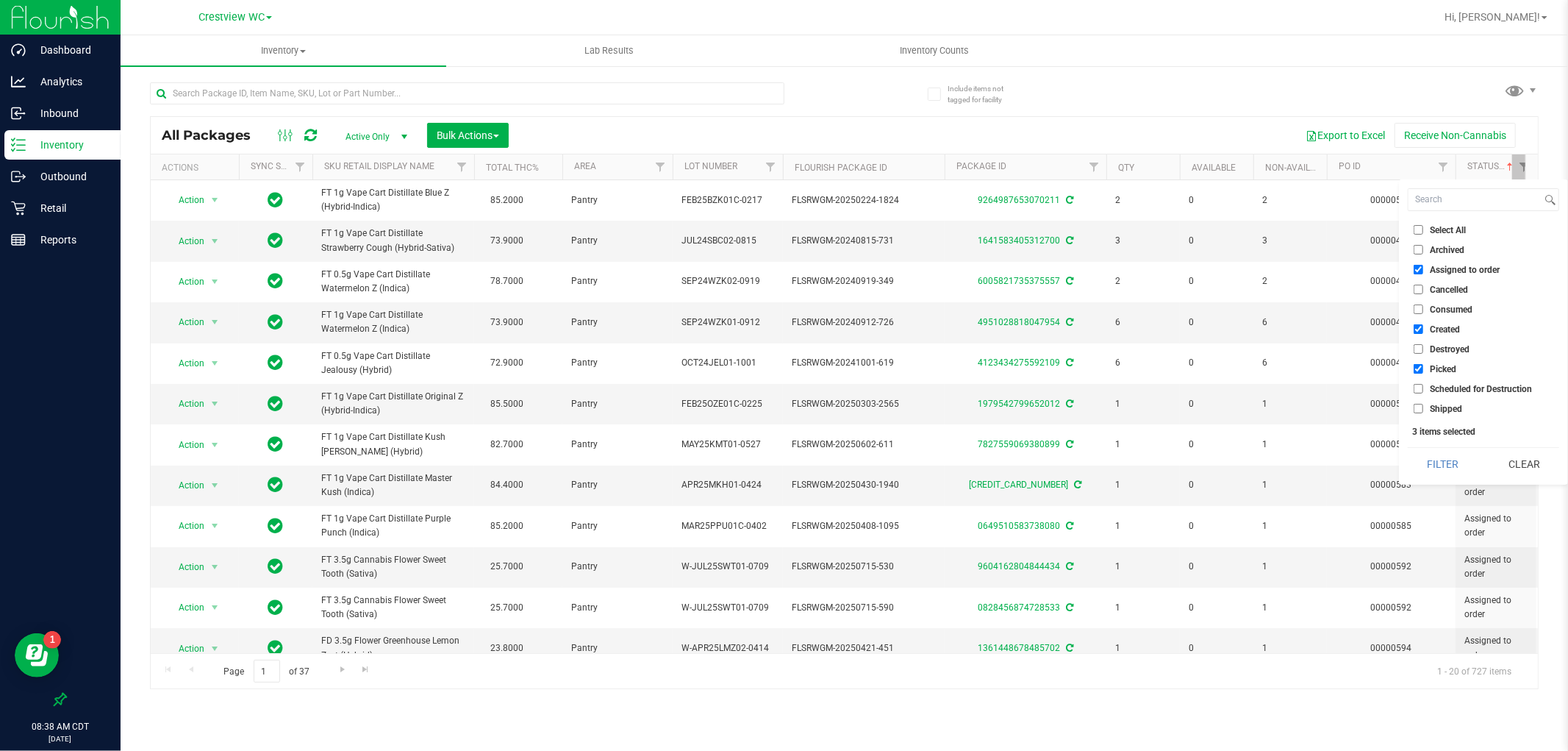
click at [1417, 333] on input "Created" at bounding box center [1418, 329] width 10 height 10
checkbox input "false"
click at [1417, 370] on input "Picked" at bounding box center [1418, 369] width 10 height 10
checkbox input "false"
click at [1429, 464] on button "Filter" at bounding box center [1443, 464] width 71 height 33
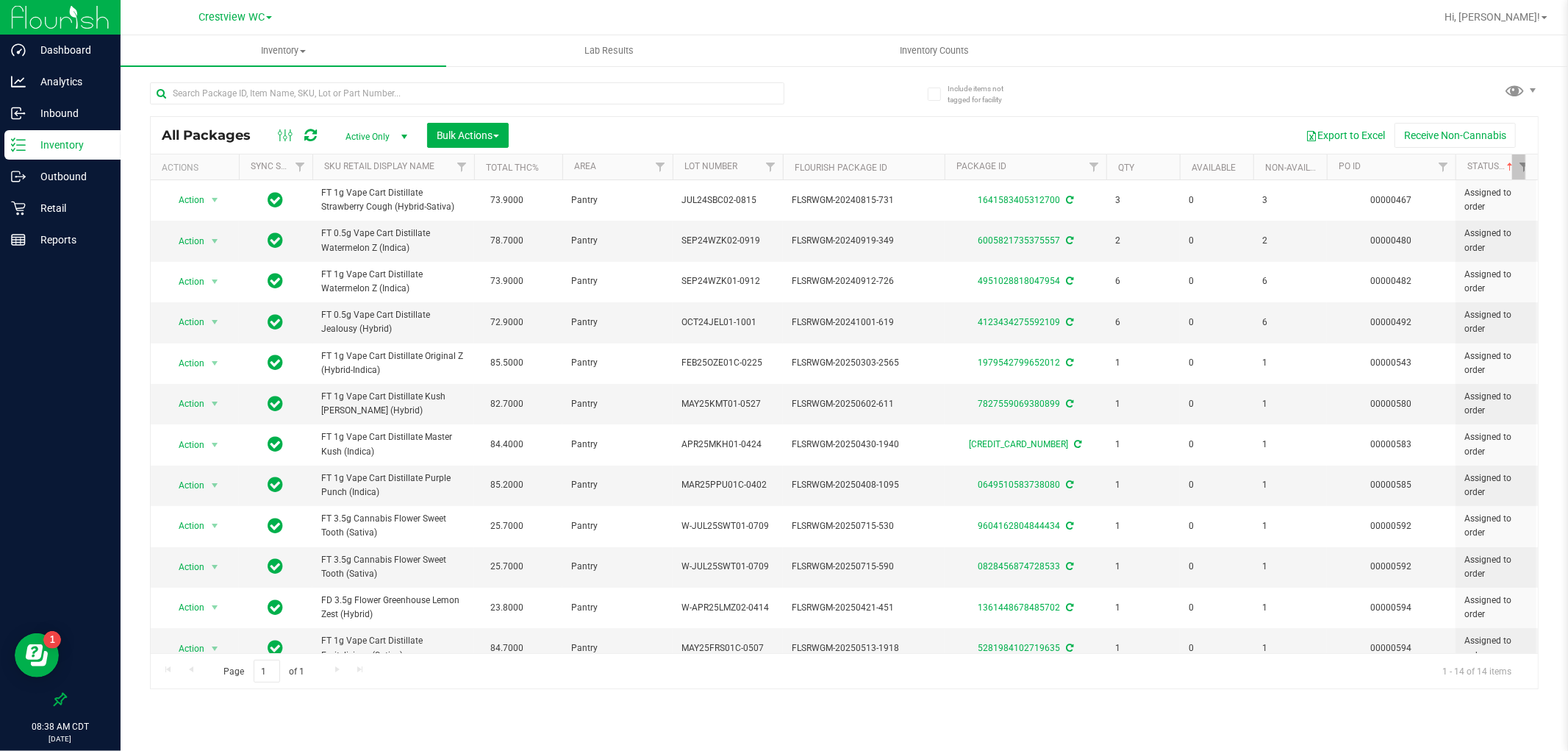
click at [439, 168] on th "SKU Retail Display Name" at bounding box center [394, 167] width 162 height 26
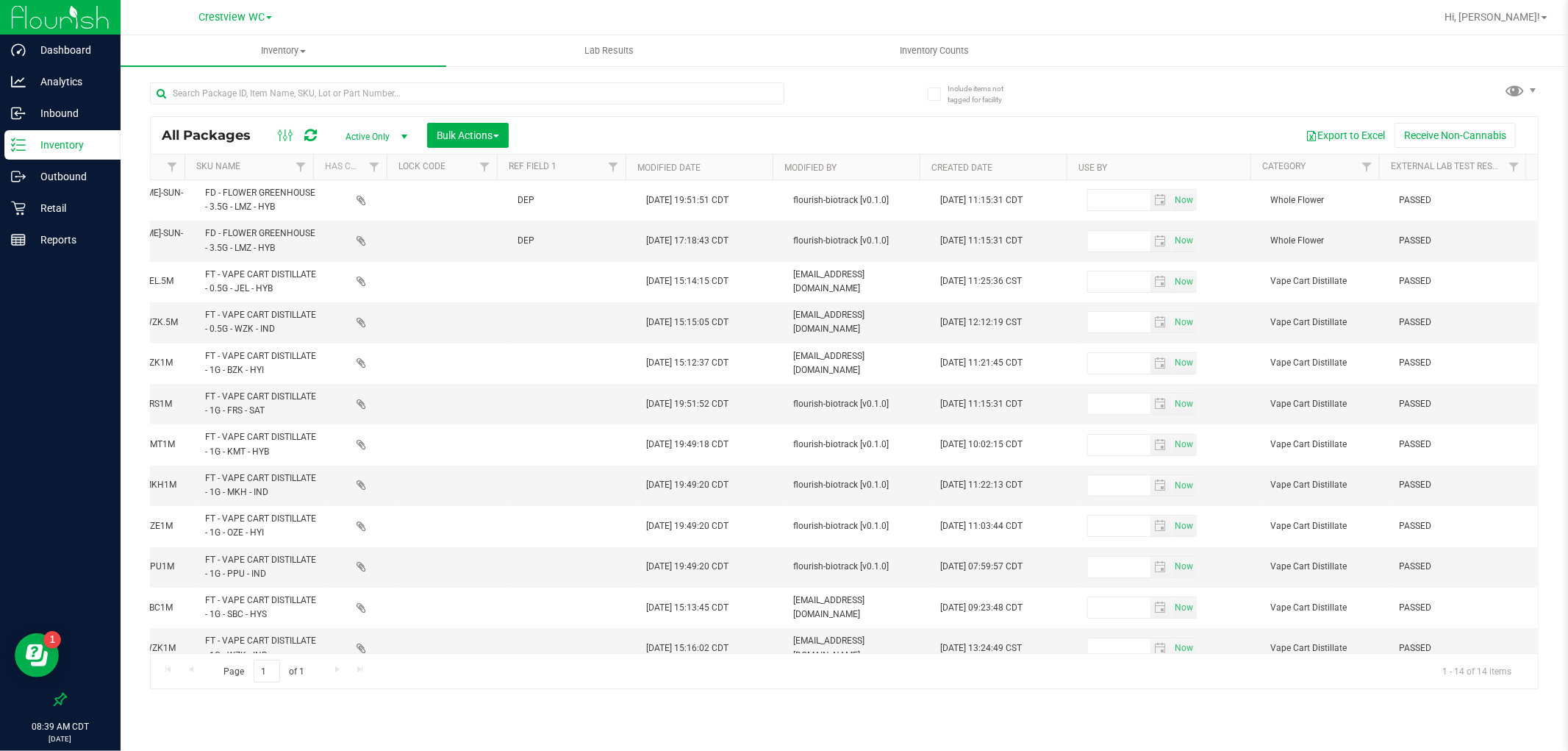
click at [724, 165] on th "Modified Date" at bounding box center [699, 167] width 147 height 26
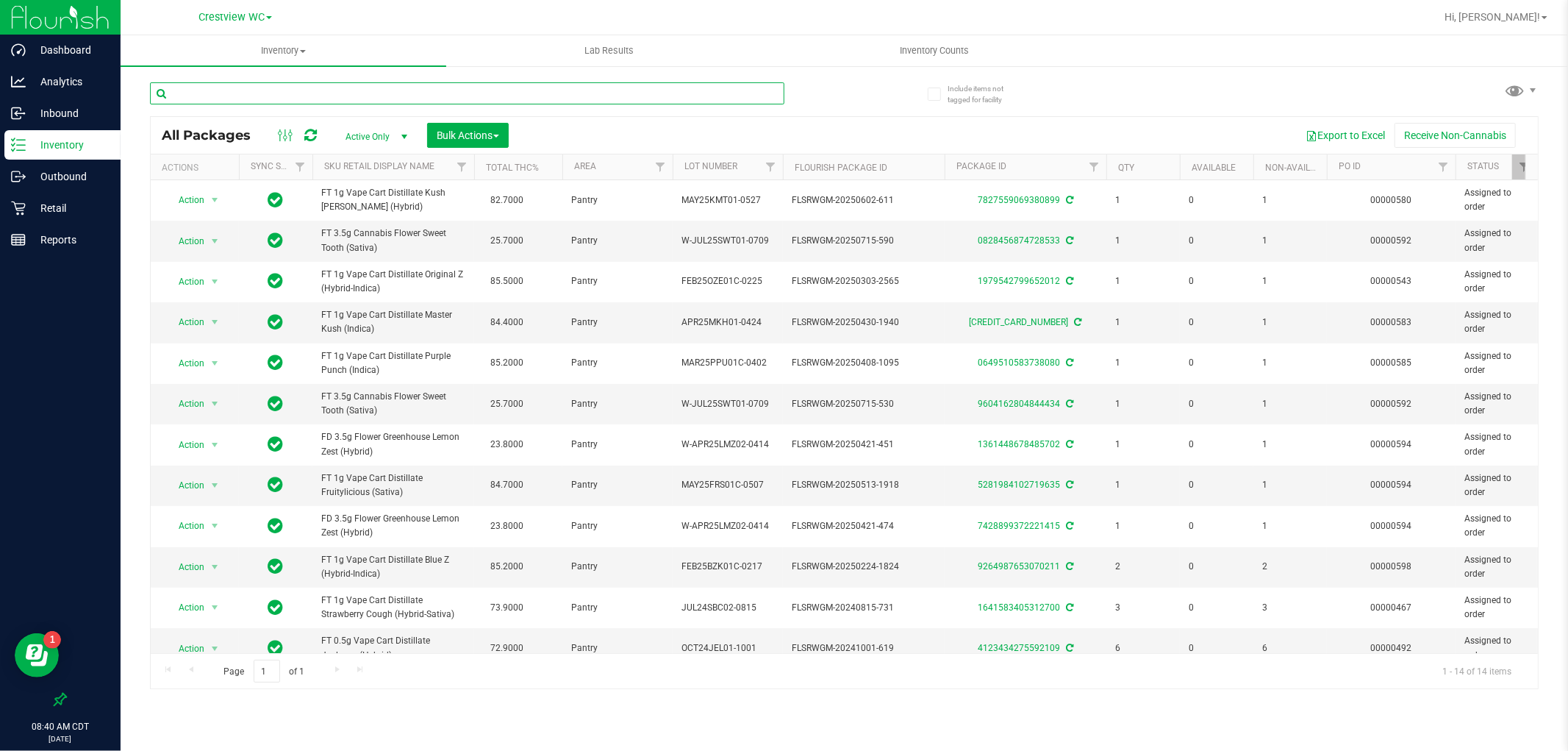
click at [373, 91] on input "text" at bounding box center [467, 93] width 635 height 22
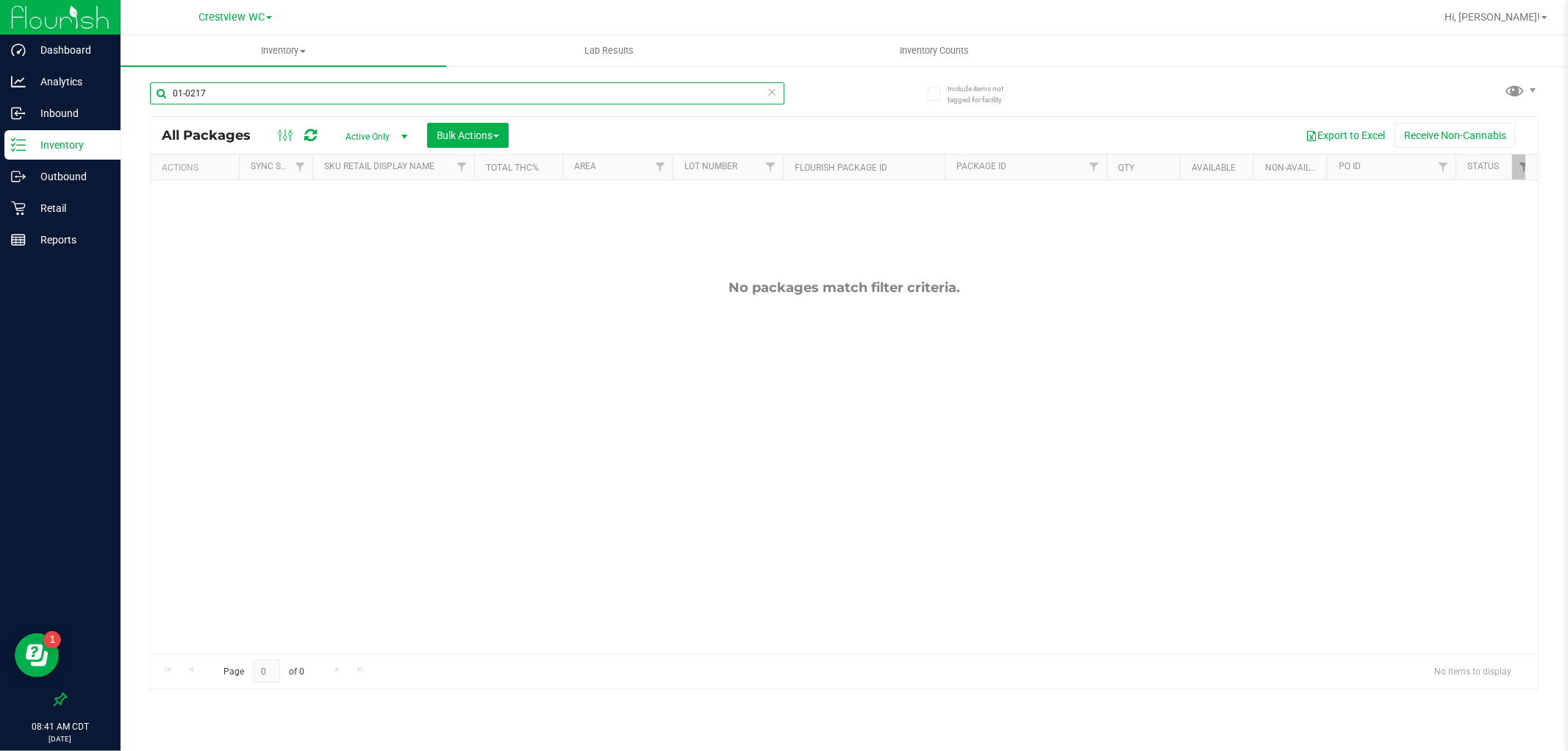
click at [178, 91] on input "01-0217" at bounding box center [467, 93] width 635 height 22
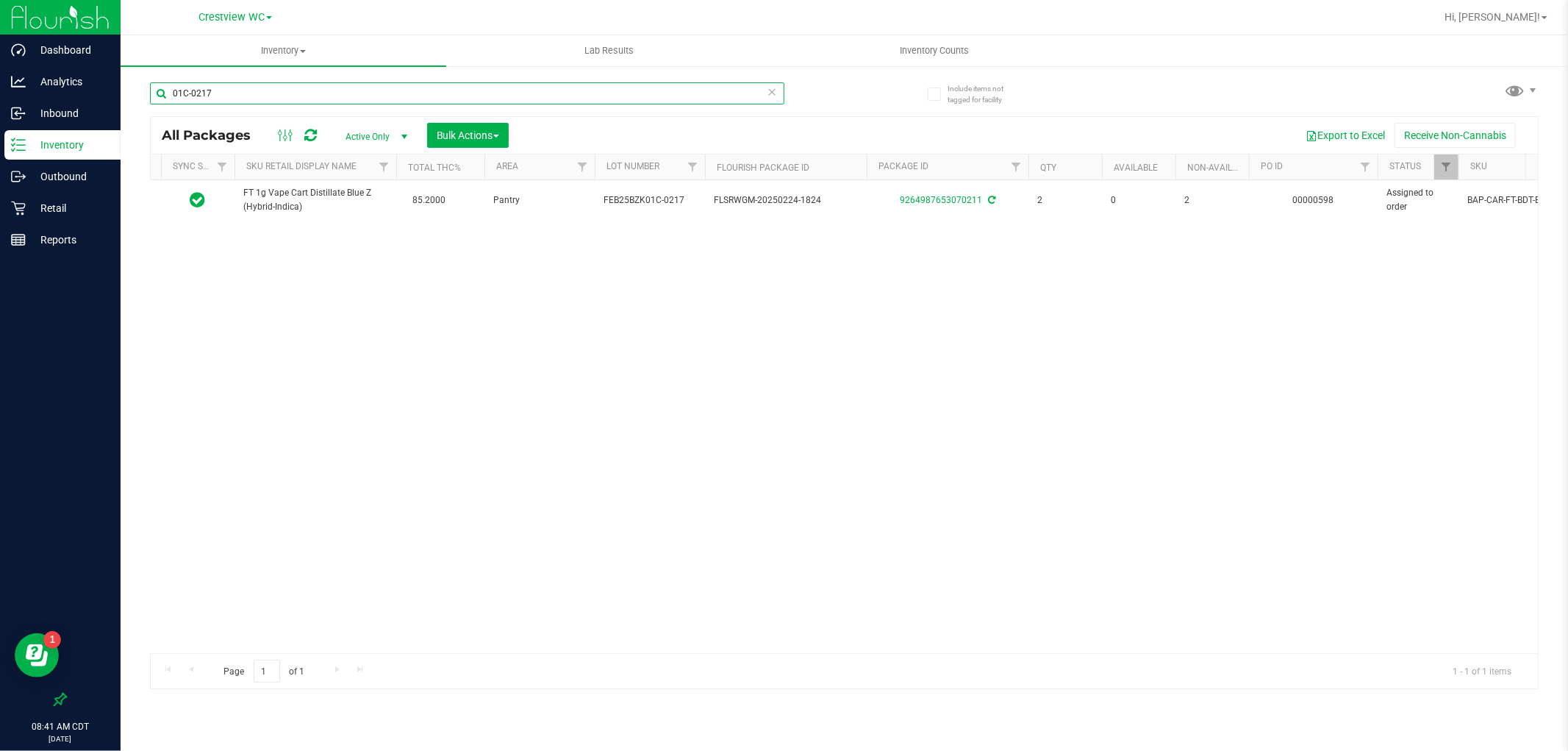
scroll to position [0, 111]
type input "01C-0217"
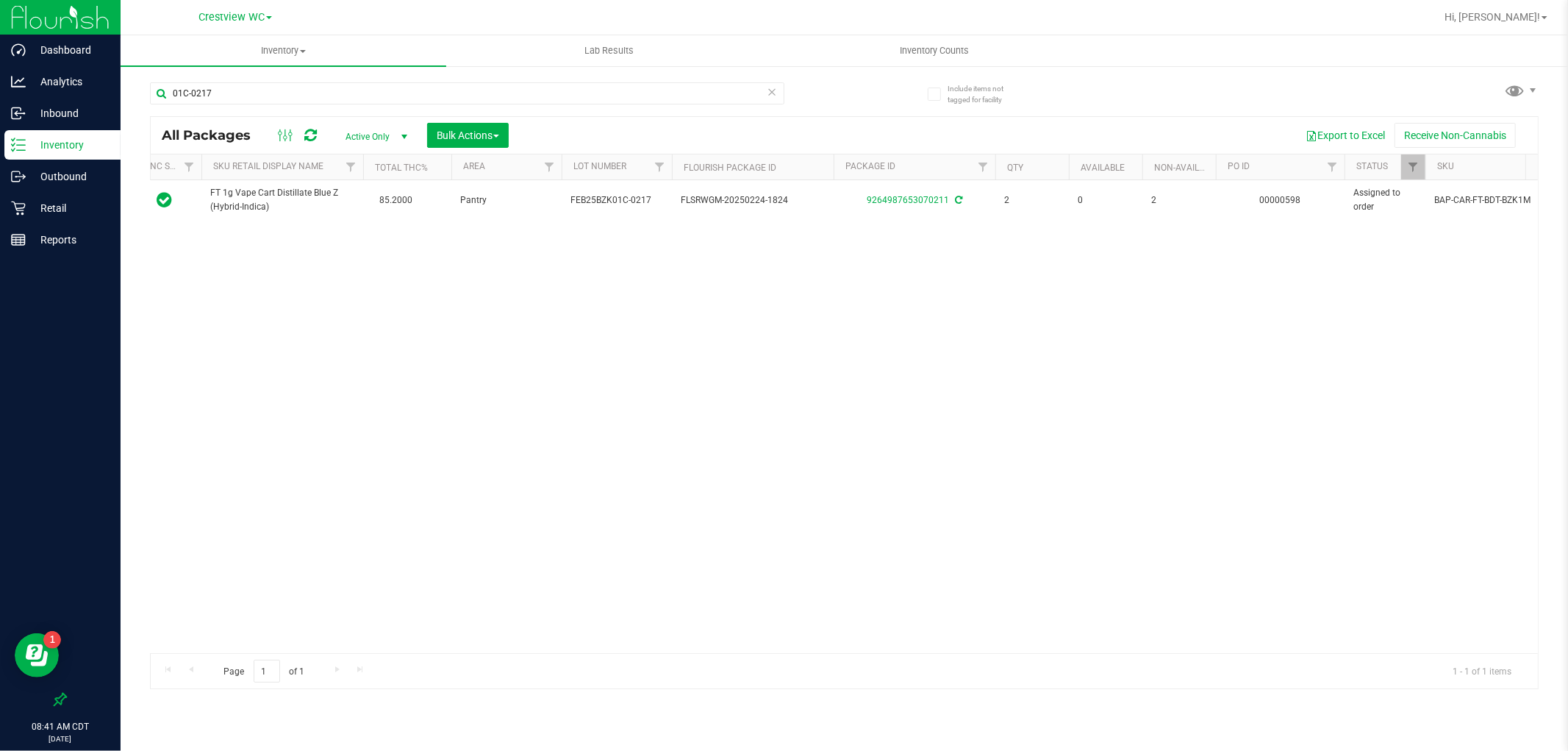
click at [295, 134] on span at bounding box center [285, 135] width 27 height 18
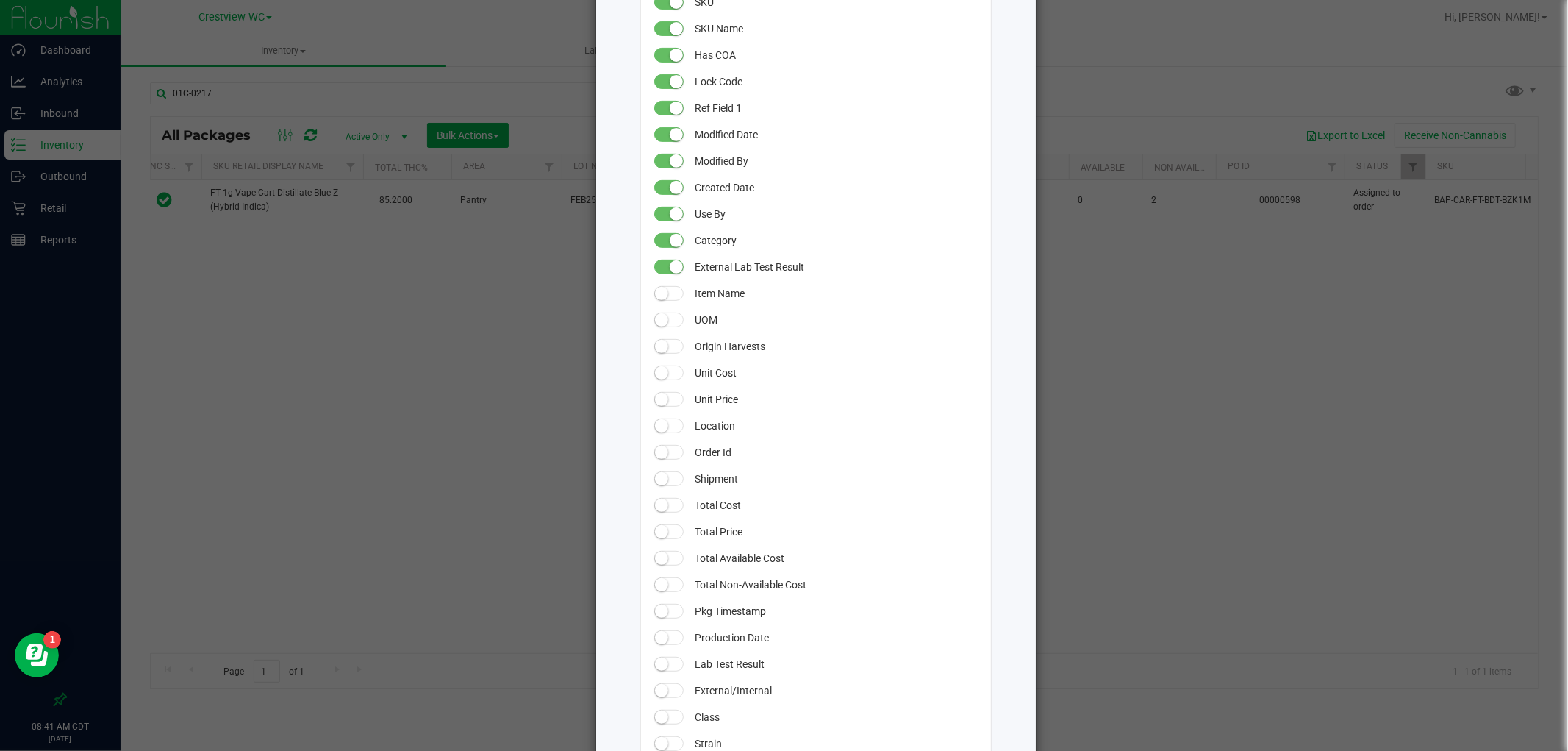
scroll to position [489, 0]
click at [655, 394] on small at bounding box center [661, 394] width 13 height 13
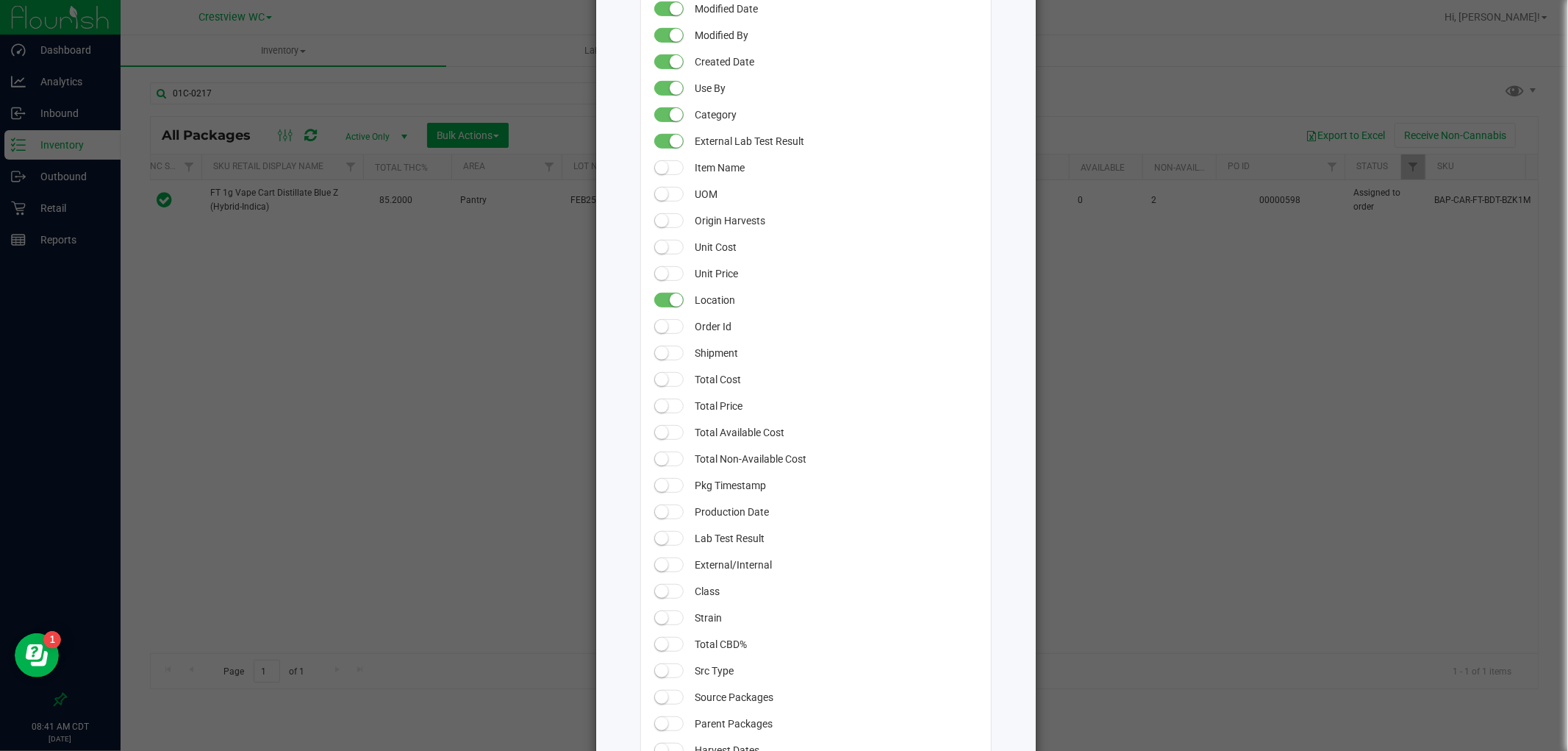
scroll to position [486, 0]
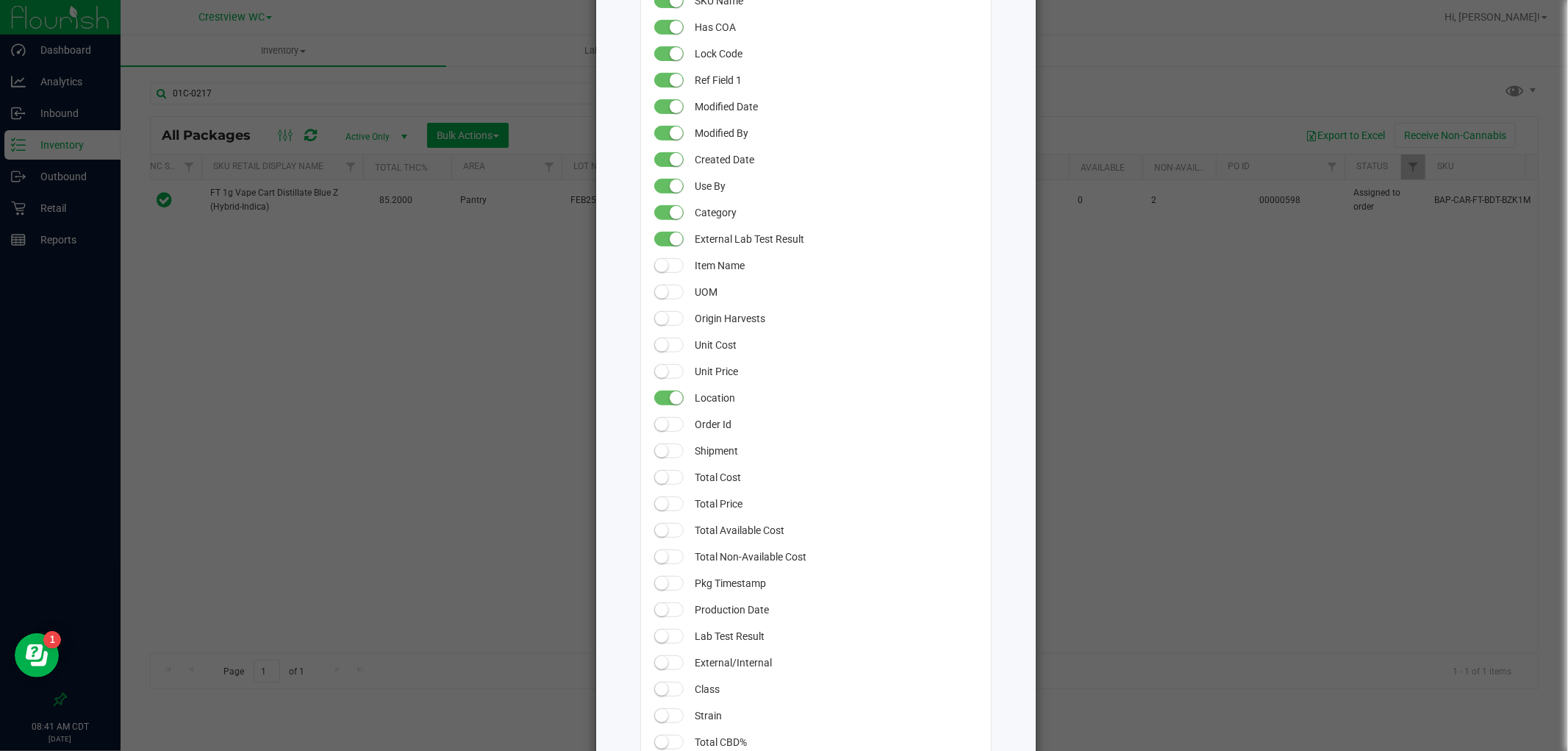
click at [670, 399] on small at bounding box center [676, 397] width 13 height 13
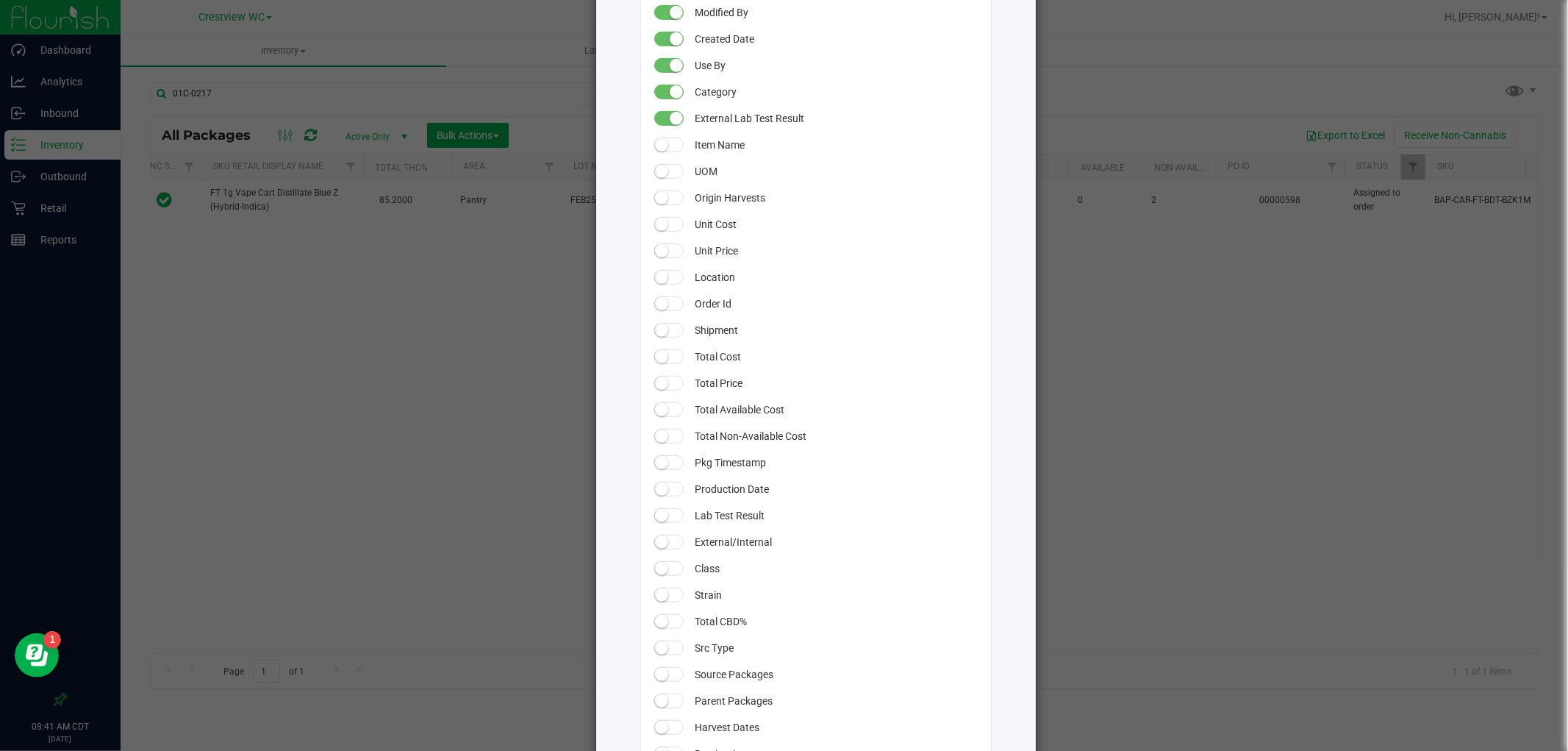
scroll to position [649, 0]
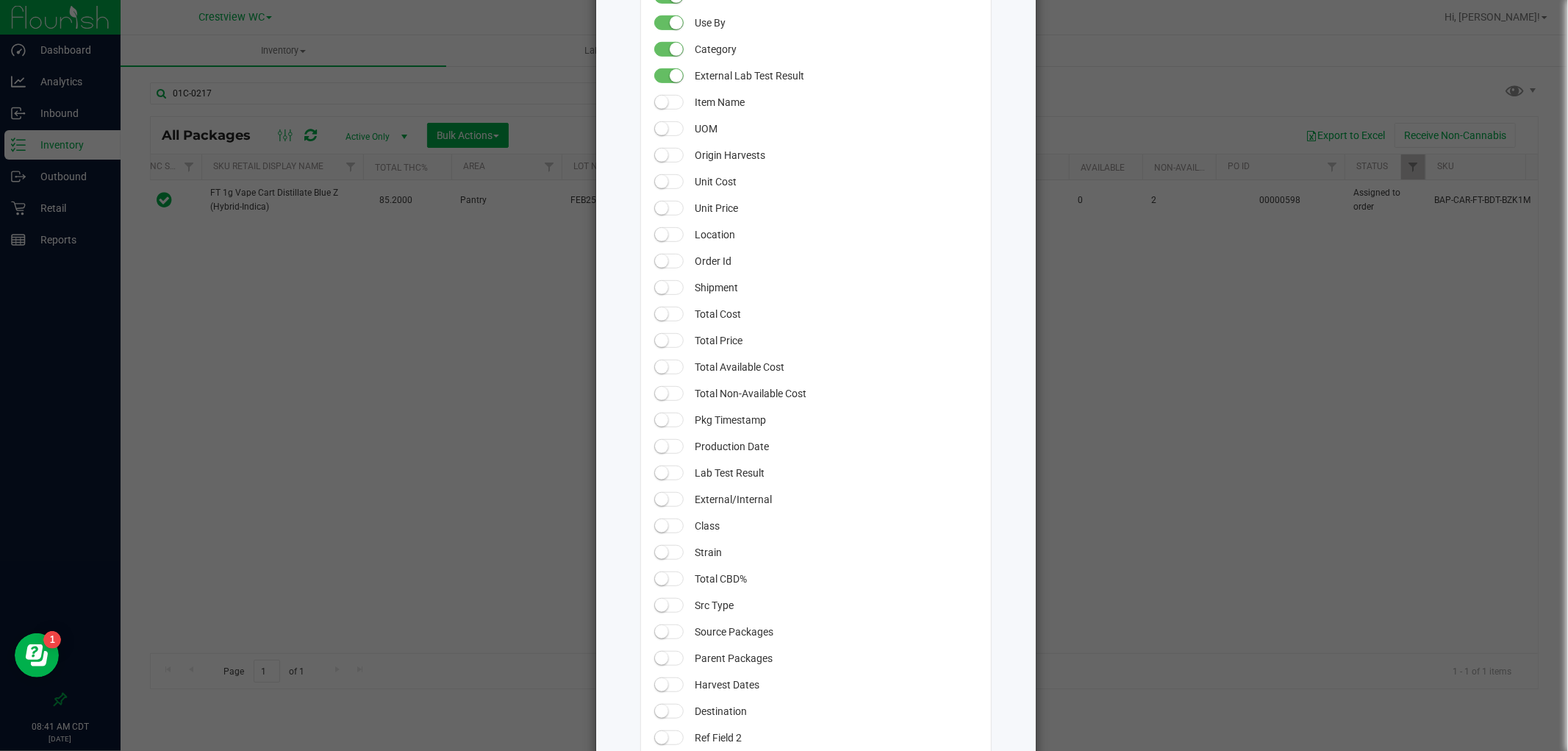
click at [664, 287] on span at bounding box center [669, 287] width 30 height 15
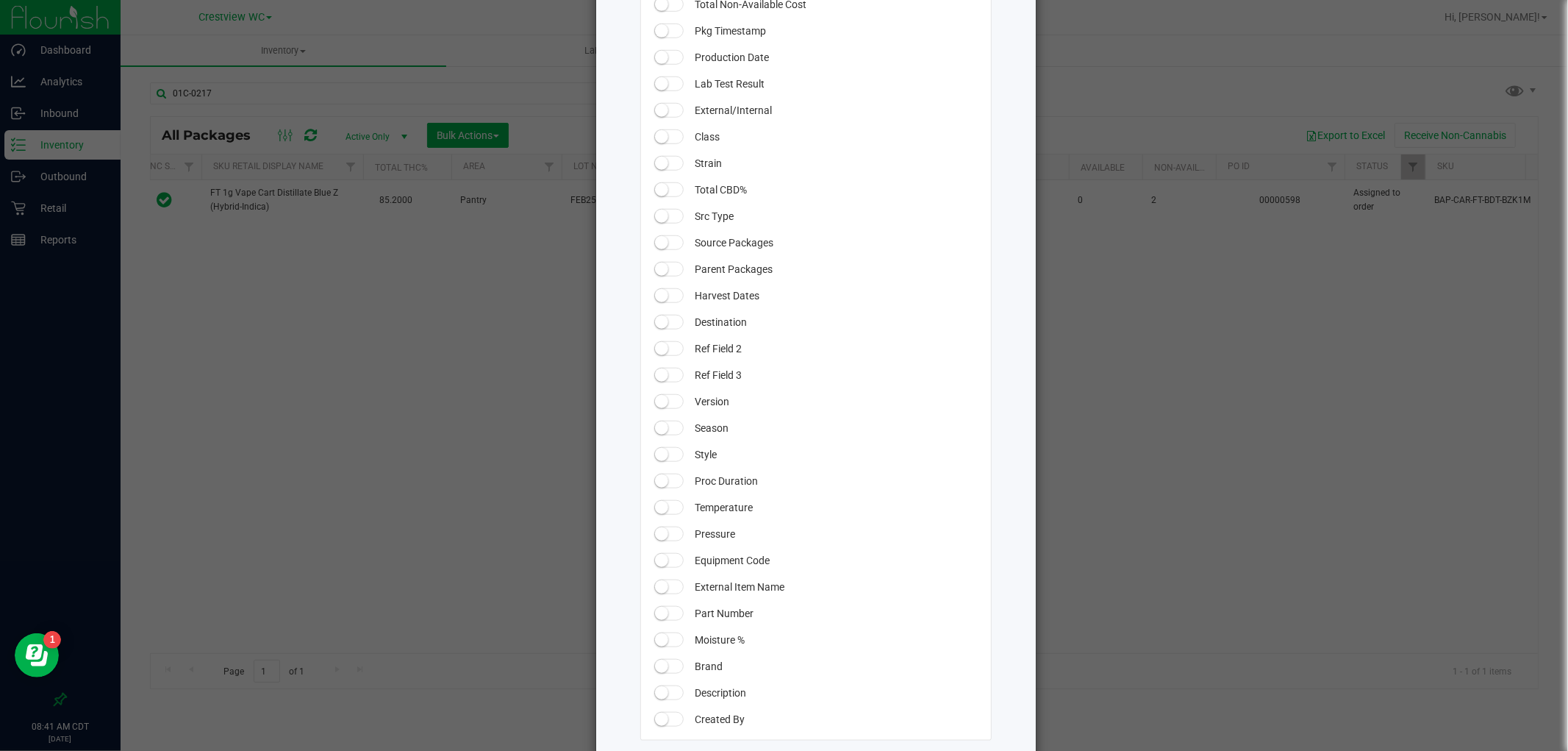
scroll to position [1140, 0]
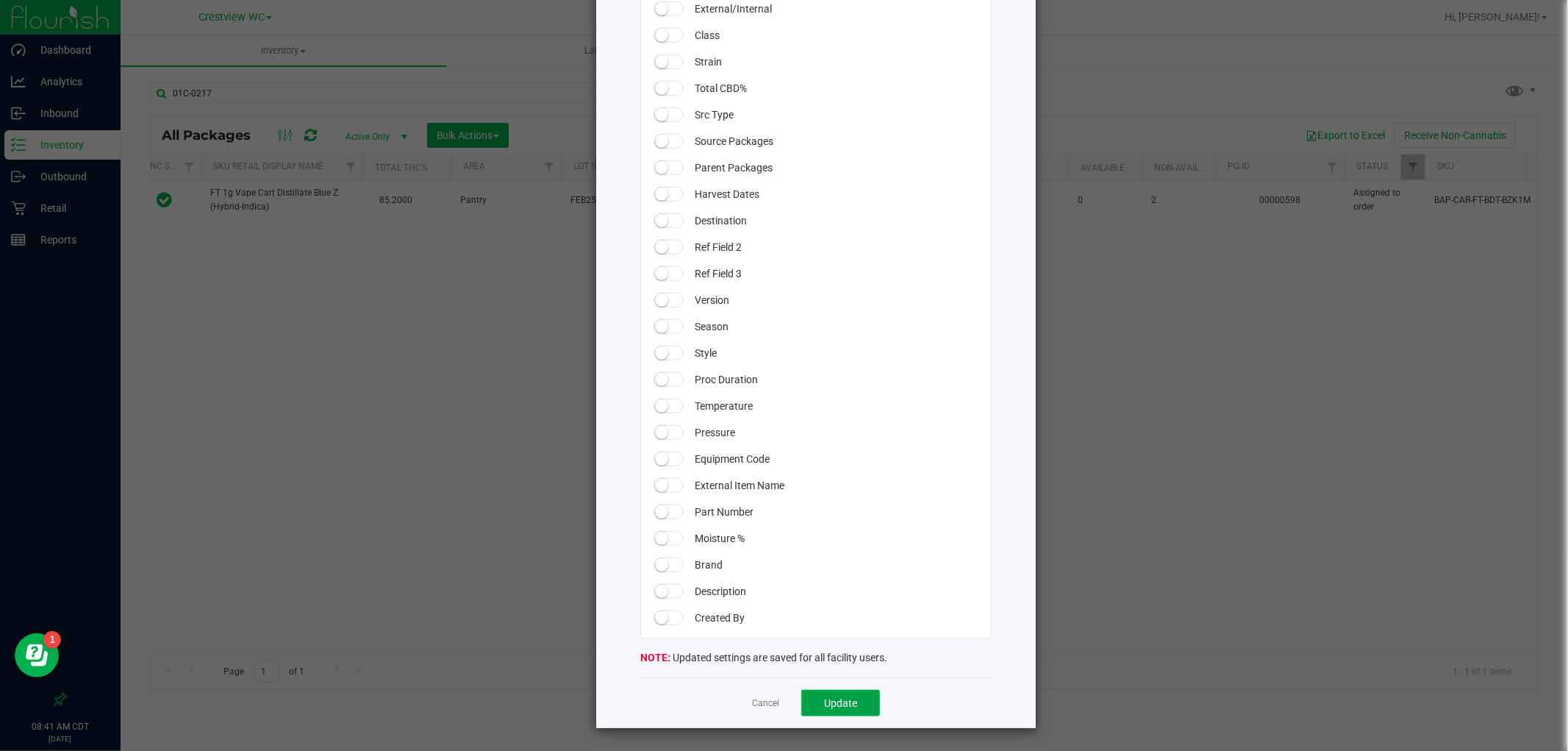
click at [838, 699] on span "Update" at bounding box center [841, 703] width 34 height 12
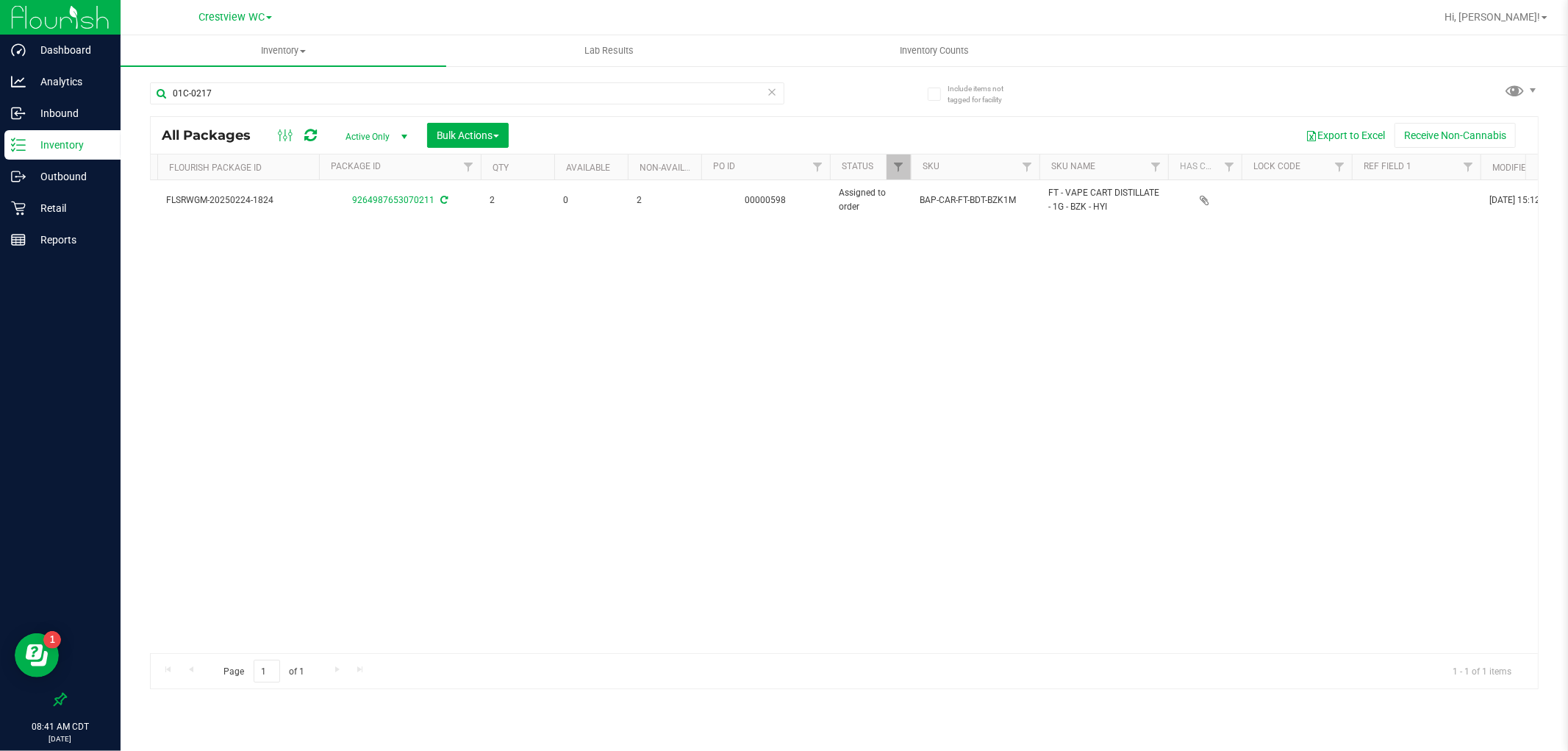
scroll to position [0, 0]
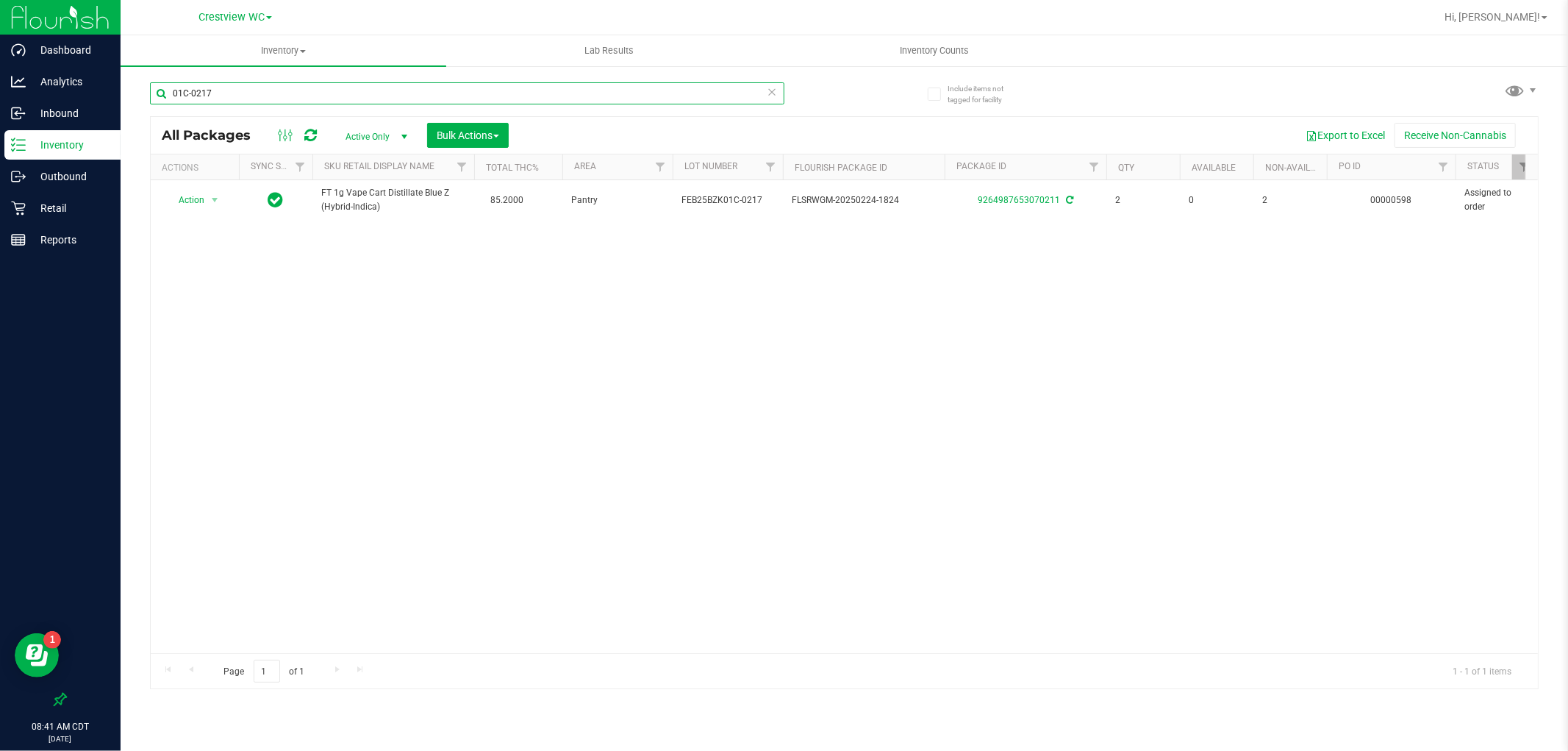
click at [253, 96] on input "01C-0217" at bounding box center [467, 93] width 635 height 22
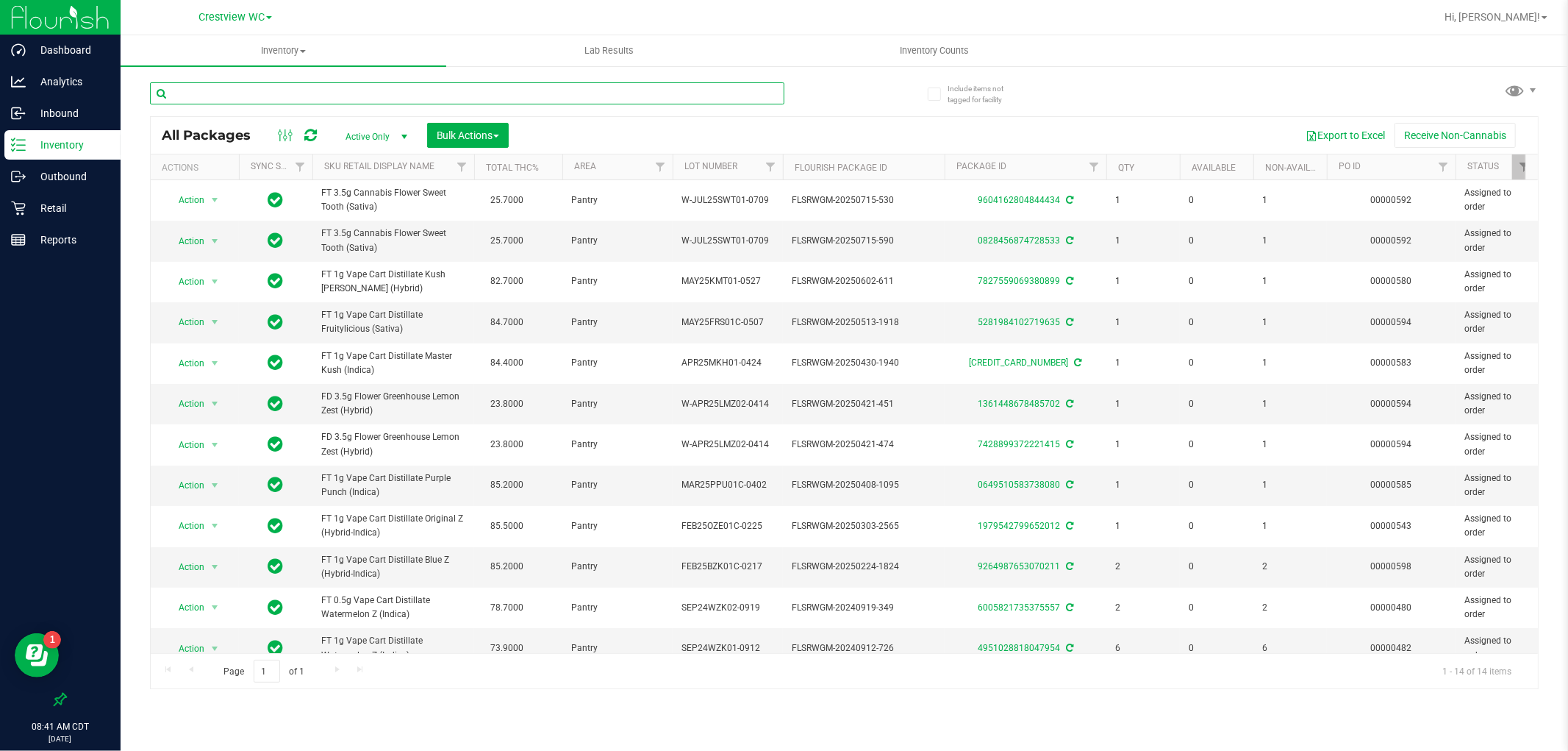
scroll to position [0, 661]
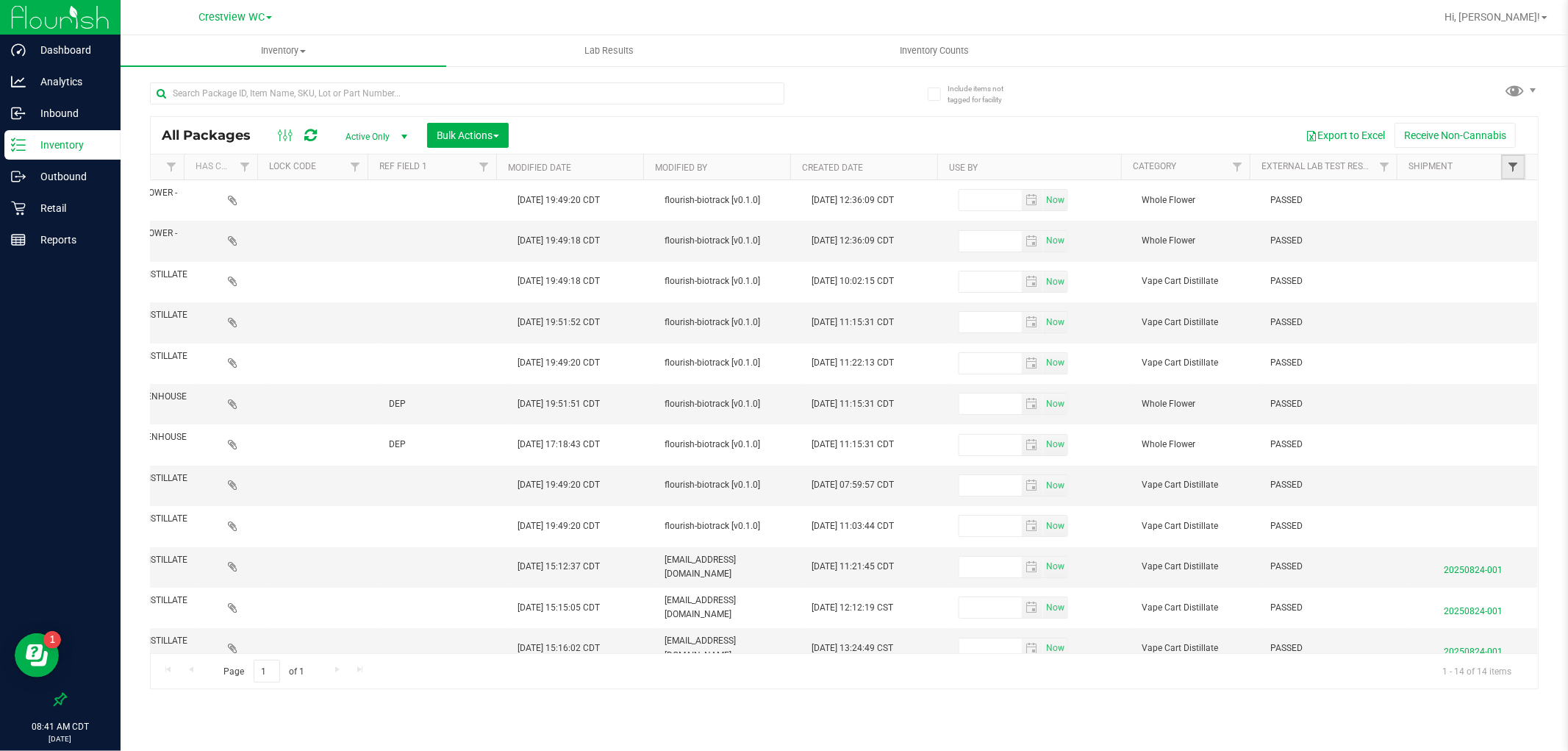
click at [1509, 169] on span "Filter" at bounding box center [1513, 167] width 12 height 12
drag, startPoint x: 1500, startPoint y: 574, endPoint x: 1433, endPoint y: 574, distance: 67.0
click at [1433, 574] on span "20250824-001" at bounding box center [1473, 566] width 111 height 22
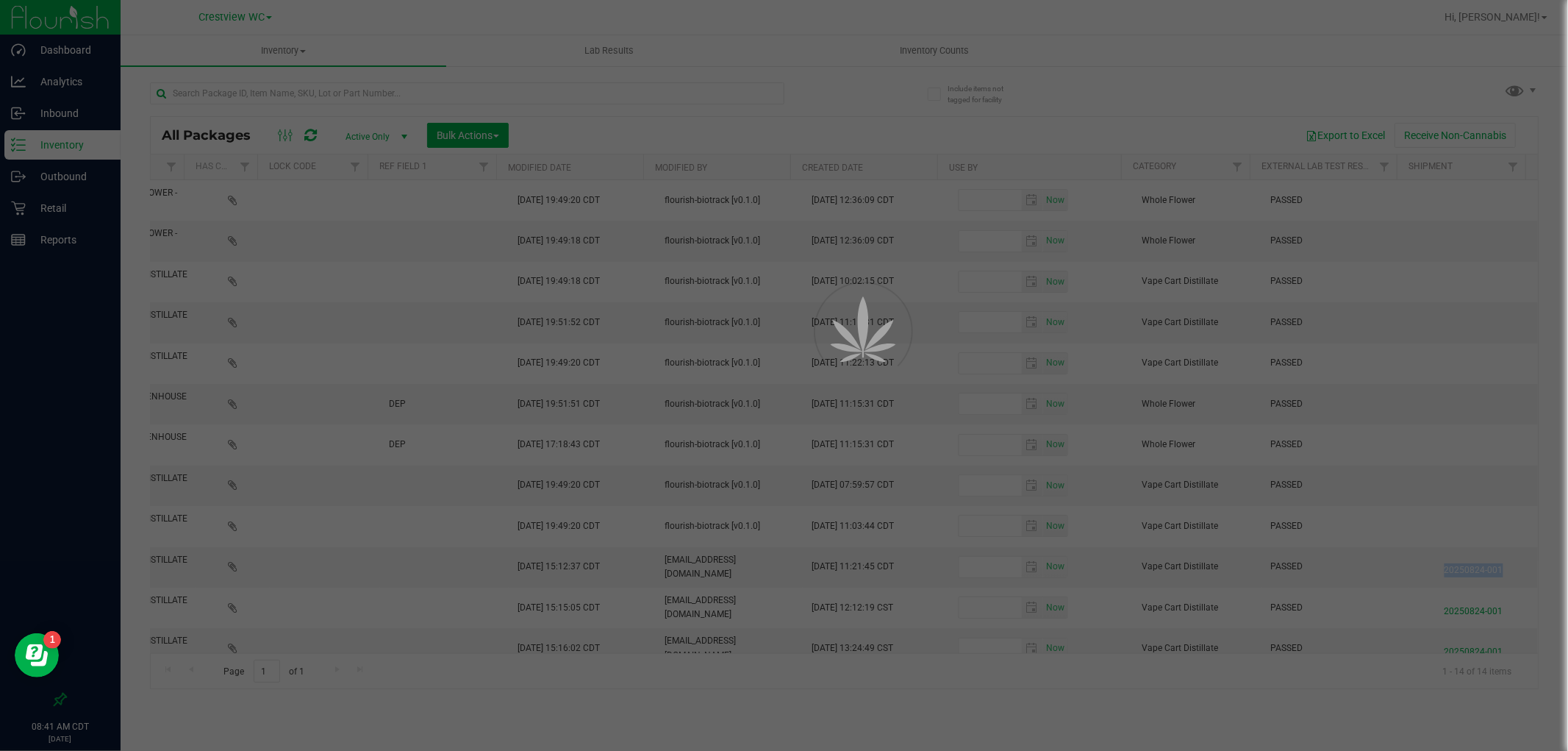
copy span "20250824-001"
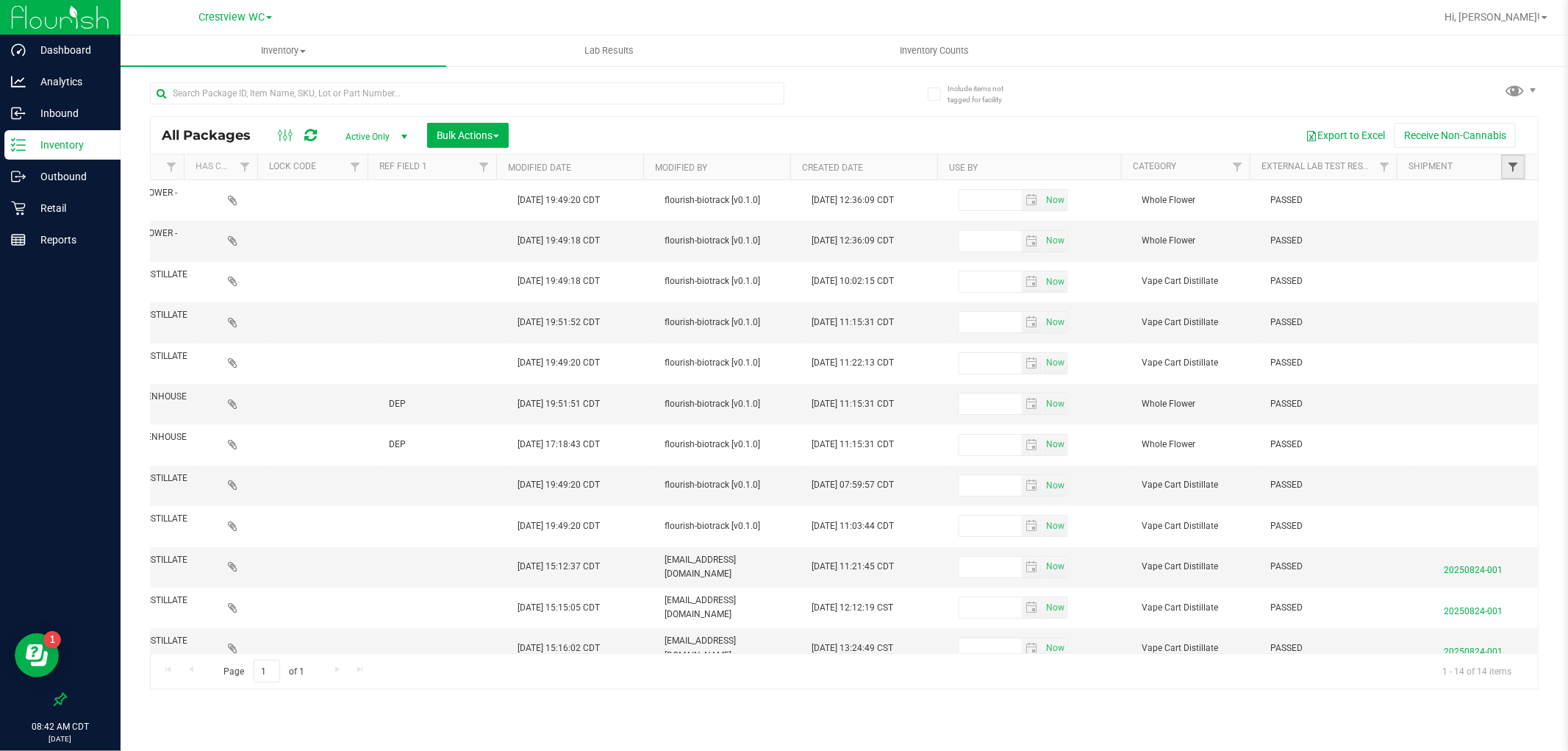
click at [1508, 172] on span "Filter" at bounding box center [1513, 167] width 12 height 12
click at [1451, 203] on input "text" at bounding box center [1482, 199] width 151 height 22
paste input "20250824-001"
type input "20250824-001"
click at [1460, 226] on button "Filter" at bounding box center [1443, 238] width 71 height 33
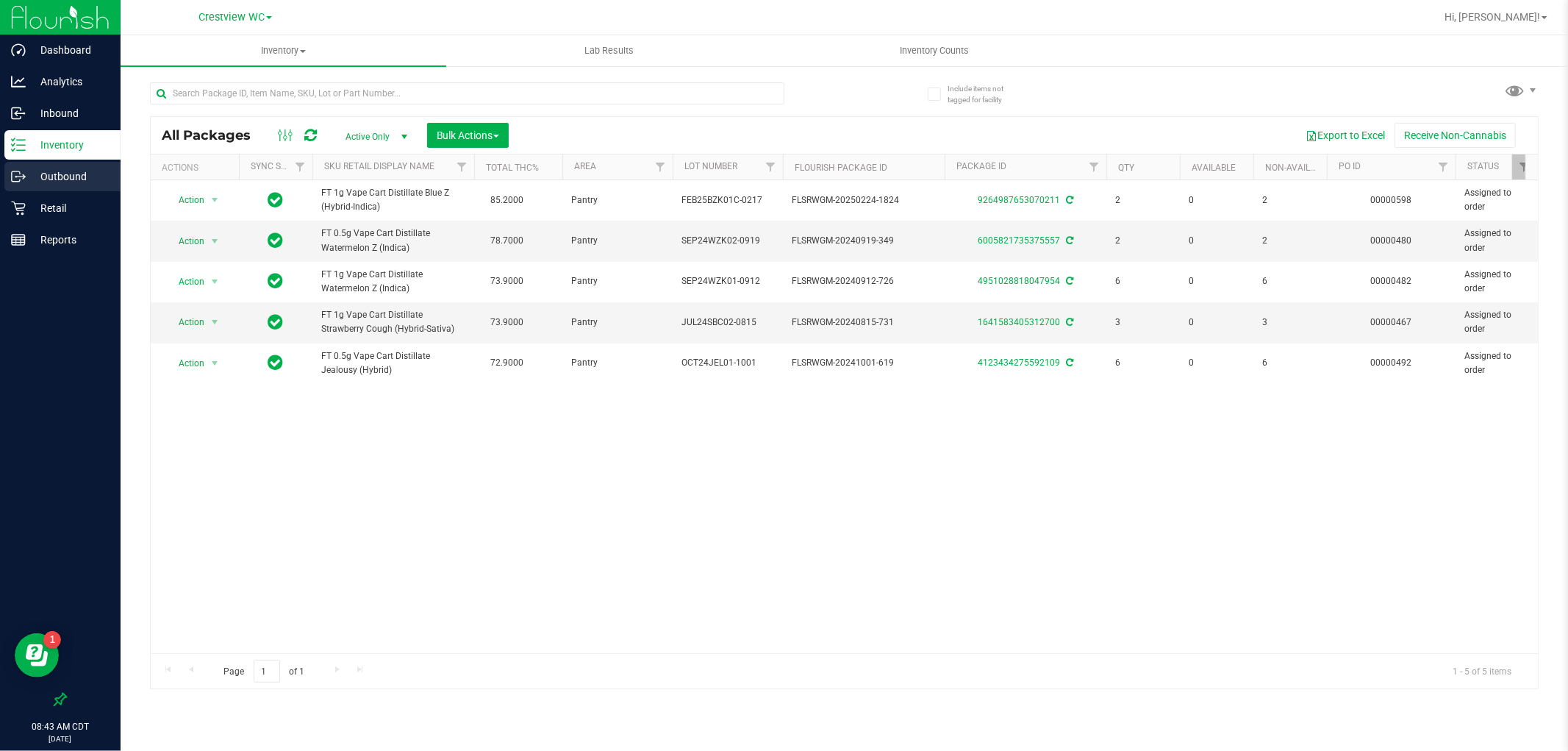
click at [62, 169] on p "Outbound" at bounding box center [69, 177] width 88 height 18
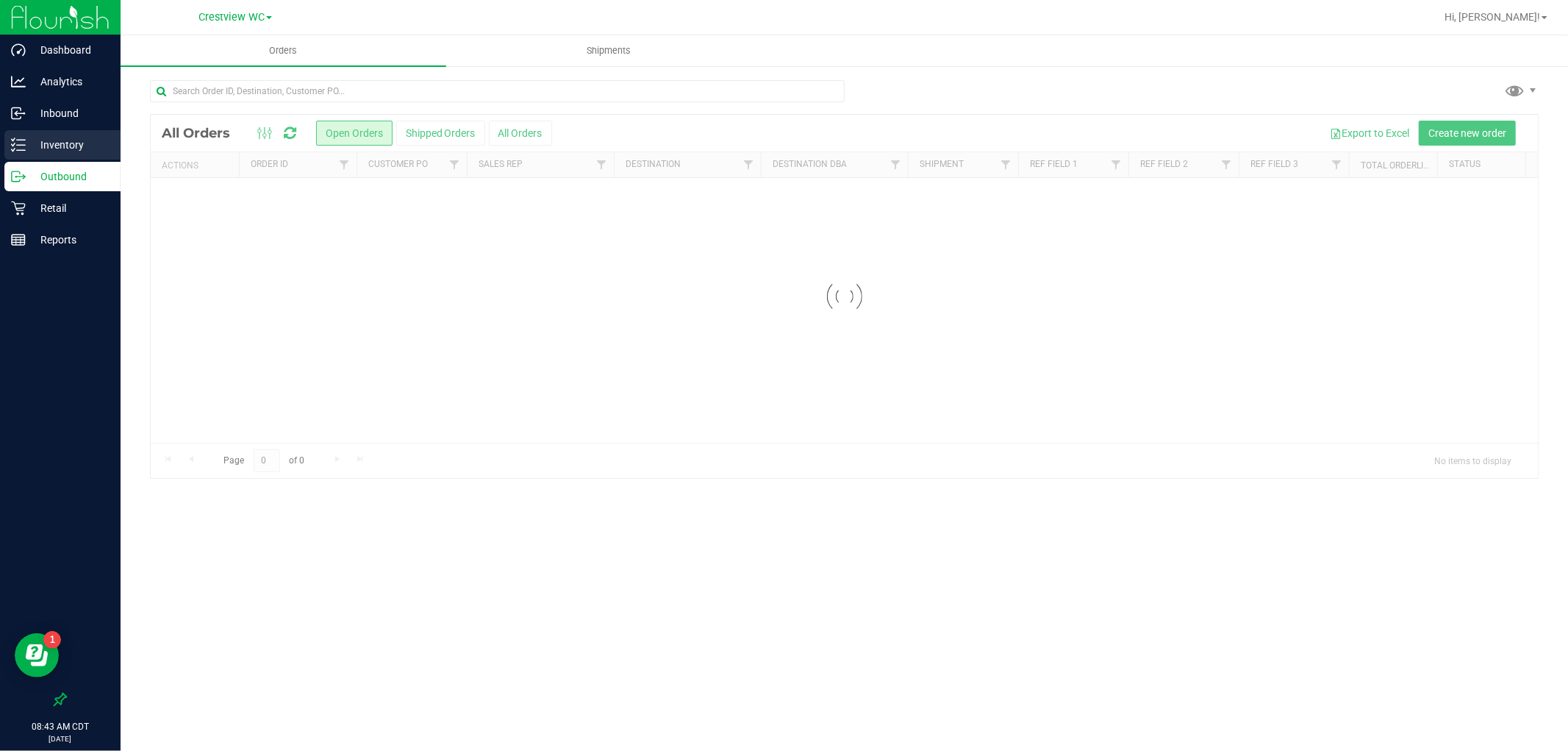
click at [71, 144] on p "Inventory" at bounding box center [69, 145] width 88 height 18
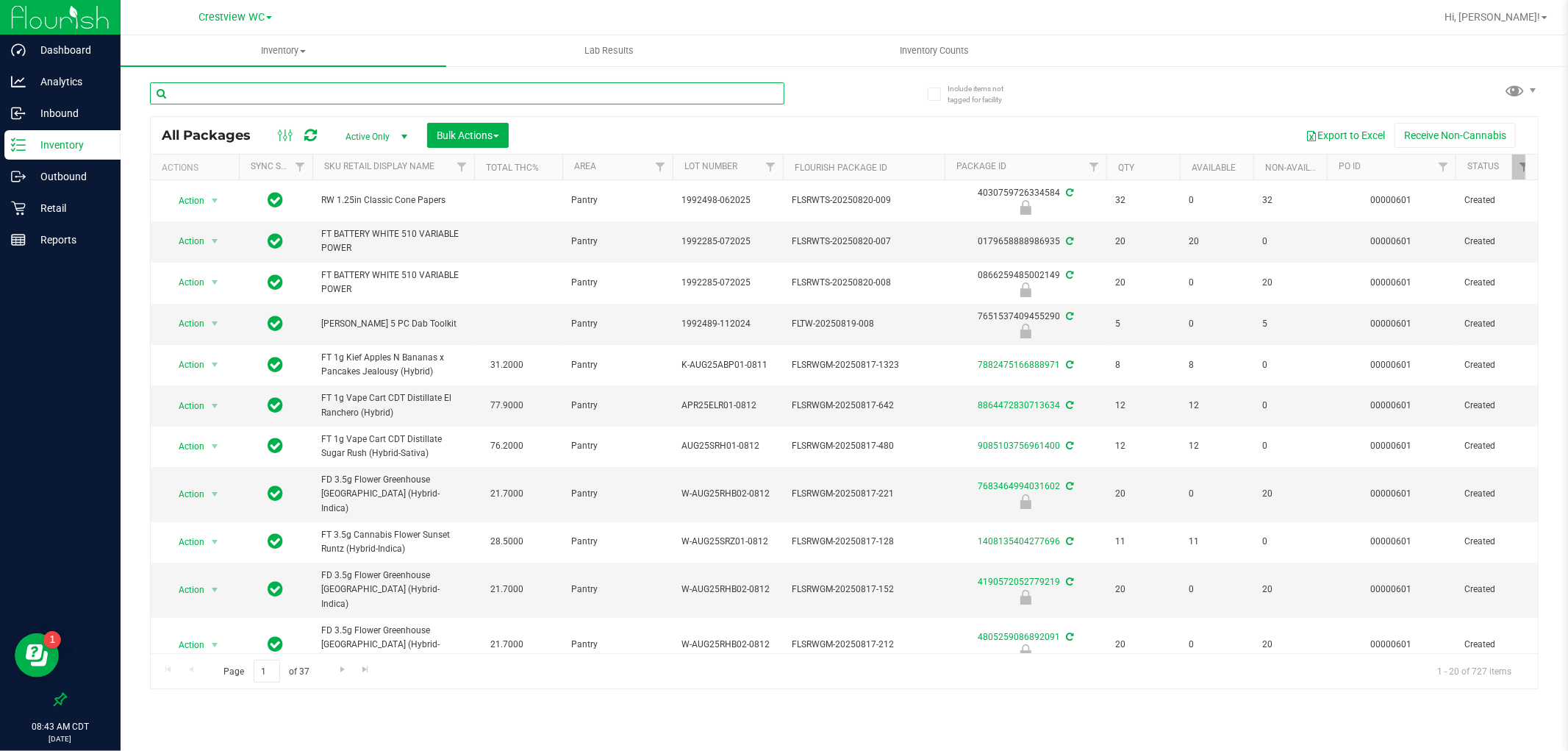
click at [317, 94] on input "text" at bounding box center [467, 93] width 635 height 22
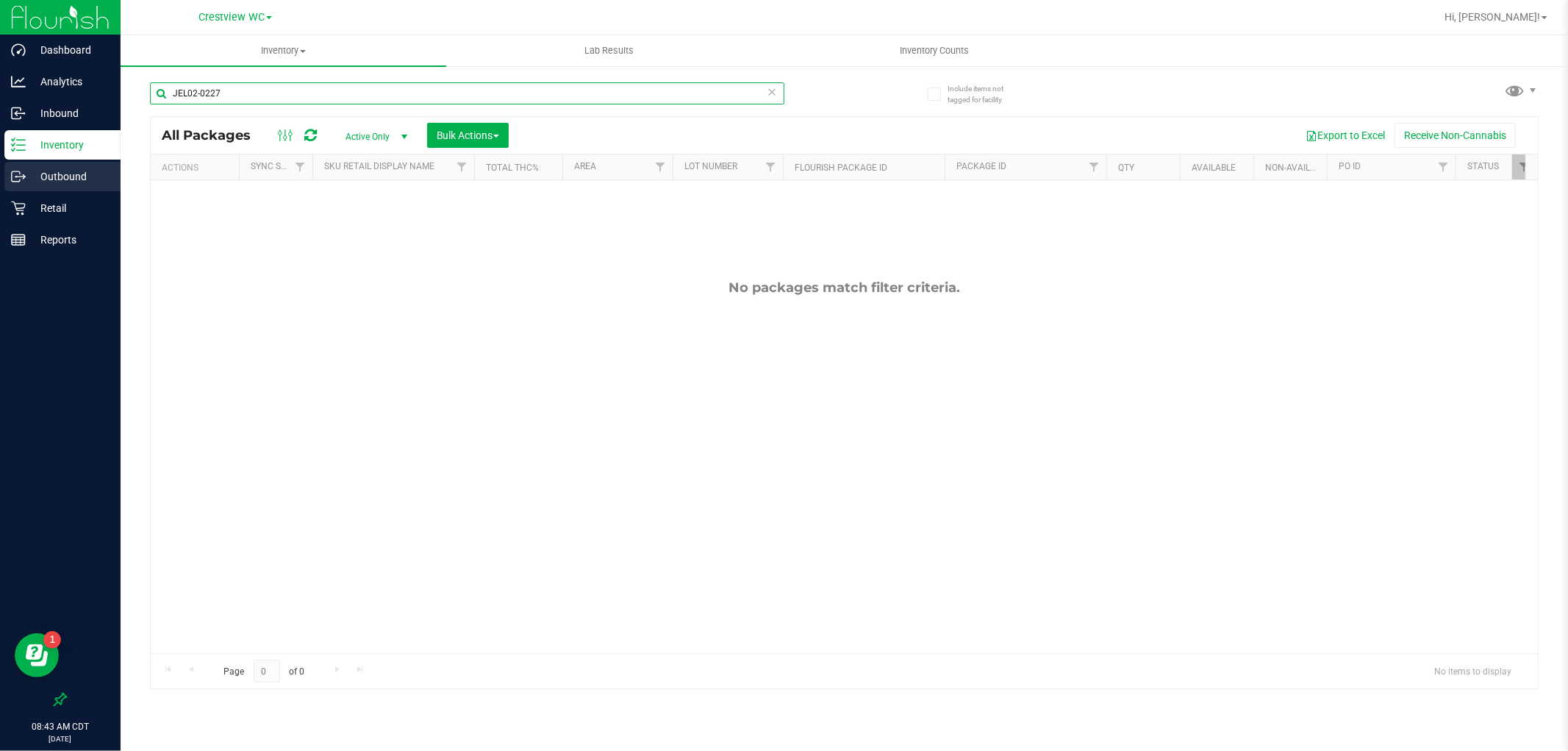
type input "JEL02-0227"
click at [82, 172] on p "Outbound" at bounding box center [69, 177] width 88 height 18
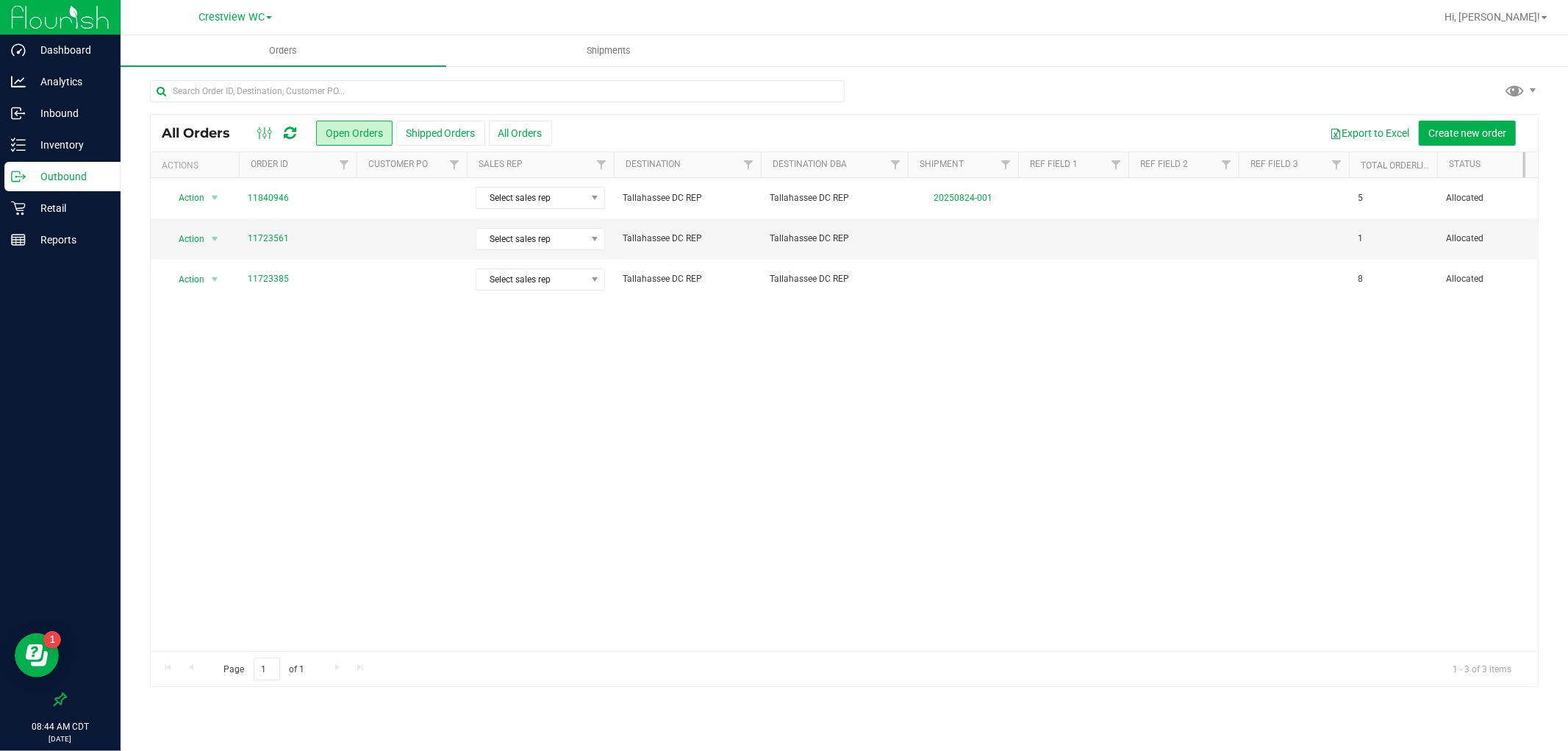
click at [212, 26] on div "Crestview WC Crestview WC [GEOGRAPHIC_DATA][PERSON_NAME] WC [GEOGRAPHIC_DATA] W…" at bounding box center [235, 17] width 73 height 18
click at [219, 17] on span "Crestview WC" at bounding box center [231, 17] width 66 height 13
click at [220, 113] on link "[GEOGRAPHIC_DATA]" at bounding box center [236, 111] width 215 height 20
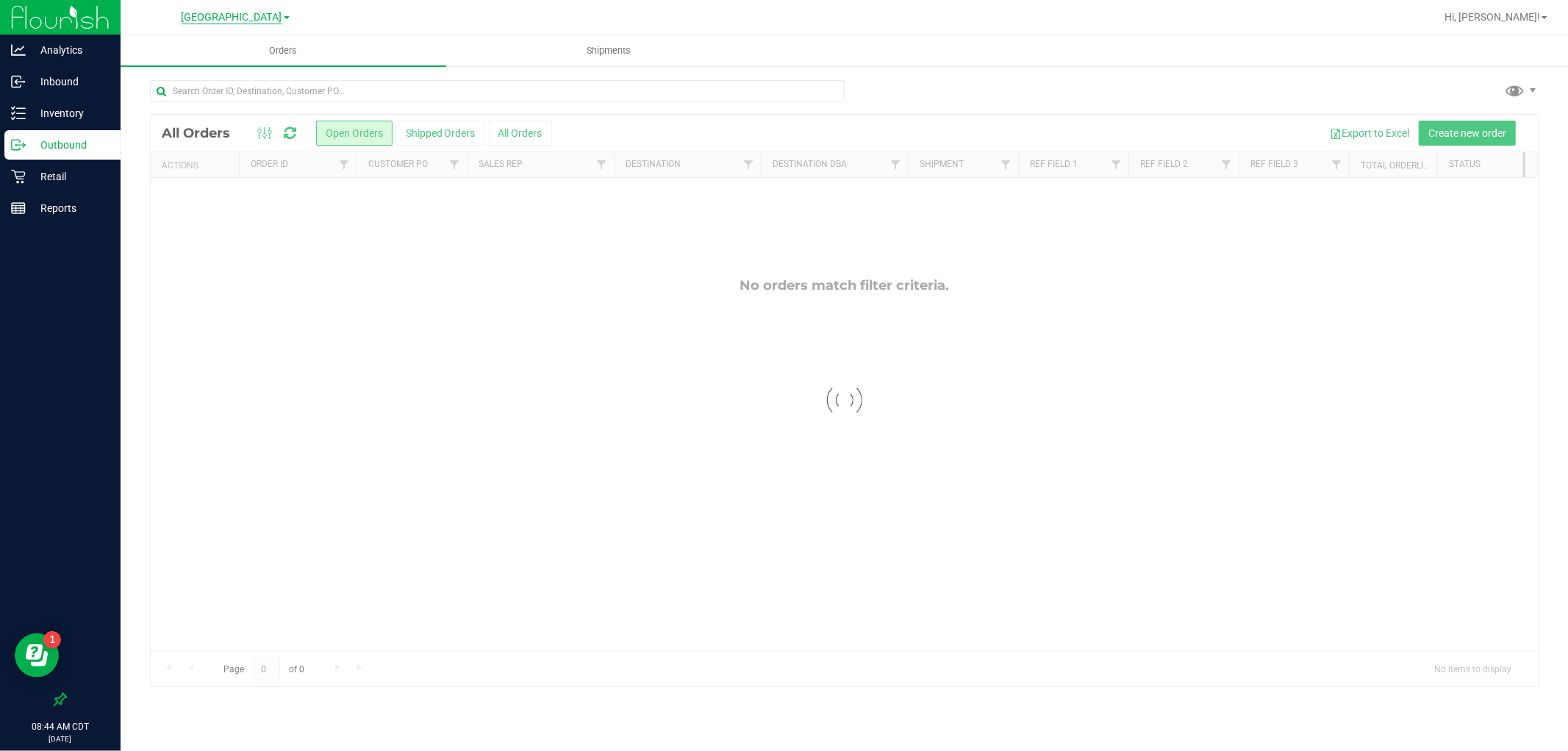
click at [232, 16] on span "[GEOGRAPHIC_DATA]" at bounding box center [232, 17] width 101 height 13
click at [223, 127] on link "Pensacola WC" at bounding box center [236, 129] width 215 height 20
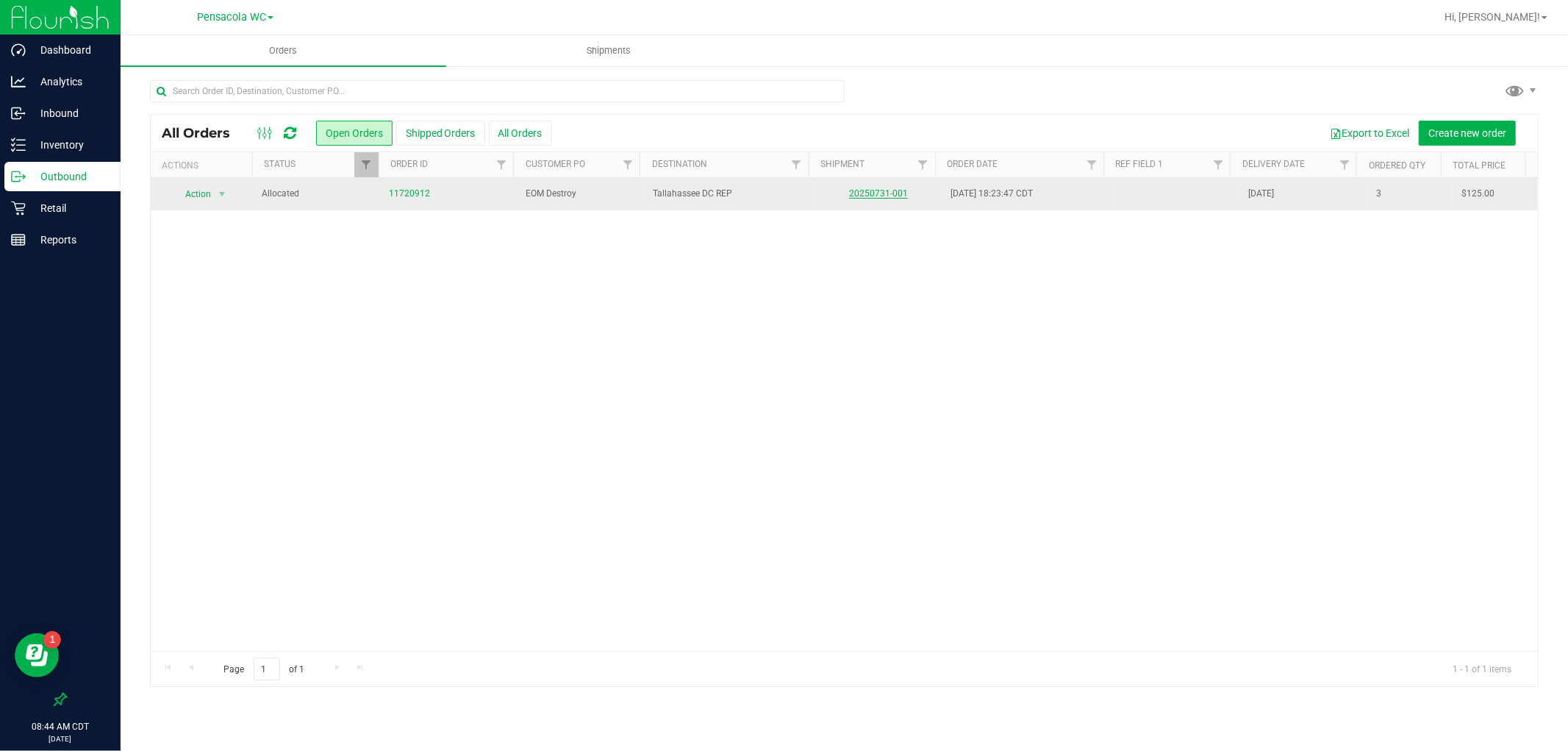
click at [849, 191] on link "20250731-001" at bounding box center [878, 193] width 59 height 10
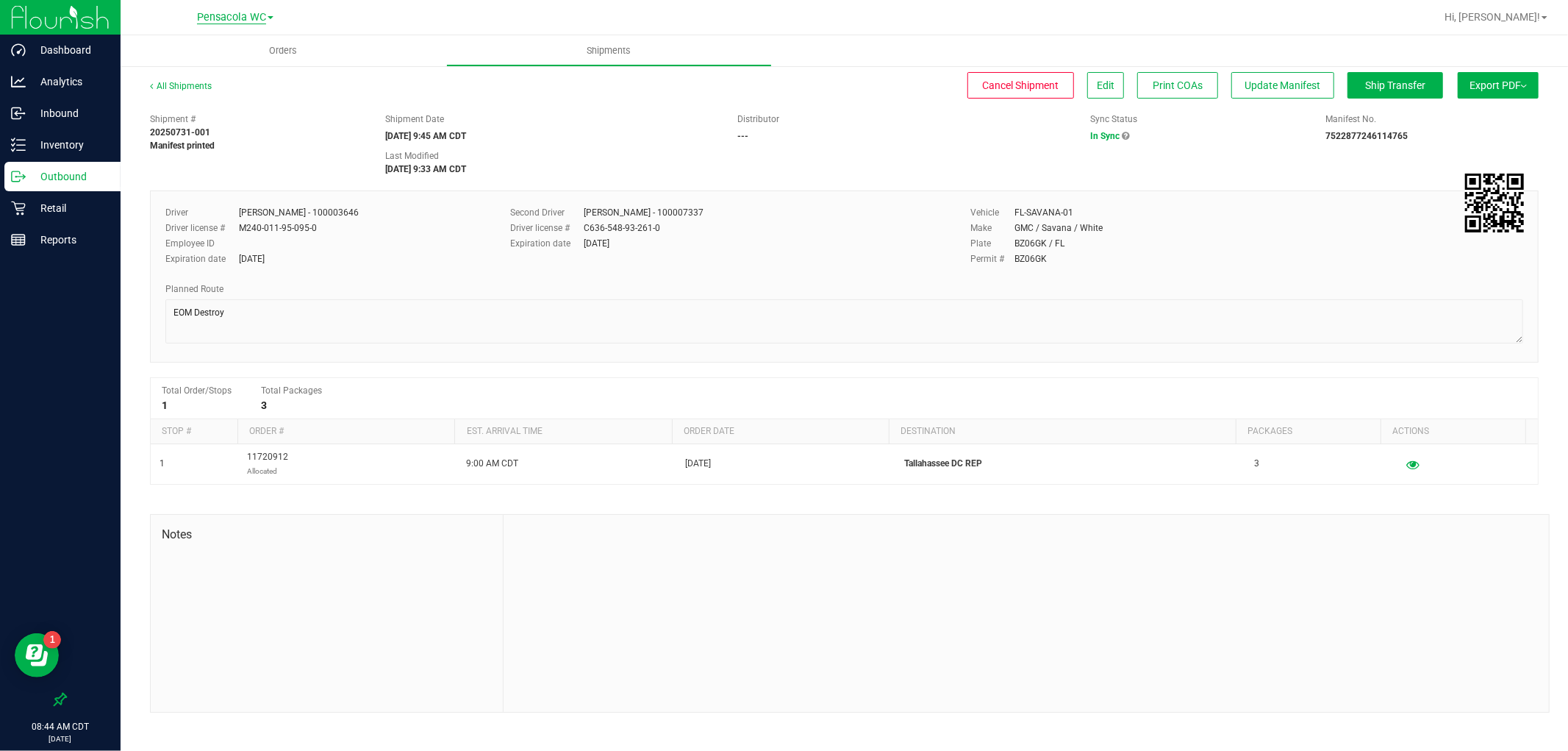
click at [223, 19] on span "Pensacola WC" at bounding box center [232, 17] width 69 height 13
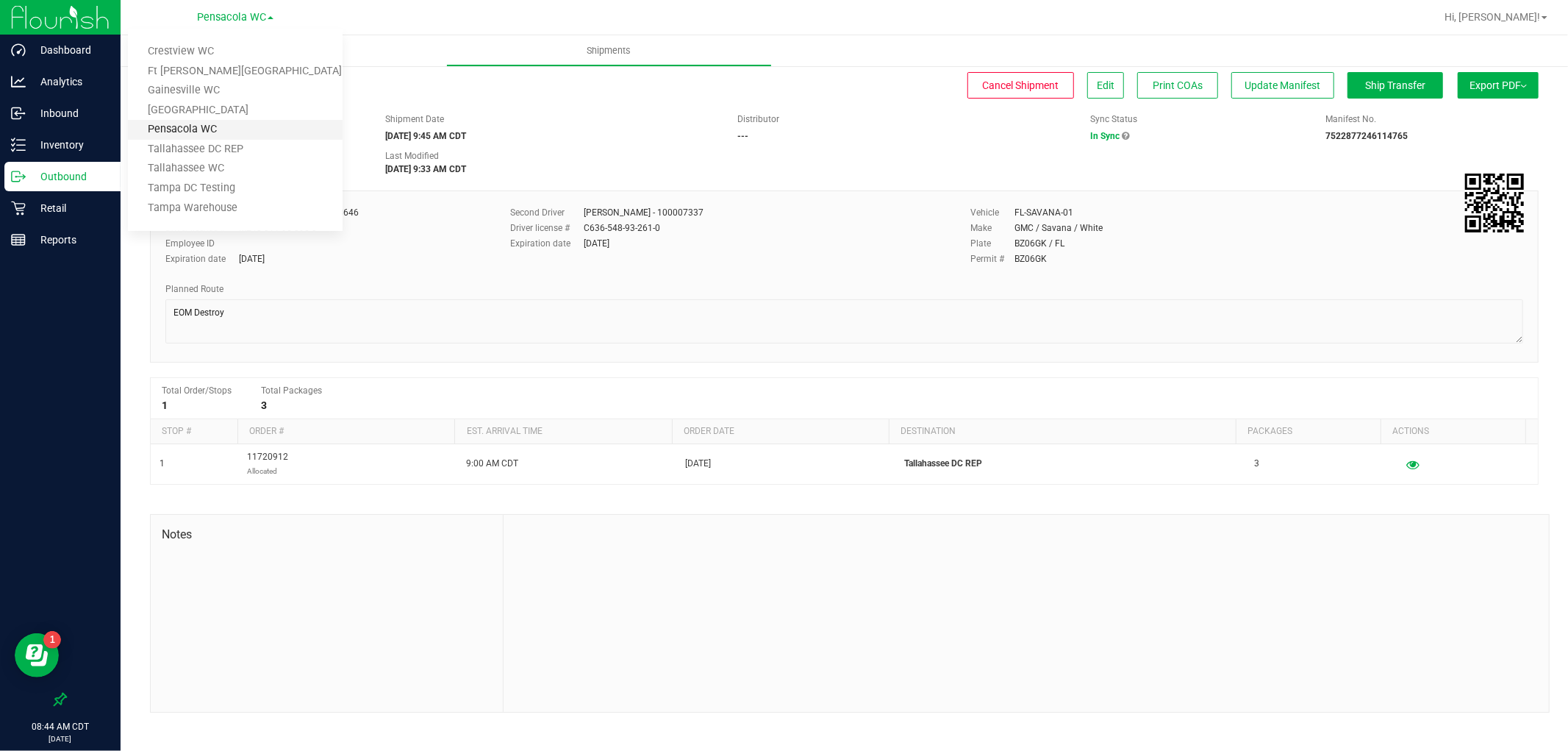
drag, startPoint x: 221, startPoint y: 178, endPoint x: 238, endPoint y: 123, distance: 57.6
click at [238, 123] on ul "Crestview WC [GEOGRAPHIC_DATA][PERSON_NAME] WC [GEOGRAPHIC_DATA] WC [GEOGRAPHIC…" at bounding box center [236, 129] width 215 height 202
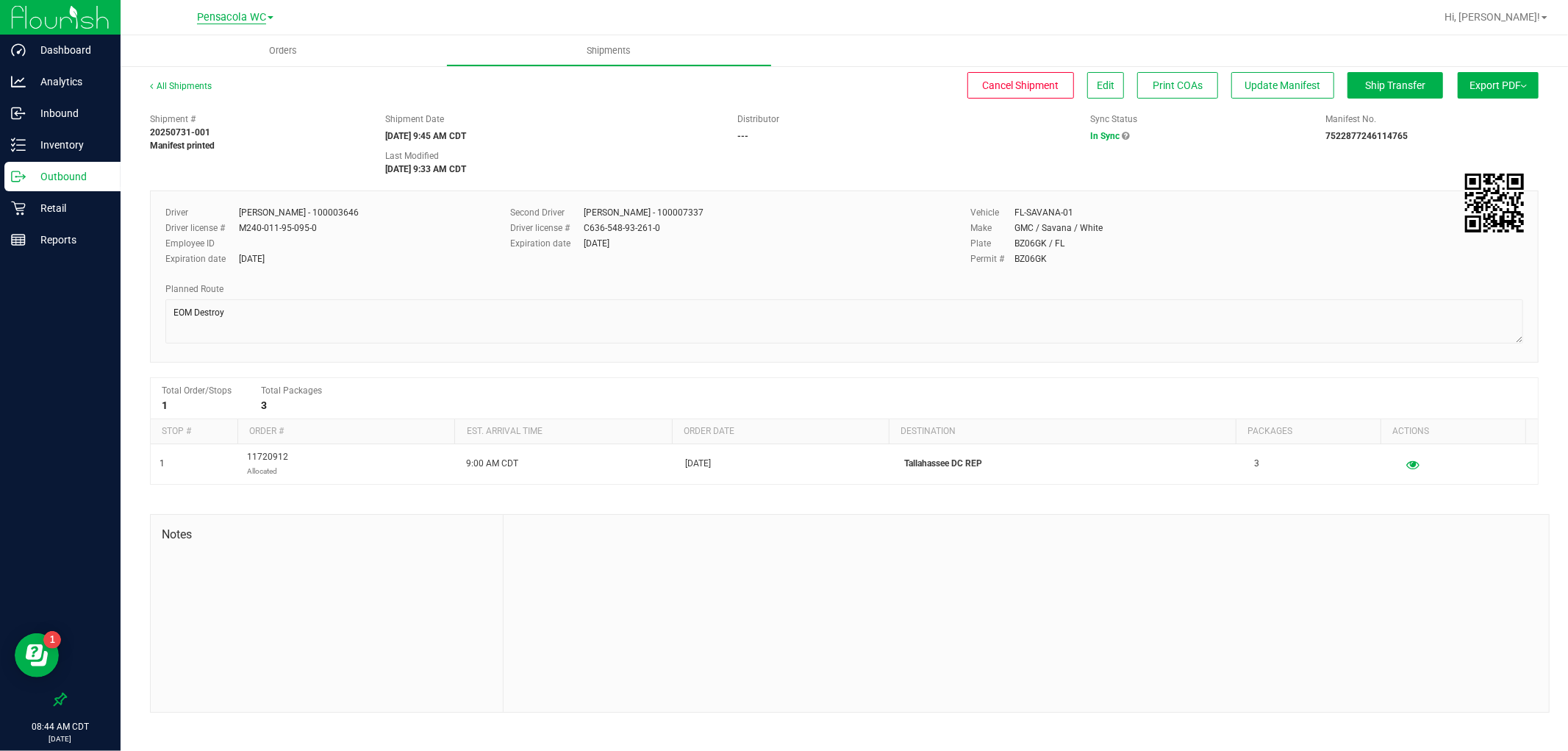
click at [226, 16] on span "Pensacola WC" at bounding box center [232, 17] width 69 height 13
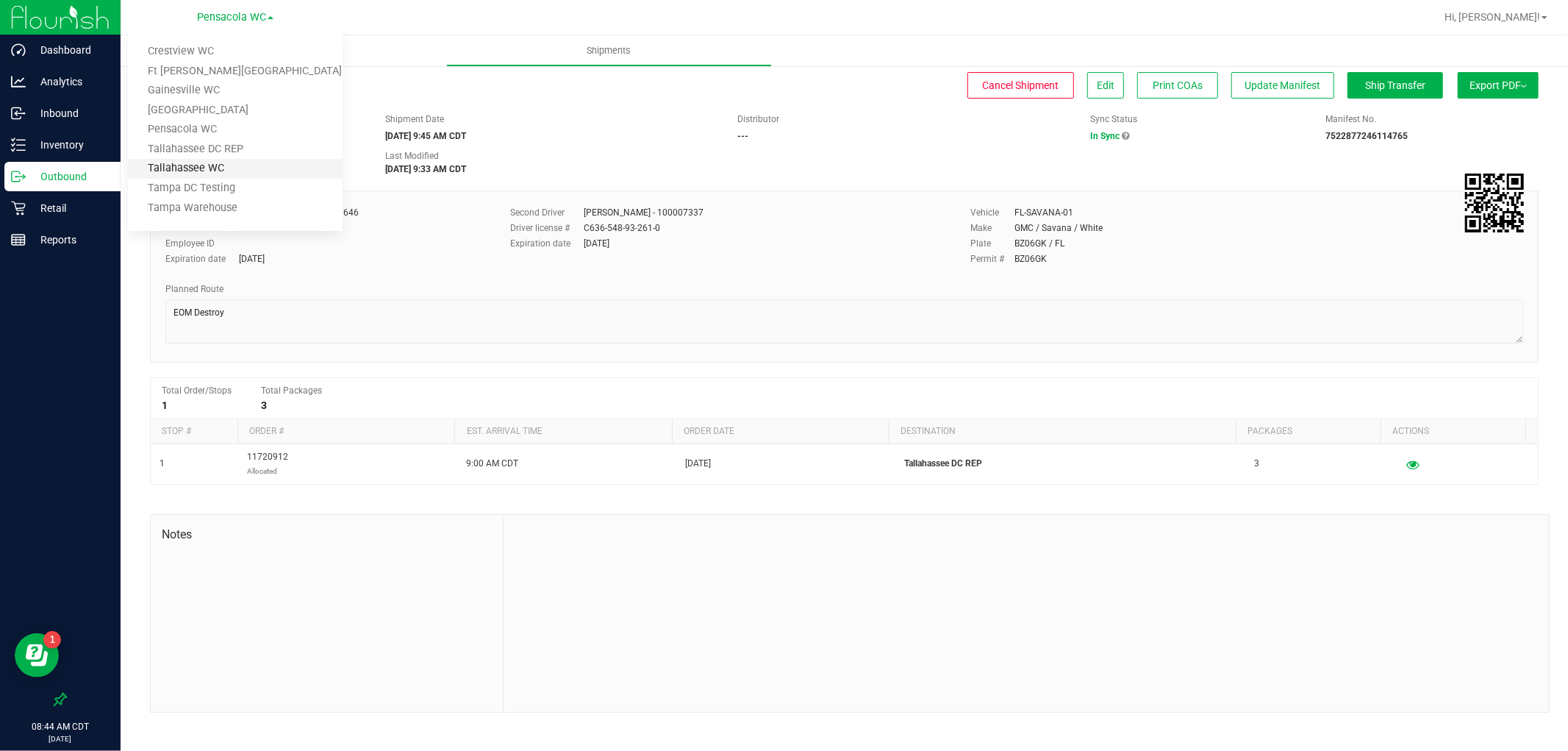
click at [209, 163] on link "Tallahassee WC" at bounding box center [236, 169] width 215 height 20
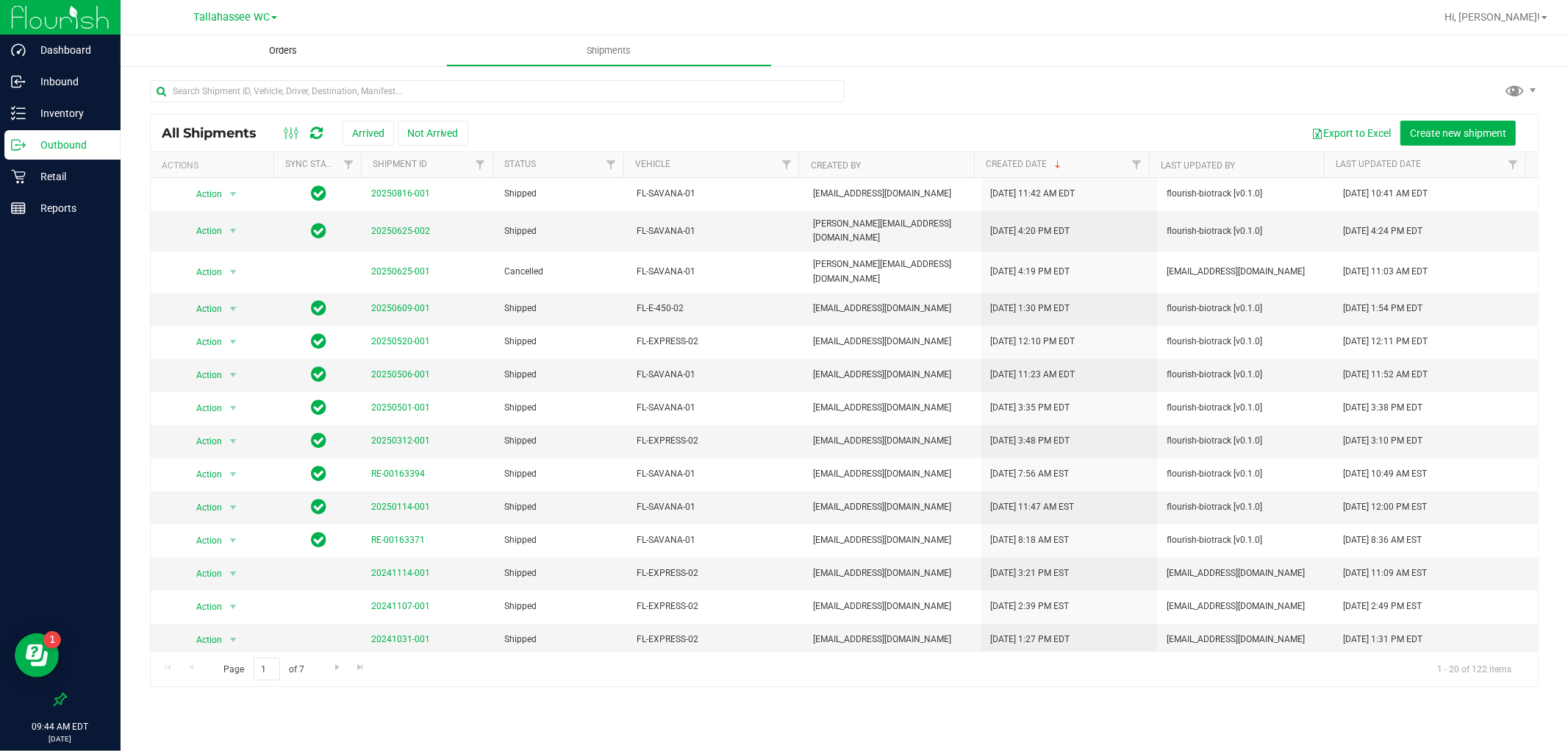
click at [304, 53] on span "Orders" at bounding box center [283, 50] width 68 height 13
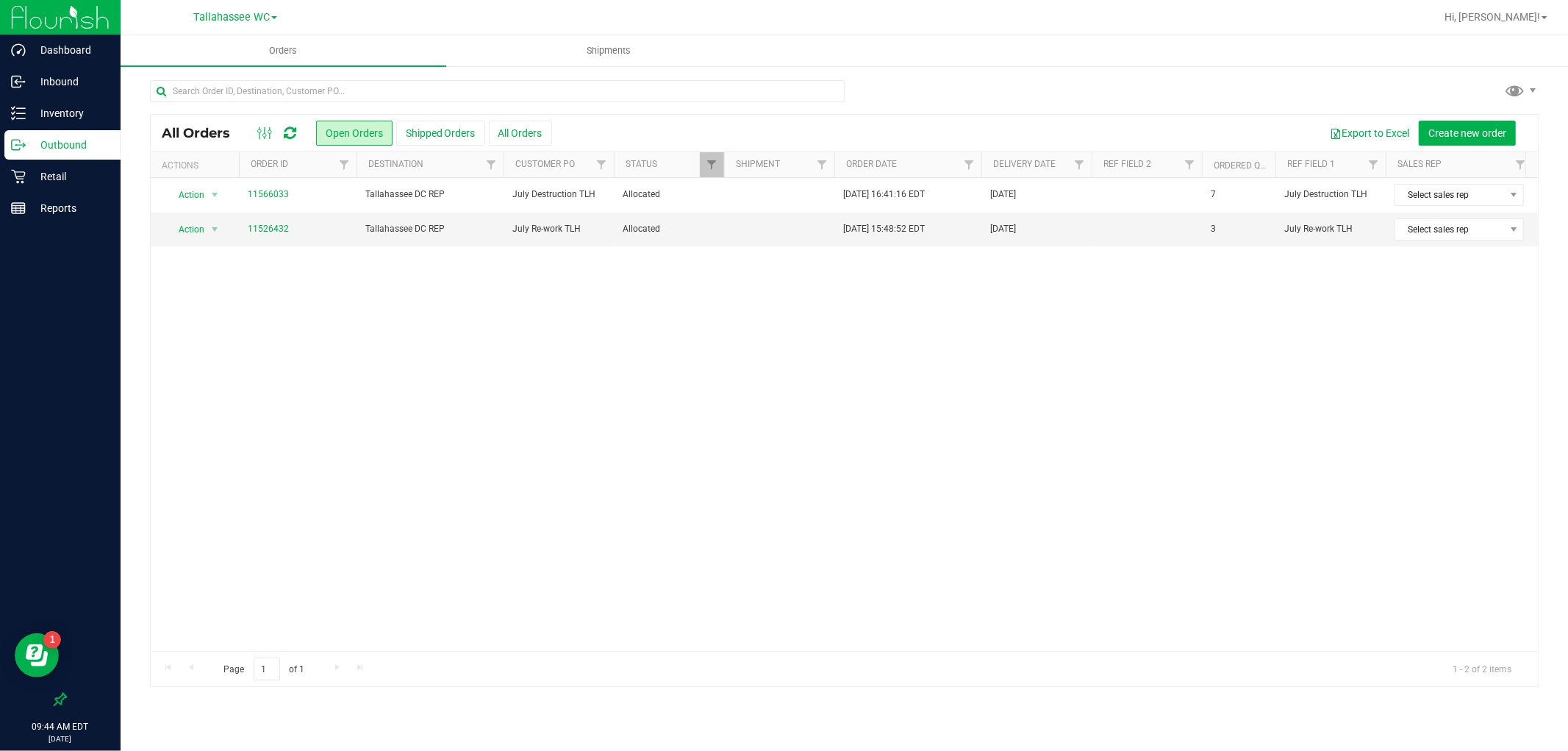
click at [265, 304] on div "Action Action Cancel order Clone order Edit order Mark as fully paid Order audi…" at bounding box center [845, 413] width 1387 height 473
click at [233, 26] on div "[GEOGRAPHIC_DATA] WC Crestview WC [GEOGRAPHIC_DATA][PERSON_NAME] WC [GEOGRAPHIC…" at bounding box center [235, 17] width 84 height 18
click at [233, 13] on span "Tallahassee WC" at bounding box center [231, 17] width 76 height 13
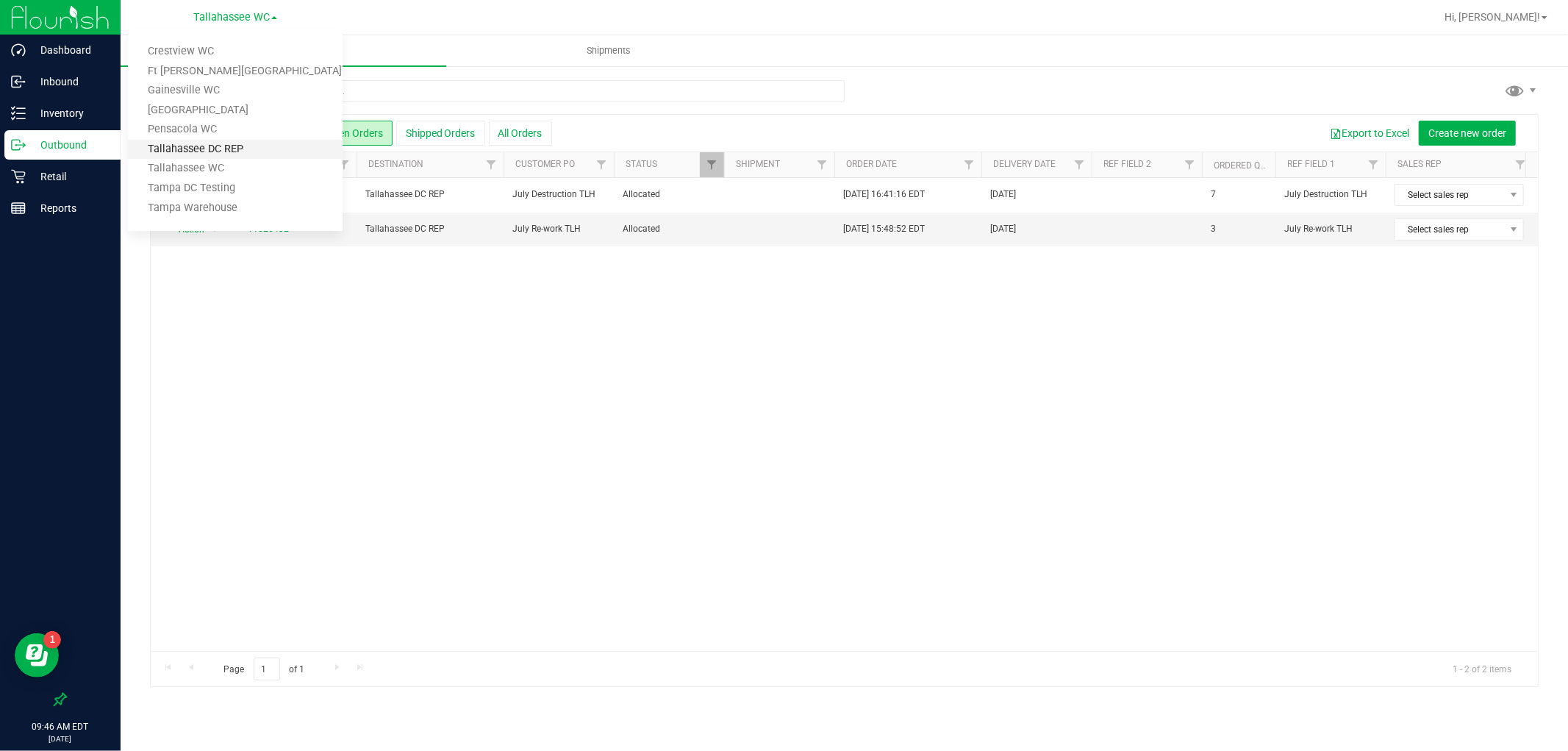
click at [229, 148] on link "Tallahassee DC REP" at bounding box center [236, 150] width 215 height 20
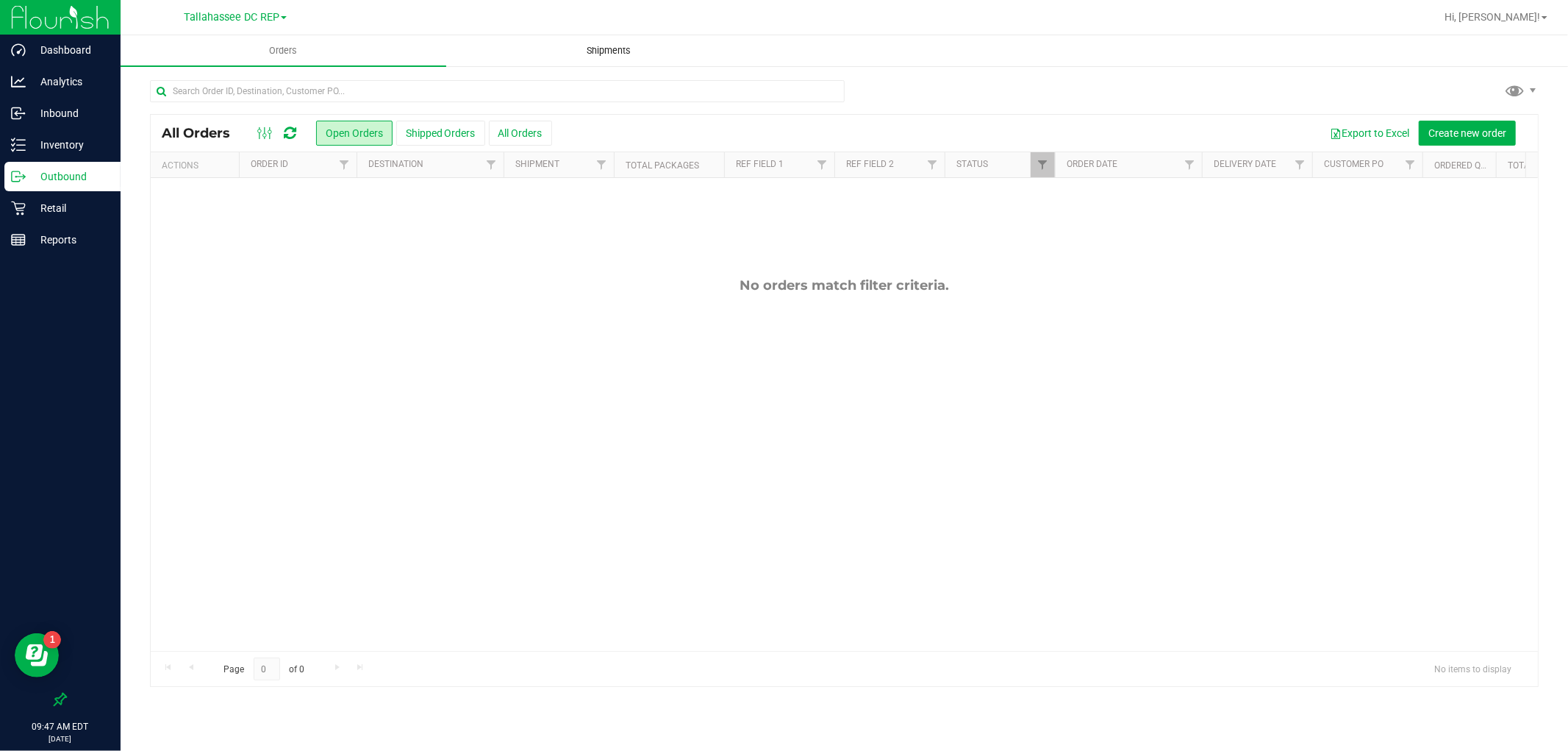
click at [601, 53] on span "Shipments" at bounding box center [609, 50] width 84 height 13
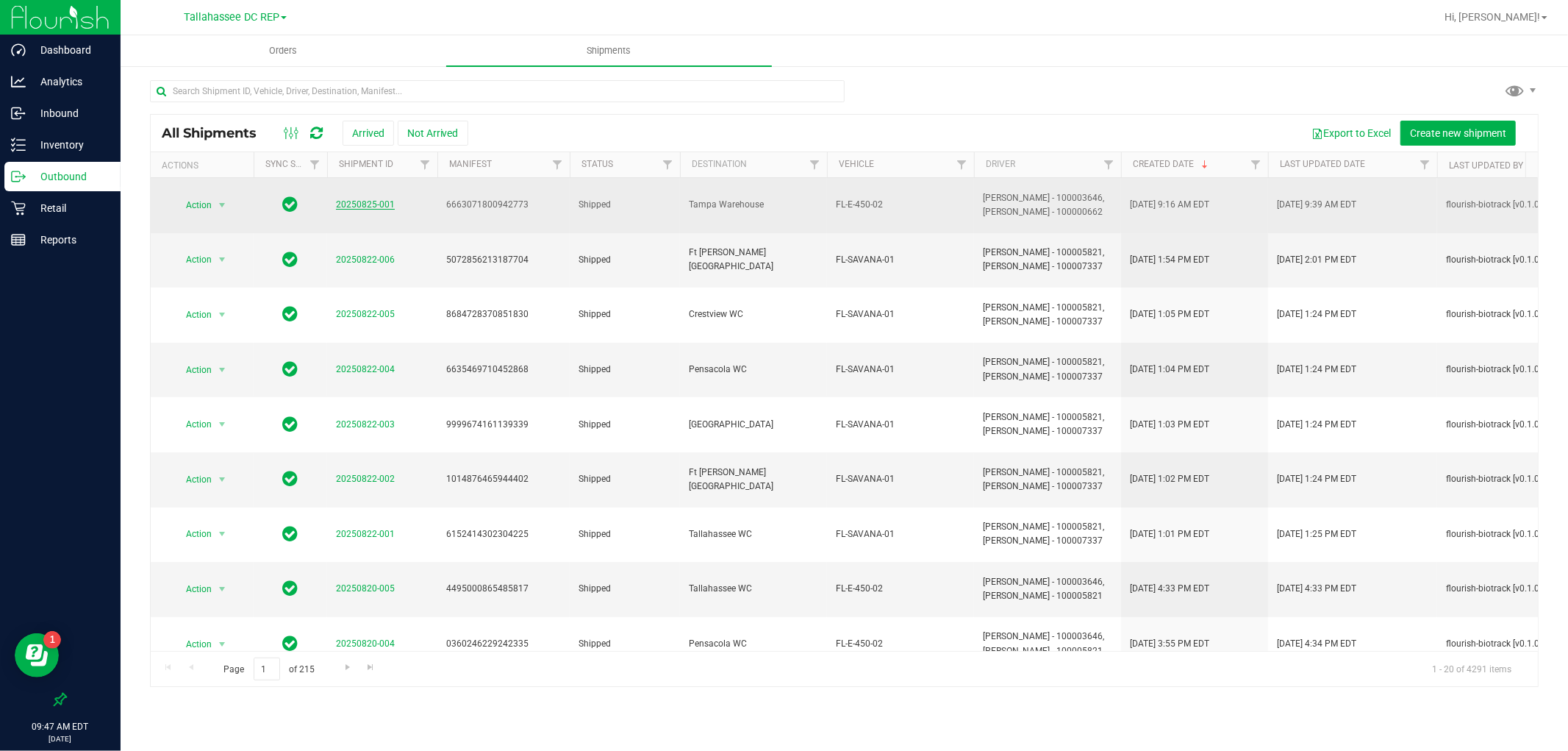
click at [349, 202] on link "20250825-001" at bounding box center [365, 204] width 59 height 10
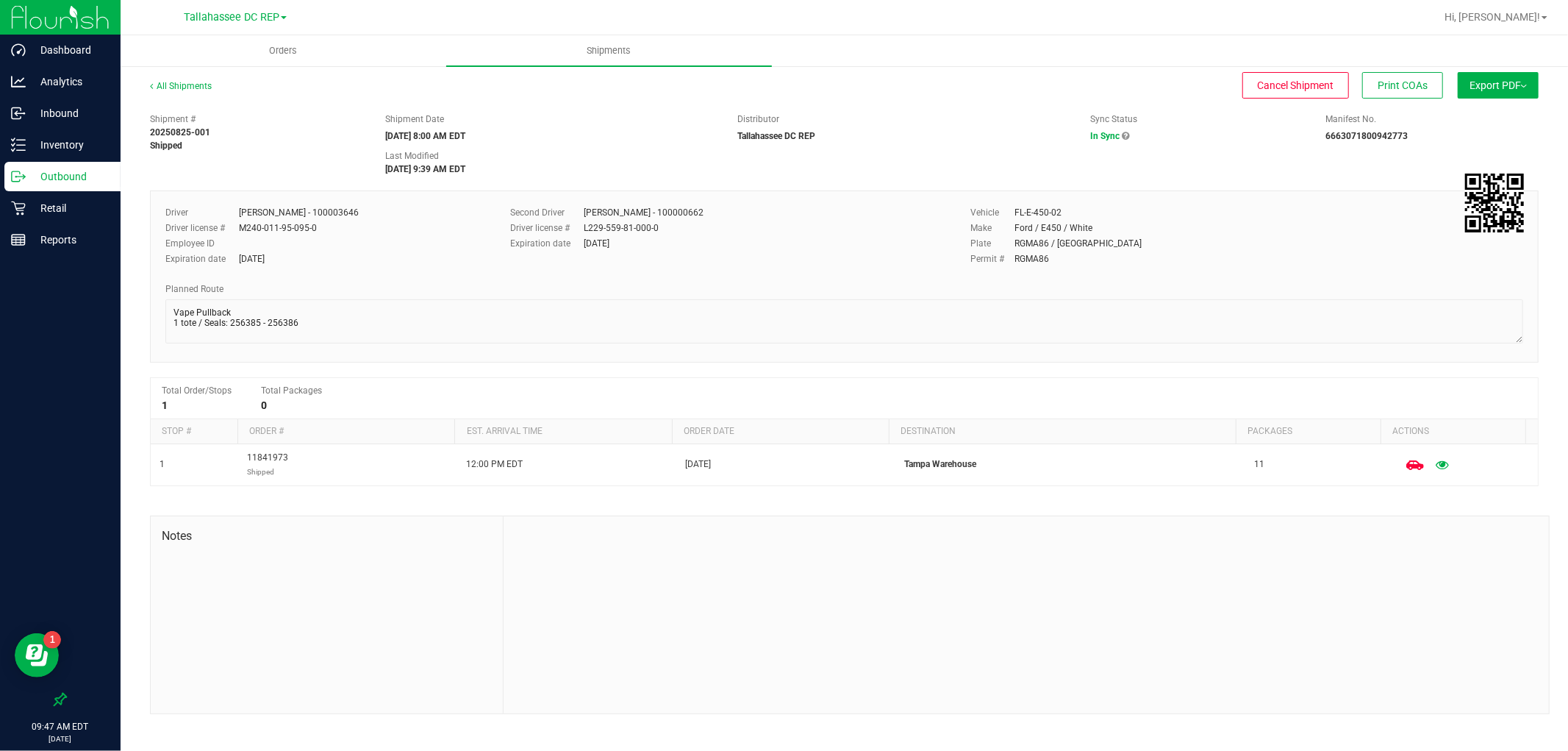
click at [86, 295] on div "Dashboard Analytics Inbound Inventory Outbound Retail Reports 09:47 AM EDT [DAT…" at bounding box center [784, 375] width 1568 height 751
click at [398, 285] on div "Planned Route" at bounding box center [845, 288] width 1358 height 13
click at [105, 168] on p "Outbound" at bounding box center [69, 177] width 88 height 18
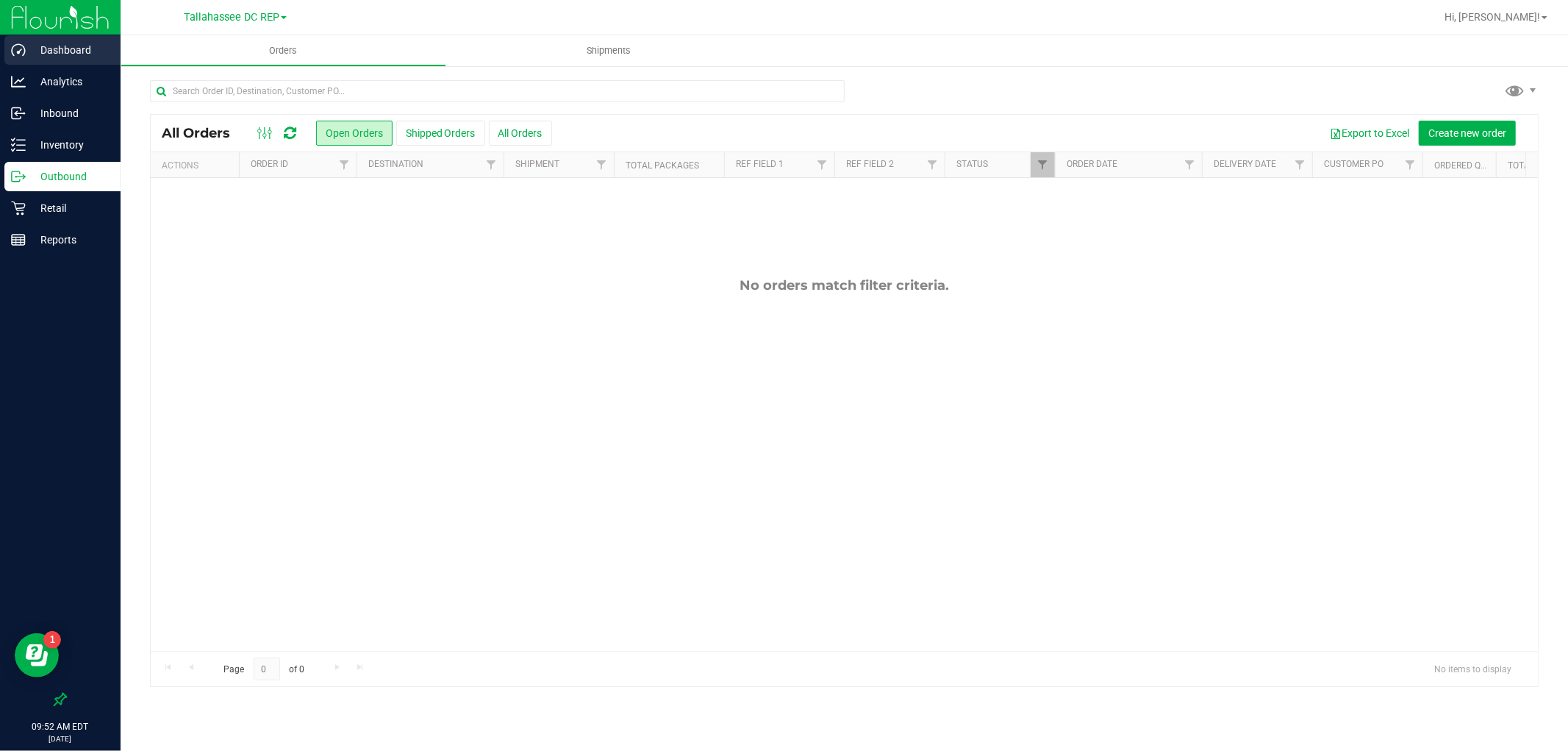
click at [73, 57] on p "Dashboard" at bounding box center [69, 50] width 88 height 18
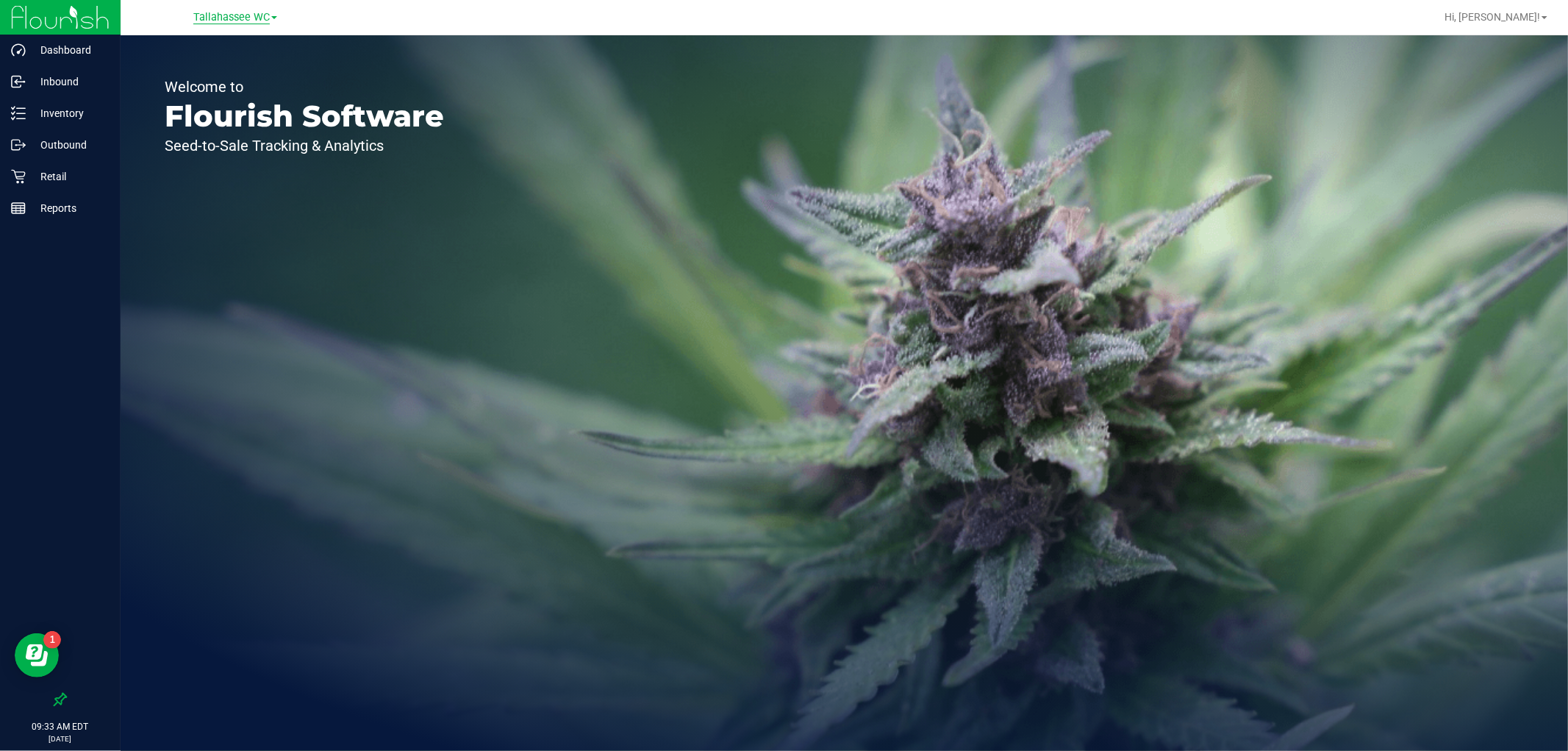
click at [228, 13] on span "Tallahassee WC" at bounding box center [231, 17] width 76 height 13
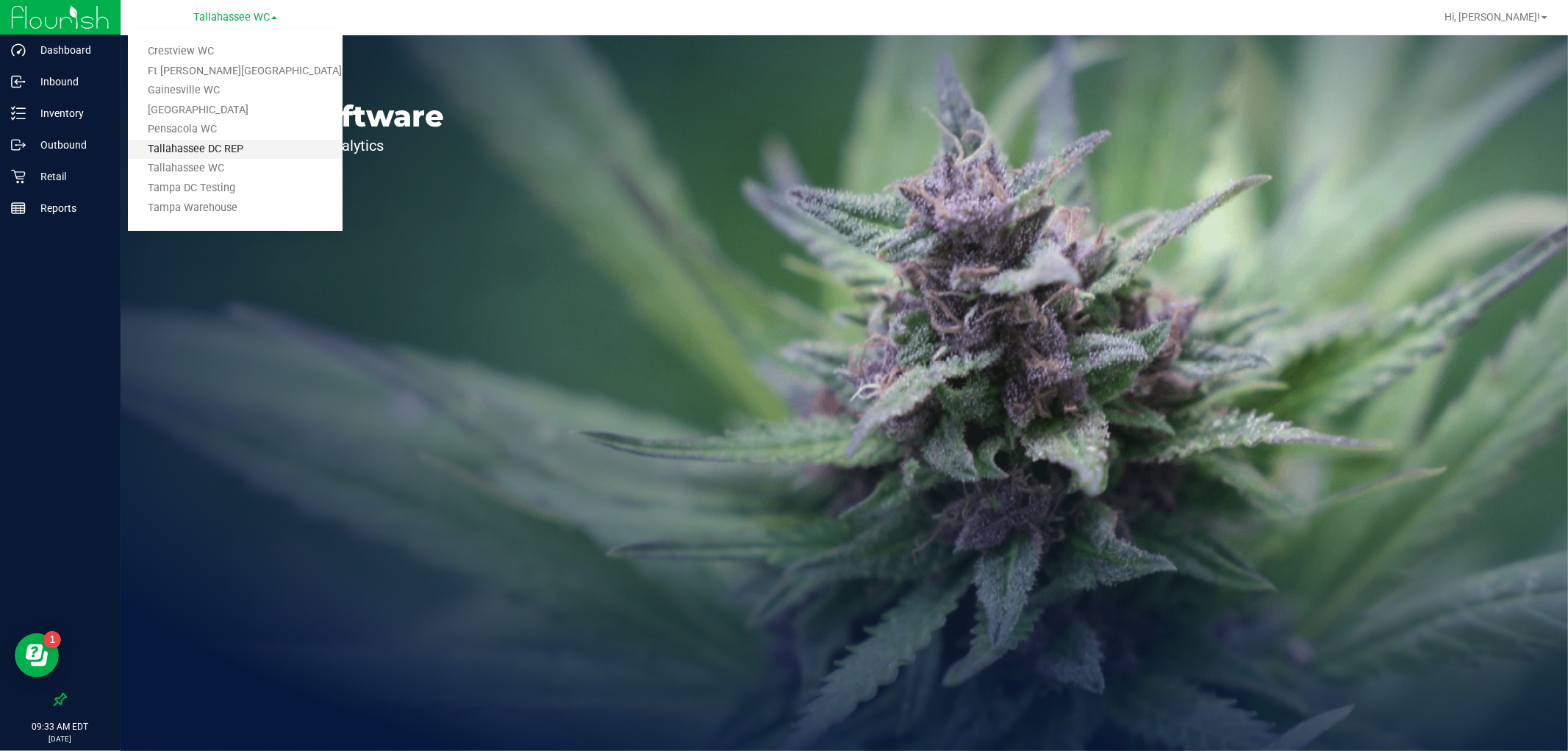
click at [231, 148] on link "Tallahassee DC REP" at bounding box center [236, 150] width 215 height 20
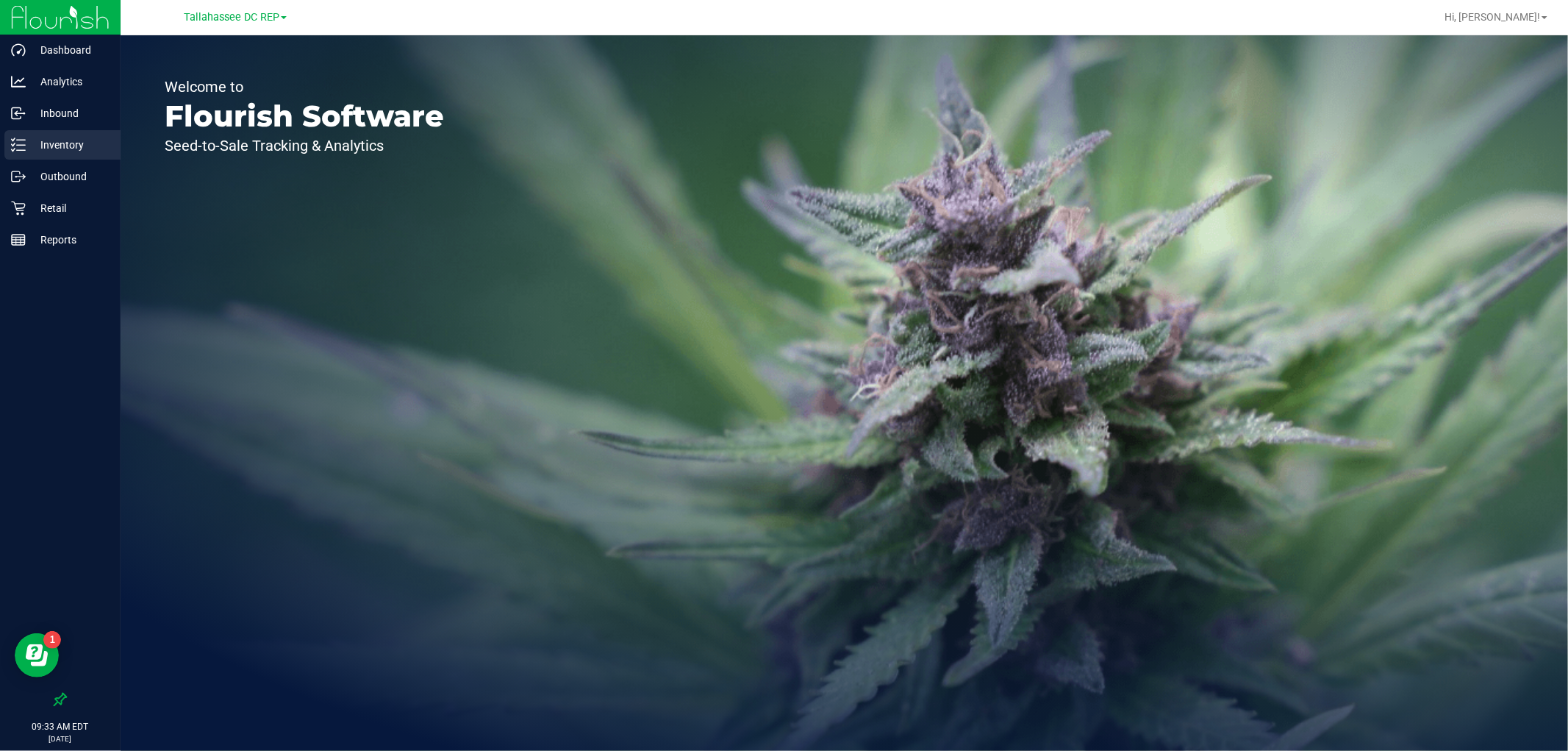
click at [56, 147] on p "Inventory" at bounding box center [69, 145] width 88 height 18
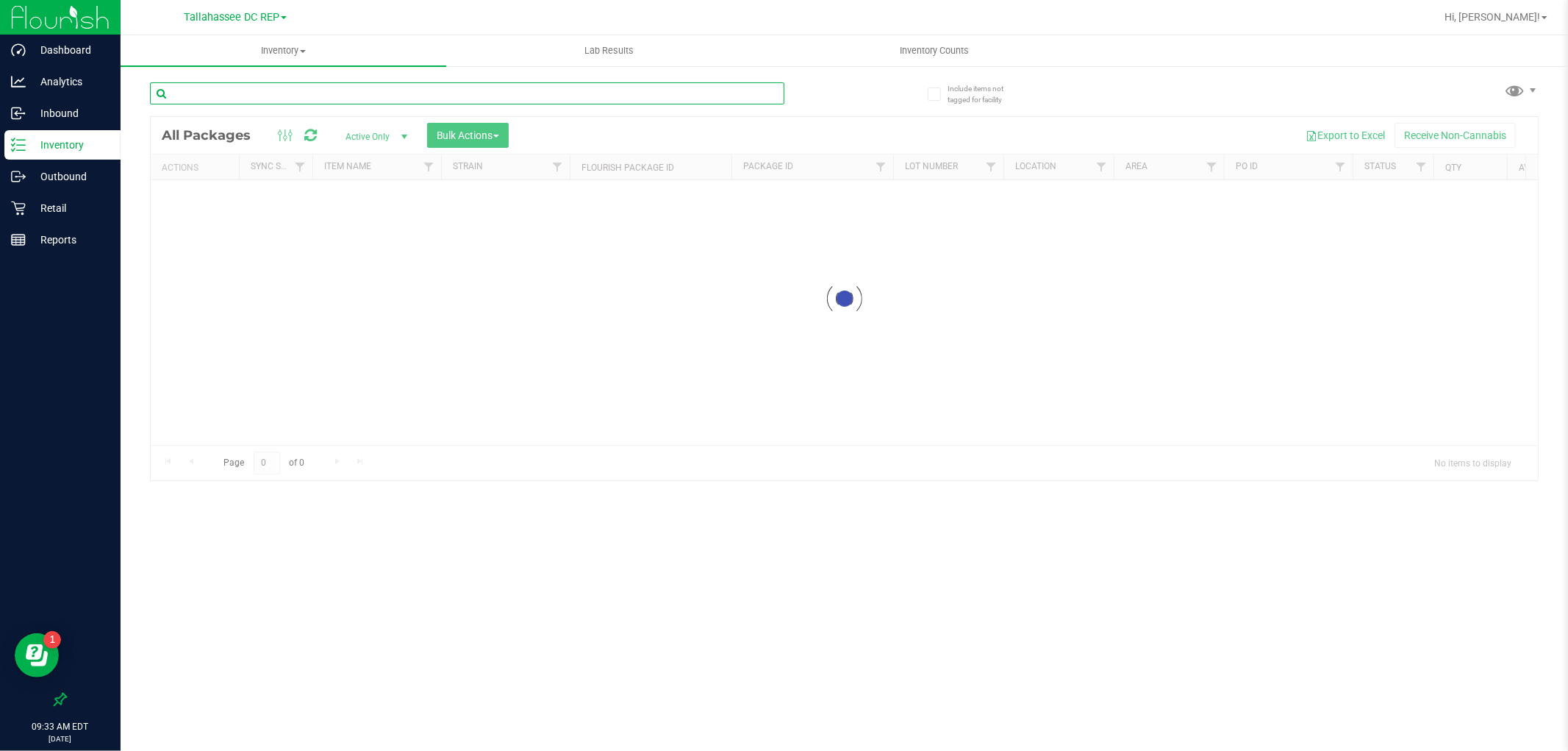
click at [338, 93] on input "text" at bounding box center [467, 93] width 635 height 22
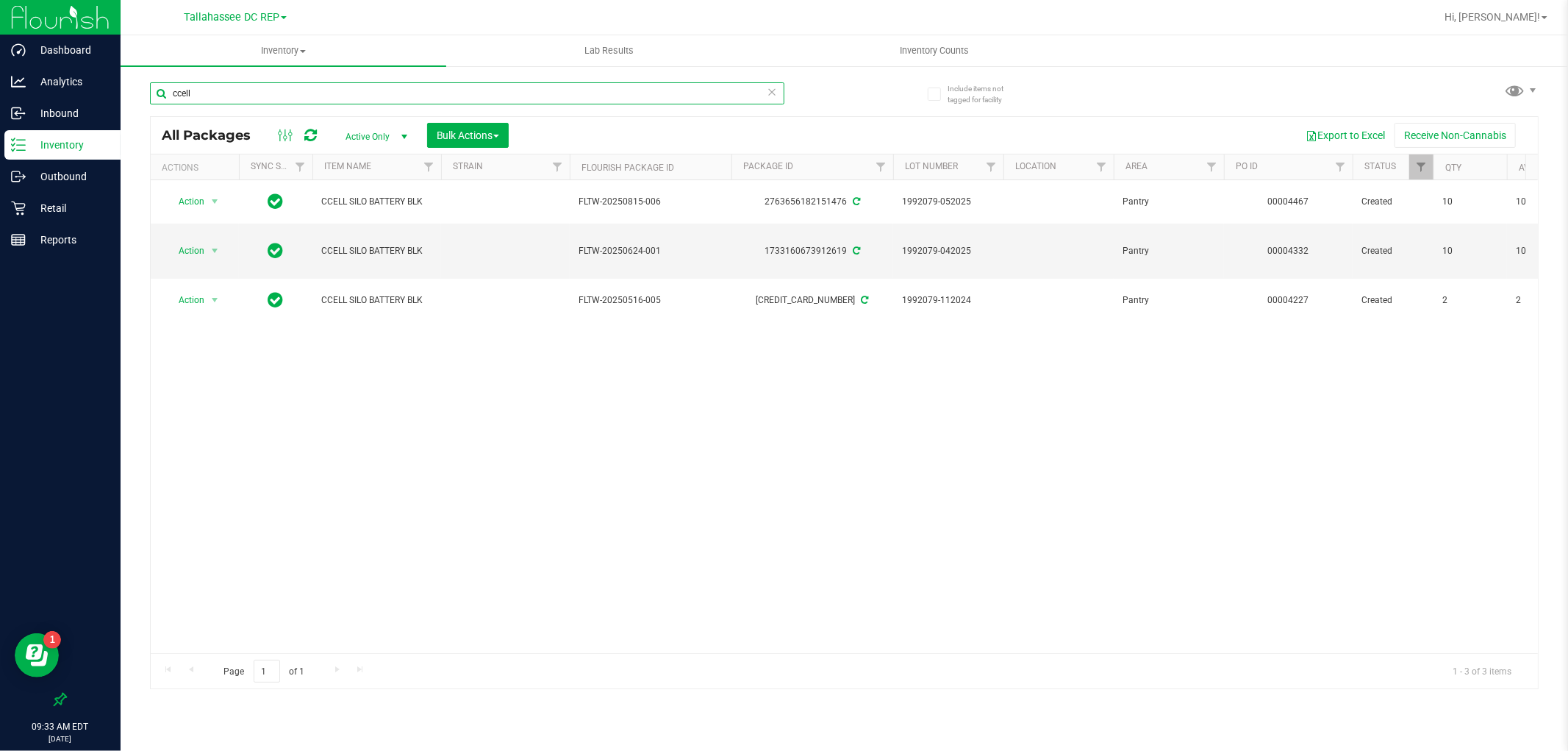
type input "ccell"
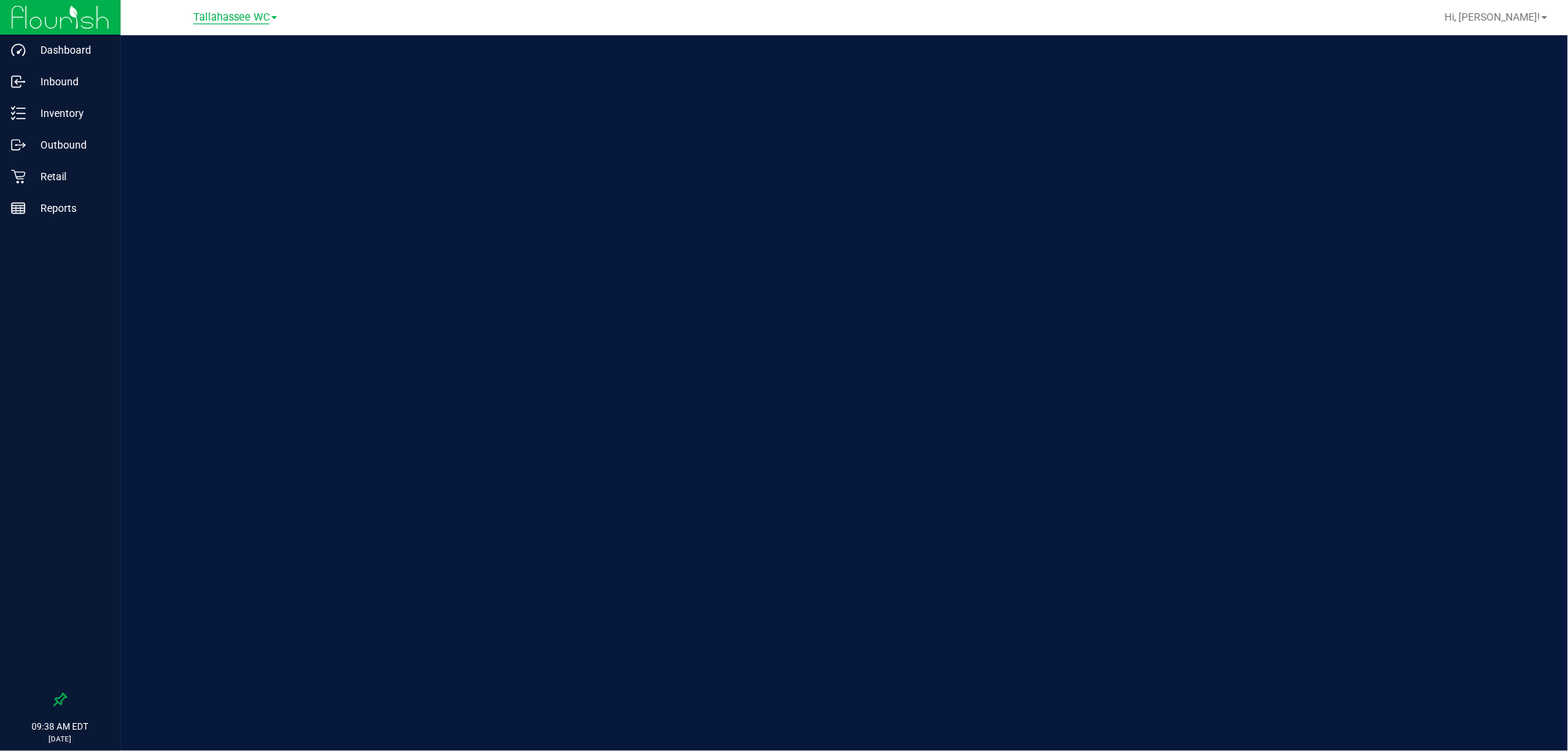
click at [217, 17] on span "Tallahassee WC" at bounding box center [231, 17] width 76 height 13
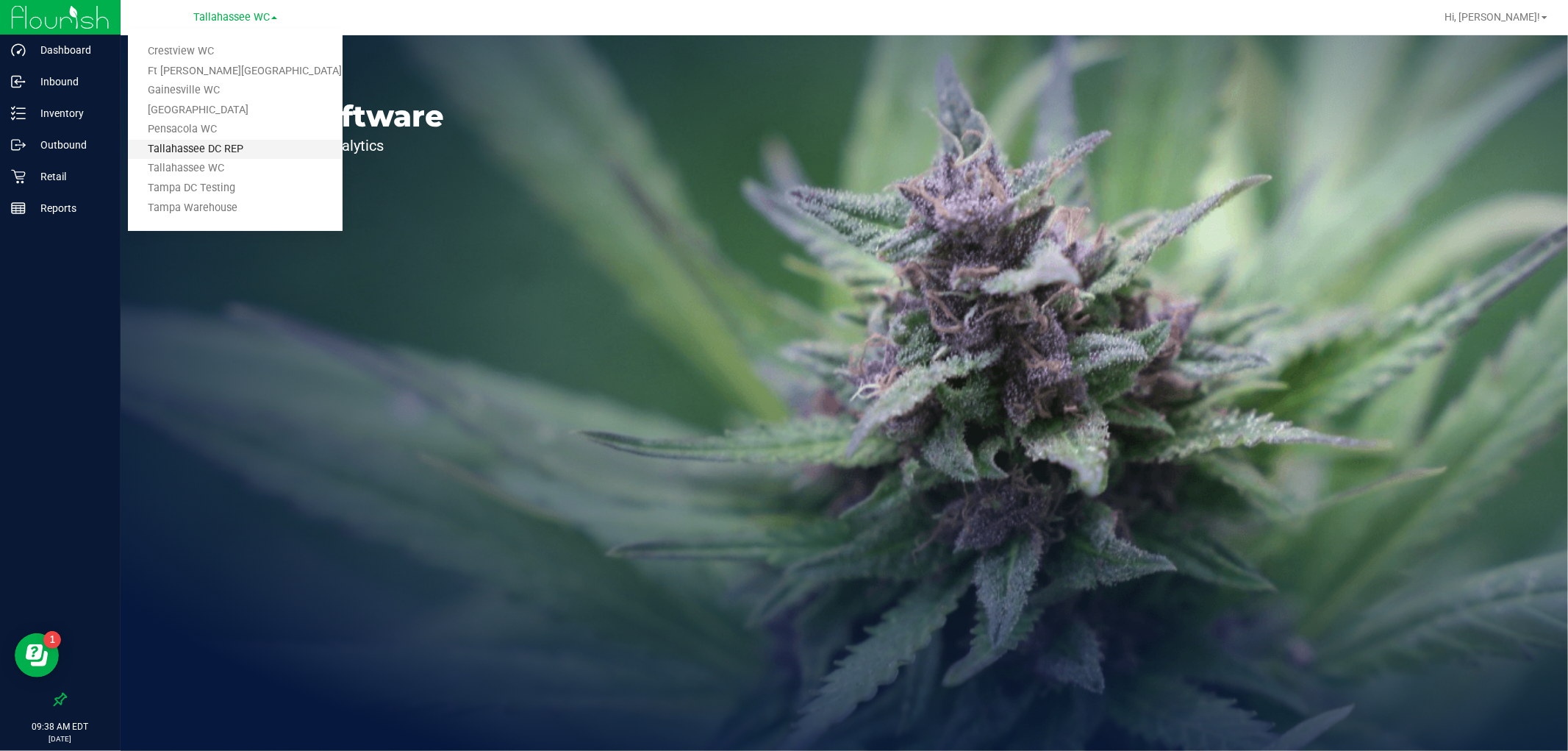
click at [226, 145] on link "Tallahassee DC REP" at bounding box center [236, 150] width 215 height 20
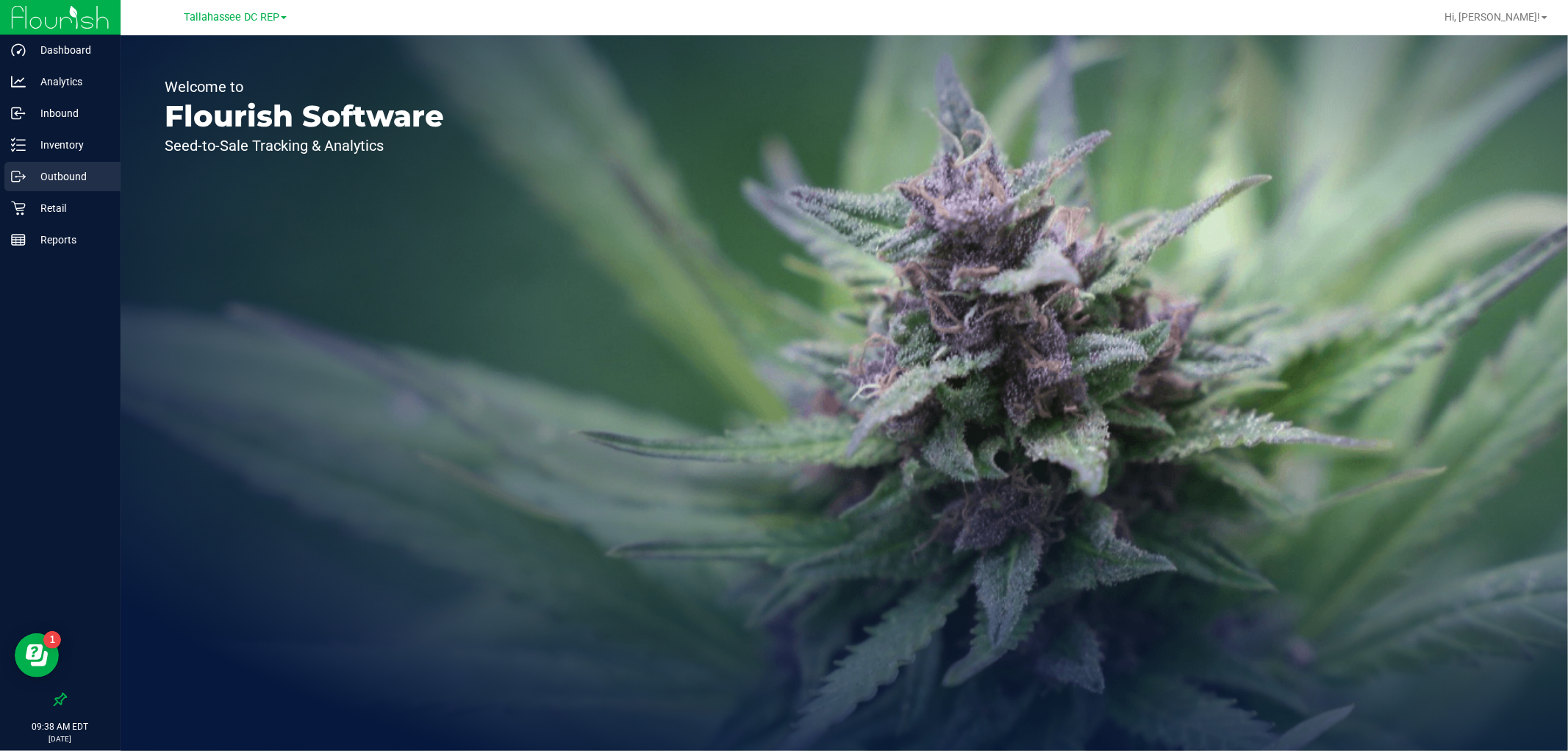
click at [79, 171] on p "Outbound" at bounding box center [69, 177] width 88 height 18
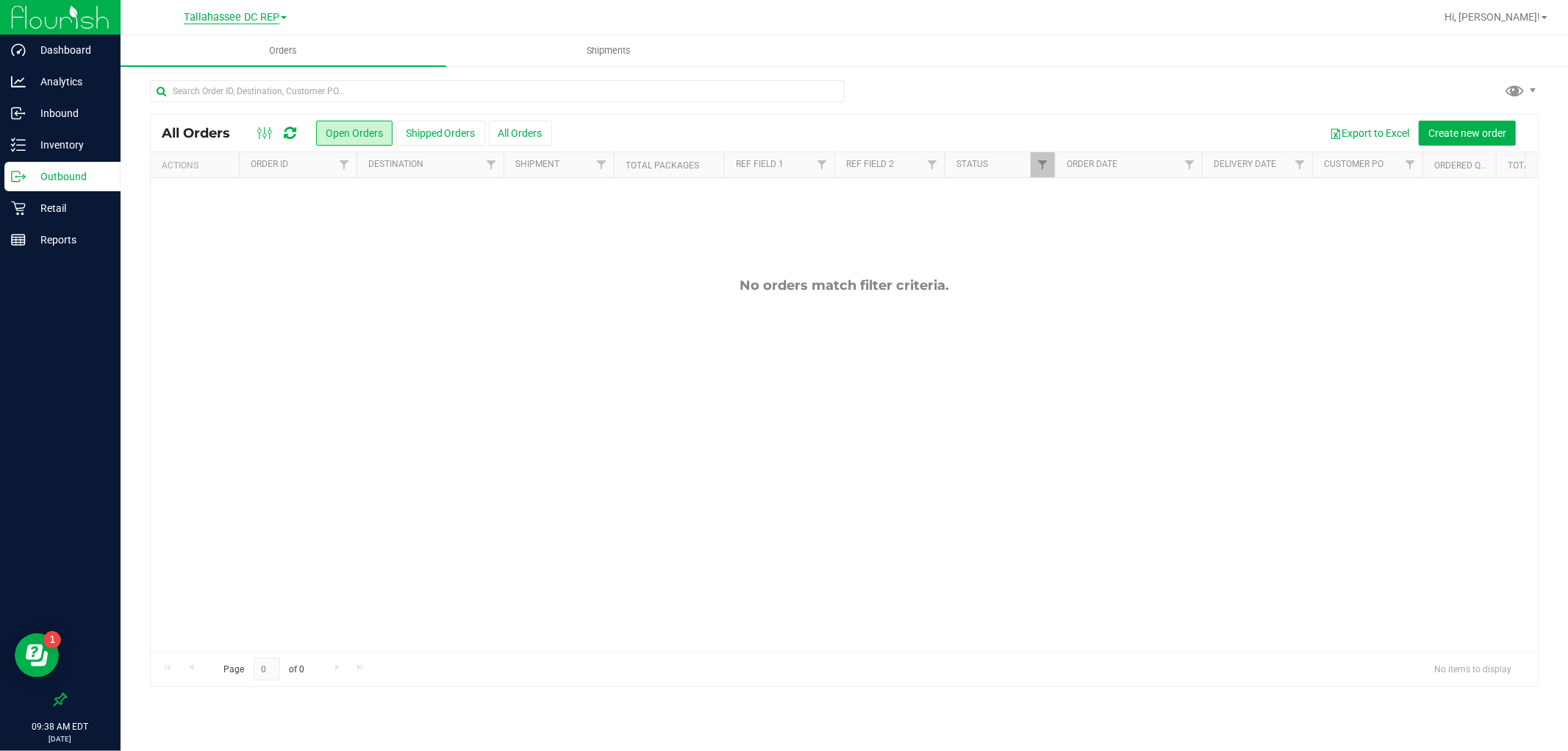
click at [233, 20] on span "Tallahassee DC REP" at bounding box center [231, 17] width 96 height 13
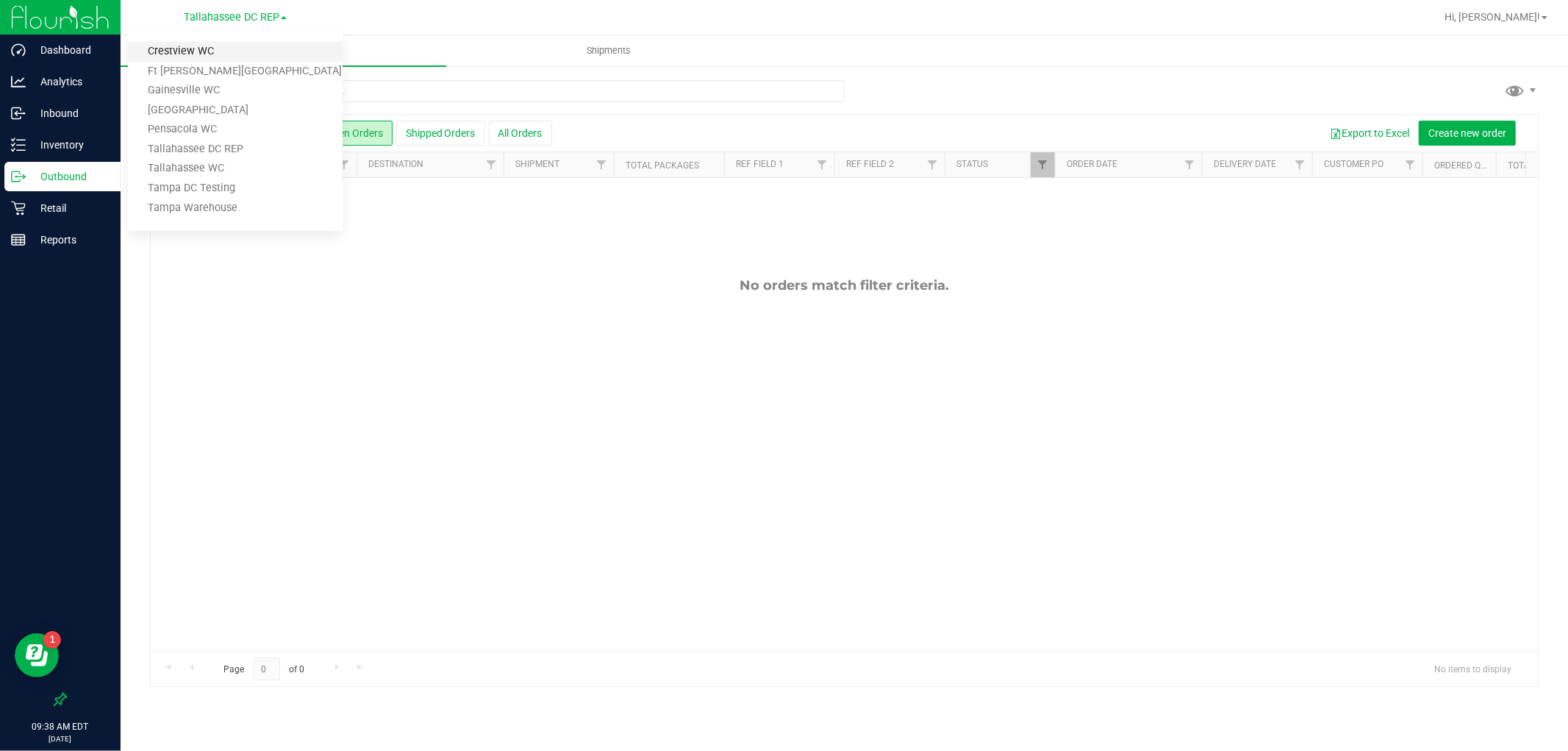
click at [226, 47] on link "Crestview WC" at bounding box center [236, 51] width 215 height 20
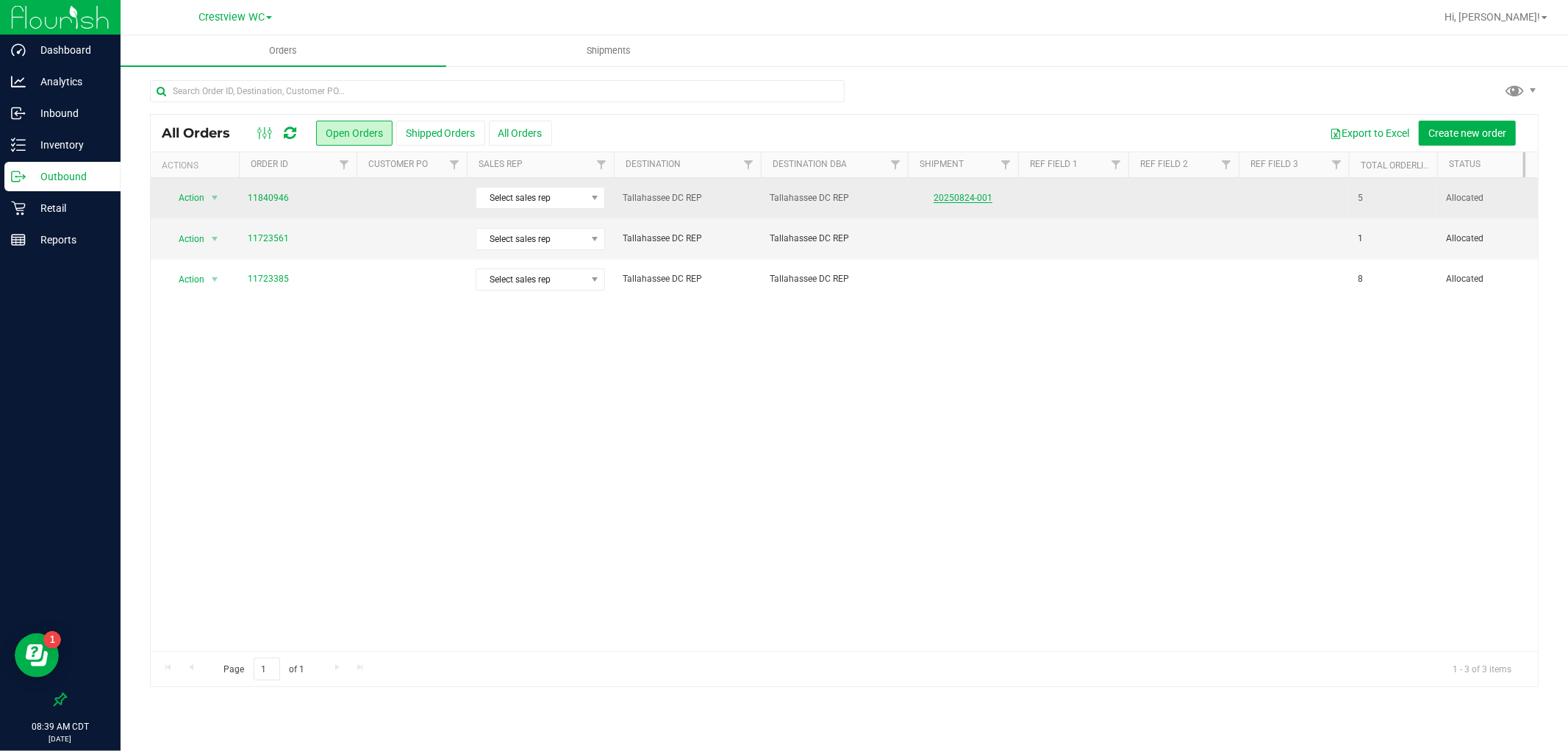
click at [975, 200] on link "20250824-001" at bounding box center [963, 197] width 59 height 10
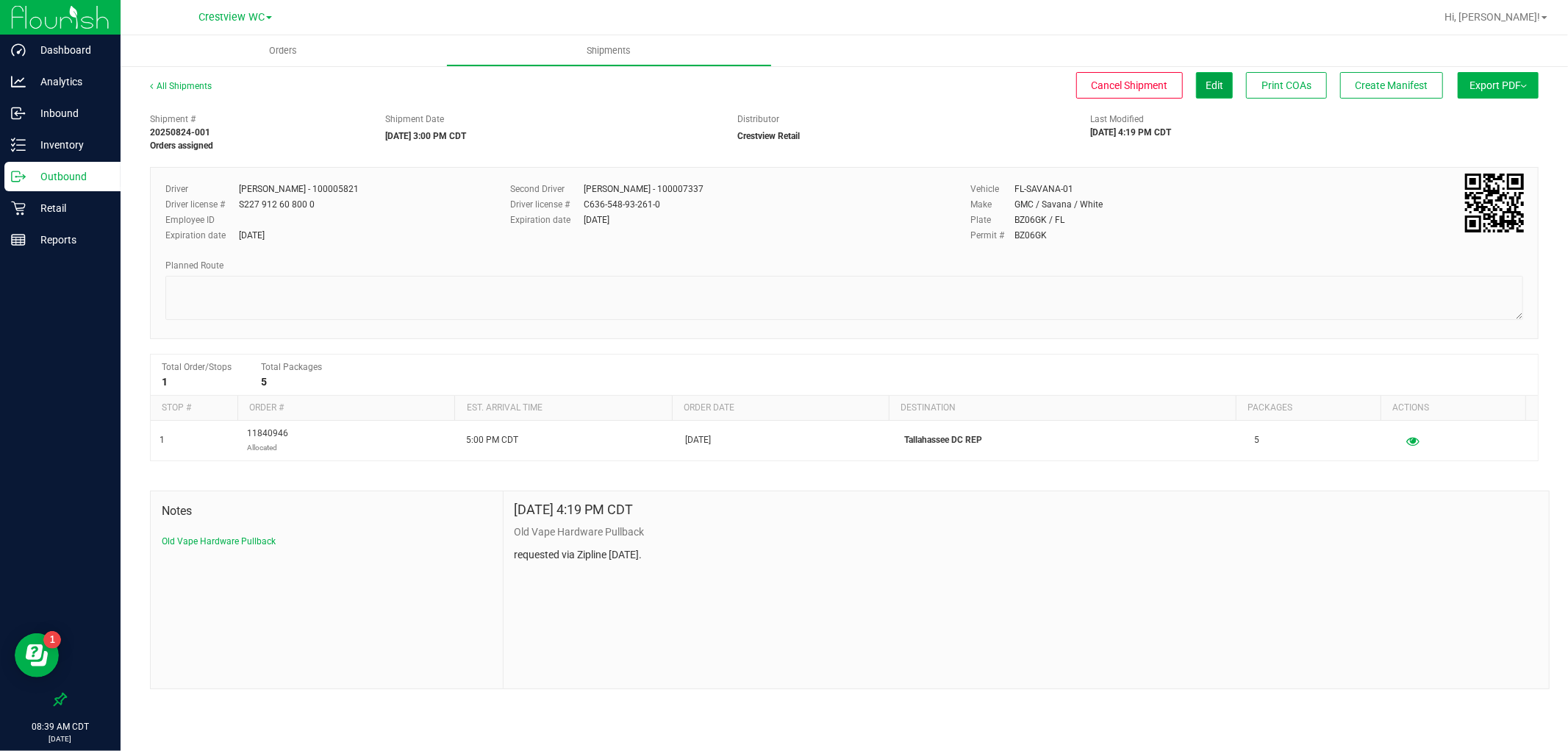
click at [1206, 82] on span "Edit" at bounding box center [1215, 85] width 18 height 12
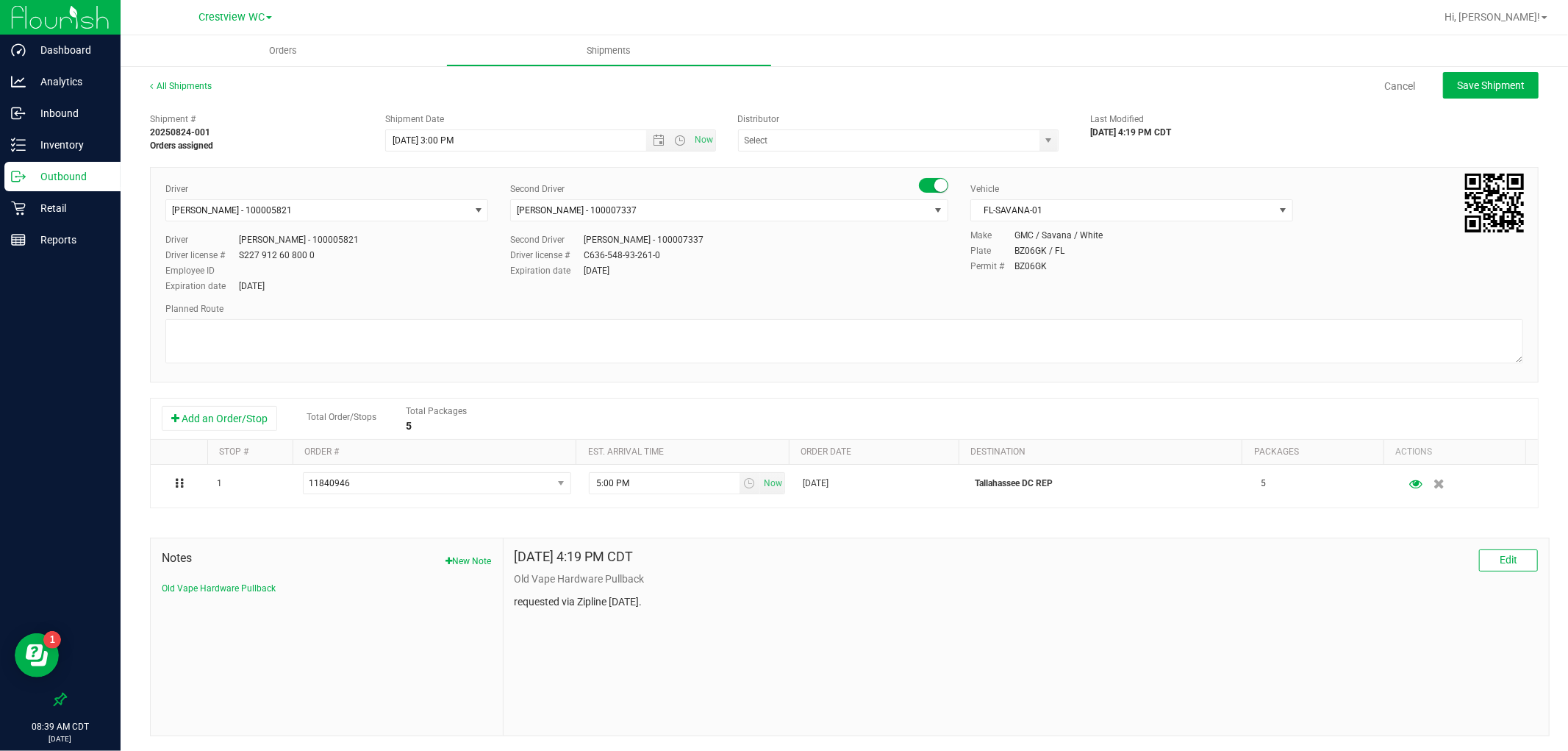
type input "Crestview Retail"
click at [566, 582] on p "Old Vape Hardware Pullback" at bounding box center [1025, 579] width 1023 height 16
copy div "Old Vape Hardware Pullback"
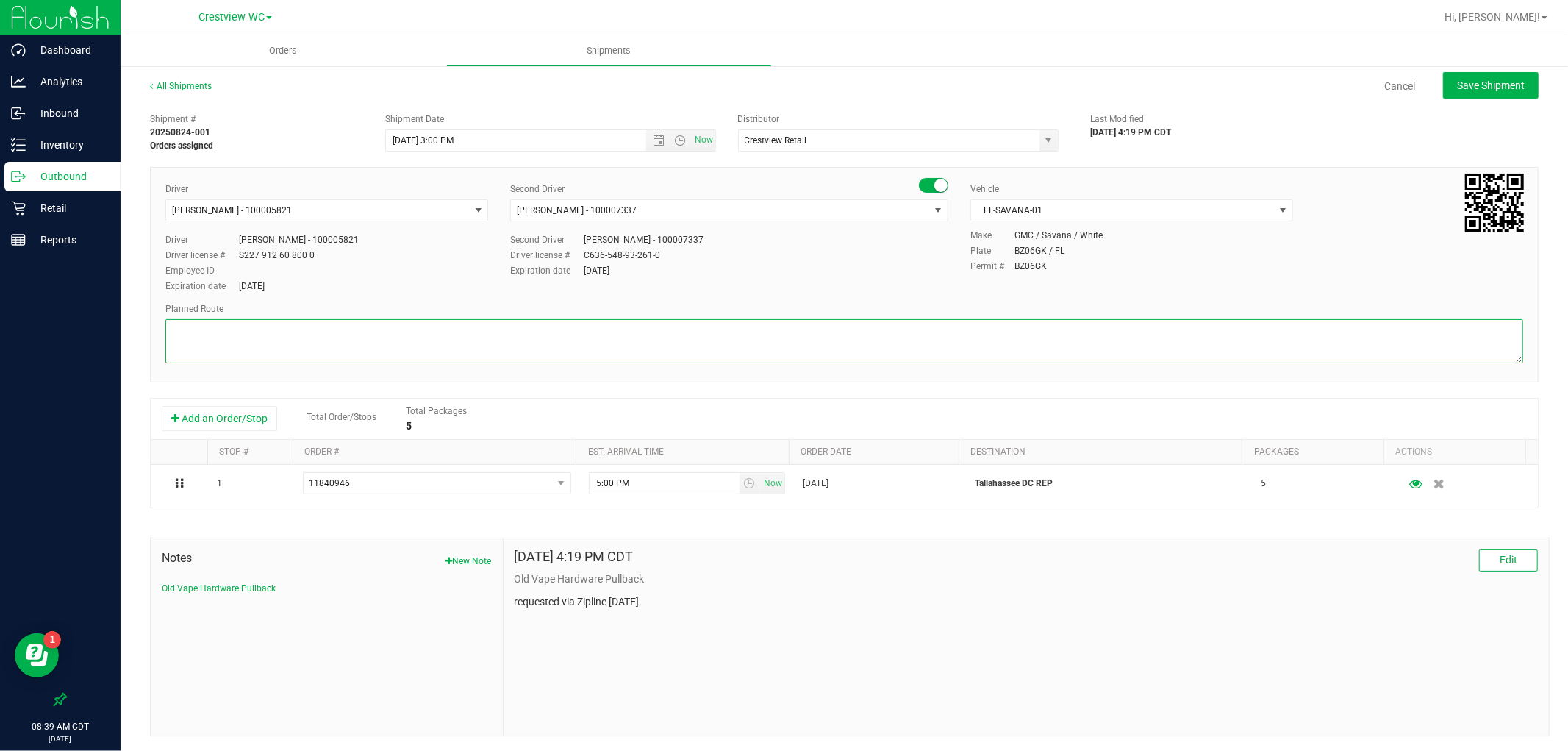
click at [327, 343] on textarea at bounding box center [845, 340] width 1358 height 44
paste textarea "Old Vape Hardware Pullback"
type textarea "Crestview WC Old Vape Hardware Pullback"
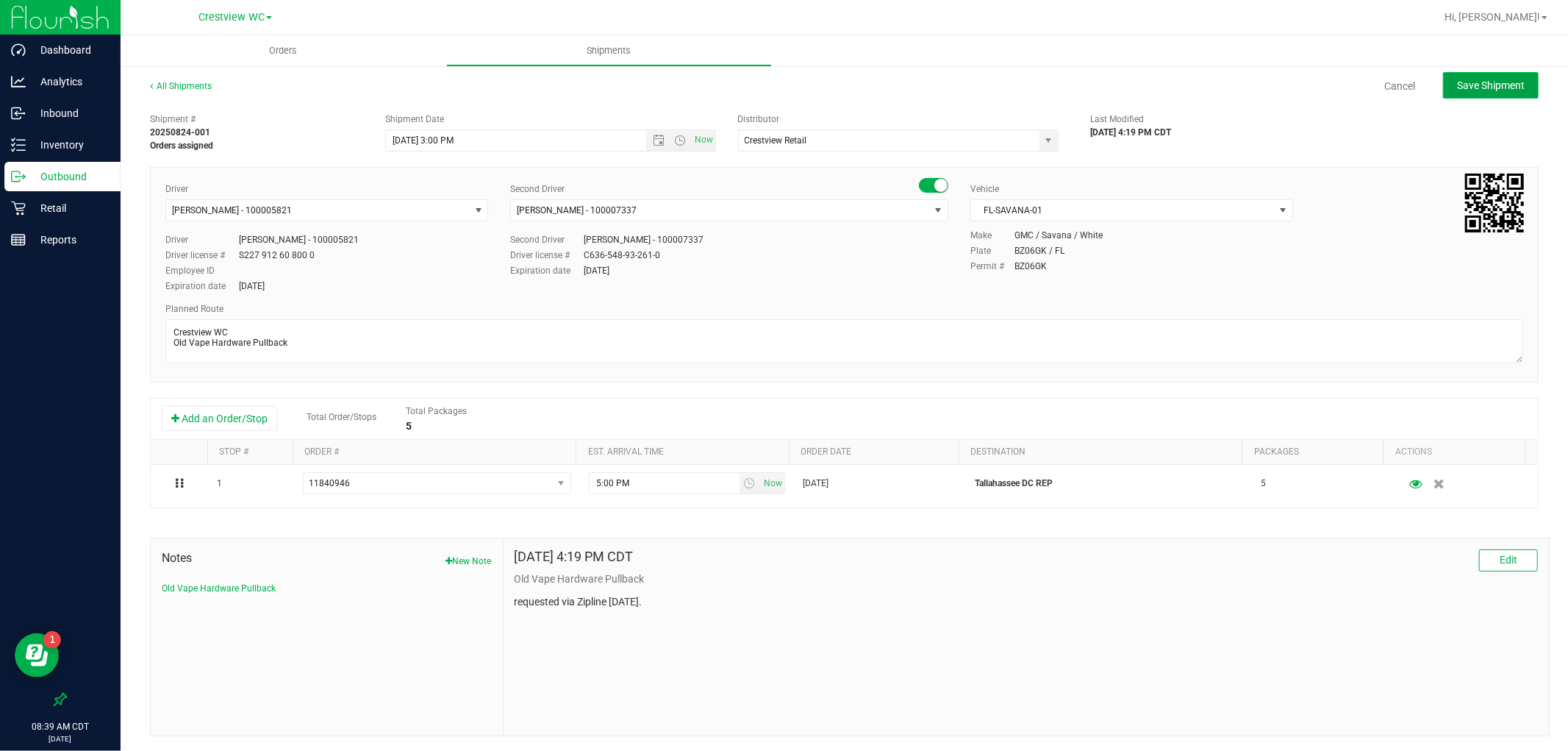
click at [1443, 90] on button "Save Shipment" at bounding box center [1490, 85] width 96 height 27
type input "8/25/2025 8:00 PM"
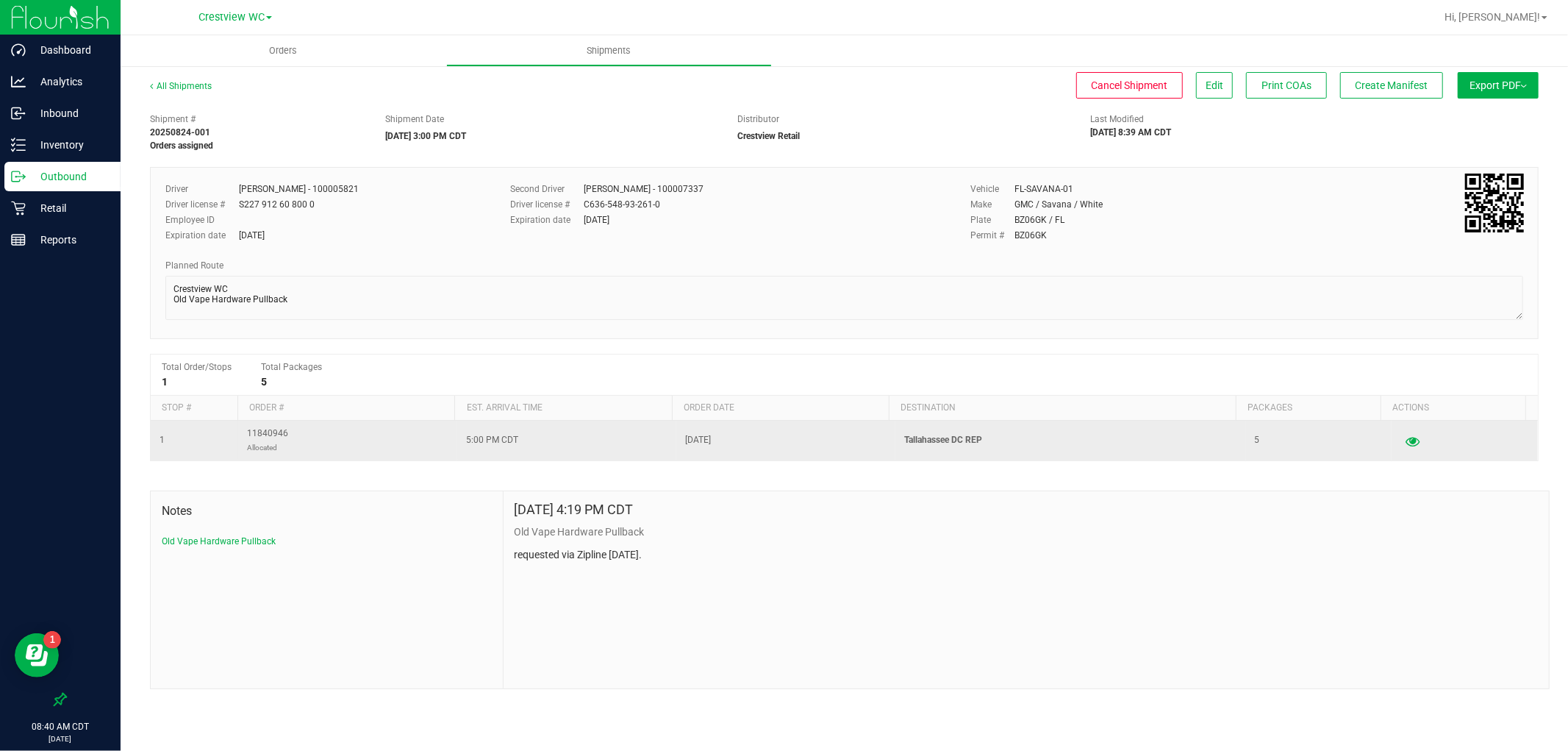
click at [1405, 443] on icon "button" at bounding box center [1412, 440] width 14 height 10
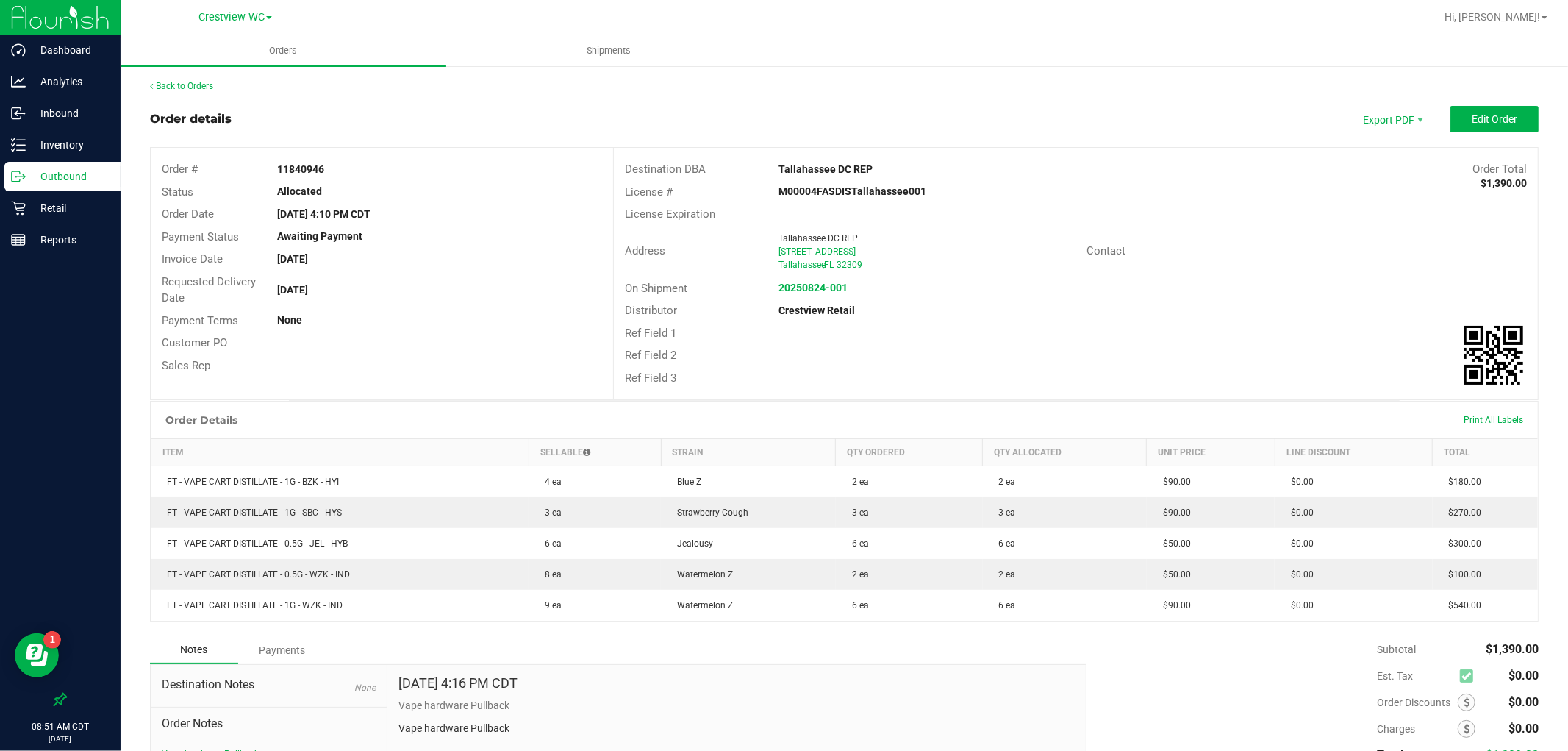
click at [85, 187] on div "Outbound" at bounding box center [62, 177] width 116 height 30
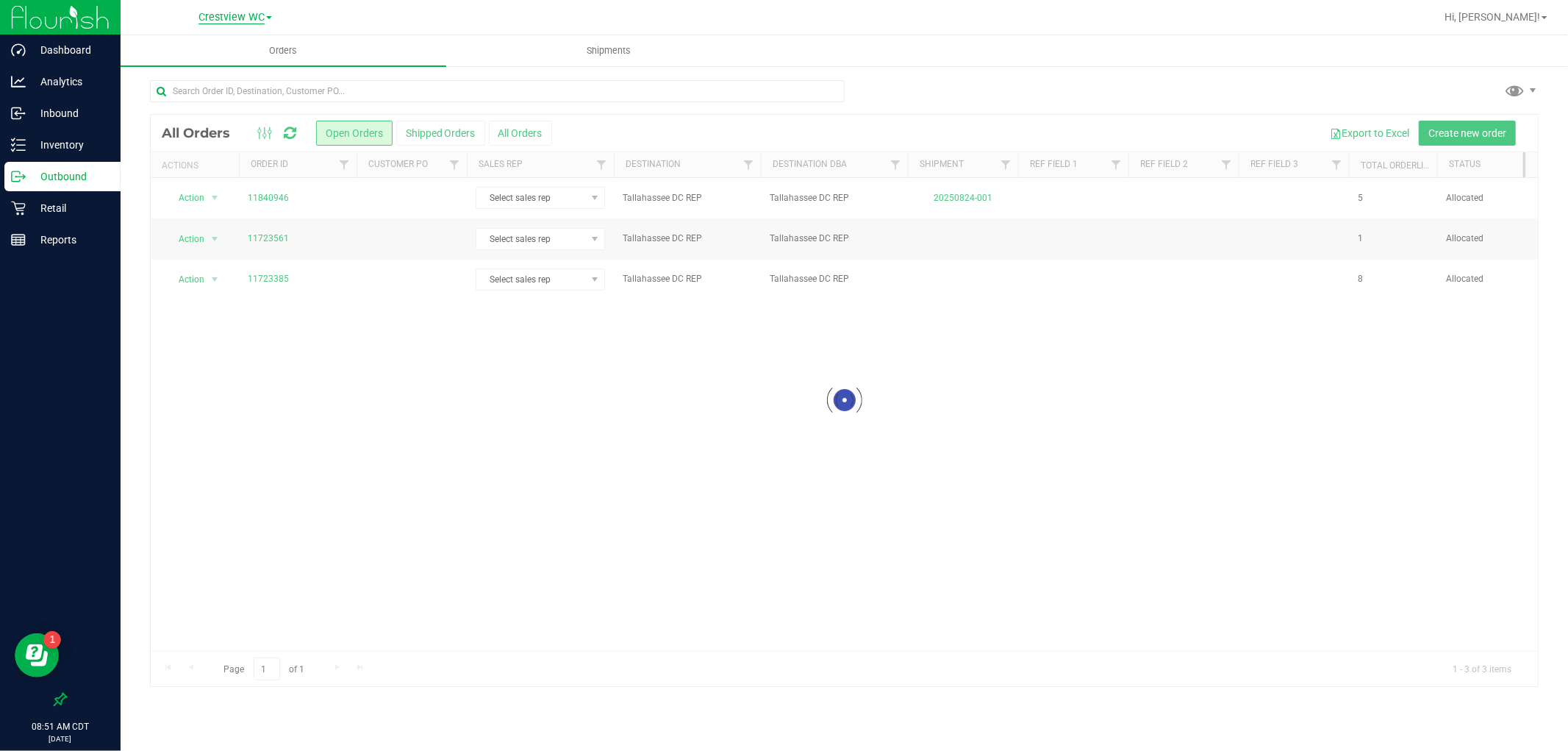
click at [245, 16] on span "Crestview WC" at bounding box center [231, 17] width 66 height 13
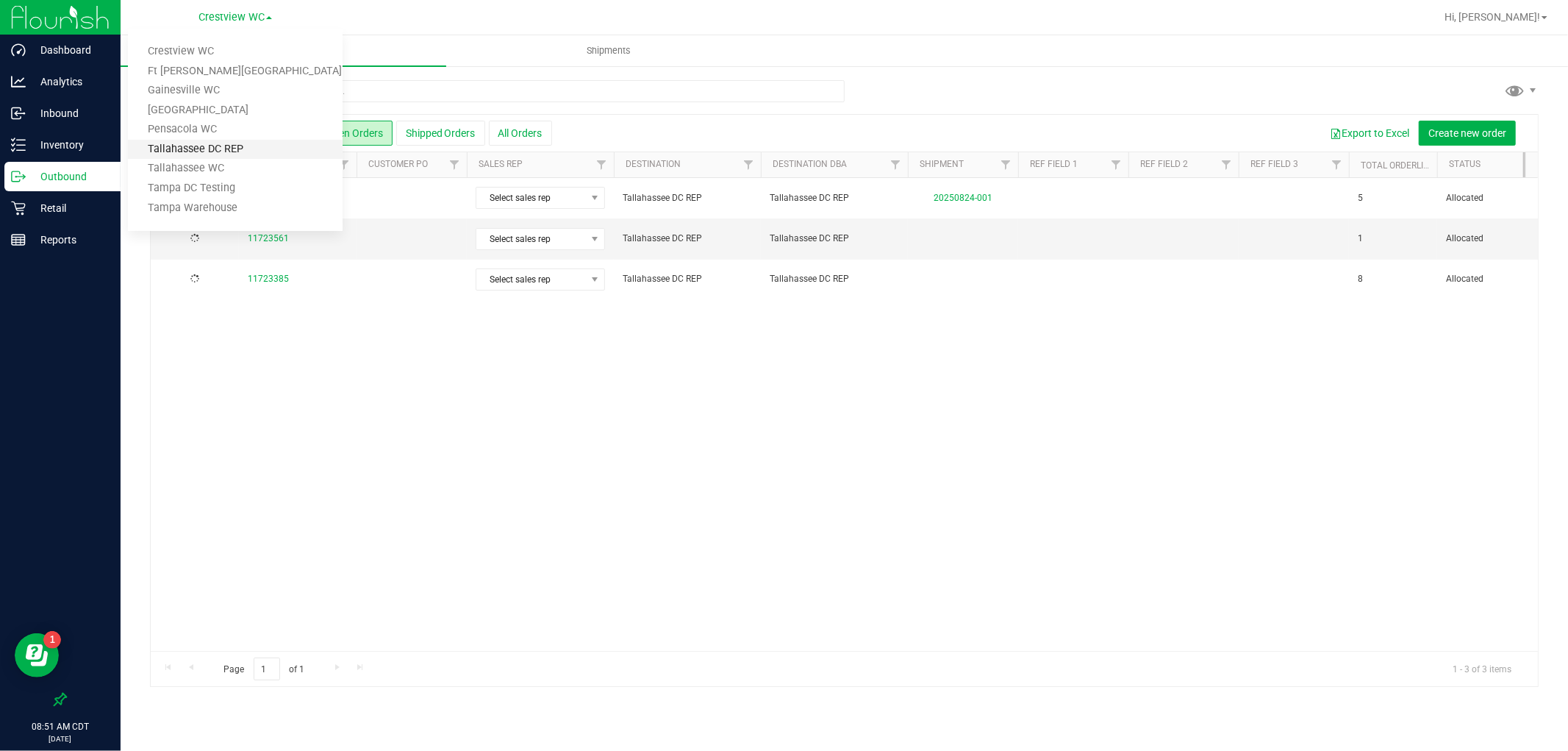
click at [244, 152] on link "Tallahassee DC REP" at bounding box center [236, 150] width 215 height 20
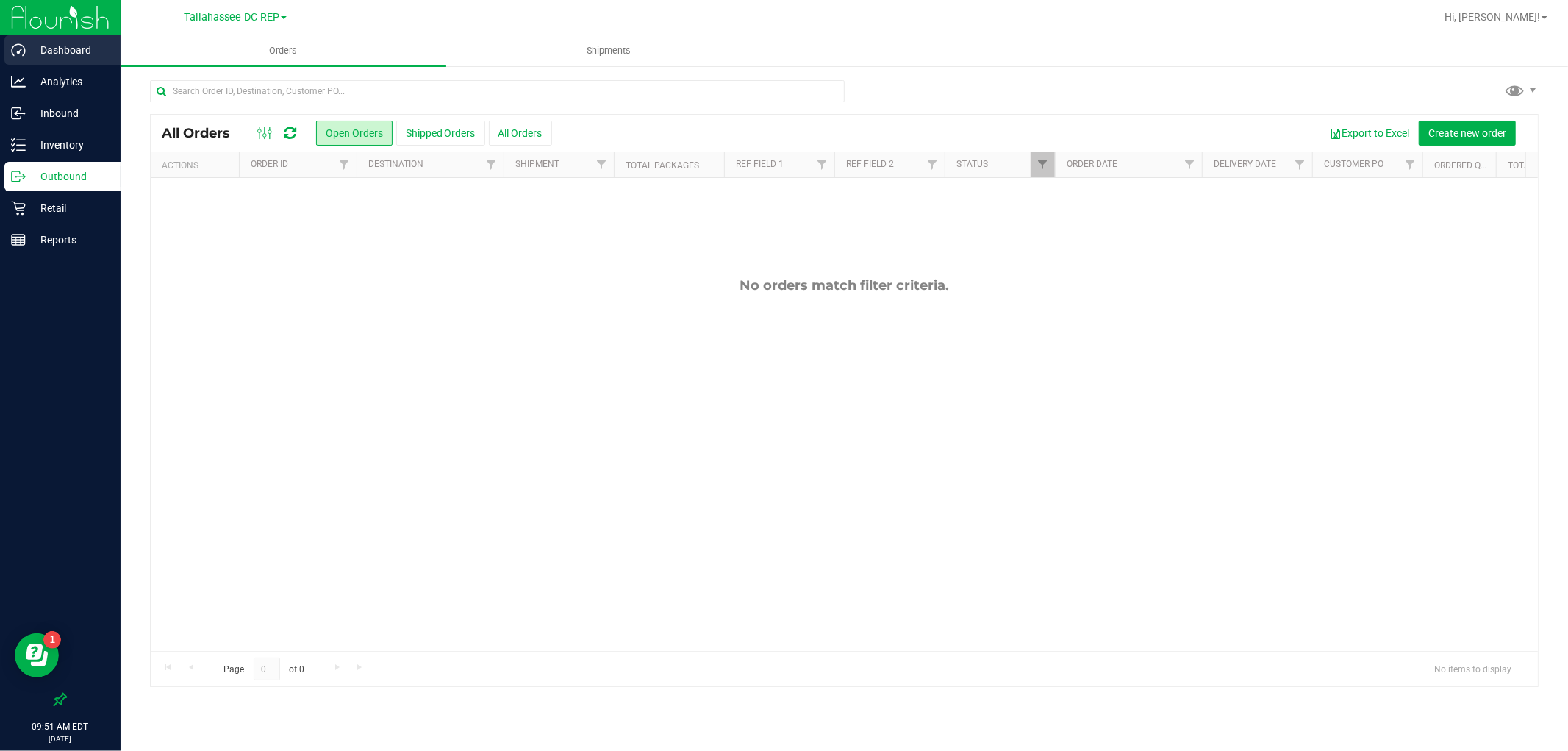
click at [85, 44] on p "Dashboard" at bounding box center [69, 50] width 88 height 18
